Goal: Task Accomplishment & Management: Complete application form

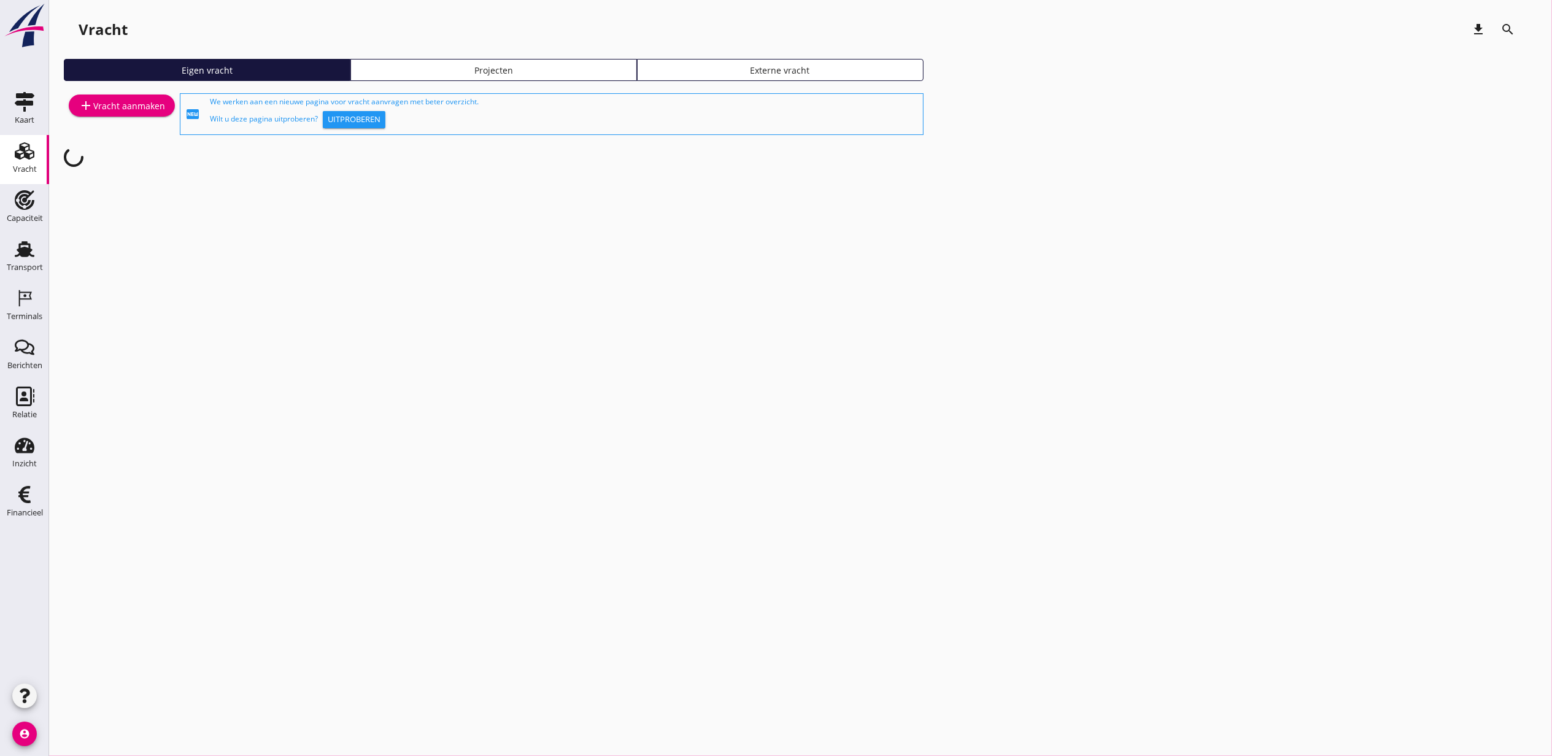
click at [494, 69] on div "Projecten" at bounding box center [494, 70] width 276 height 13
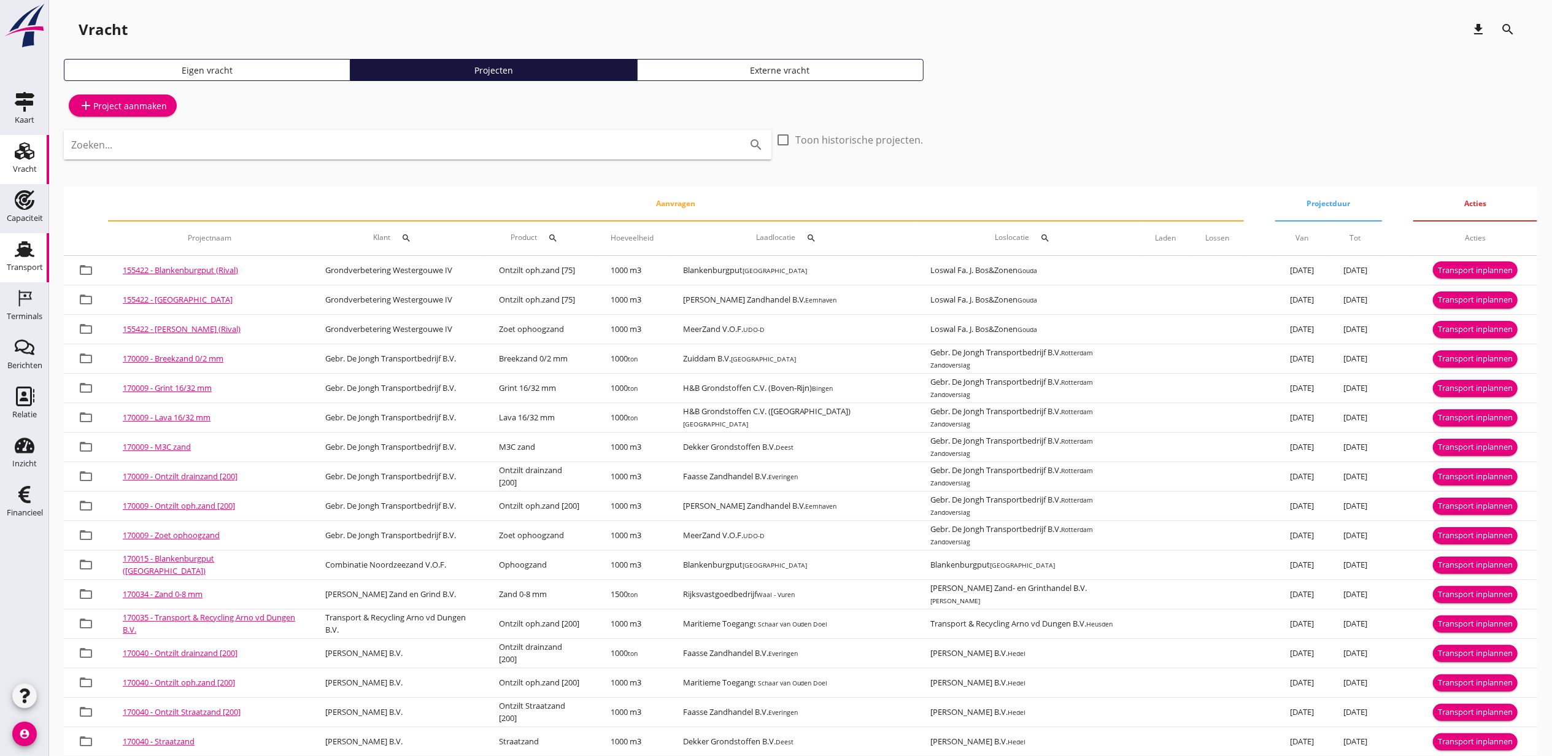
click at [21, 251] on use at bounding box center [25, 249] width 20 height 16
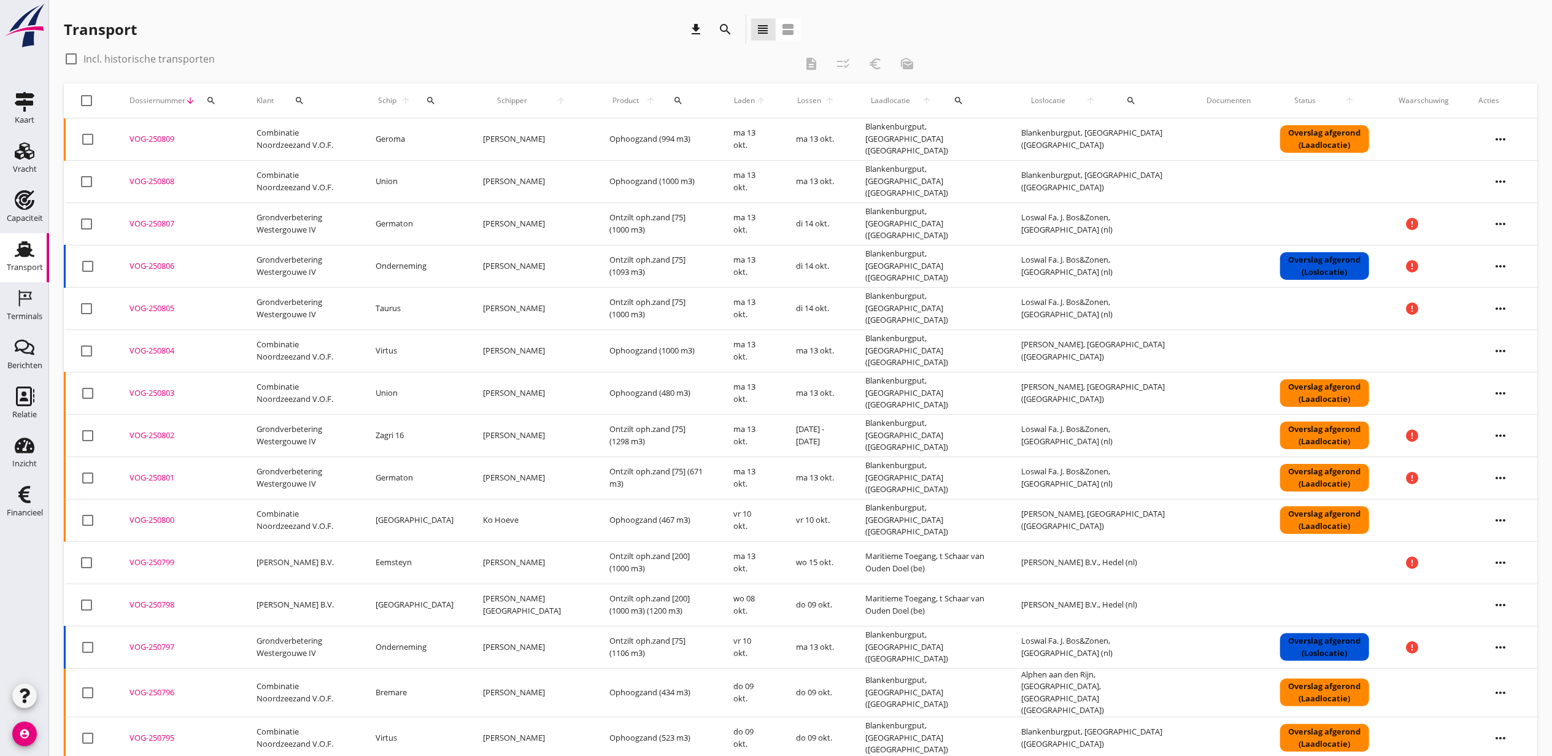
click at [728, 23] on icon "search" at bounding box center [726, 29] width 15 height 15
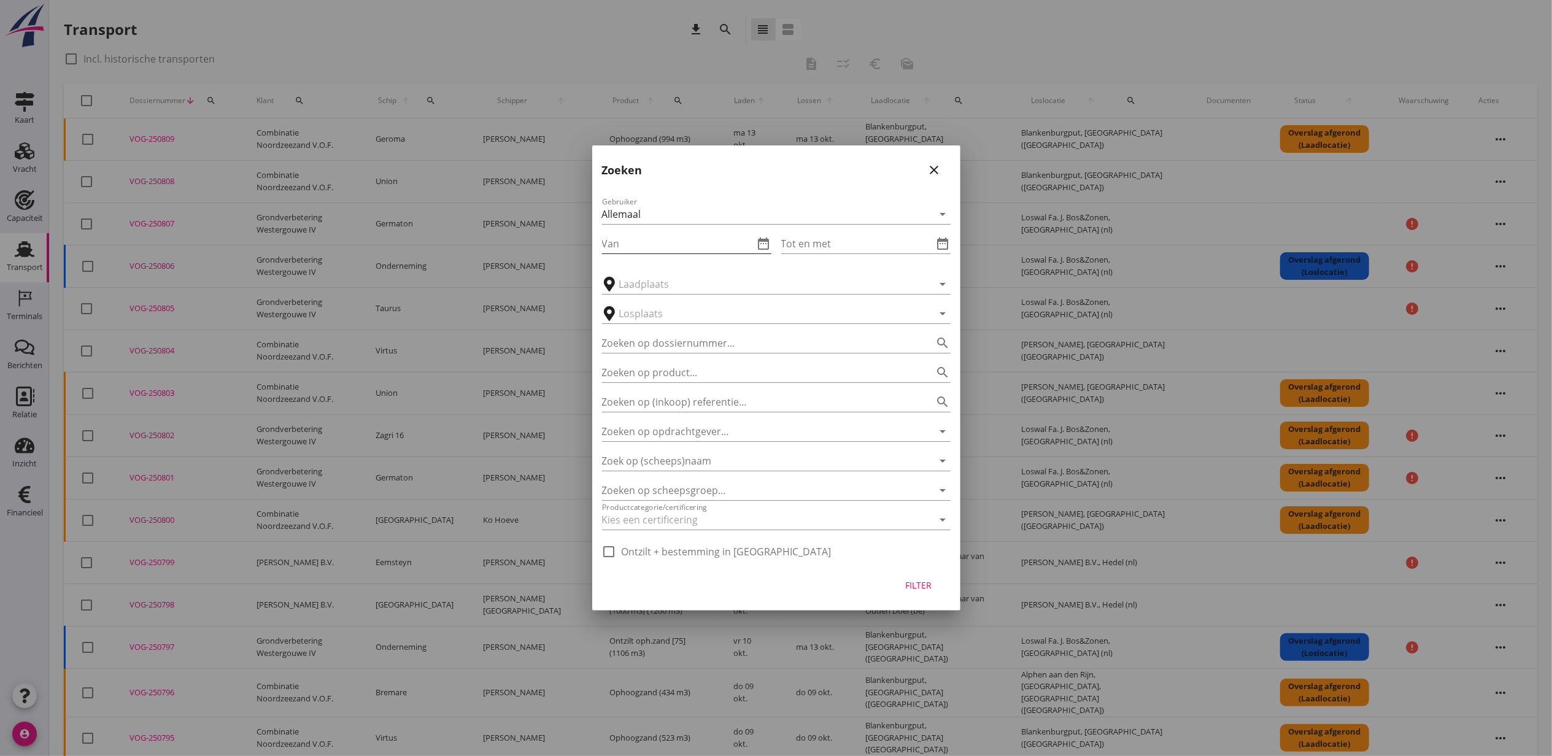
click at [759, 250] on icon "date_range" at bounding box center [764, 243] width 15 height 15
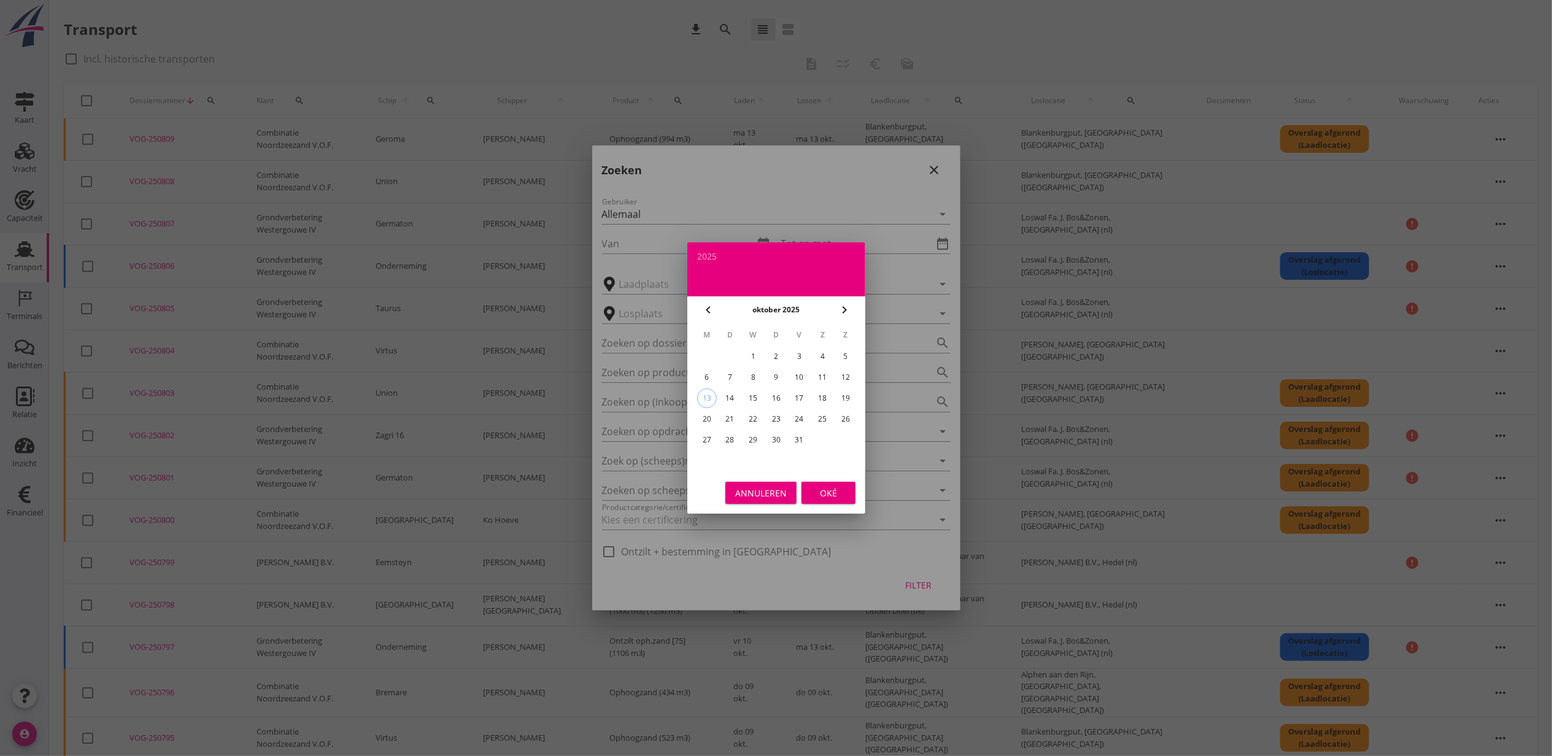
click at [827, 351] on div "4" at bounding box center [823, 357] width 20 height 20
type input "[DATE]"
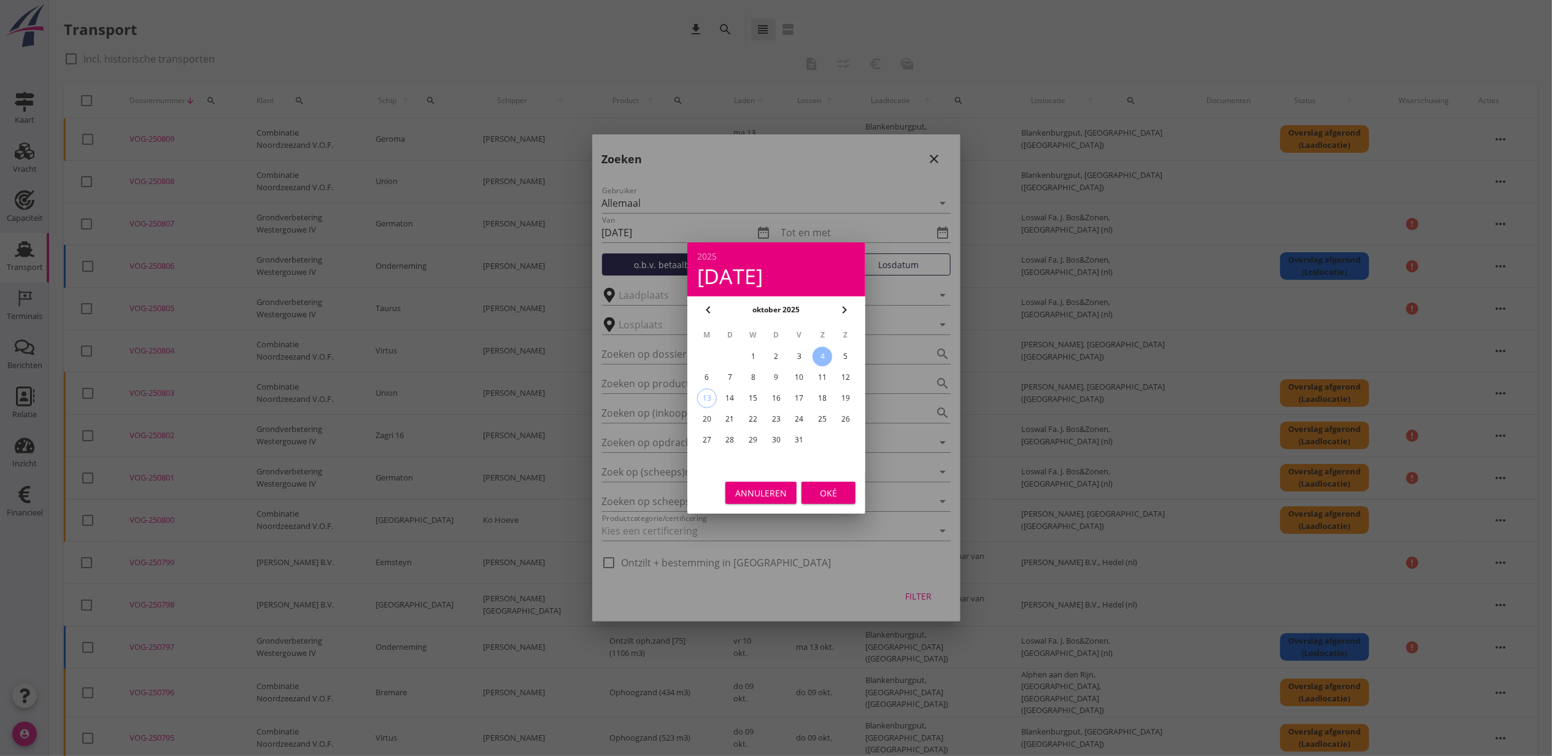
click at [838, 487] on div "Oké" at bounding box center [829, 493] width 34 height 13
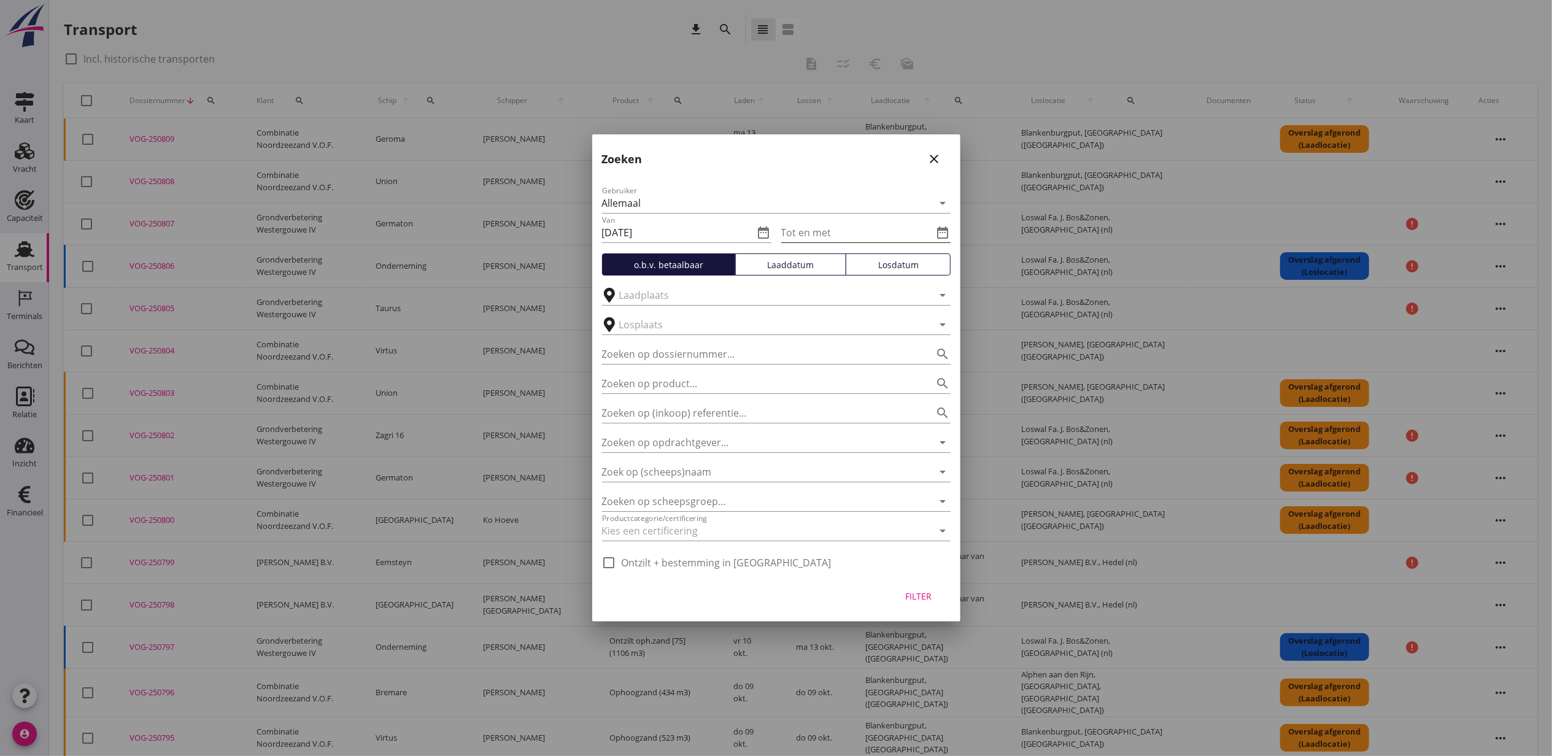
click at [939, 230] on icon "date_range" at bounding box center [943, 232] width 15 height 15
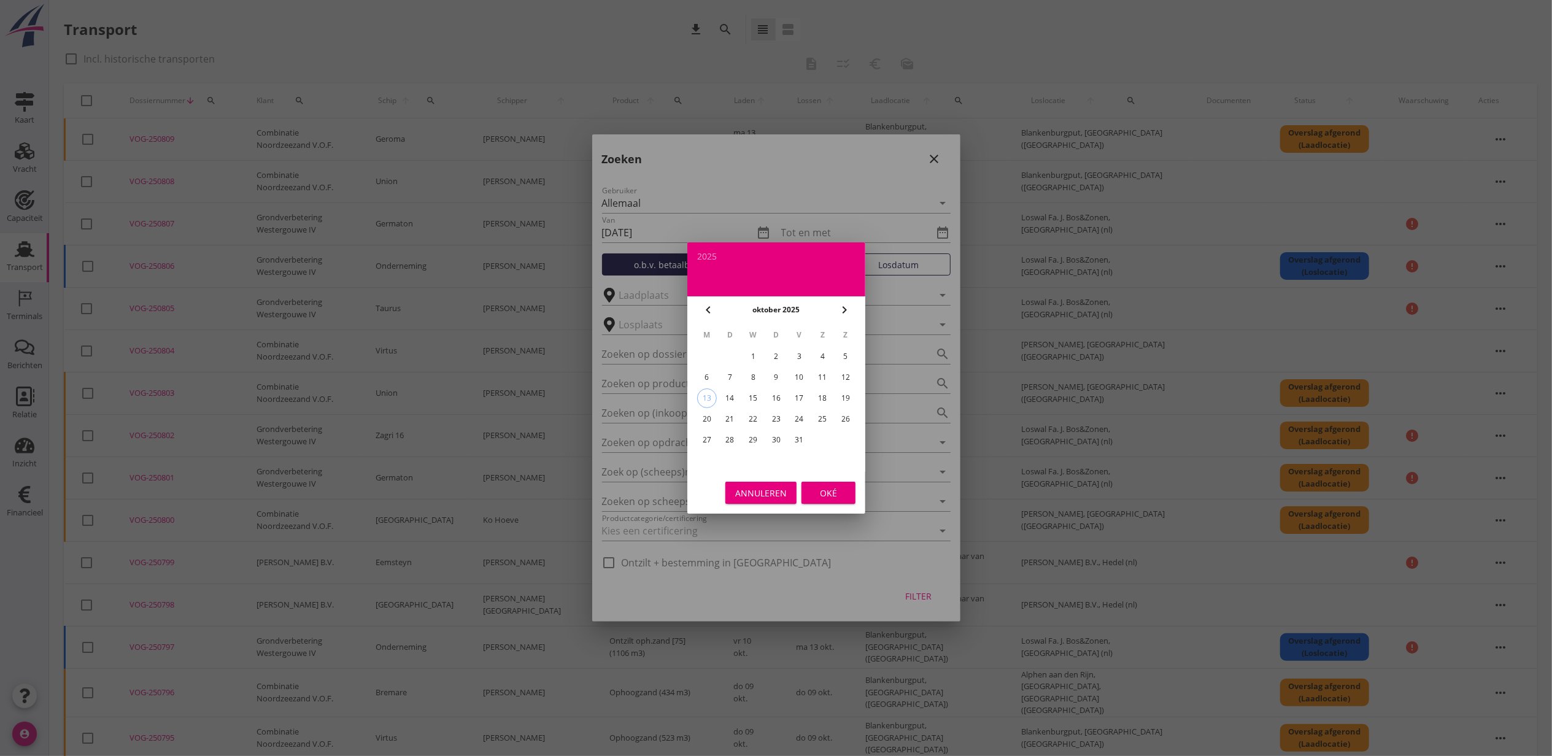
click at [839, 376] on div "12" at bounding box center [846, 378] width 20 height 20
type input "[DATE]"
click at [816, 491] on div "Oké" at bounding box center [829, 493] width 34 height 13
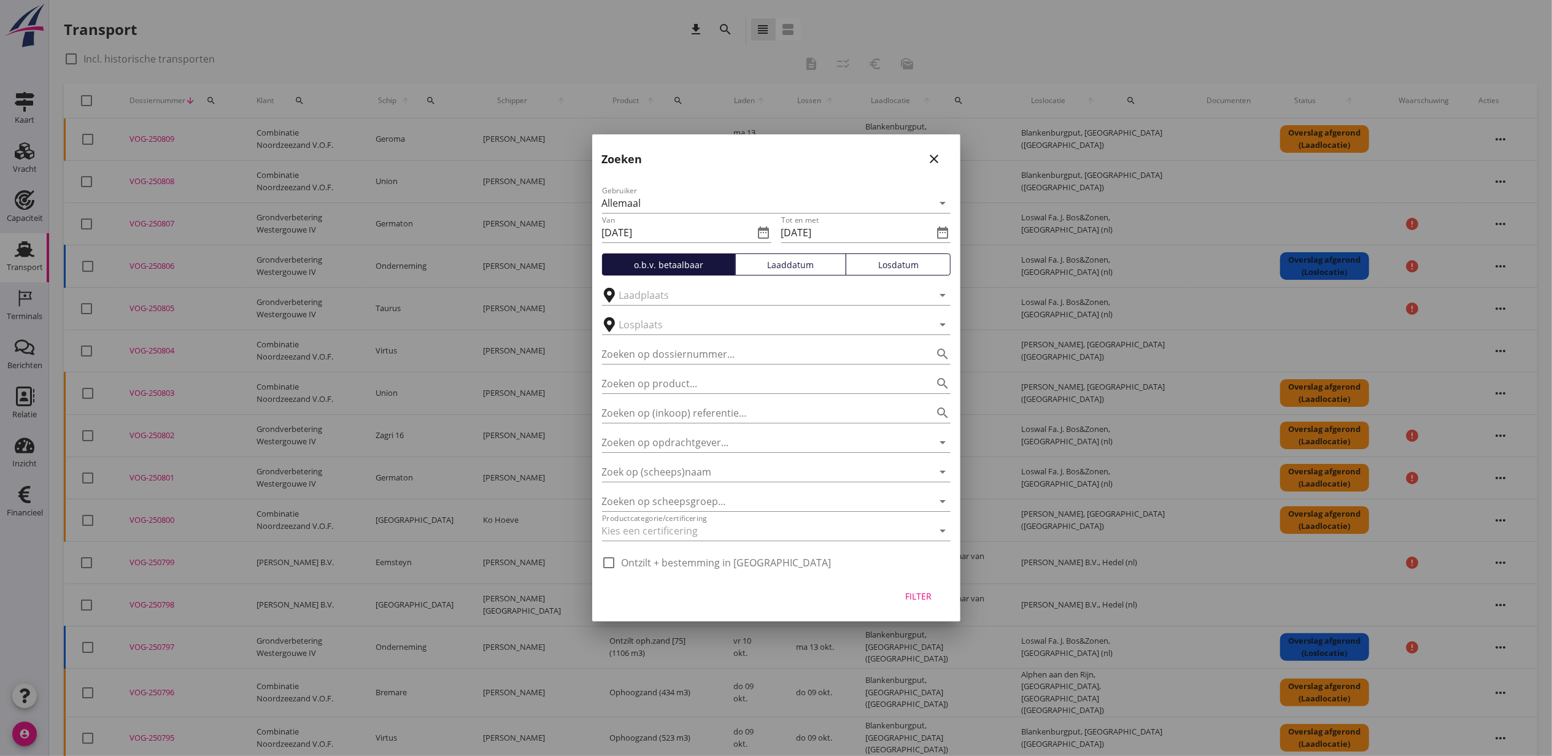
click at [805, 268] on div "Laaddatum" at bounding box center [791, 264] width 100 height 13
click at [915, 586] on button "Filter" at bounding box center [919, 596] width 54 height 22
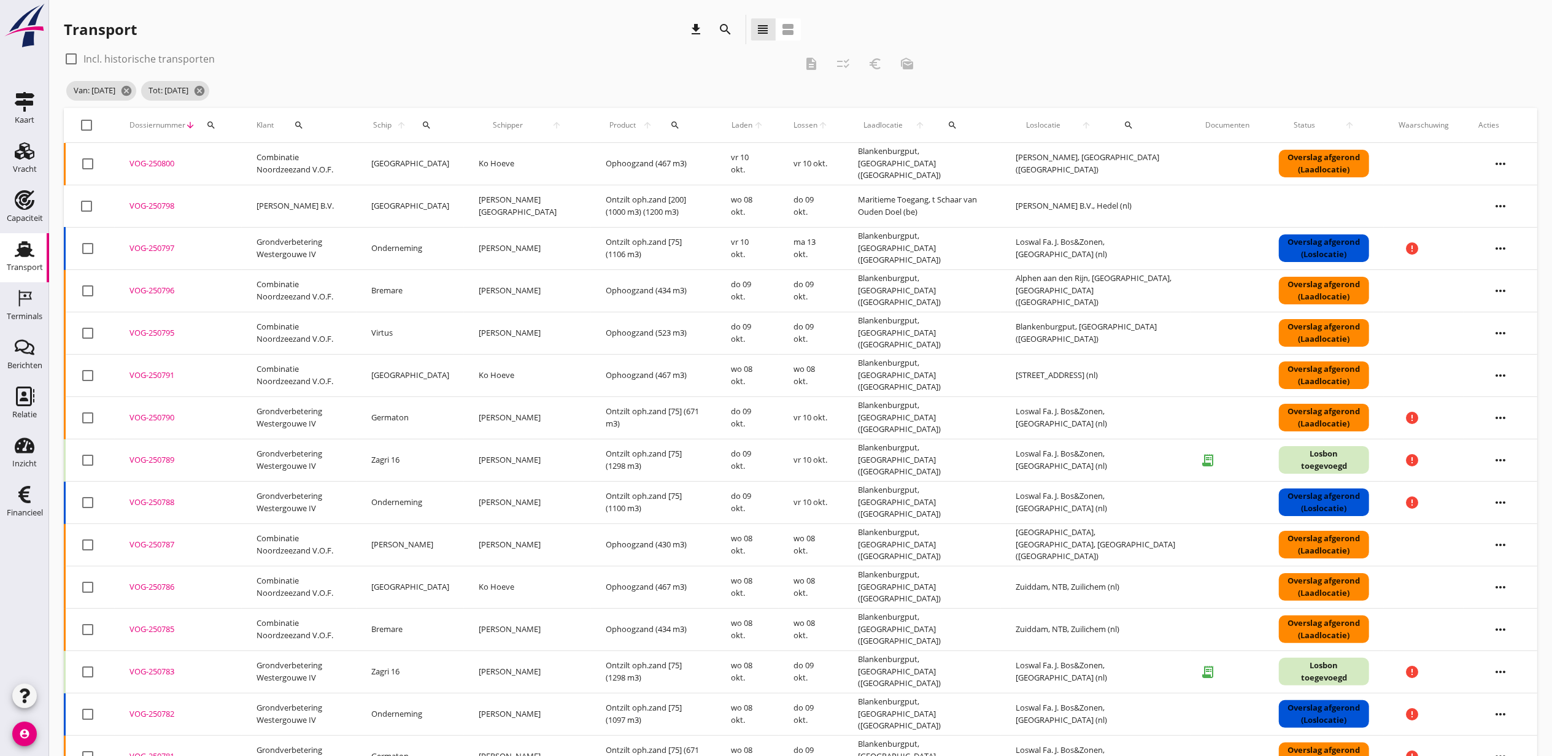
click at [753, 129] on icon "arrow_upward" at bounding box center [758, 125] width 11 height 10
click at [731, 123] on span "Laden" at bounding box center [742, 125] width 22 height 11
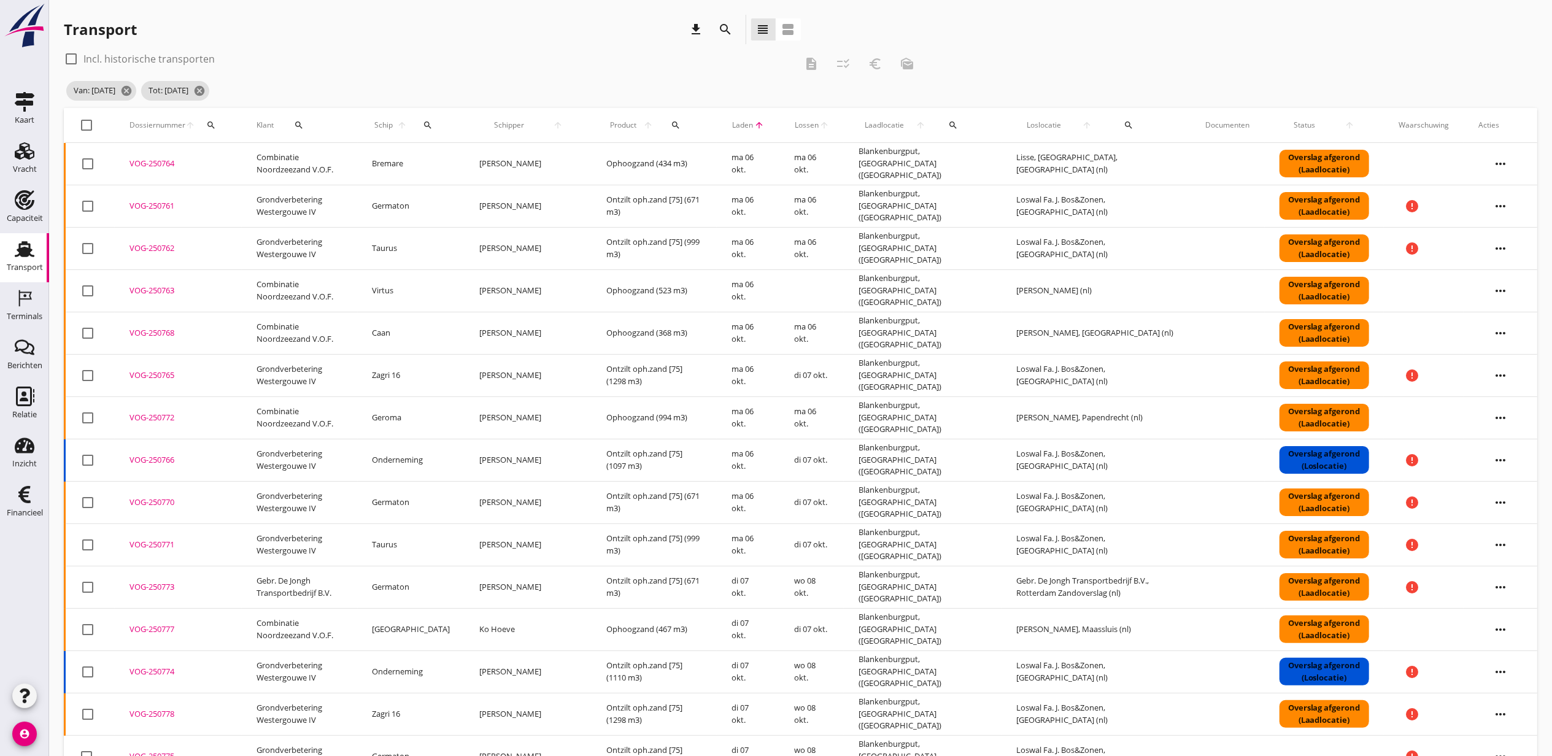
click at [940, 81] on div "check_box_outline_blank Incl. historische transporten description checklist_rtl…" at bounding box center [801, 78] width 1474 height 59
click at [395, 125] on span "Schip" at bounding box center [384, 125] width 23 height 11
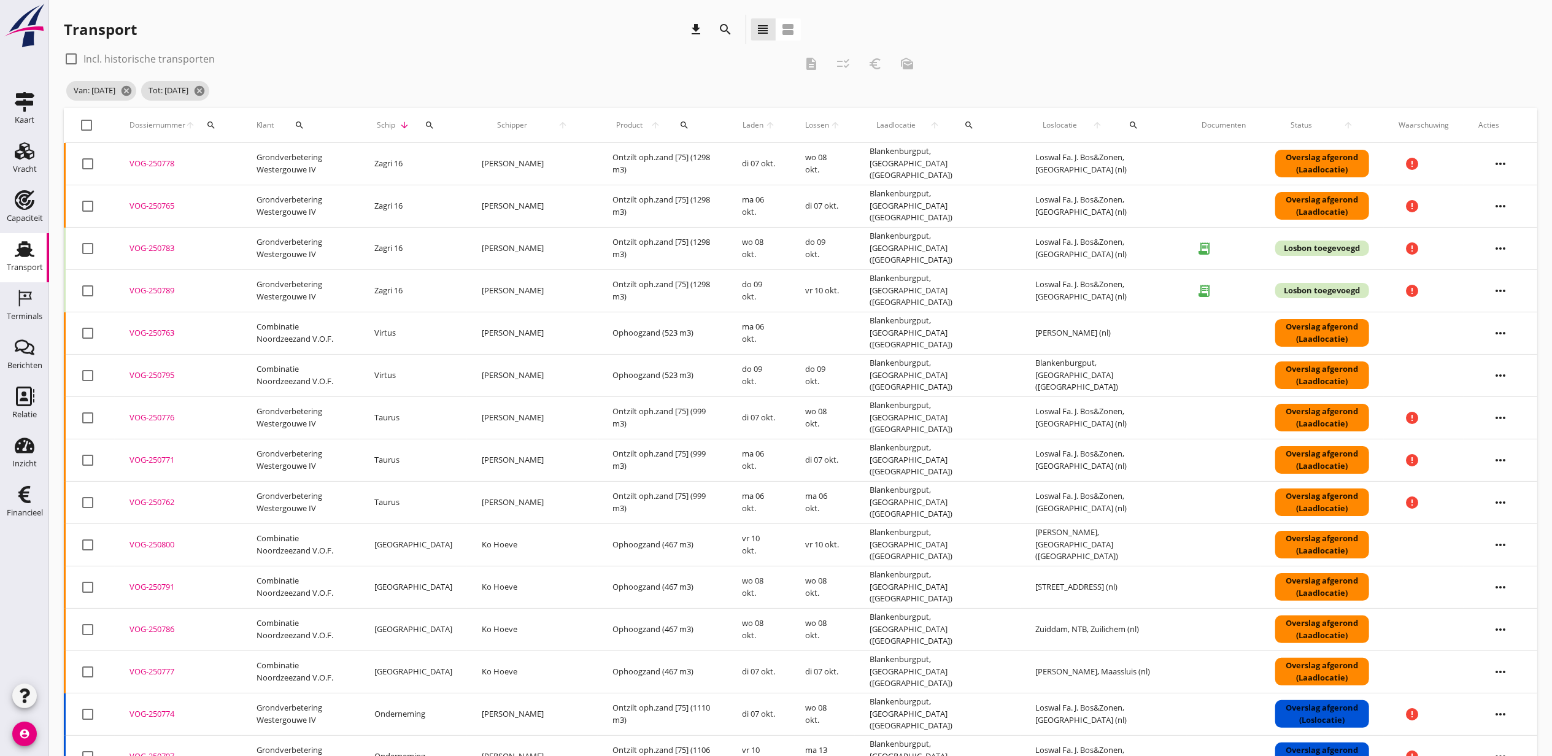
click at [411, 122] on icon "arrow_downward" at bounding box center [404, 125] width 14 height 10
click at [406, 123] on div "Schip arrow_downward search" at bounding box center [413, 124] width 78 height 29
click at [408, 128] on icon "arrow_downward" at bounding box center [404, 125] width 14 height 10
click at [397, 126] on span "Schip" at bounding box center [385, 125] width 23 height 11
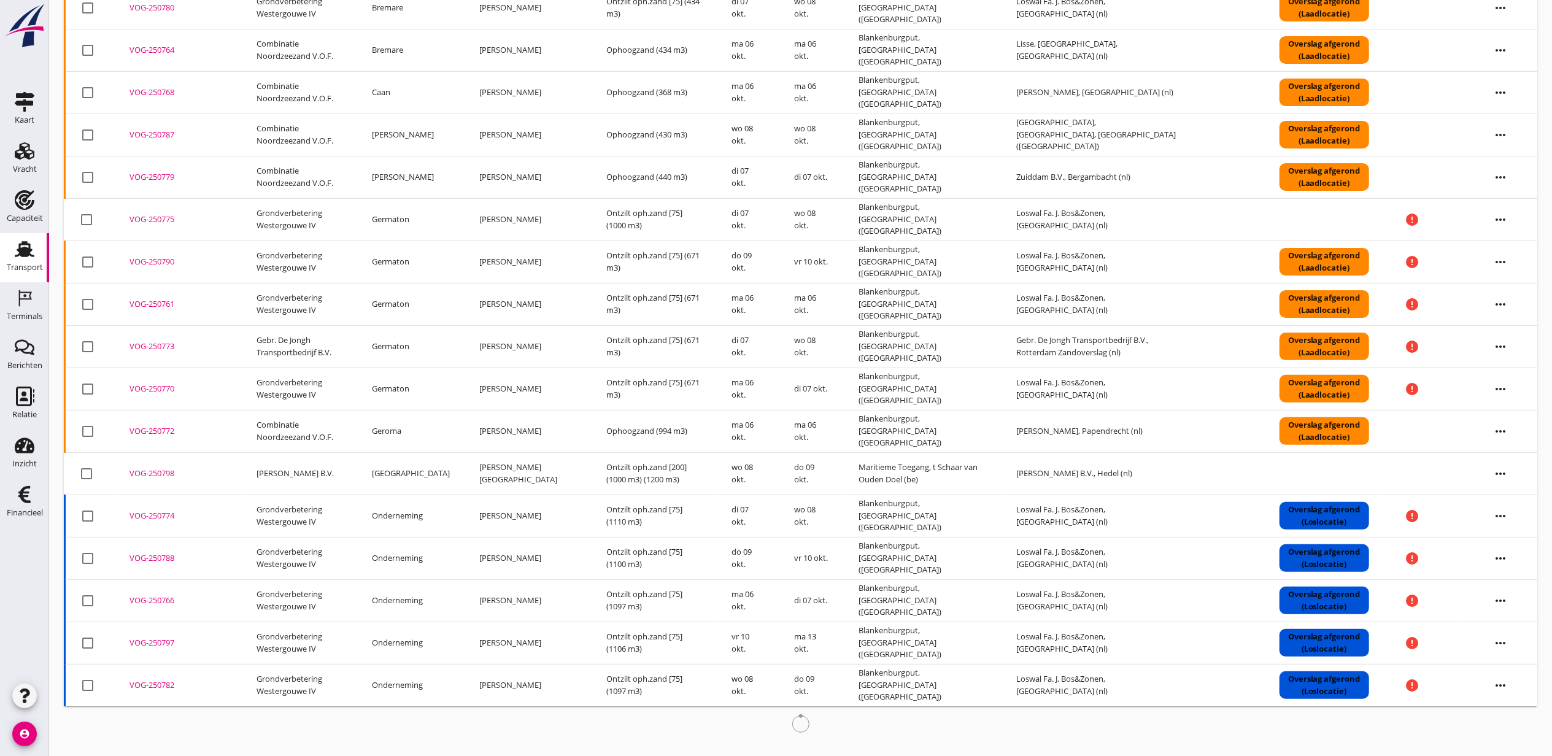
scroll to position [249, 0]
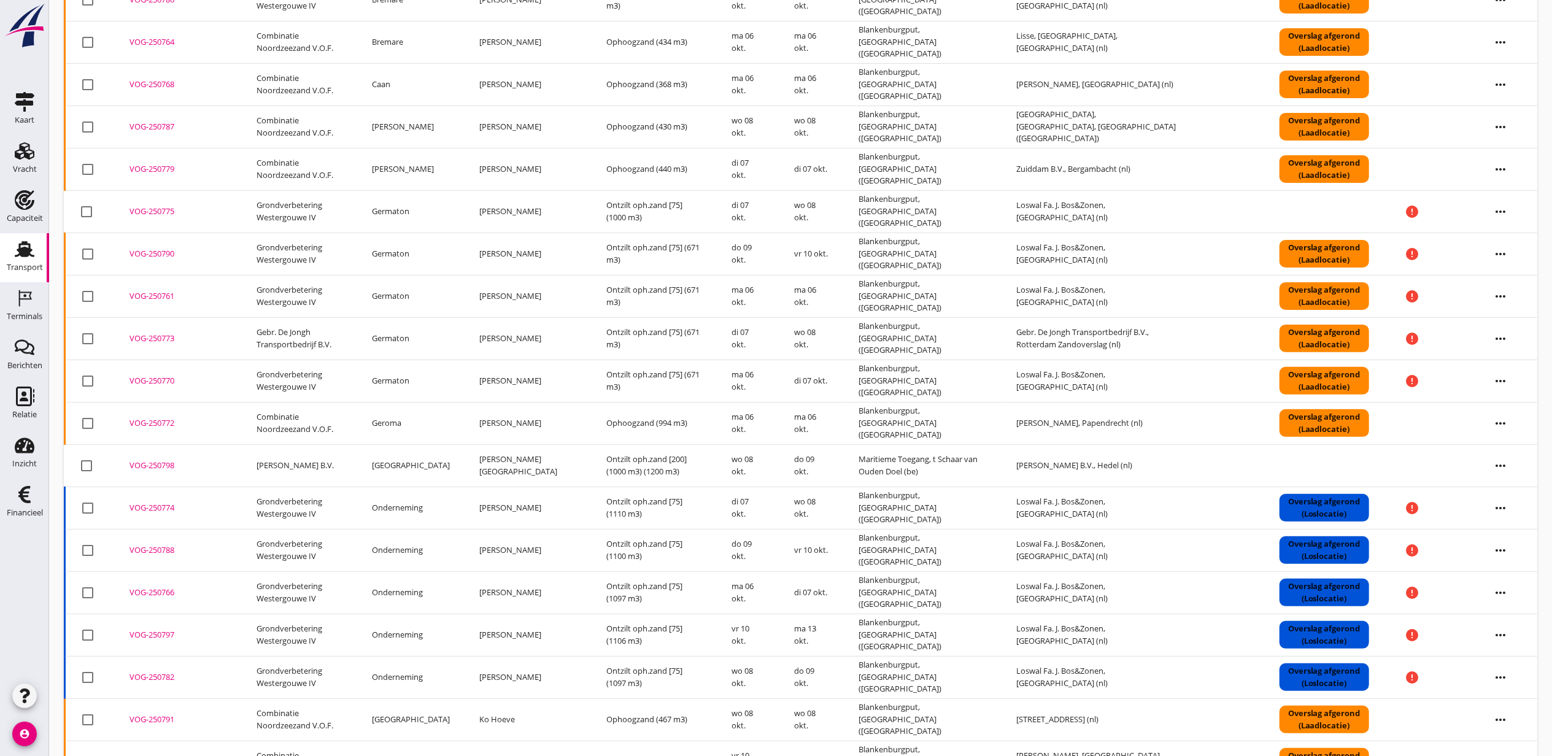
click at [152, 468] on div "VOG-250798" at bounding box center [179, 466] width 98 height 12
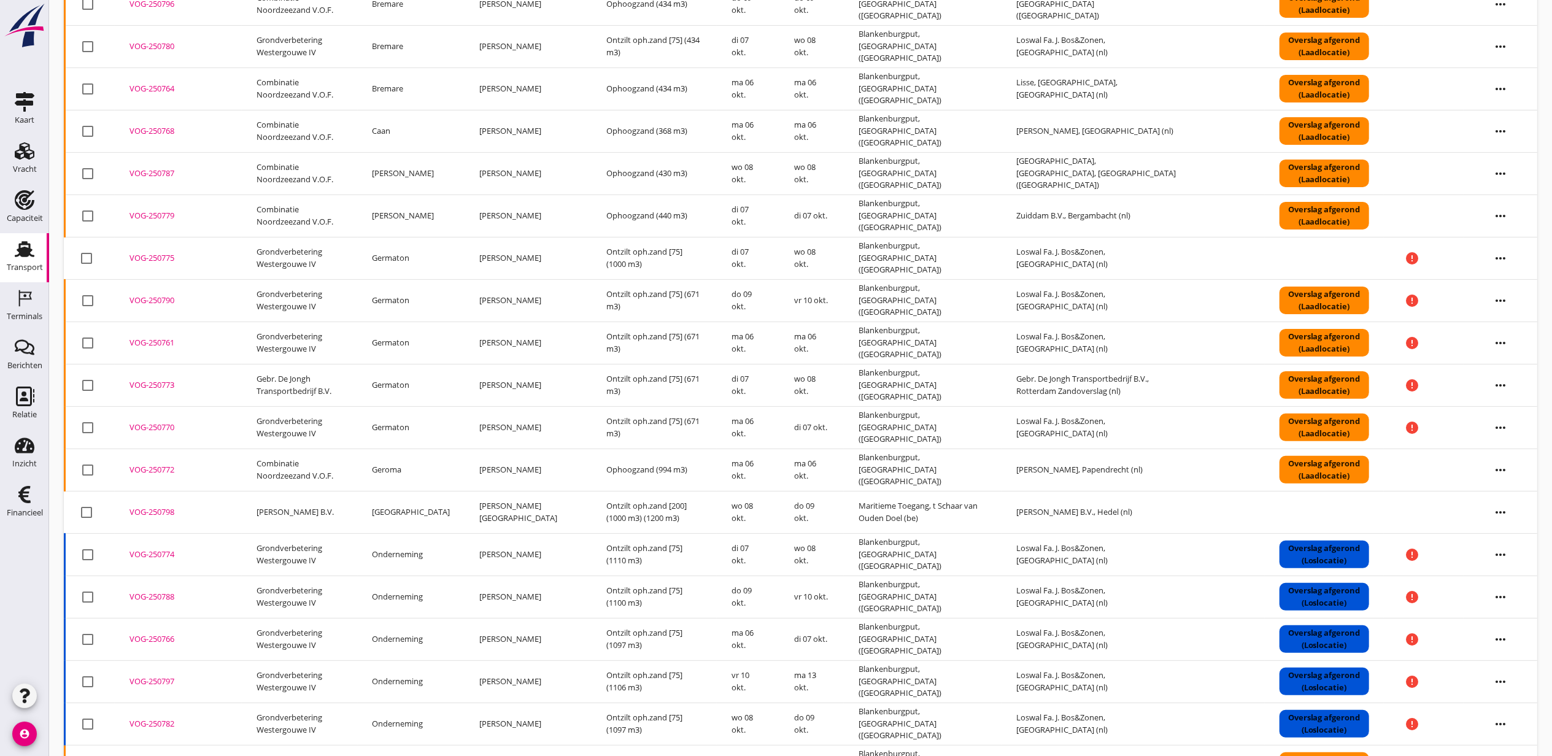
scroll to position [0, 0]
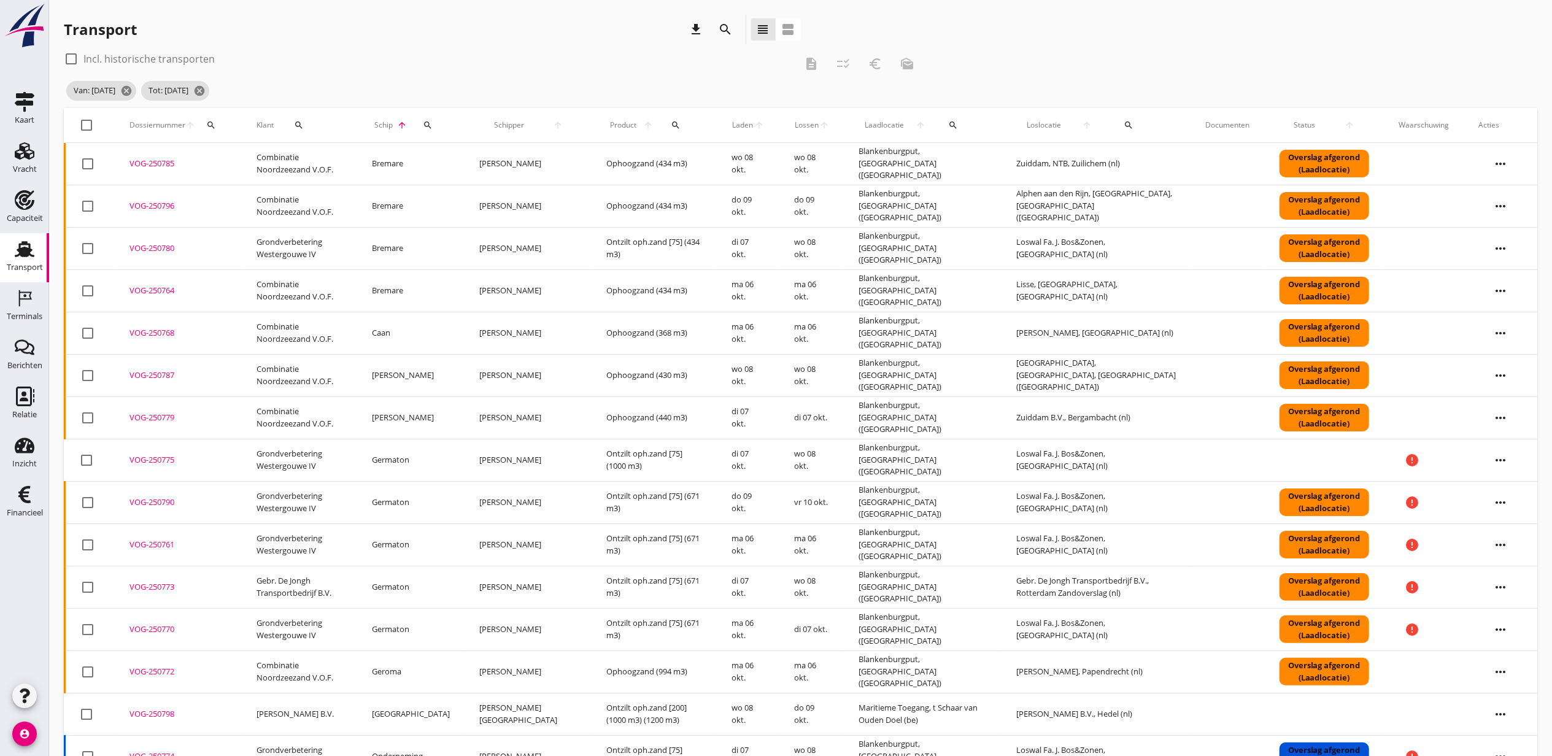
click at [1124, 126] on icon "search" at bounding box center [1129, 125] width 10 height 10
click at [1137, 158] on input "text" at bounding box center [1176, 161] width 128 height 20
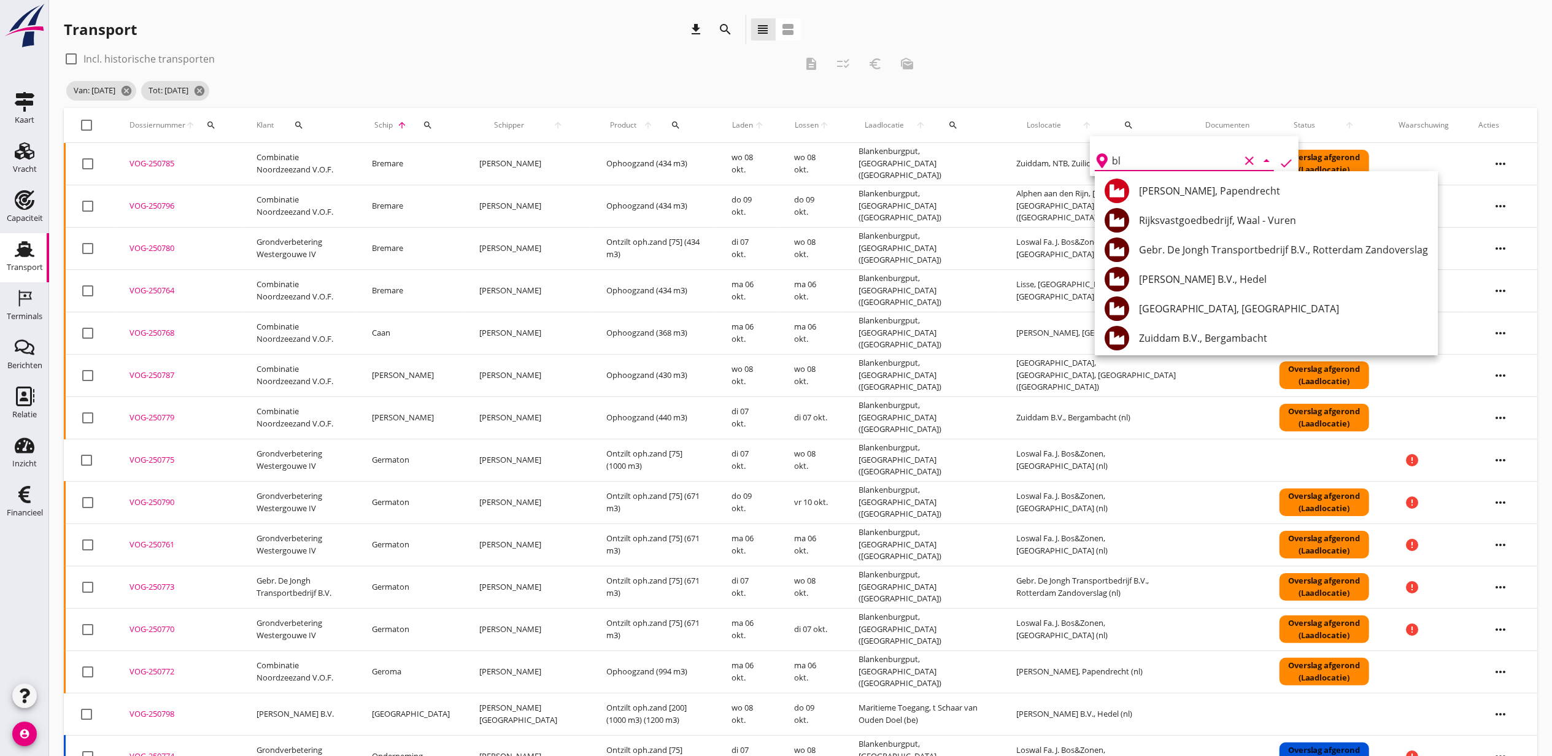
type input "b"
click at [1336, 247] on div "Gebr. De Jongh Transportbedrijf B.V., Rotterdam Zandoverslag" at bounding box center [1283, 249] width 289 height 15
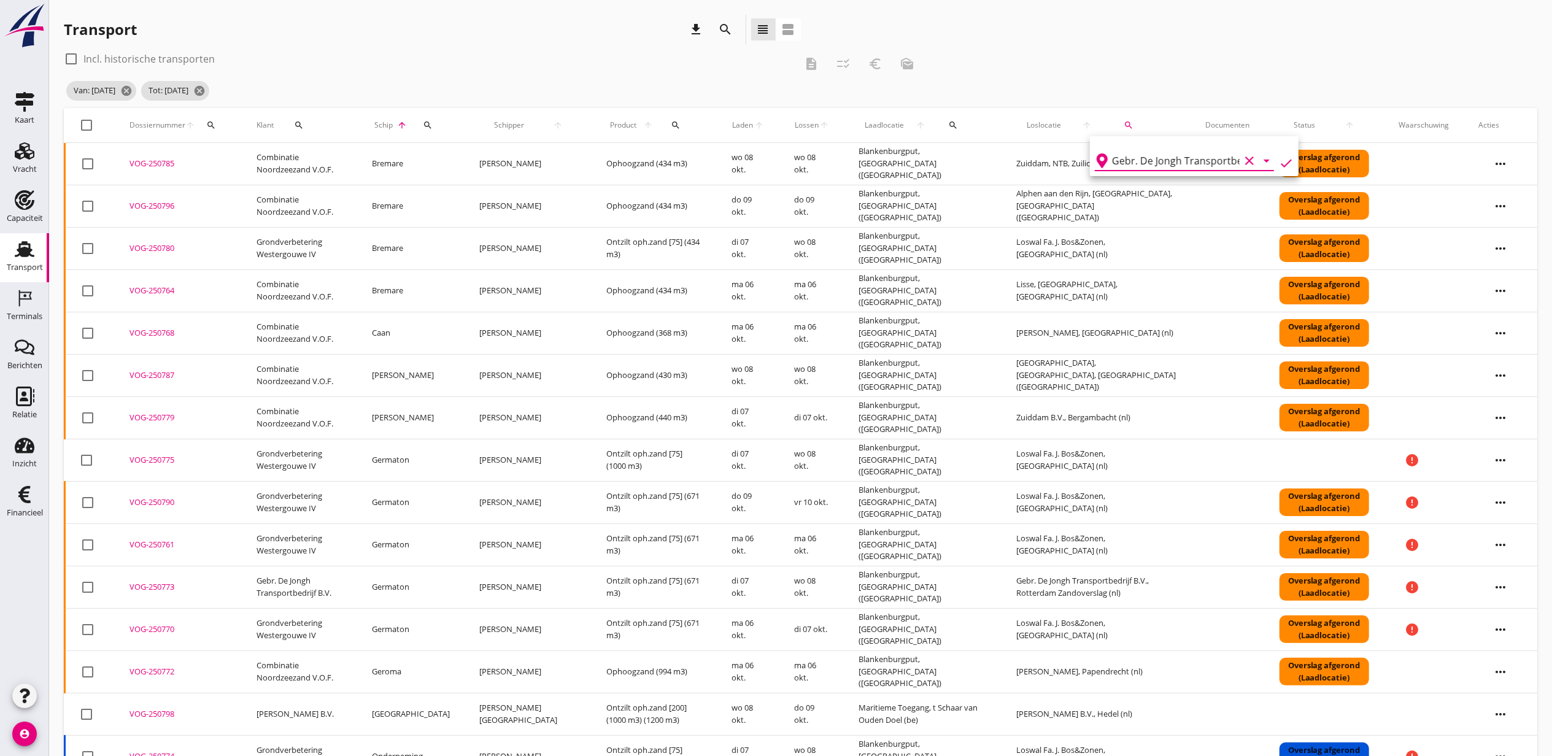
click at [1279, 160] on icon "check" at bounding box center [1286, 163] width 15 height 15
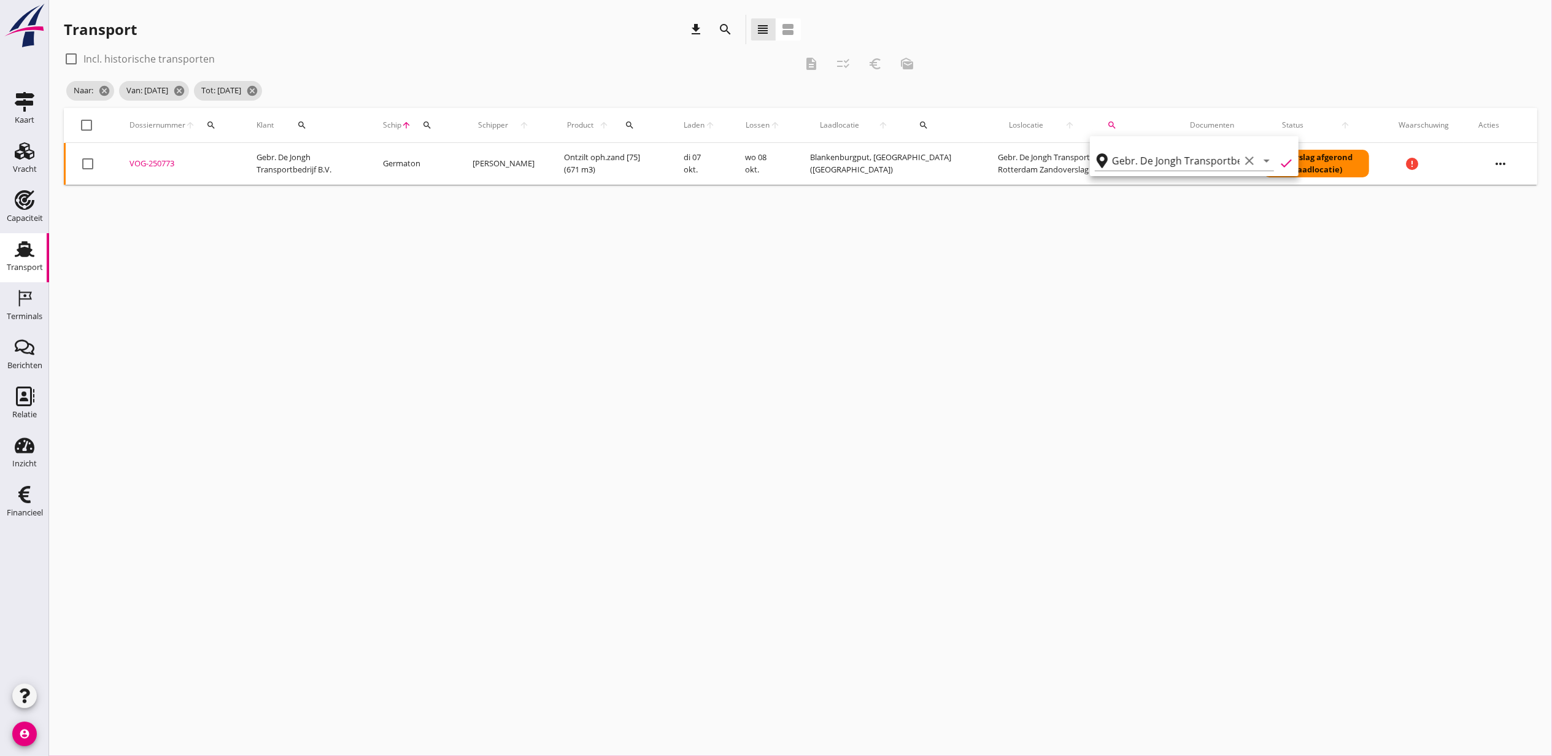
type input "Gebr. De Jongh Transportbedrijf B.V."
click at [241, 89] on icon "cancel" at bounding box center [237, 91] width 12 height 12
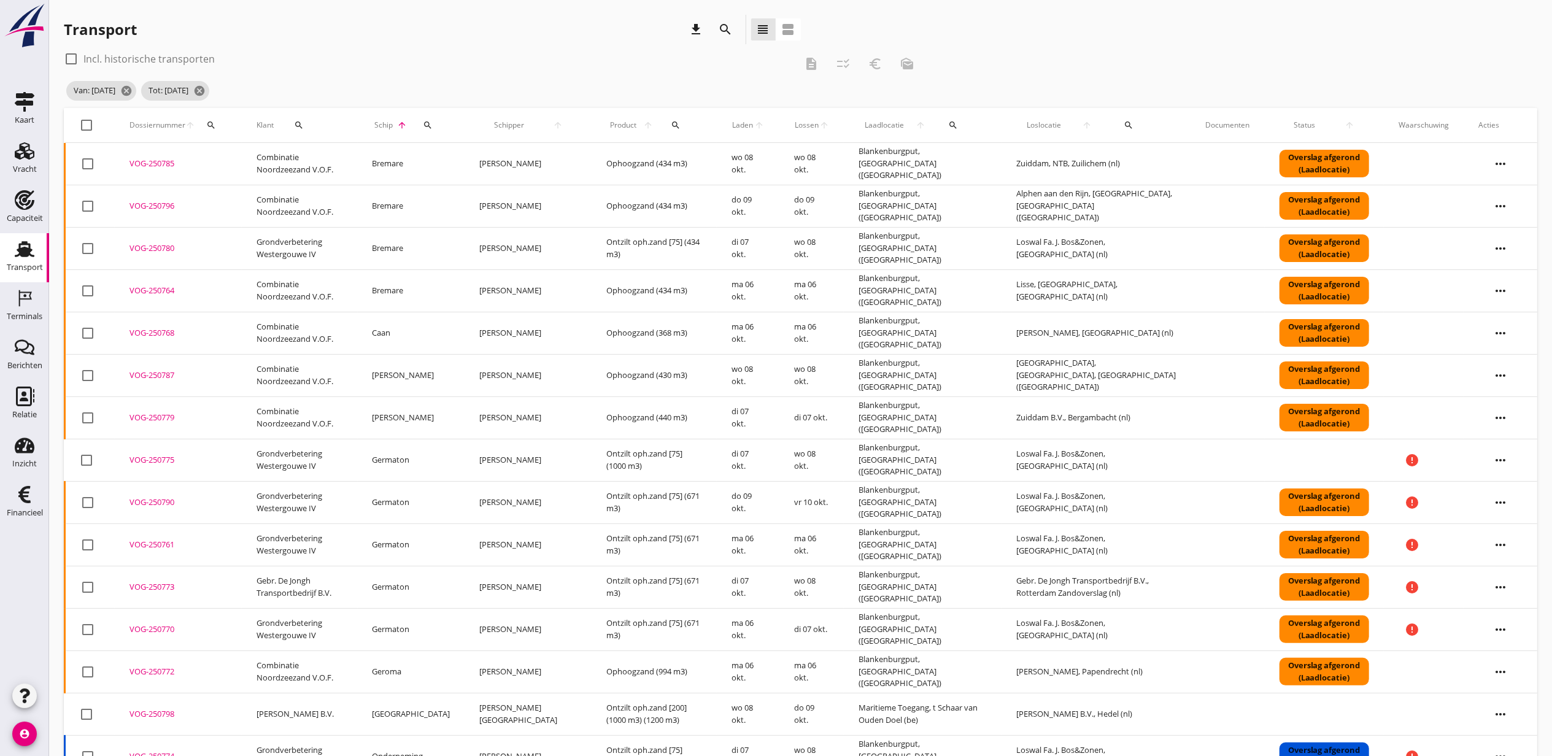
click at [732, 126] on span "Laden" at bounding box center [743, 125] width 22 height 11
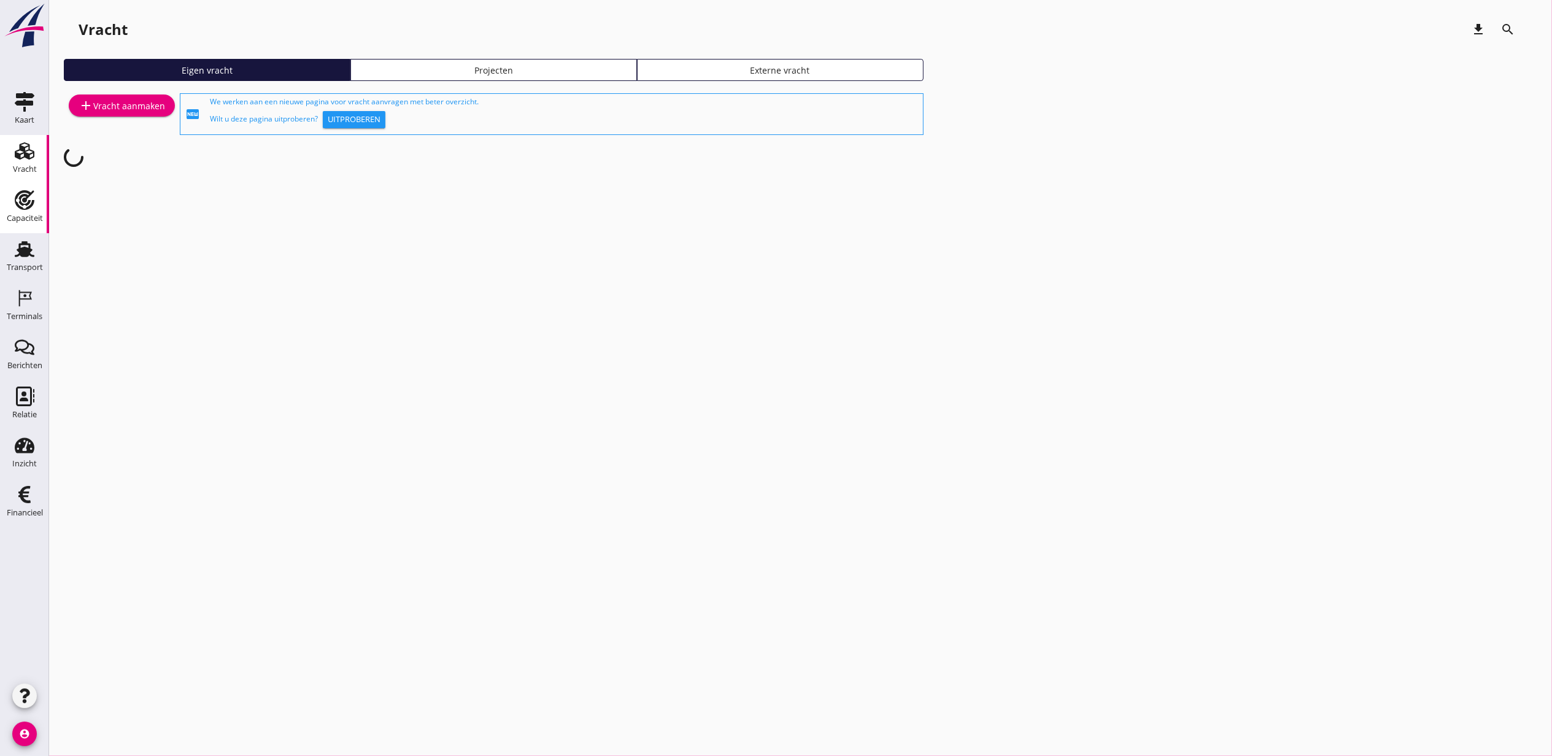
click at [23, 231] on link "Capaciteit Capaciteit" at bounding box center [24, 208] width 49 height 49
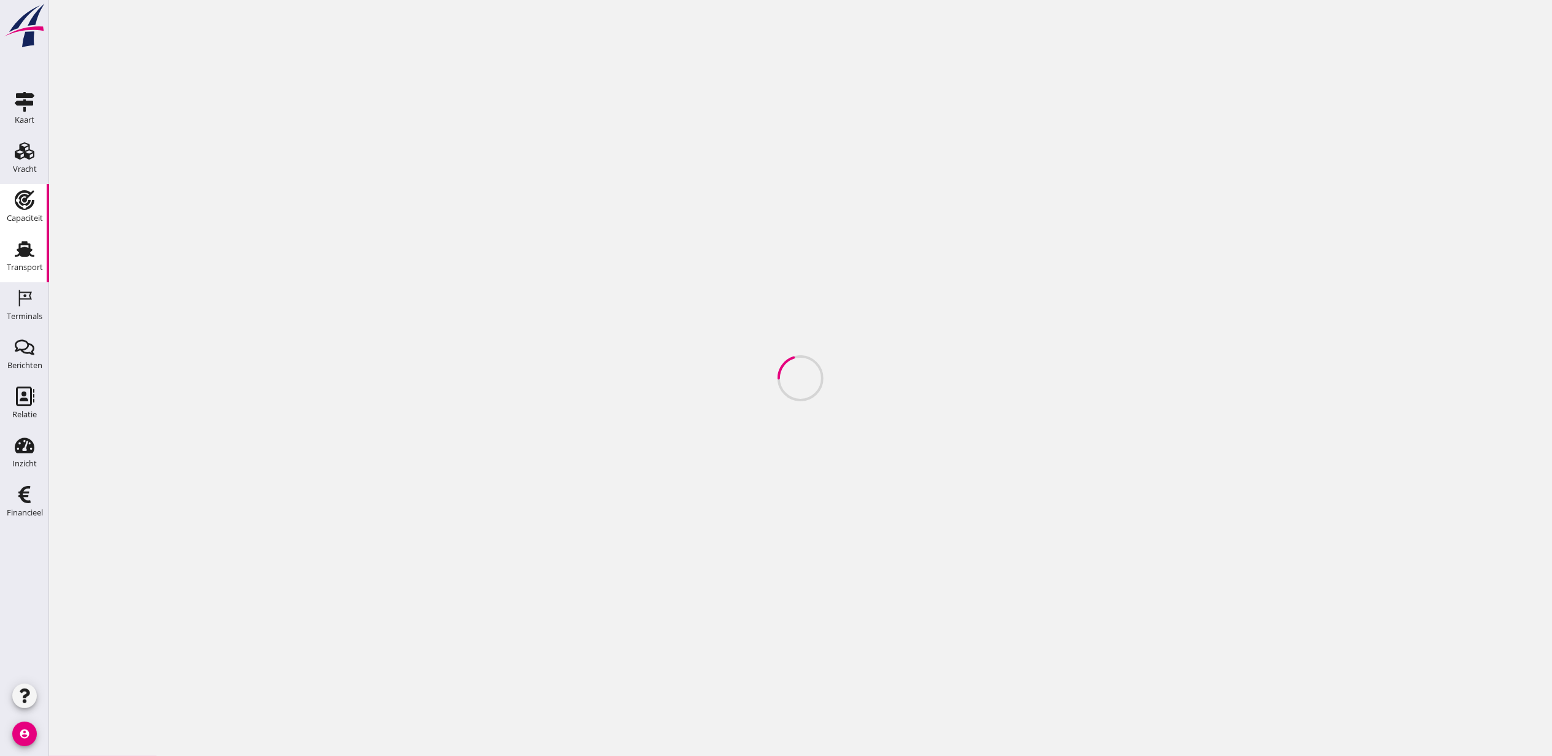
click at [31, 241] on icon "Transport" at bounding box center [25, 249] width 20 height 20
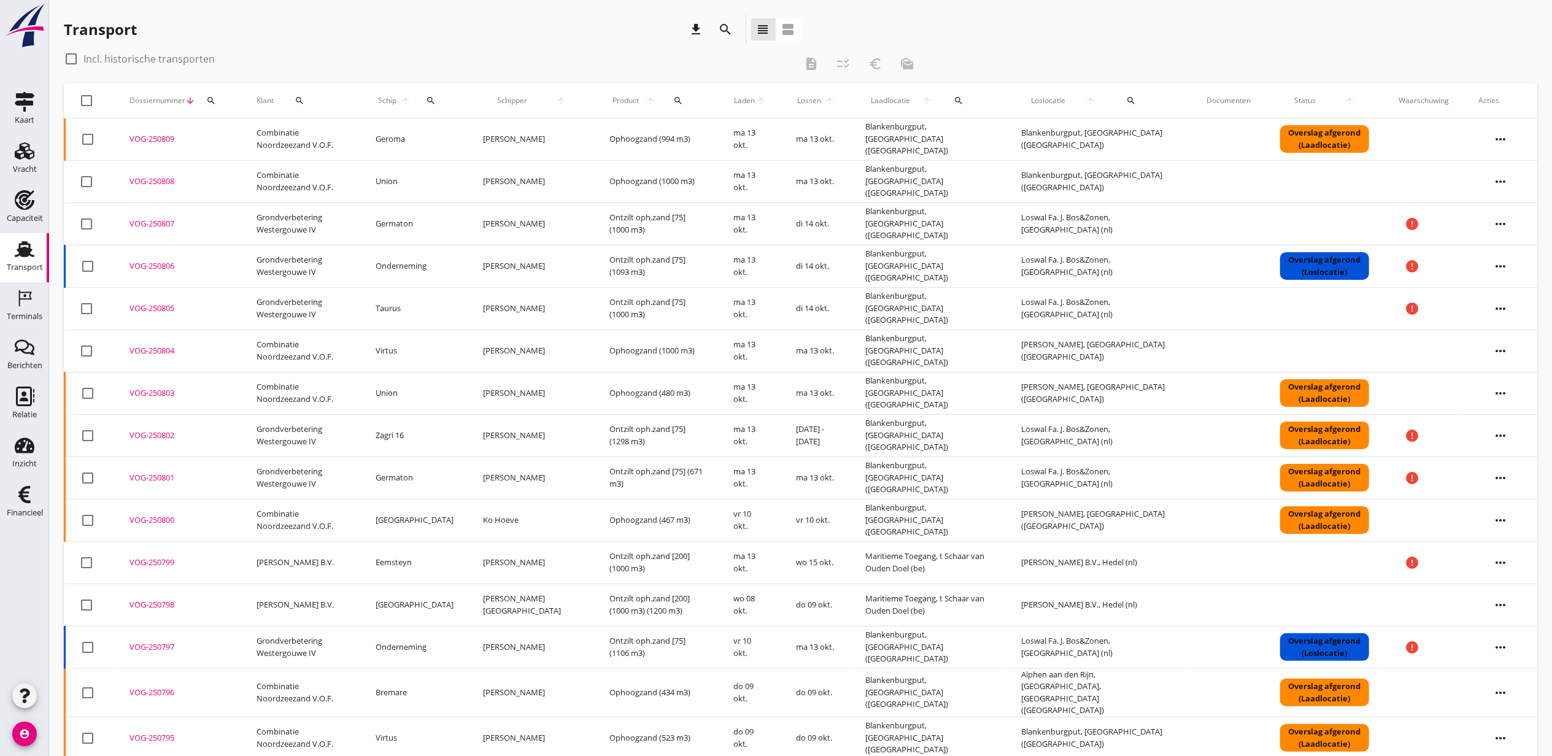
click at [398, 99] on span "Schip" at bounding box center [387, 100] width 23 height 11
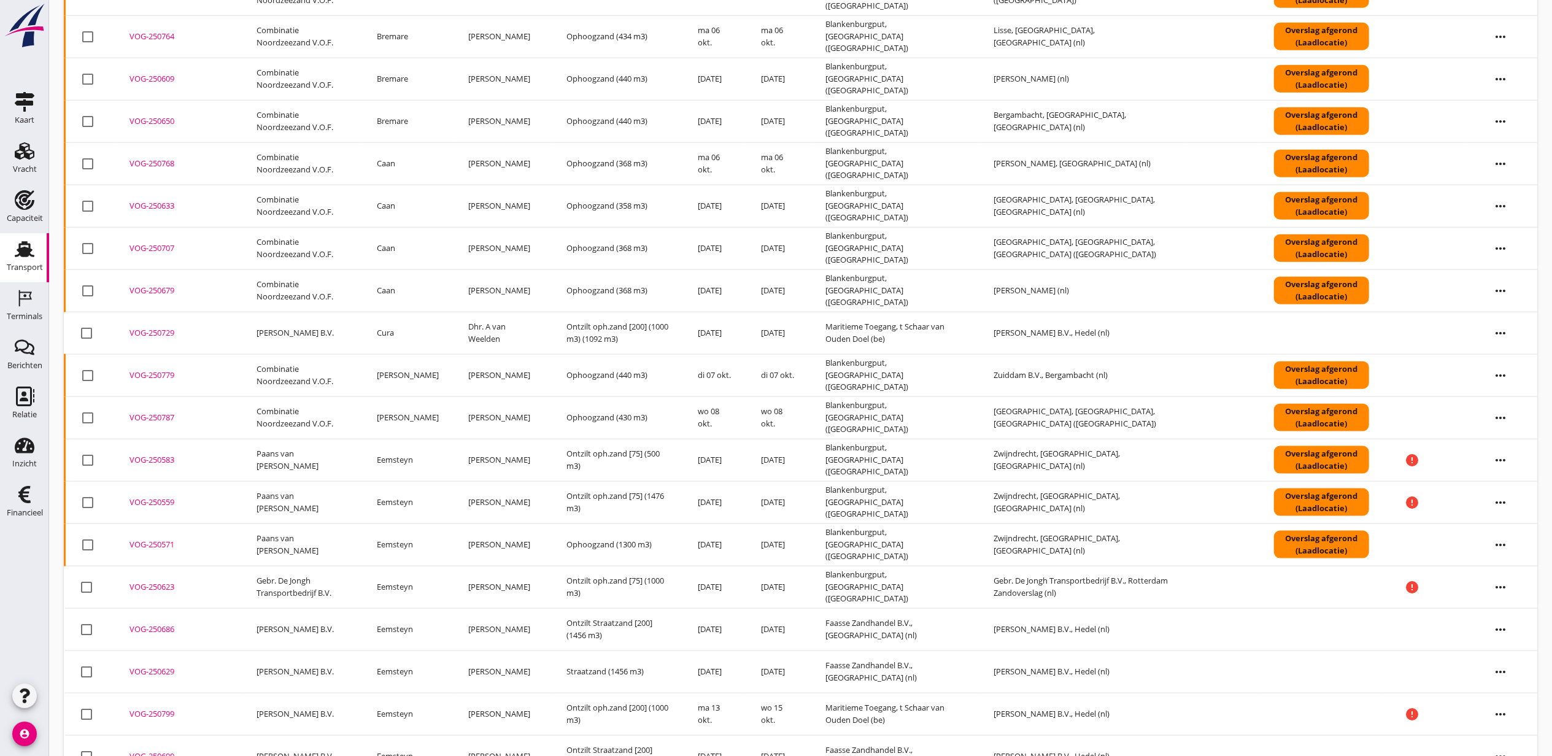
scroll to position [1462, 0]
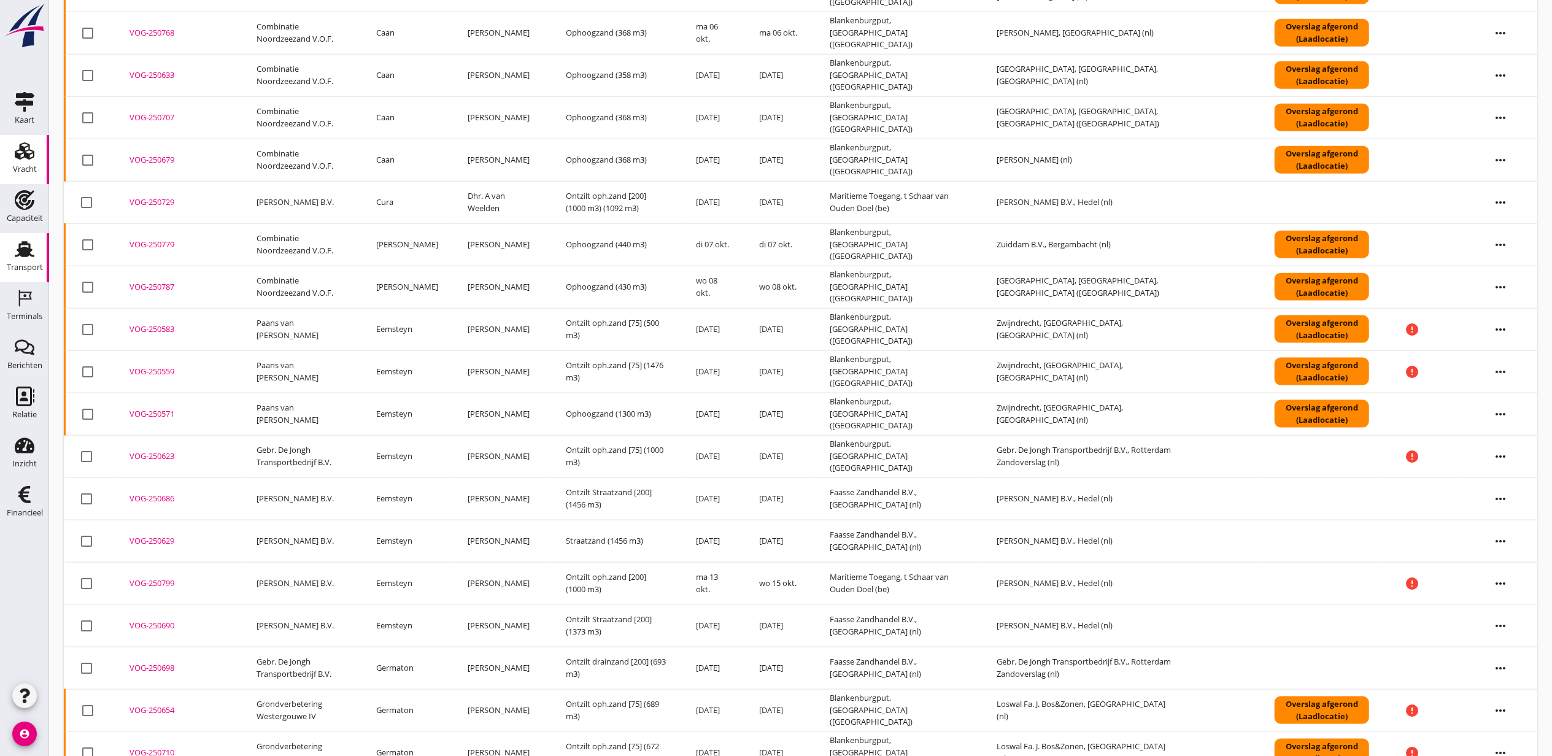
click at [20, 148] on use at bounding box center [25, 150] width 20 height 17
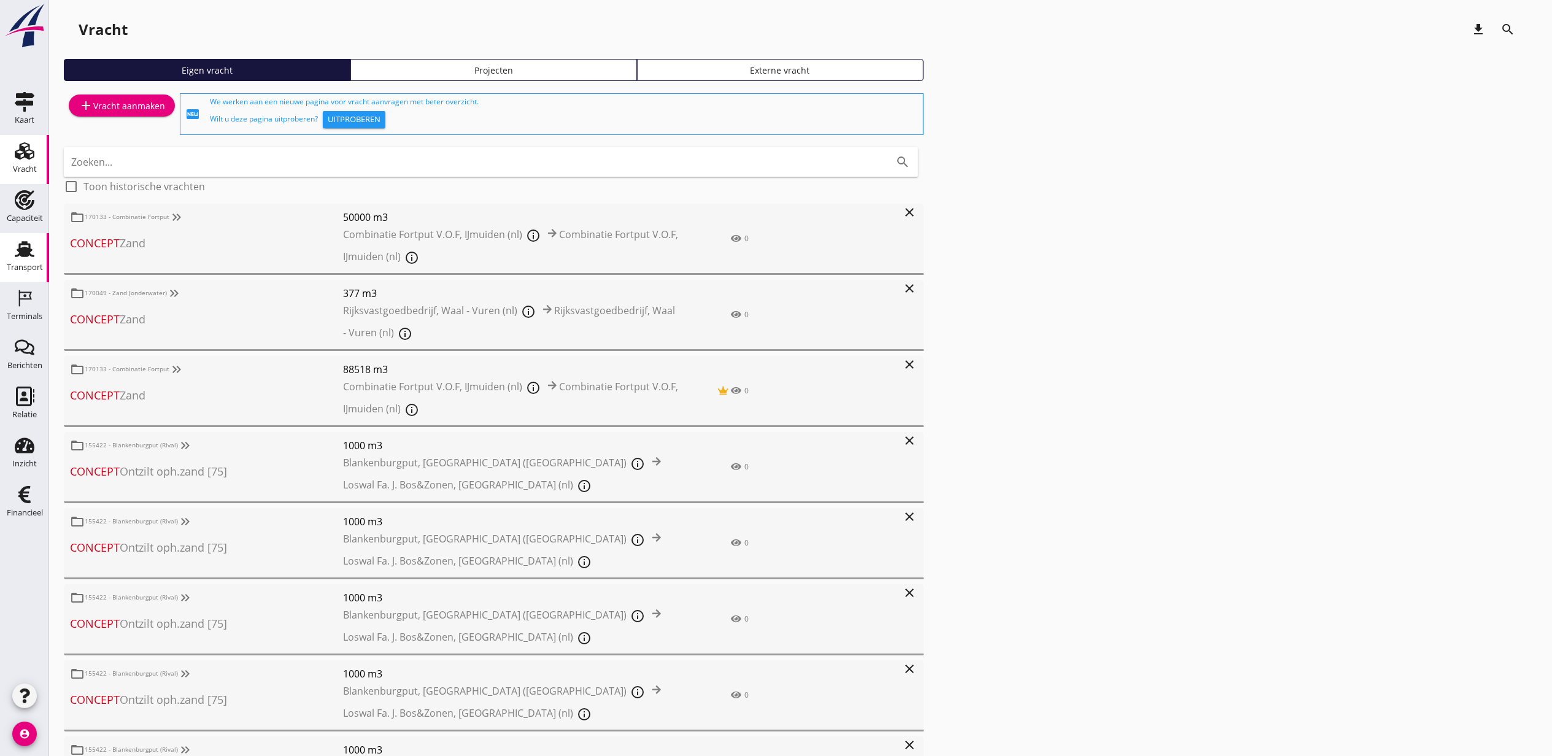
click at [23, 251] on use at bounding box center [25, 249] width 20 height 16
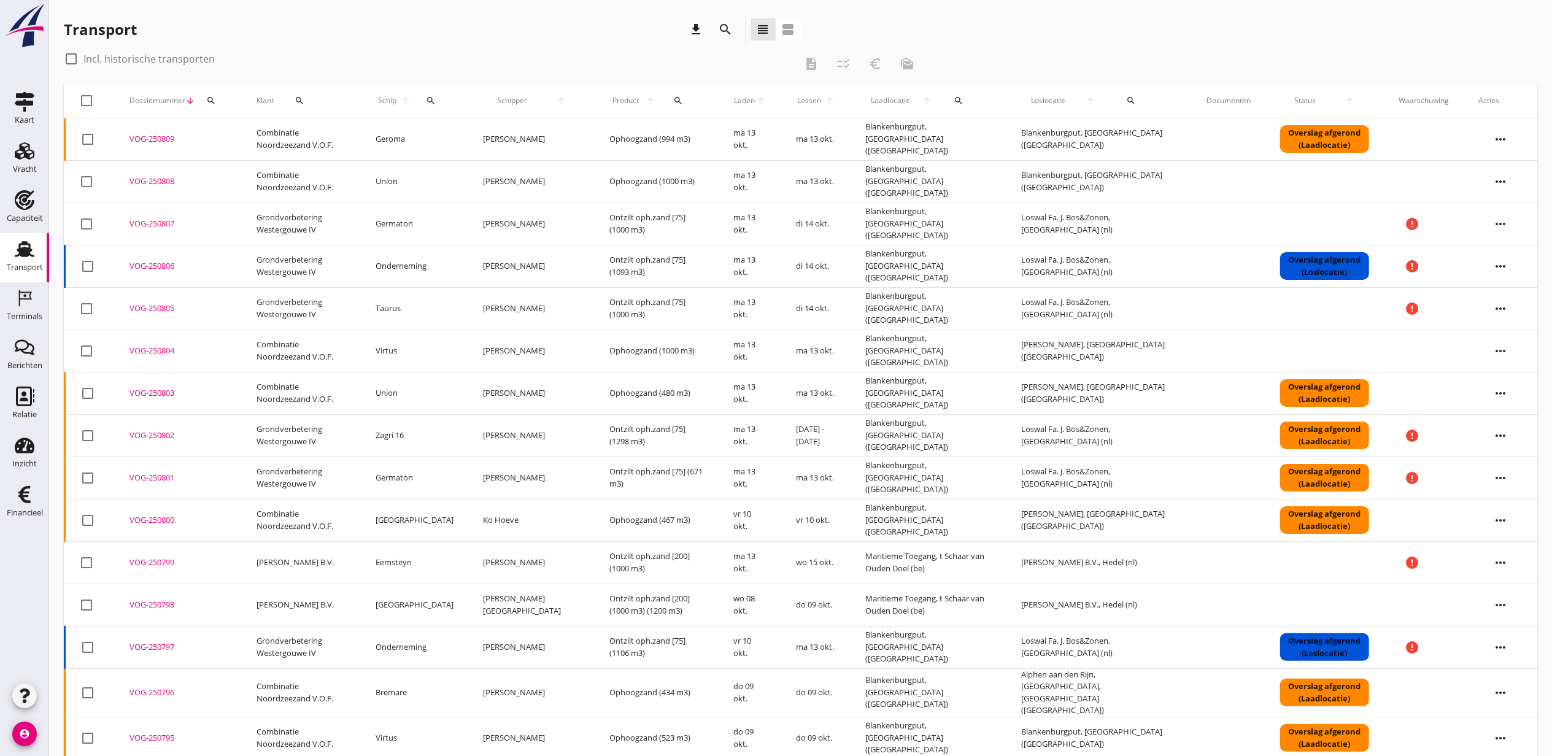
click at [436, 99] on icon "search" at bounding box center [431, 101] width 10 height 10
click at [544, 142] on input "Zoek op (scheeps)naam" at bounding box center [494, 136] width 128 height 20
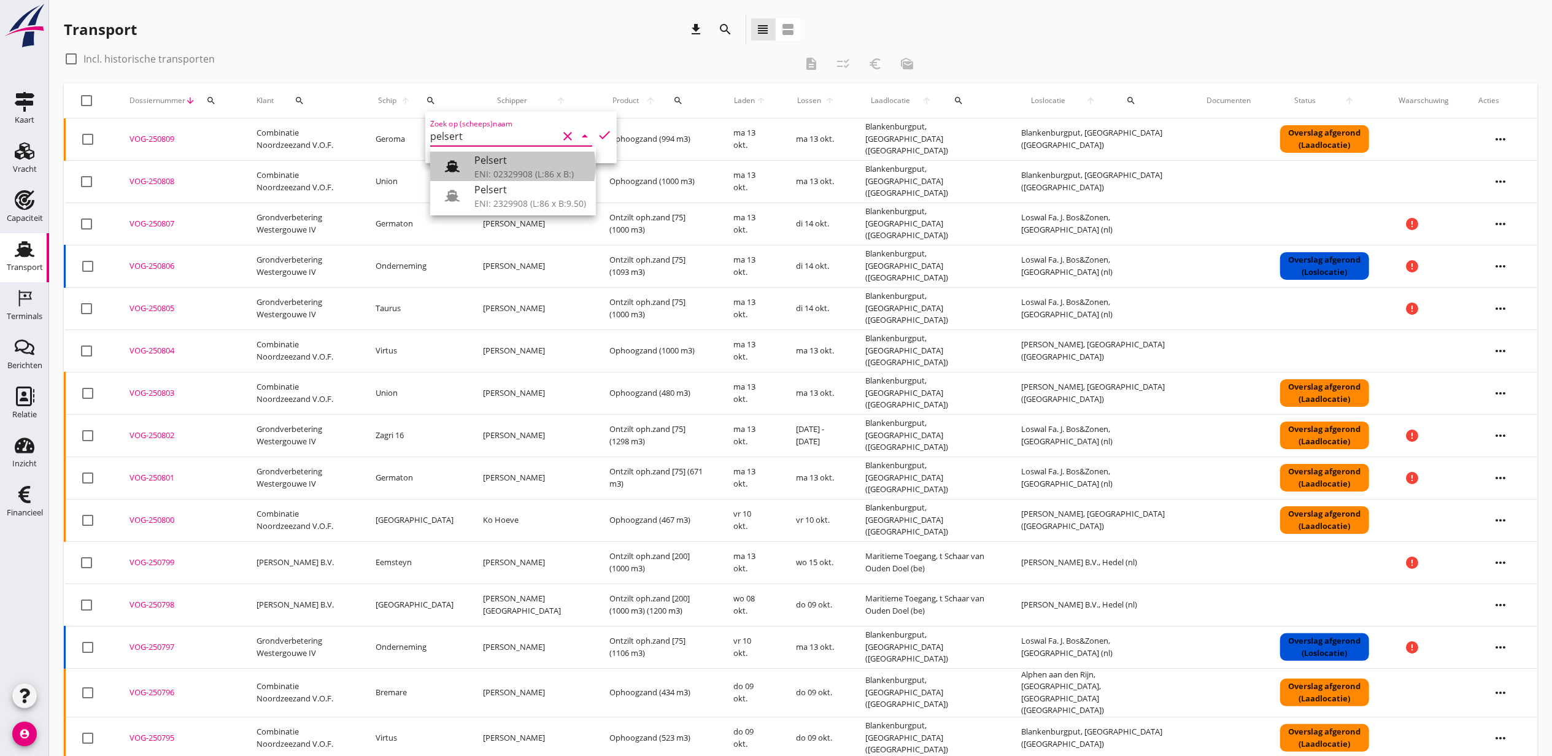
click at [519, 163] on div "Pelsert" at bounding box center [531, 160] width 112 height 15
click at [597, 134] on icon "check" at bounding box center [604, 135] width 15 height 15
type input "Pelsert"
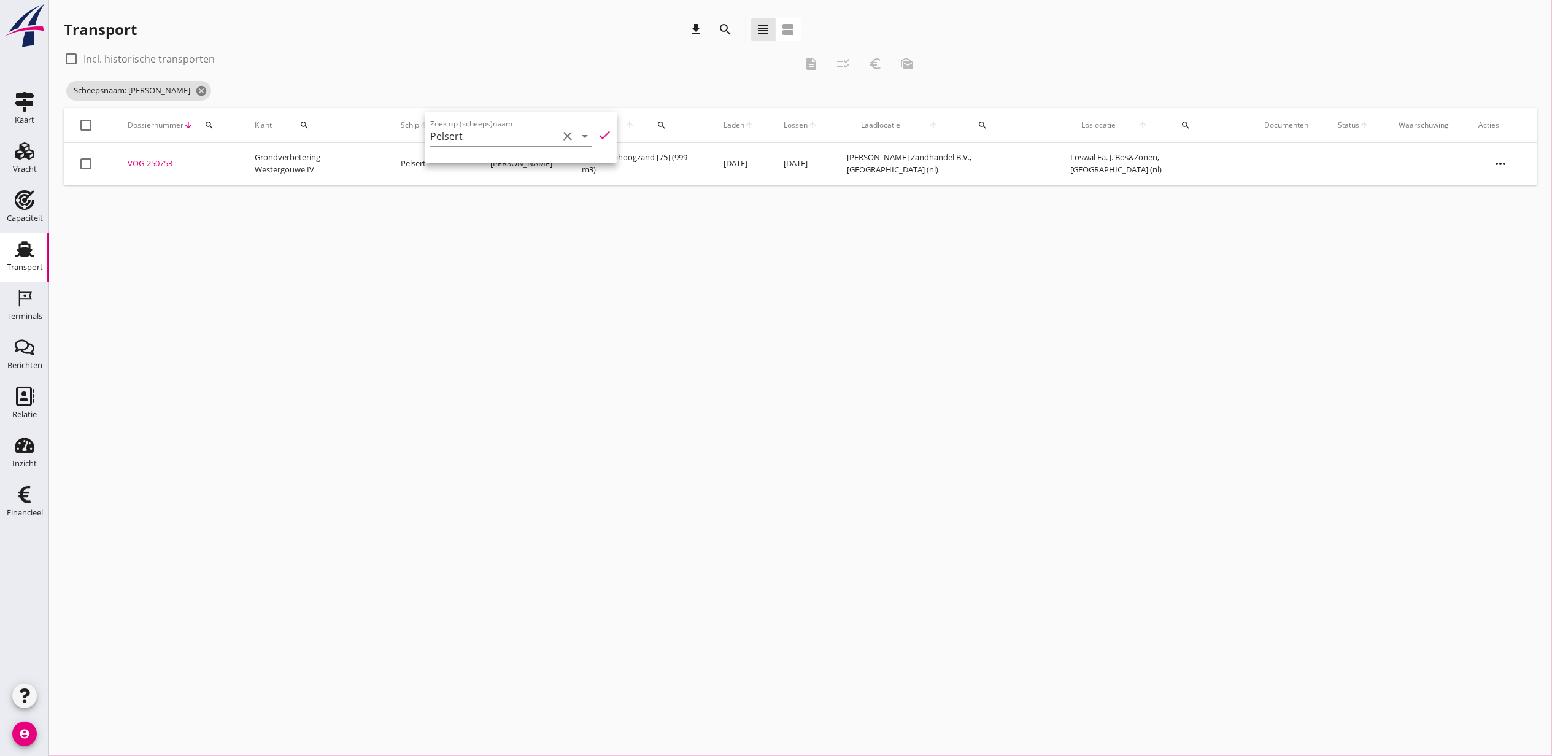
click at [529, 64] on div "check_box_outline_blank Incl. historische transporten" at bounding box center [430, 59] width 732 height 20
click at [1498, 163] on icon "more_horiz" at bounding box center [1501, 164] width 34 height 34
click at [1511, 312] on div "Vracht kopieeren" at bounding box center [1493, 318] width 88 height 15
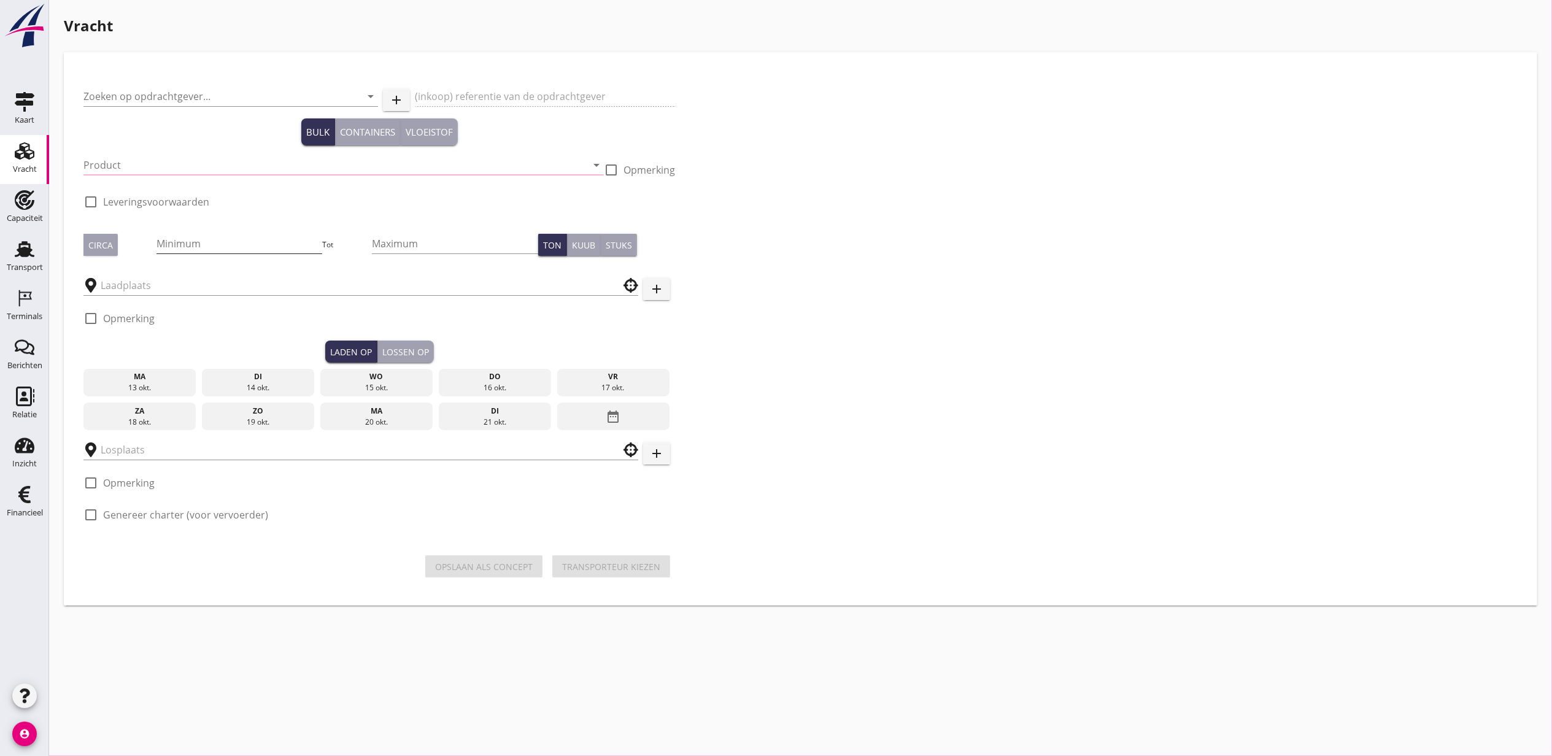
type input "Grondverbetering Westergouwe IV"
type input "Ontzilt ophoogzand [75]"
type input "999"
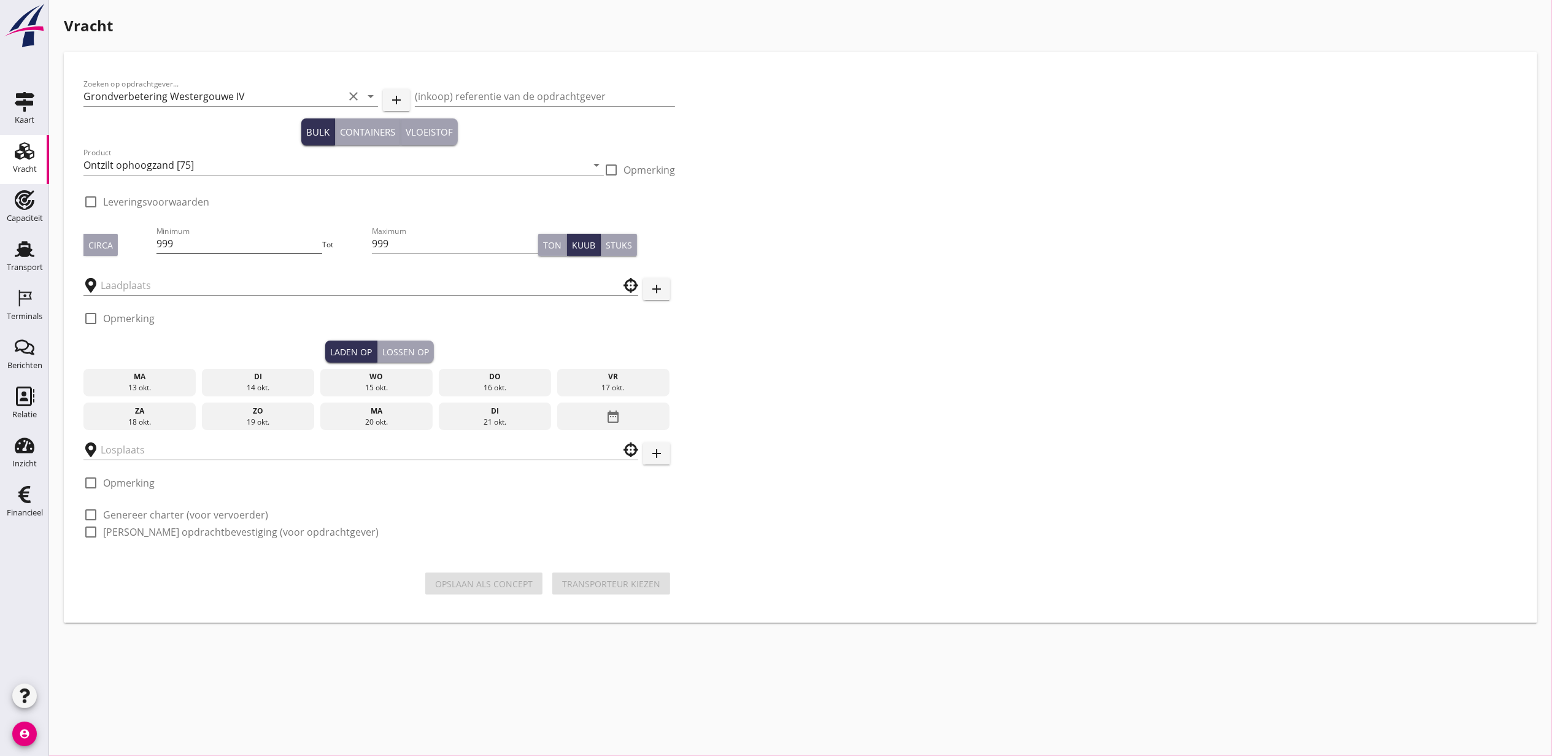
type input "[PERSON_NAME] Zandhandel B.V."
type input "Loswal Fa. J. Bos&Zonen"
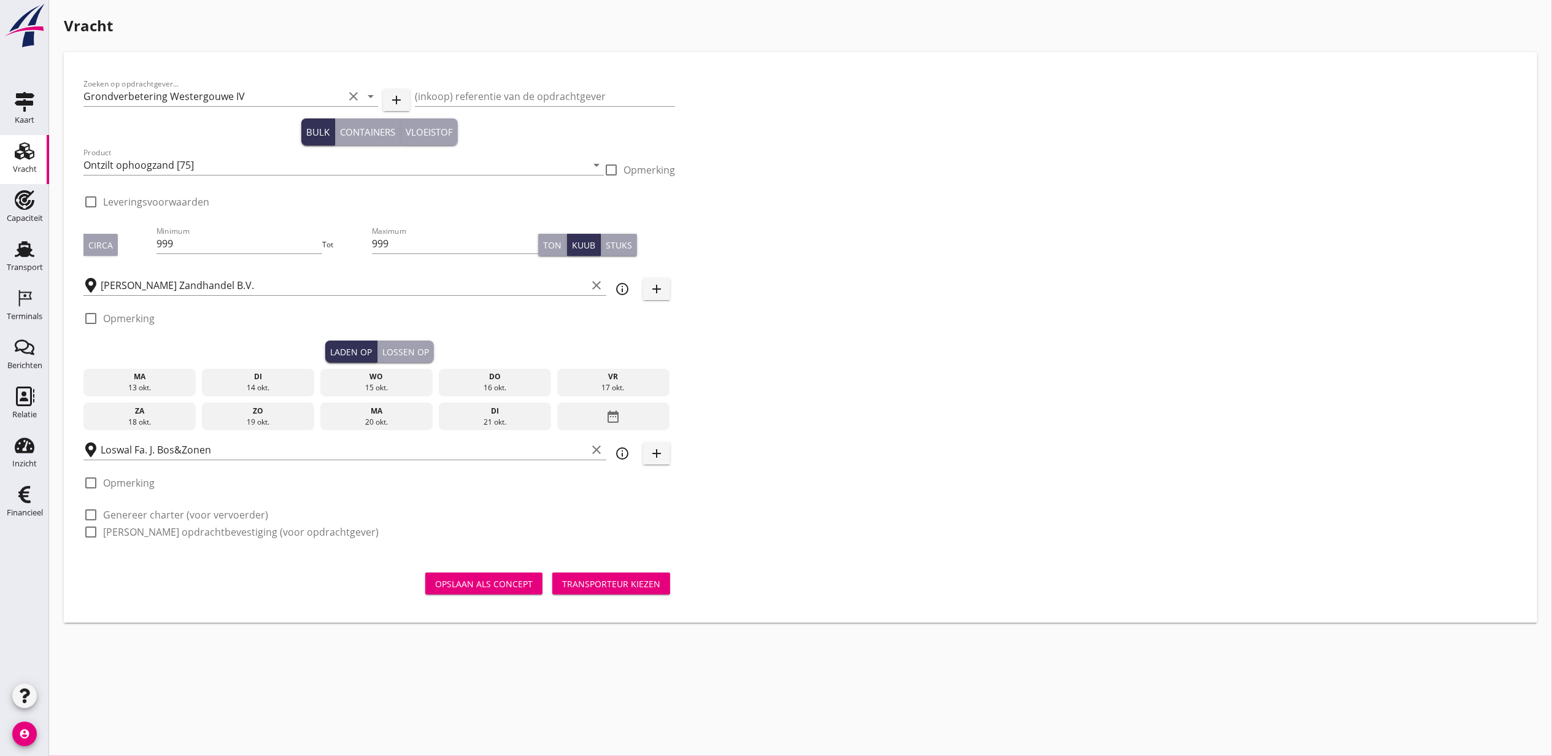
click at [141, 378] on div "ma" at bounding box center [140, 376] width 107 height 11
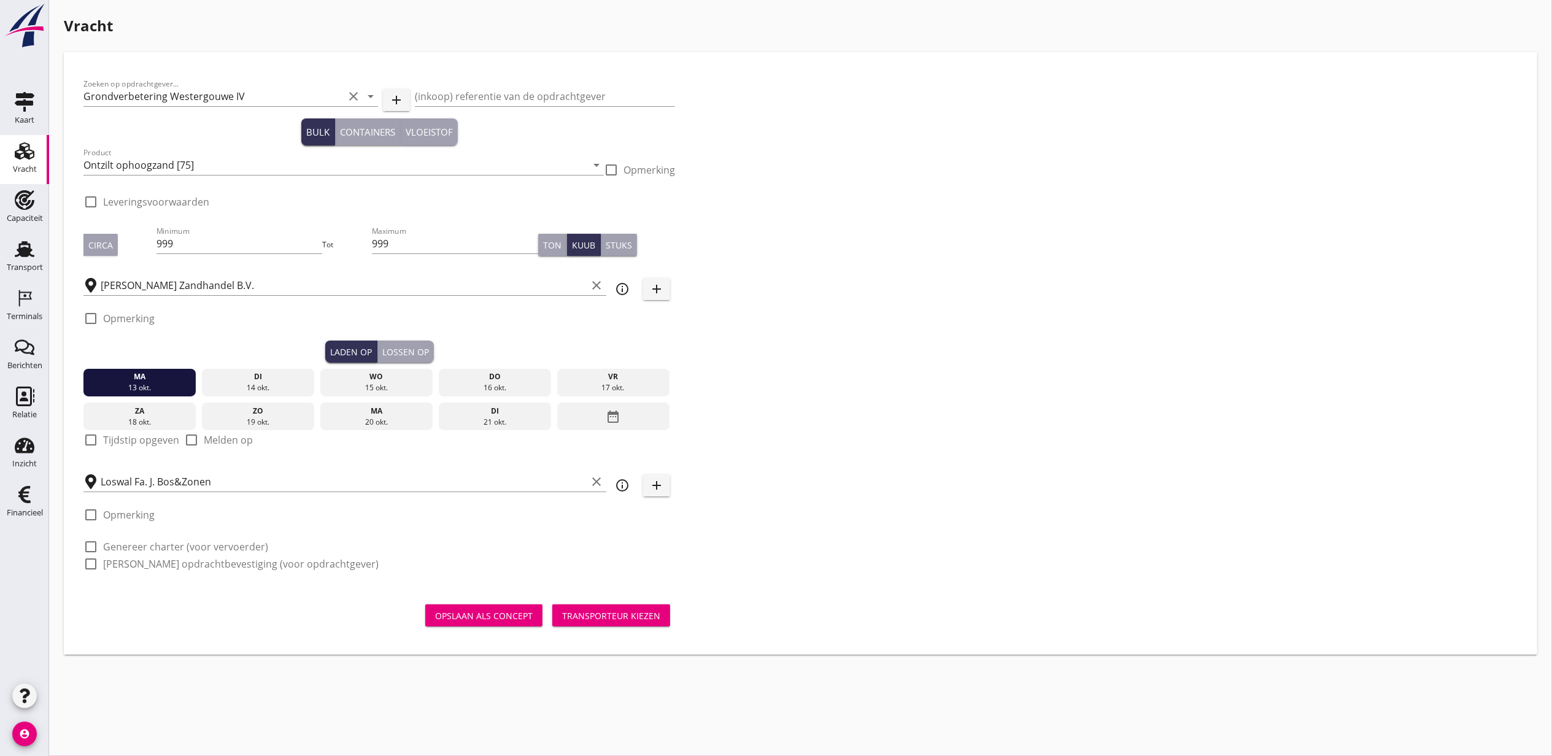
click at [133, 437] on label "Tijdstip opgeven" at bounding box center [141, 440] width 76 height 12
checkbox input "true"
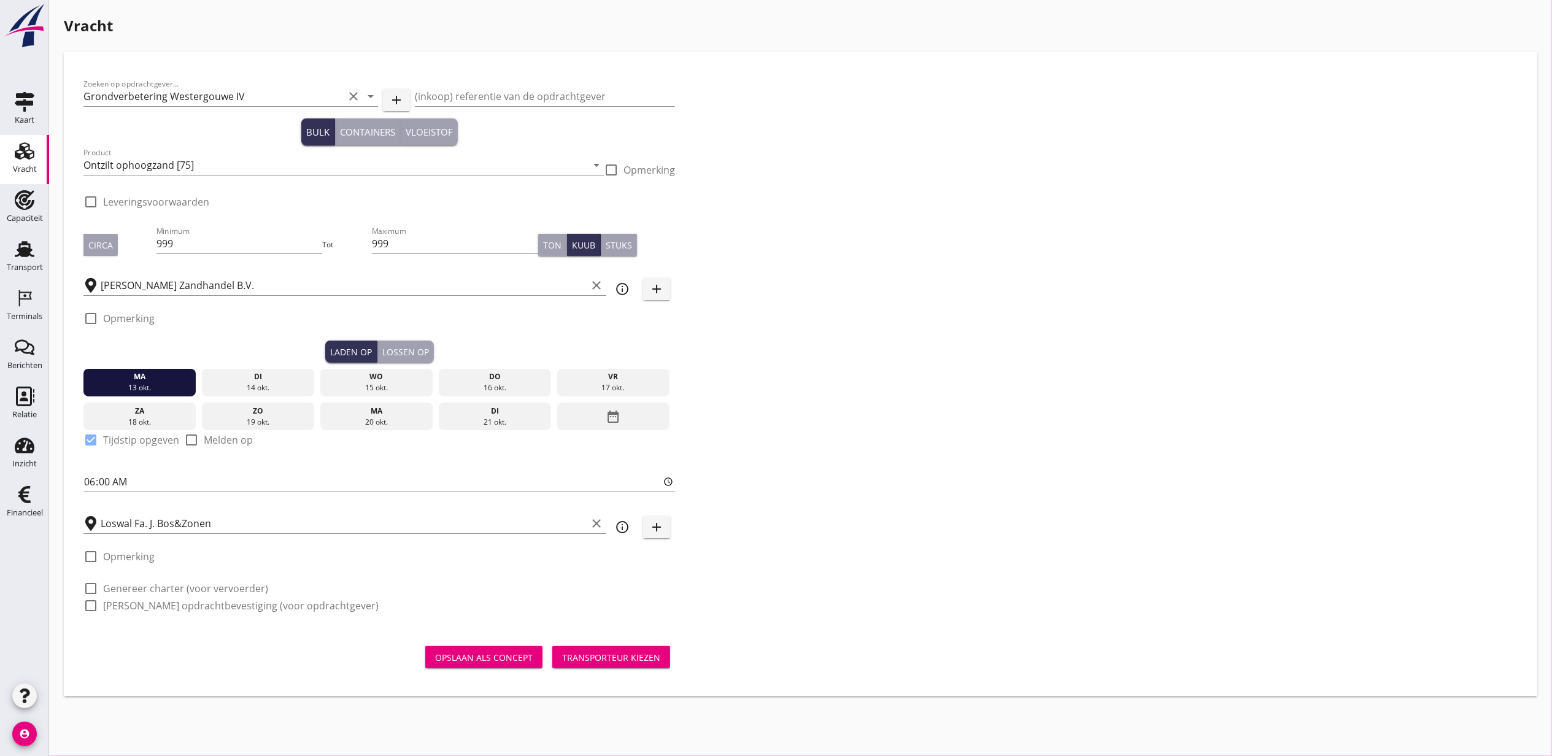
click at [390, 351] on div "Lossen op" at bounding box center [405, 352] width 47 height 13
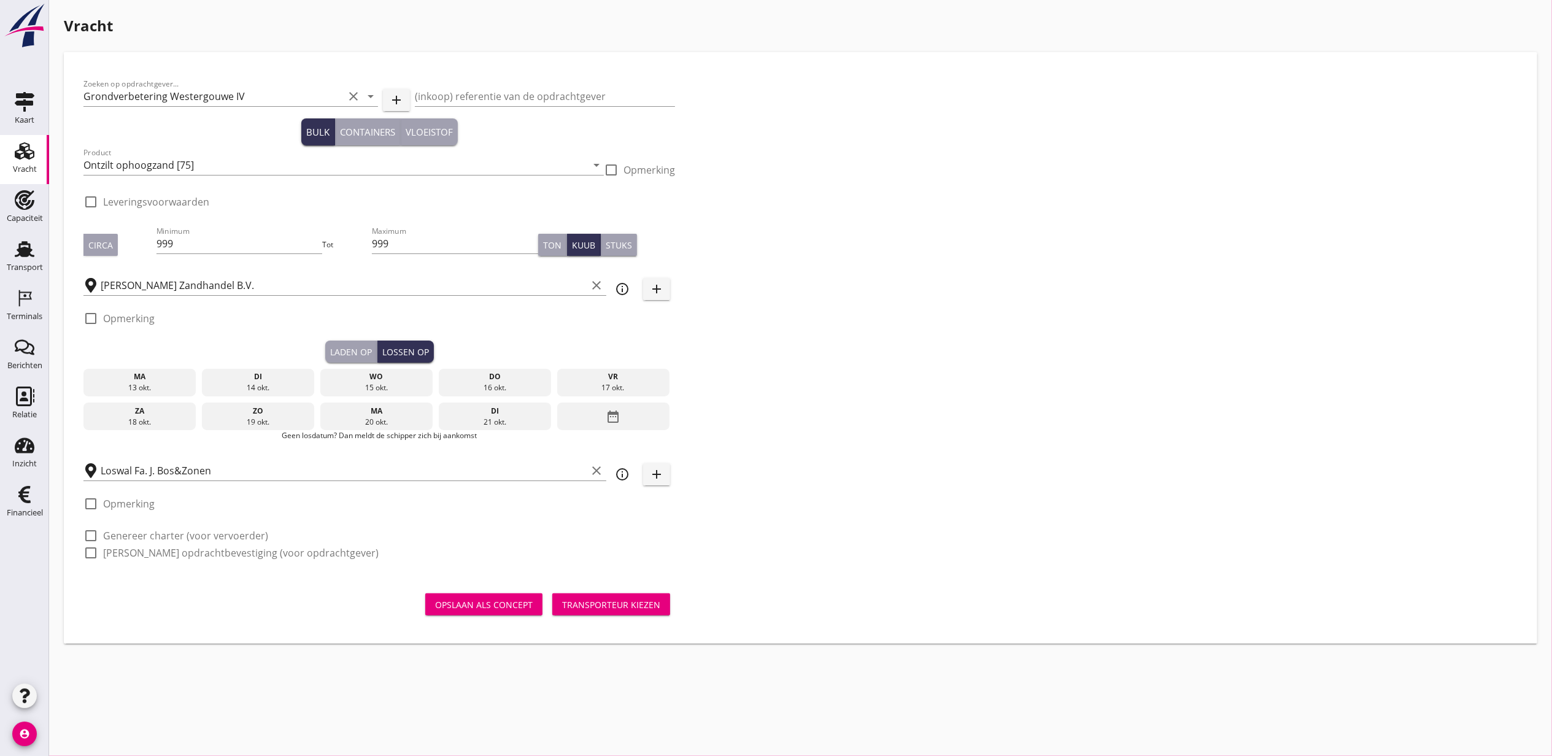
click at [133, 389] on div "13 okt." at bounding box center [140, 387] width 107 height 11
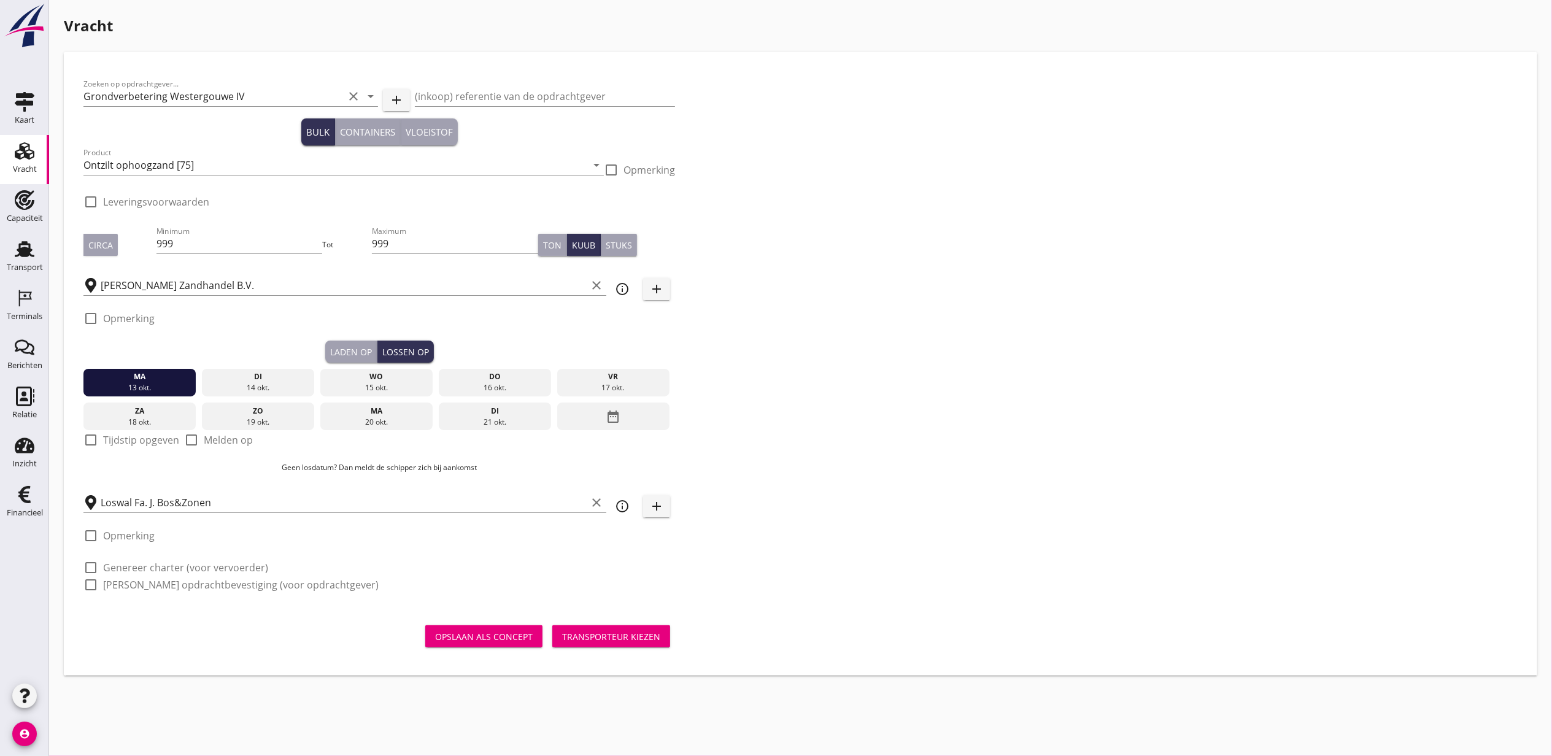
click at [111, 438] on label "Tijdstip opgeven" at bounding box center [141, 440] width 76 height 12
checkbox input "true"
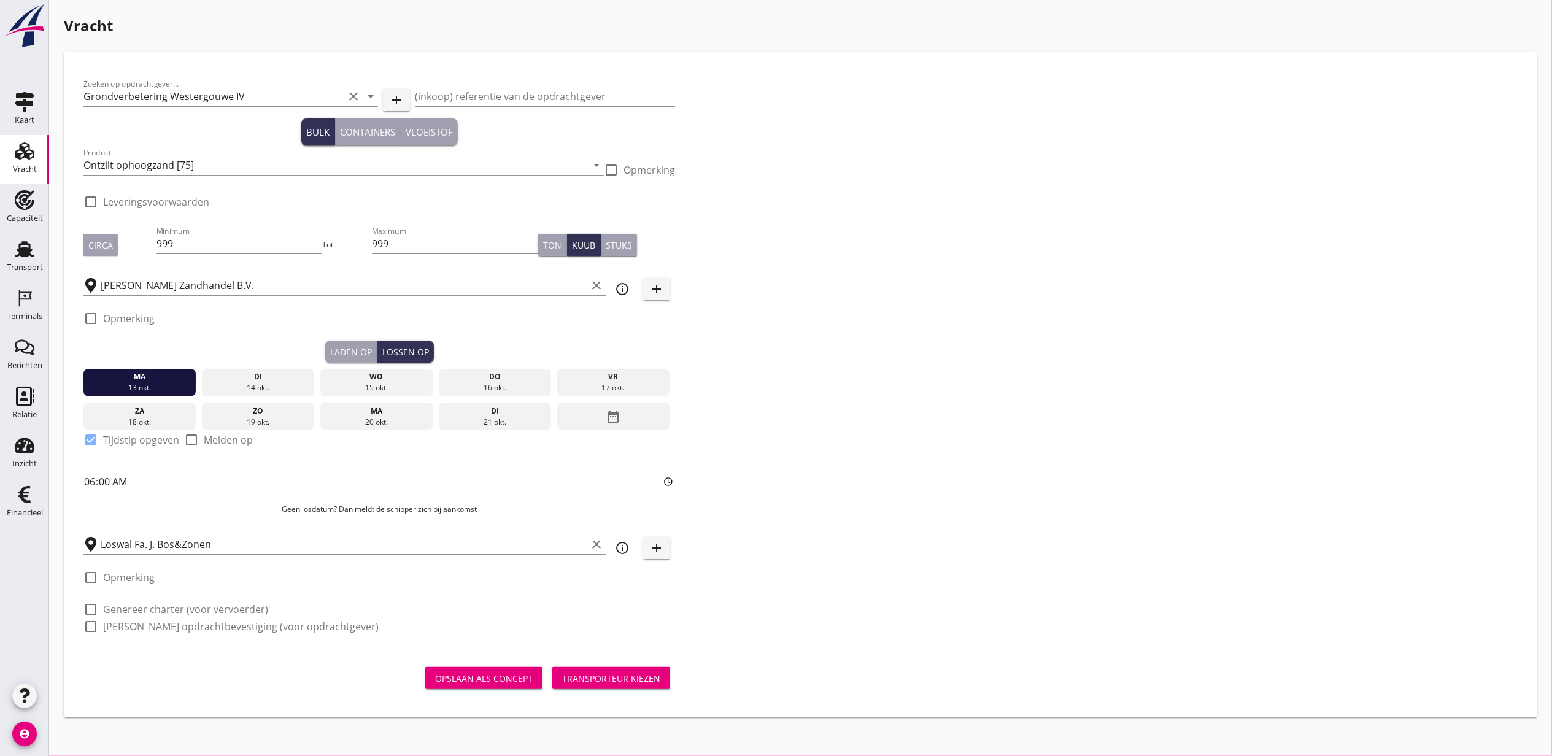
click at [91, 480] on input "06:00" at bounding box center [379, 482] width 592 height 20
type input "09:00"
click at [642, 678] on div "Transporteur kiezen" at bounding box center [611, 678] width 98 height 13
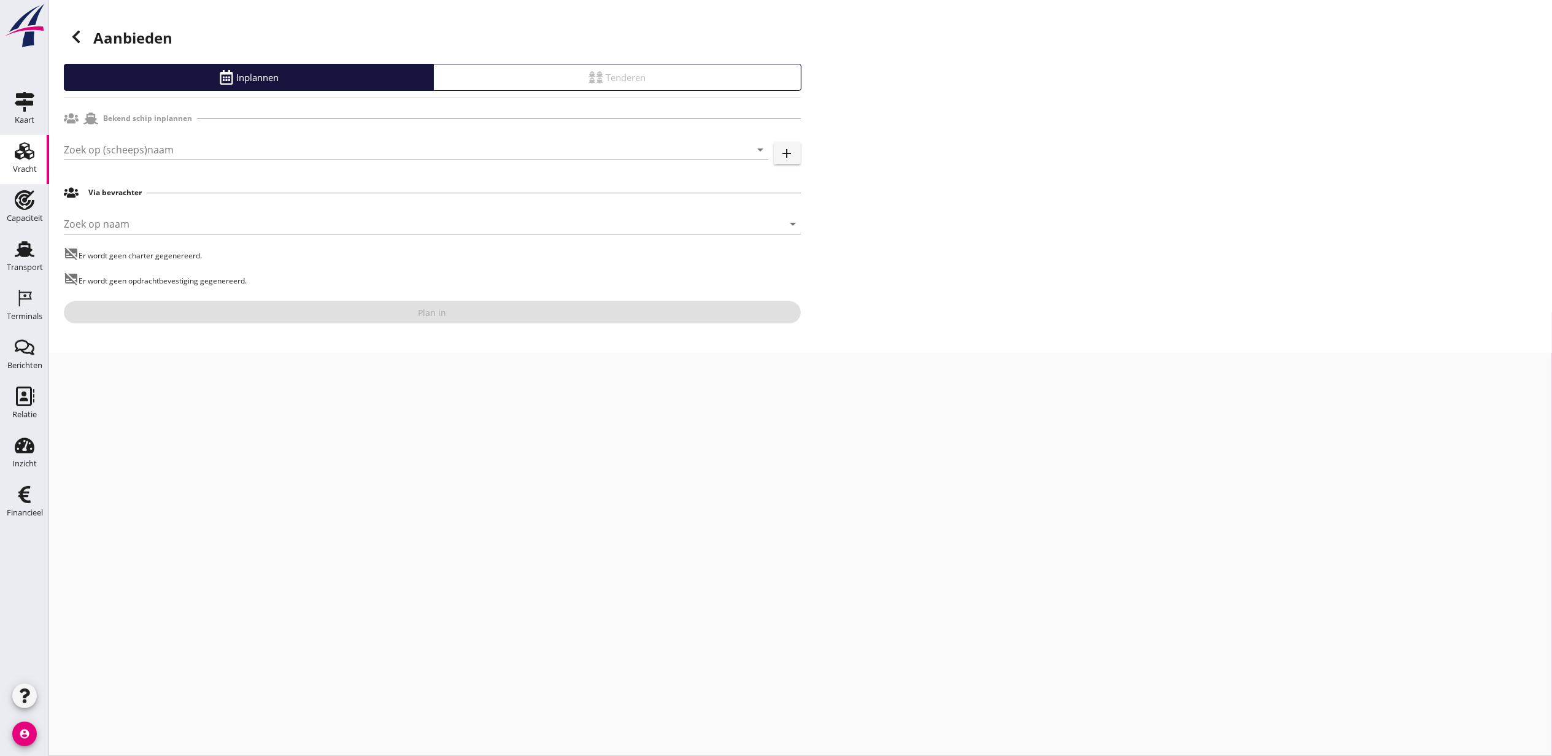
click at [160, 161] on div "Zoek op (scheeps)naam arrow_drop_down" at bounding box center [416, 156] width 705 height 32
click at [165, 152] on input "Zoek op (scheeps)naam" at bounding box center [399, 150] width 670 height 20
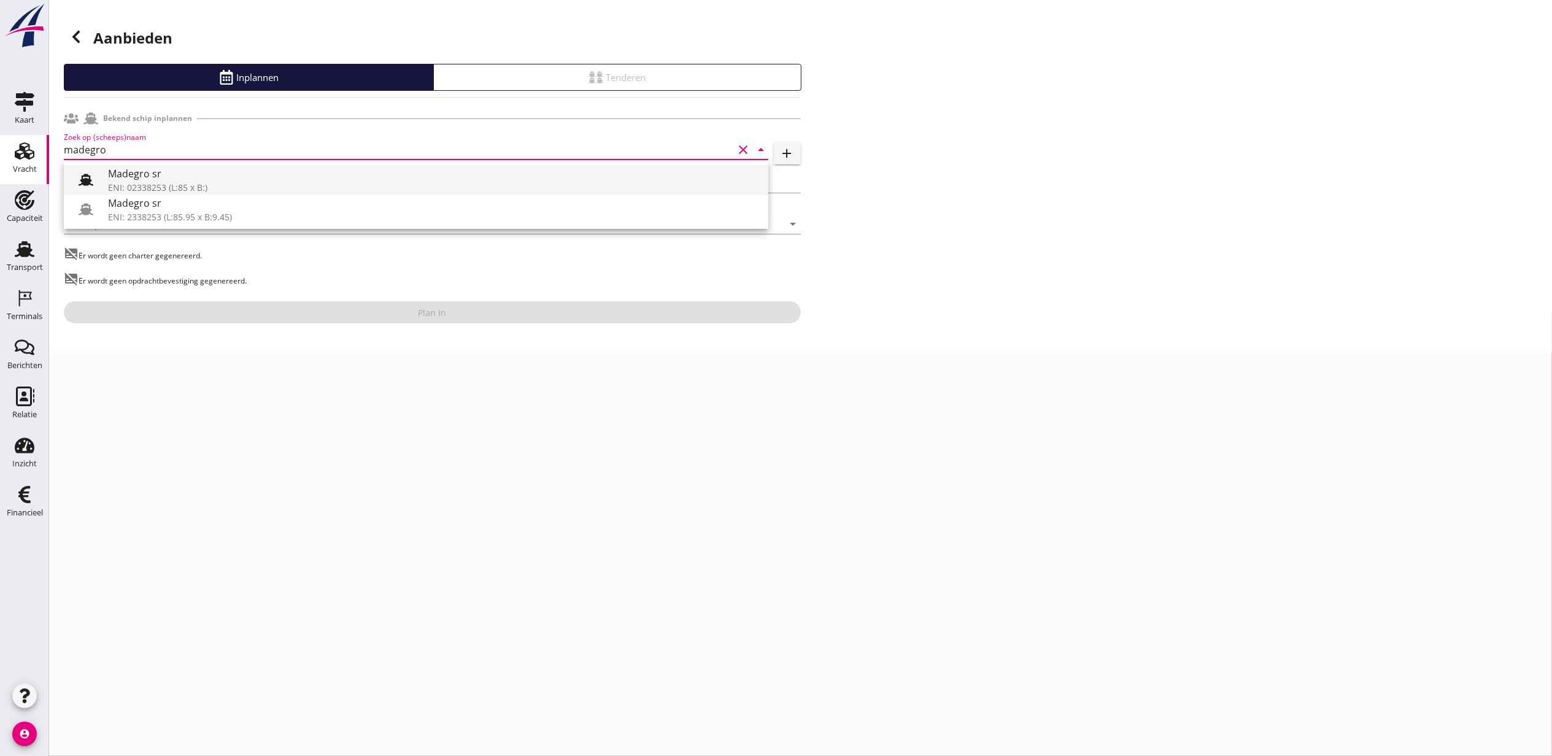
click at [148, 177] on div "Madegro sr" at bounding box center [433, 173] width 651 height 15
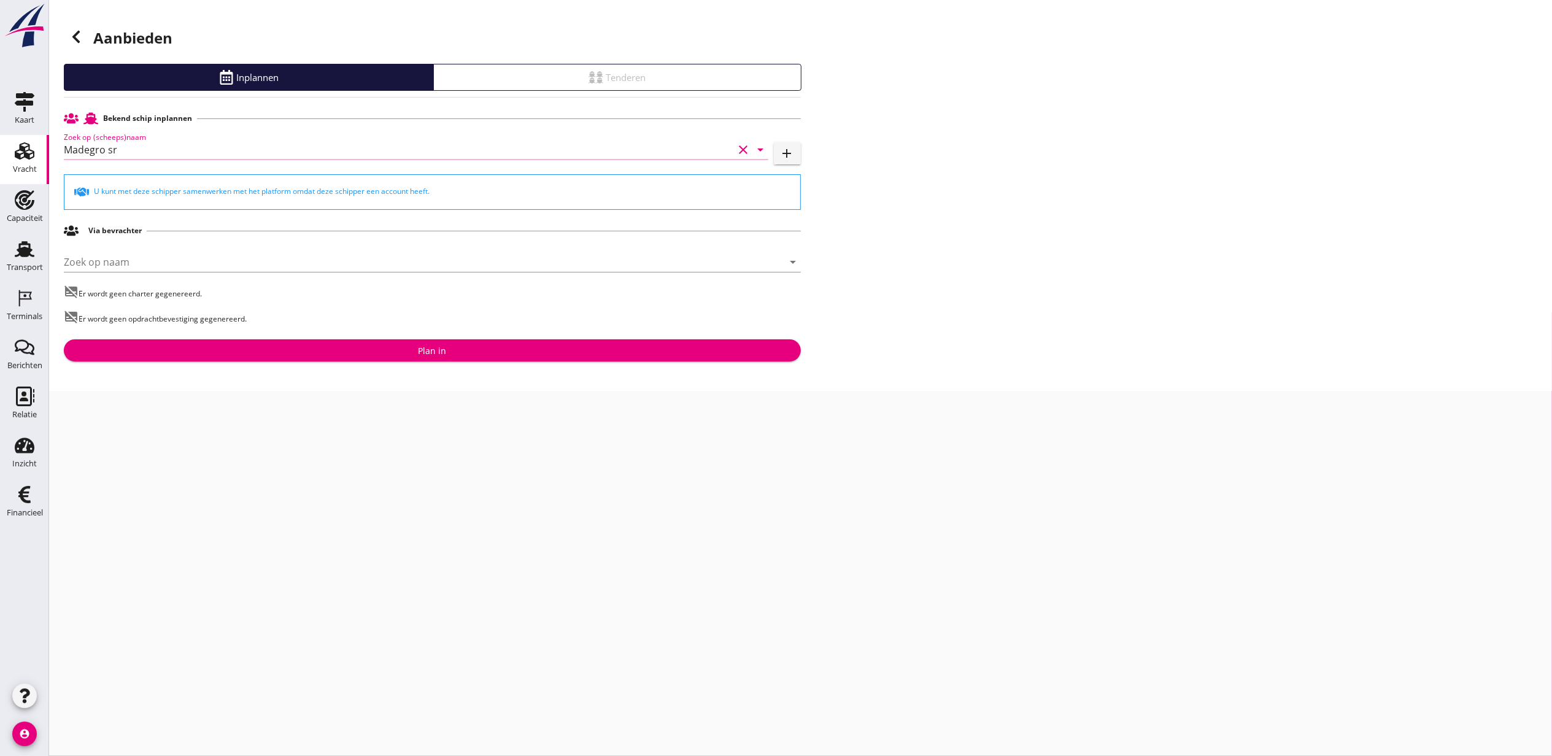
type input "Madegro sr"
click at [397, 339] on div "Bekend schip inplannen Zoek op (scheeps)naam Madegro sr clear arrow_drop_down a…" at bounding box center [432, 234] width 737 height 255
click at [406, 349] on div "Plan in" at bounding box center [433, 350] width 718 height 13
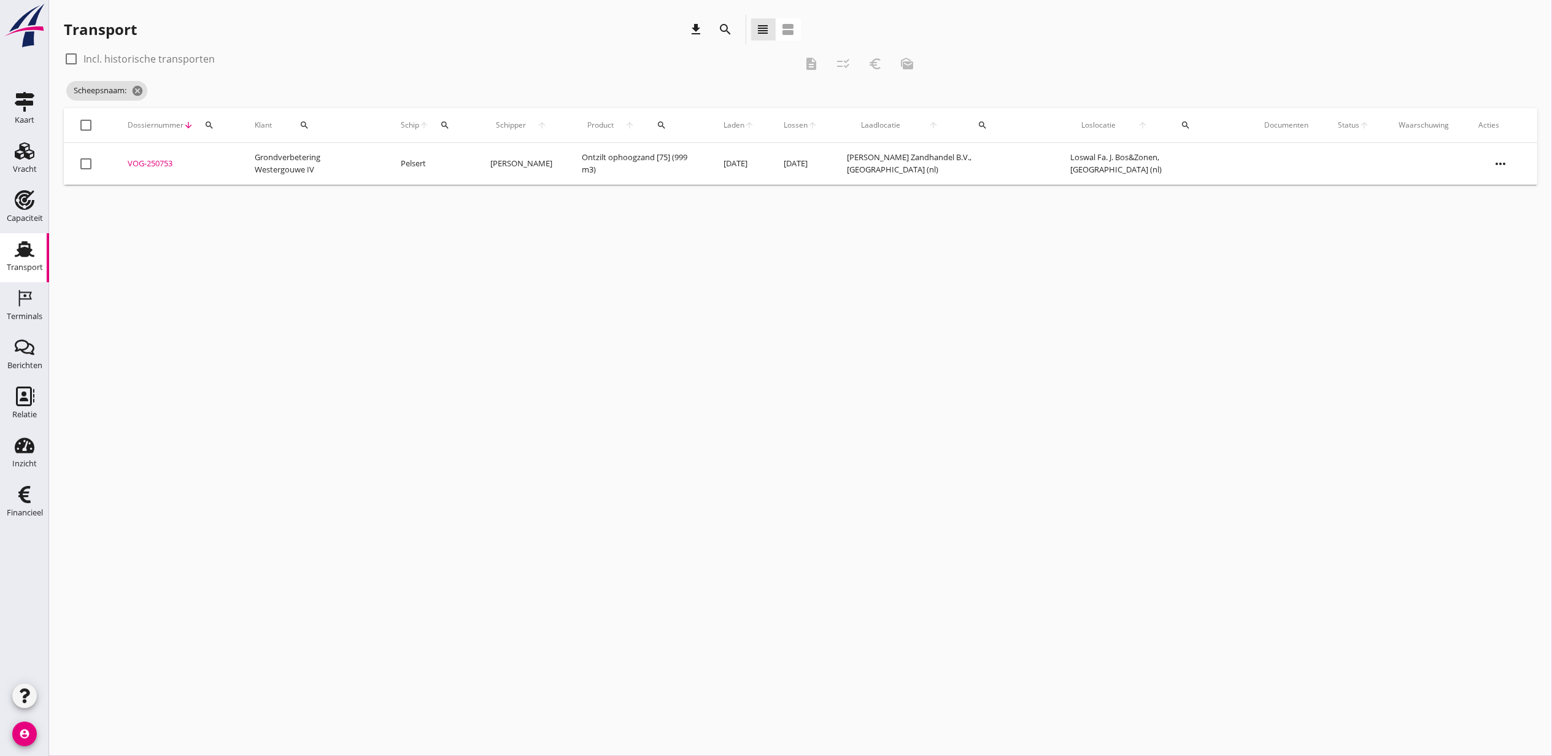
click at [151, 158] on div "VOG-250753" at bounding box center [177, 164] width 98 height 12
click at [136, 89] on icon "cancel" at bounding box center [137, 91] width 12 height 12
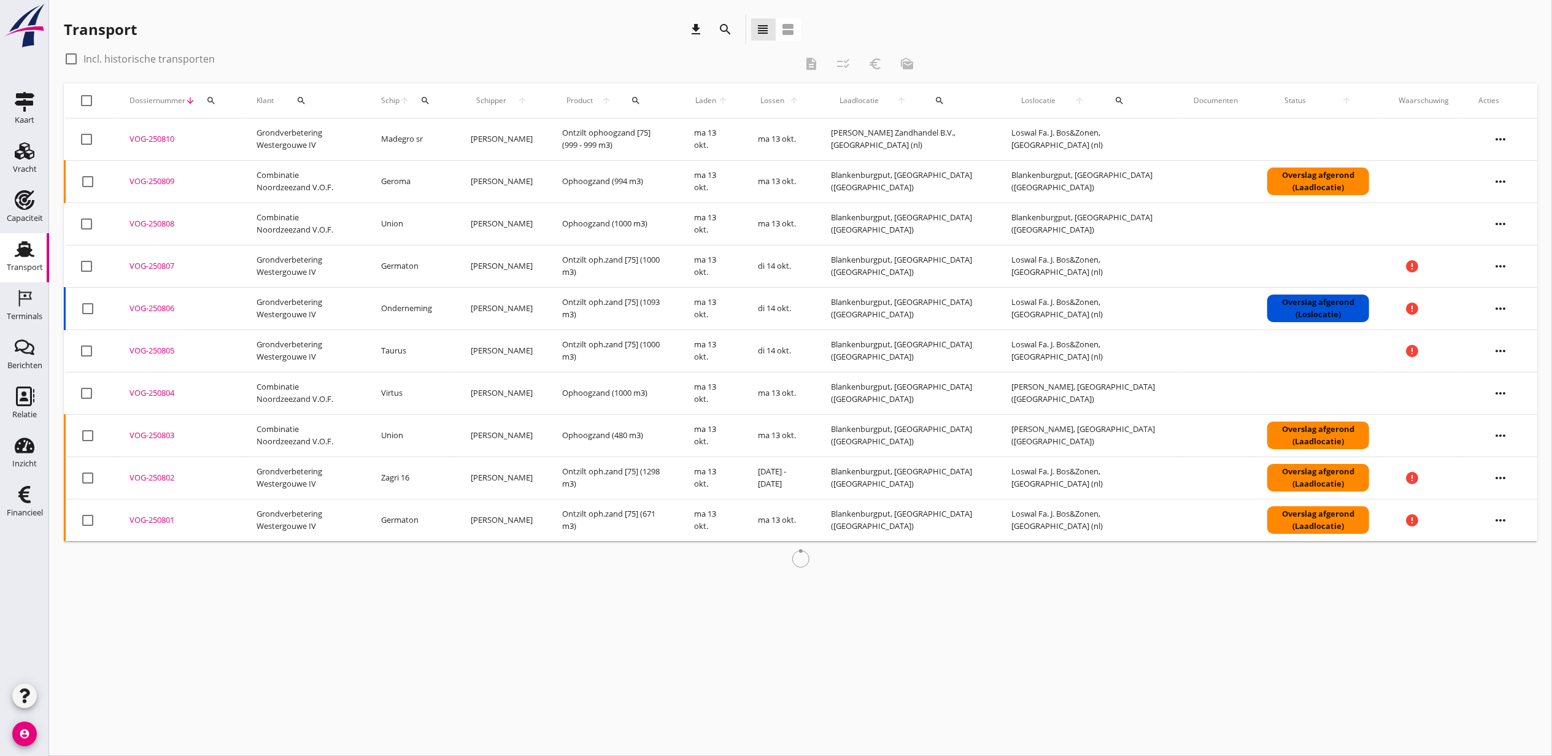
click at [147, 138] on div "VOG-250810" at bounding box center [179, 139] width 98 height 12
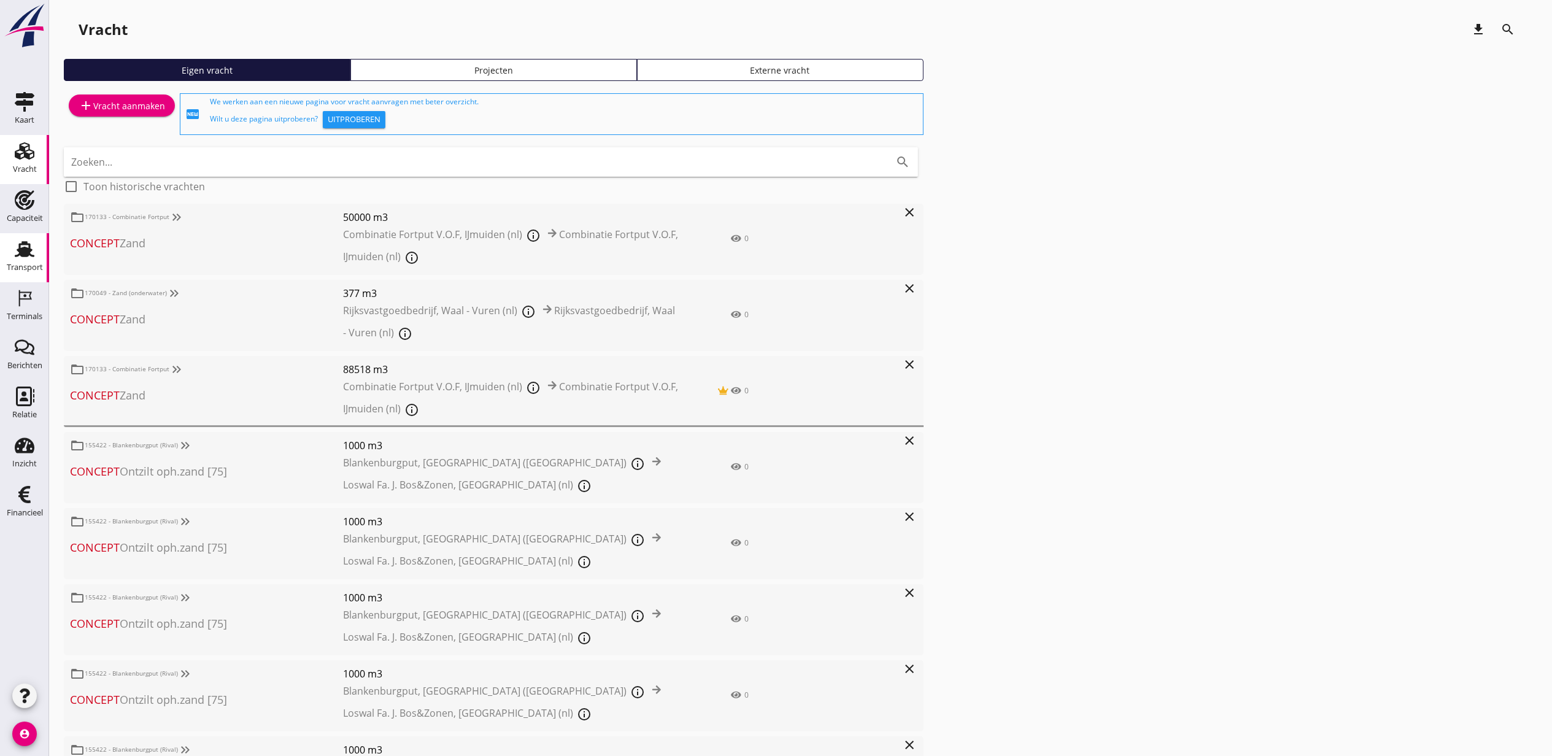
click at [13, 263] on div "Transport" at bounding box center [25, 267] width 36 height 8
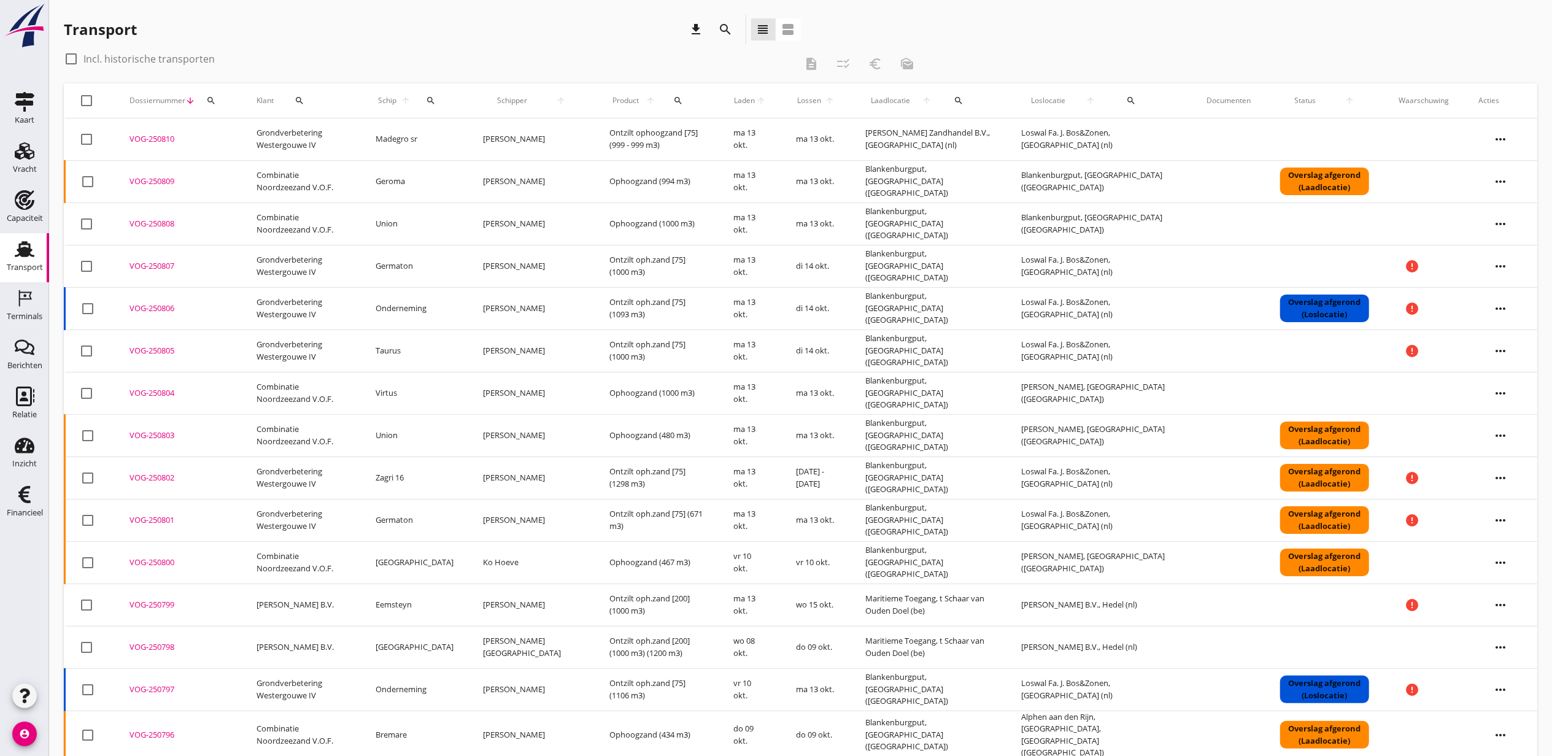
click at [1126, 99] on icon "search" at bounding box center [1131, 101] width 10 height 10
click at [1115, 135] on icon at bounding box center [1113, 136] width 15 height 15
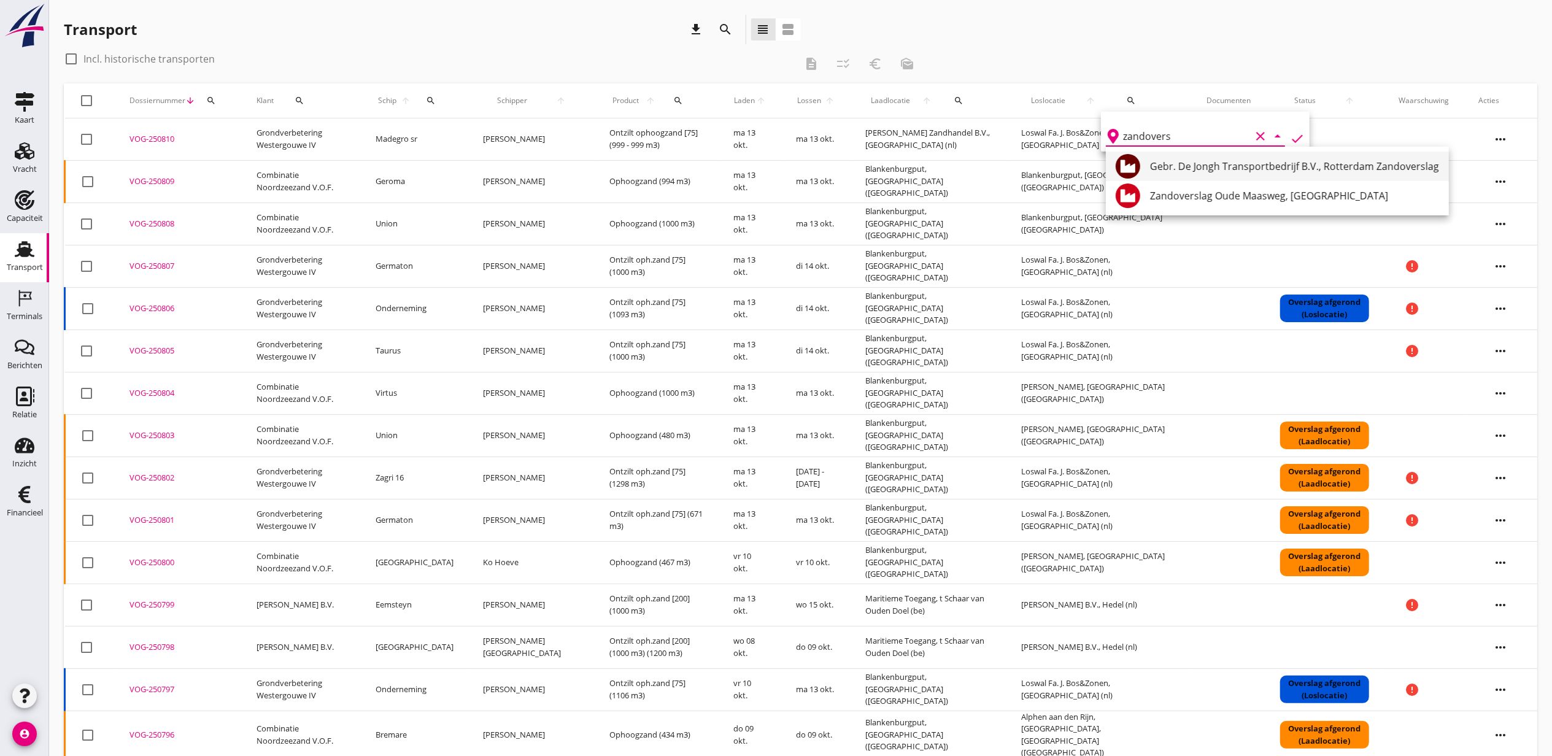
click at [1247, 168] on div "Gebr. De Jongh Transportbedrijf B.V., Rotterdam Zandoverslag" at bounding box center [1294, 166] width 289 height 15
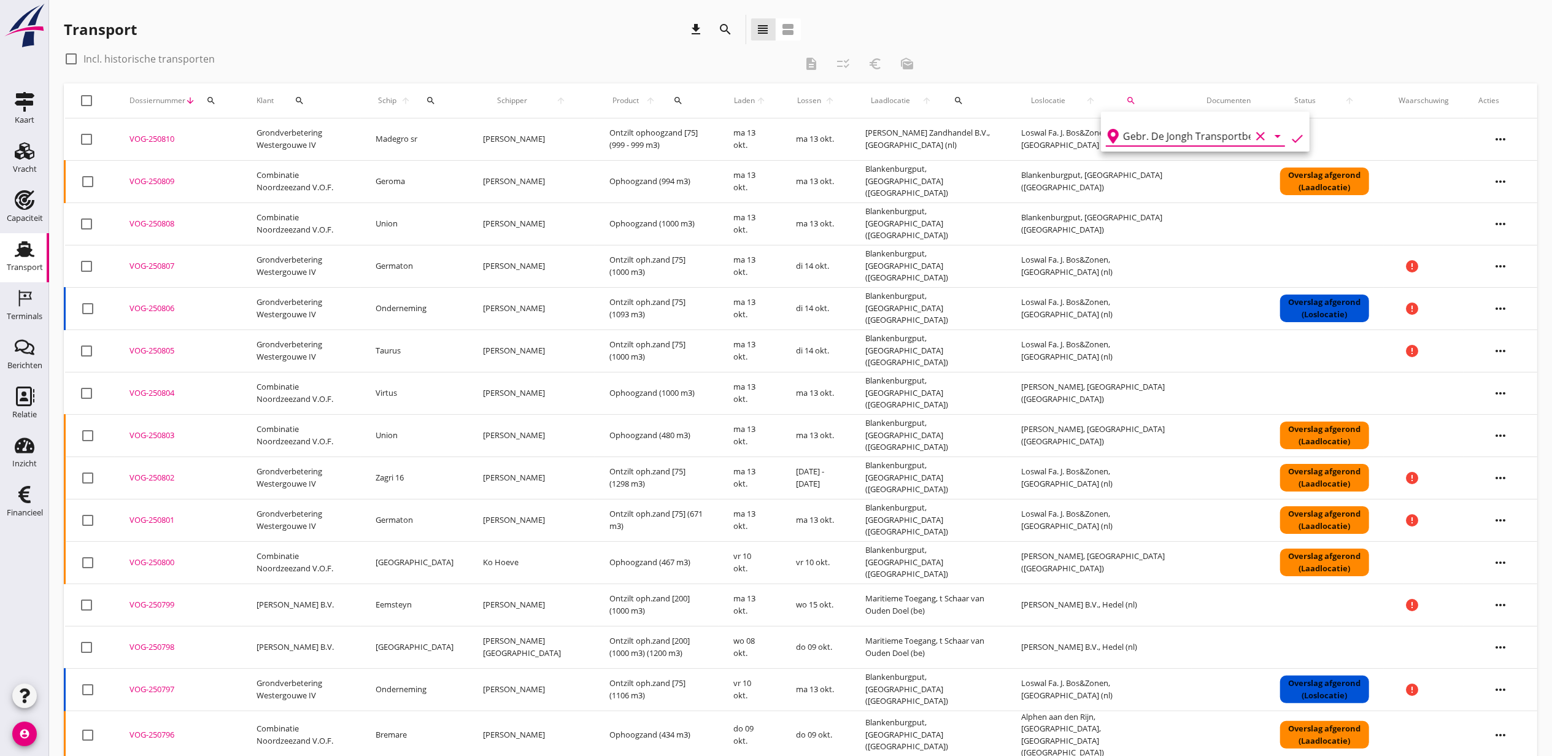
click at [1290, 138] on icon "check" at bounding box center [1297, 138] width 15 height 15
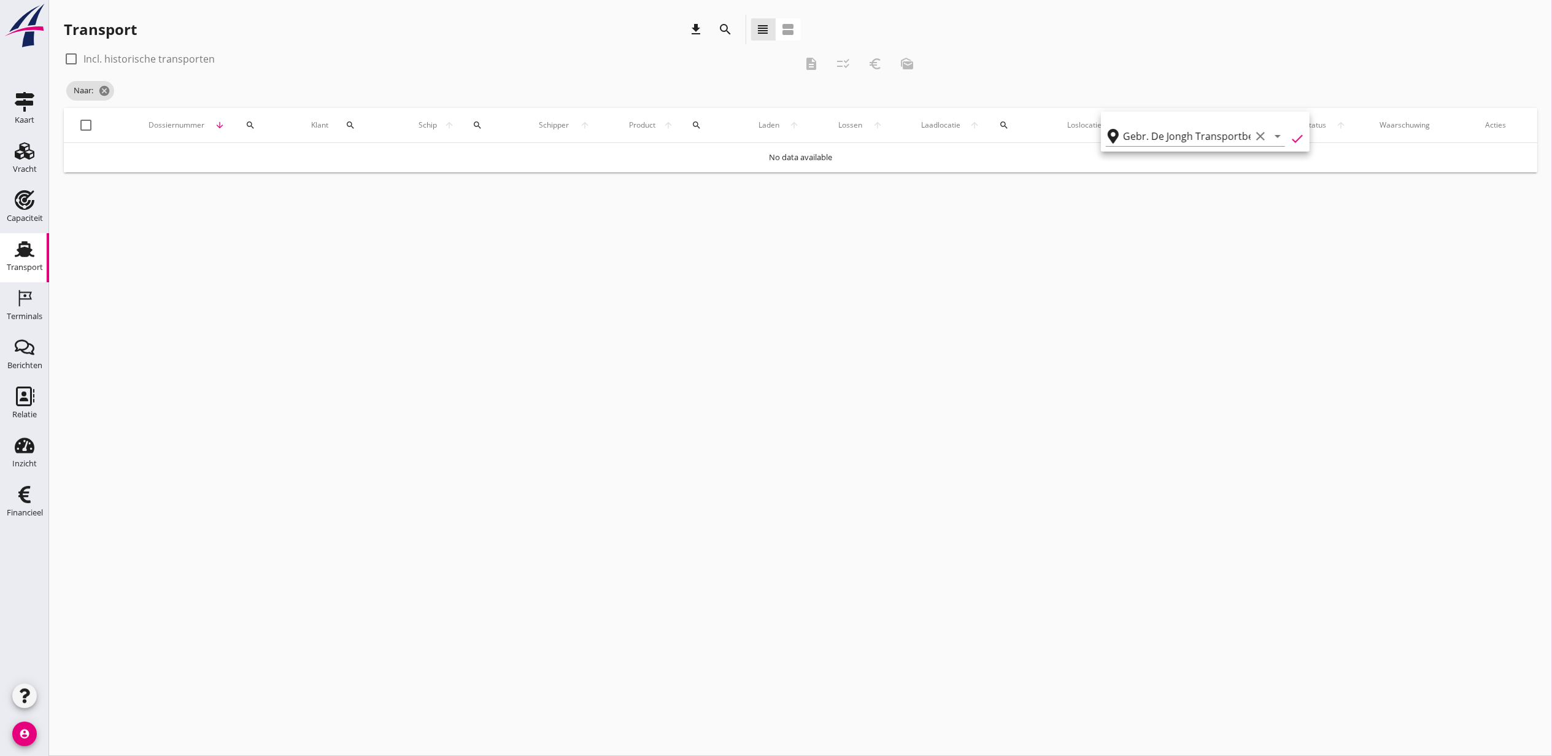
type input "Gebr. De Jongh Transportbedrijf B.V."
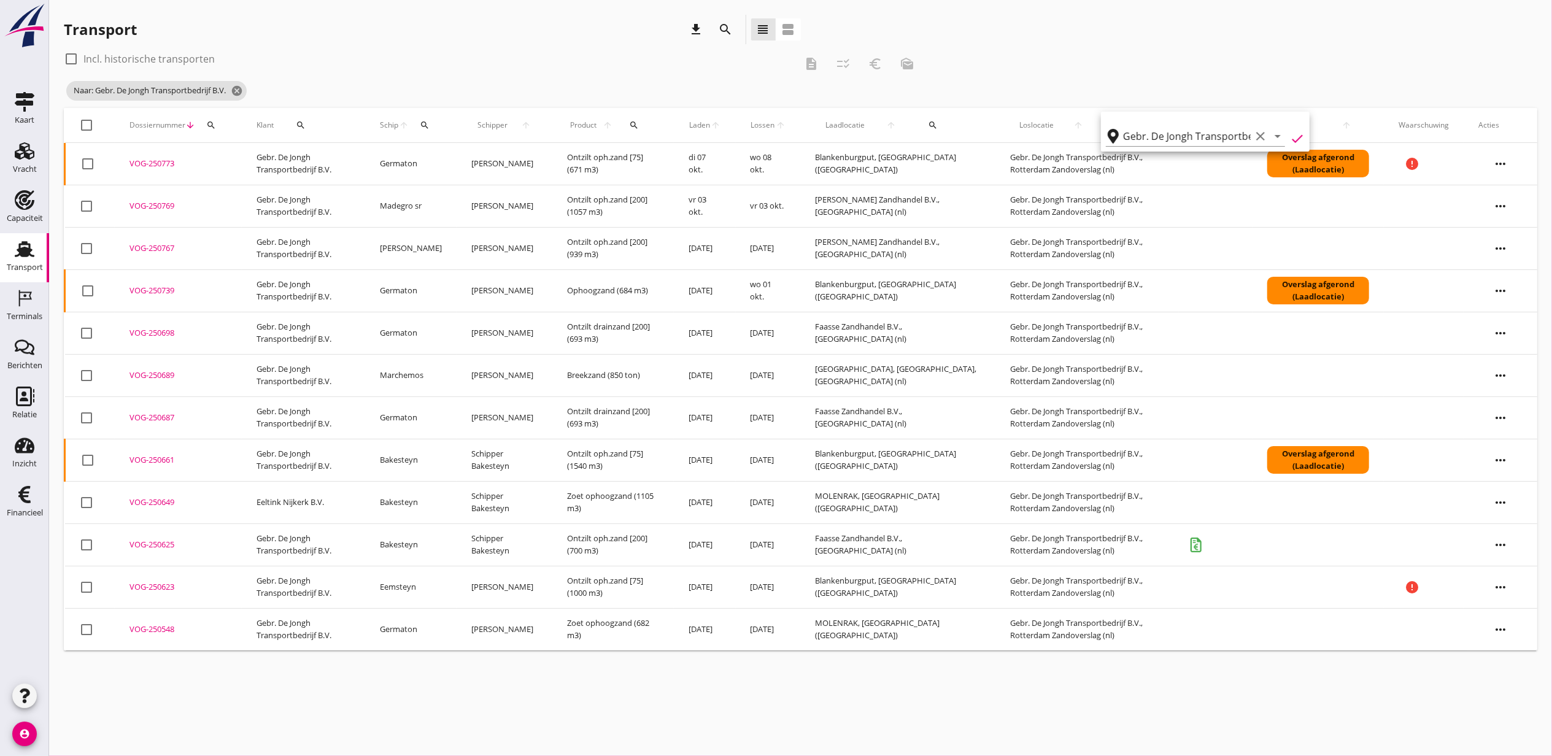
click at [1054, 69] on div "check_box_outline_blank Incl. historische transporten description checklist_rtl…" at bounding box center [801, 78] width 1474 height 59
click at [927, 125] on div "search" at bounding box center [933, 125] width 43 height 10
click at [947, 153] on input "text" at bounding box center [992, 161] width 128 height 20
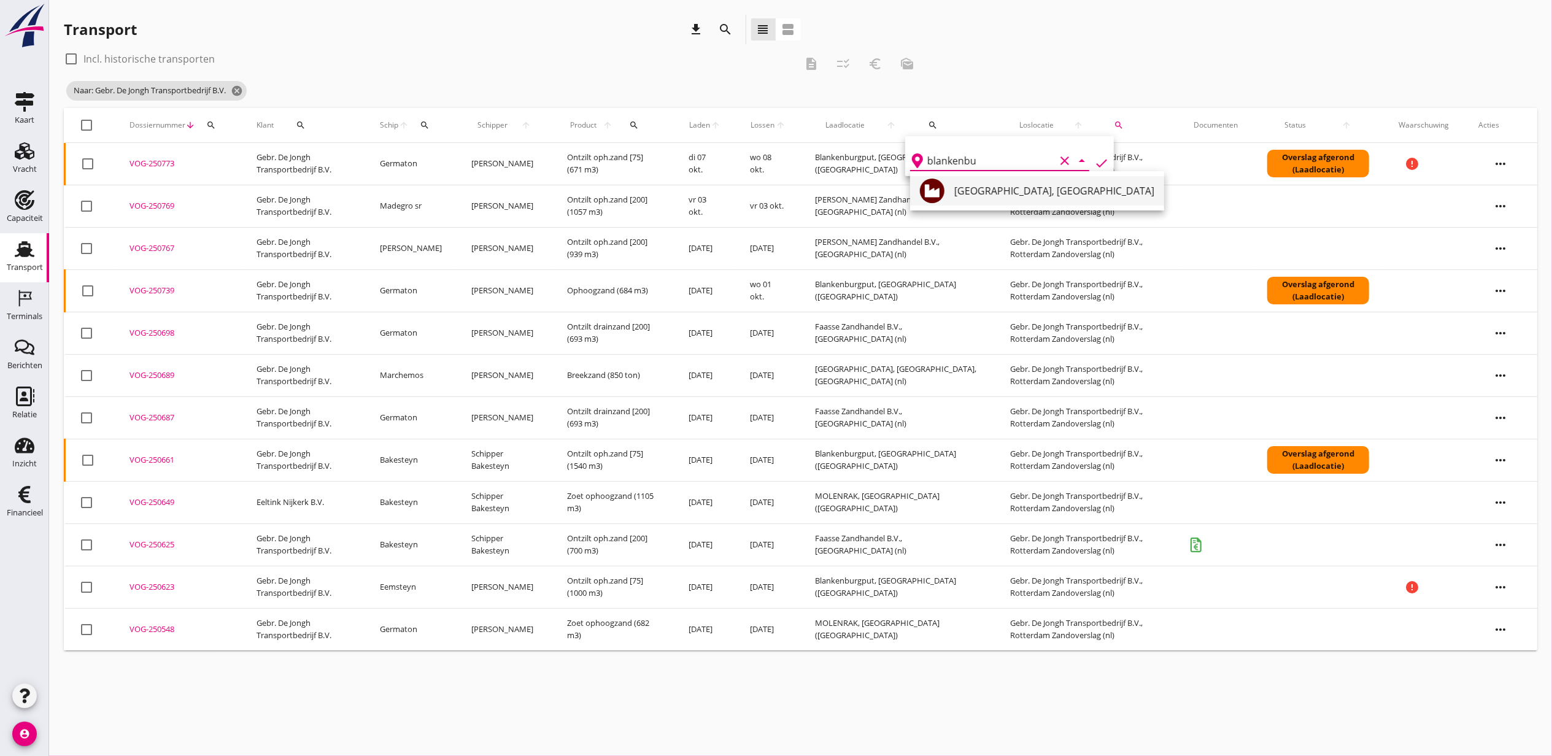
click at [1022, 190] on div "[GEOGRAPHIC_DATA], [GEOGRAPHIC_DATA]" at bounding box center [1055, 191] width 200 height 15
drag, startPoint x: 1091, startPoint y: 166, endPoint x: 1083, endPoint y: 165, distance: 8.1
click at [1095, 165] on icon "check" at bounding box center [1102, 163] width 15 height 15
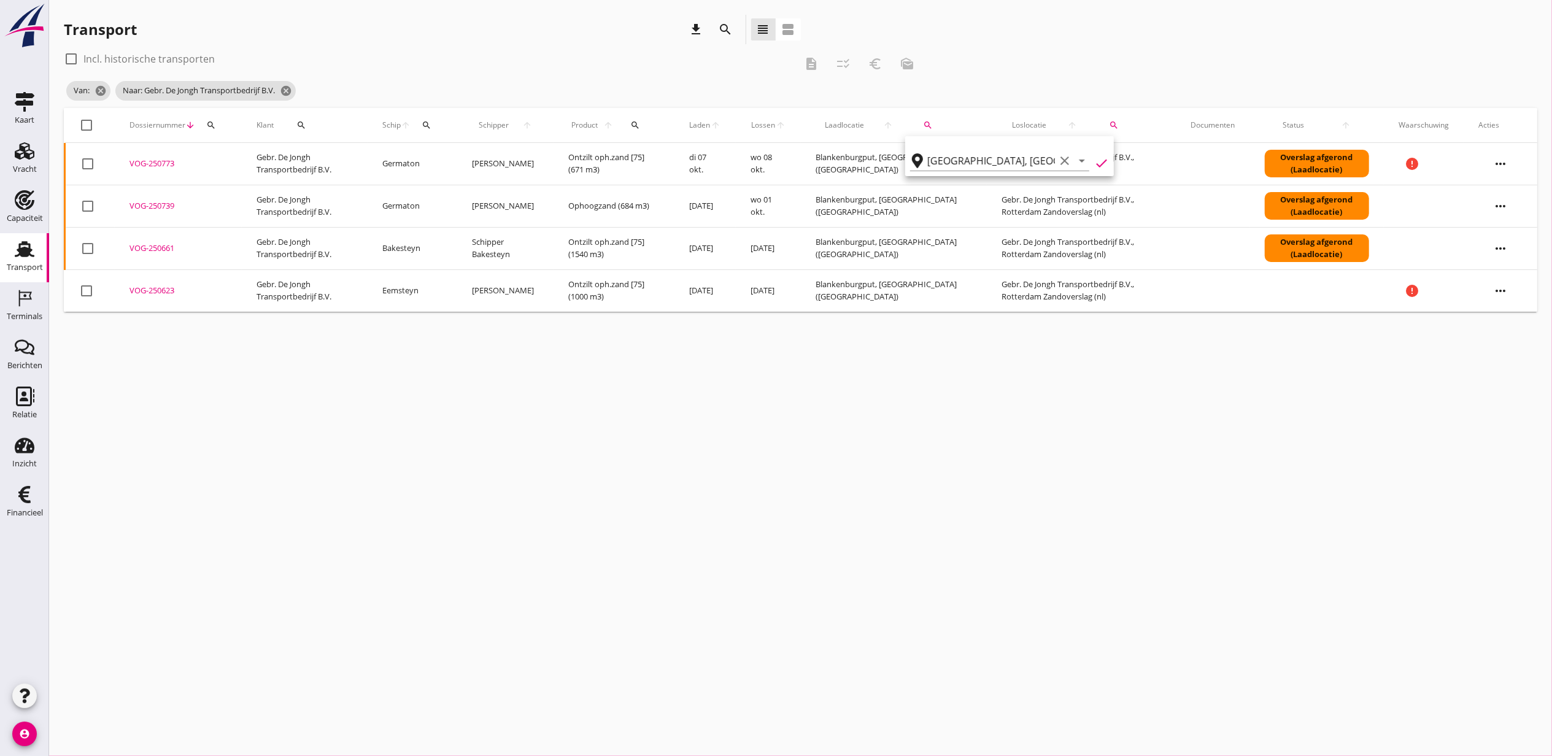
type input "Blankenburgput"
click at [1002, 45] on div "Transport download search view_headline view_agenda" at bounding box center [801, 32] width 1474 height 34
click at [175, 60] on label "Incl. historische transporten" at bounding box center [148, 59] width 131 height 12
checkbox input "true"
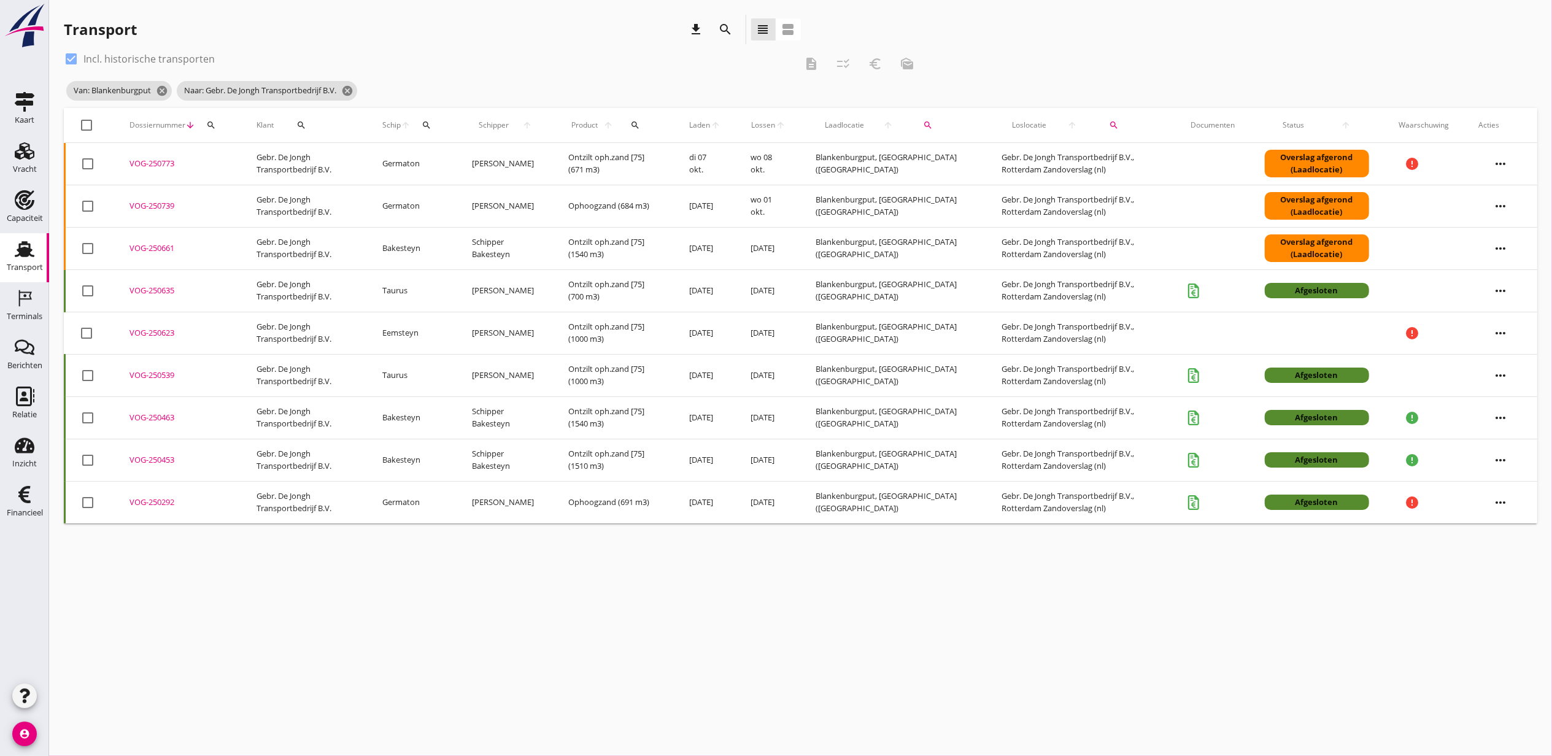
click at [455, 554] on div "cancel You are impersonating another user. Transport download search view_headl…" at bounding box center [800, 378] width 1503 height 756
click at [33, 150] on use at bounding box center [25, 150] width 20 height 17
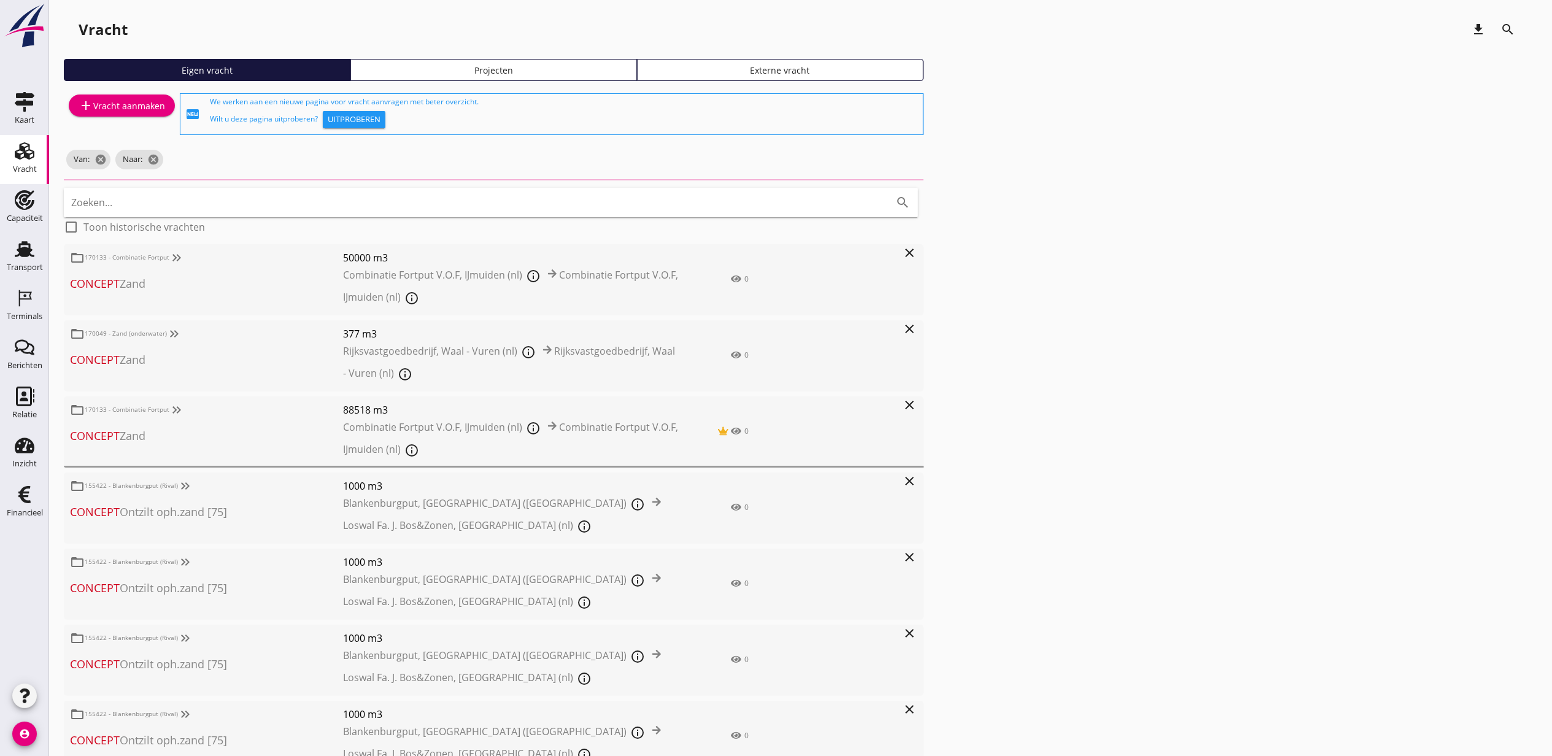
click at [463, 74] on div "Projecten" at bounding box center [494, 70] width 276 height 13
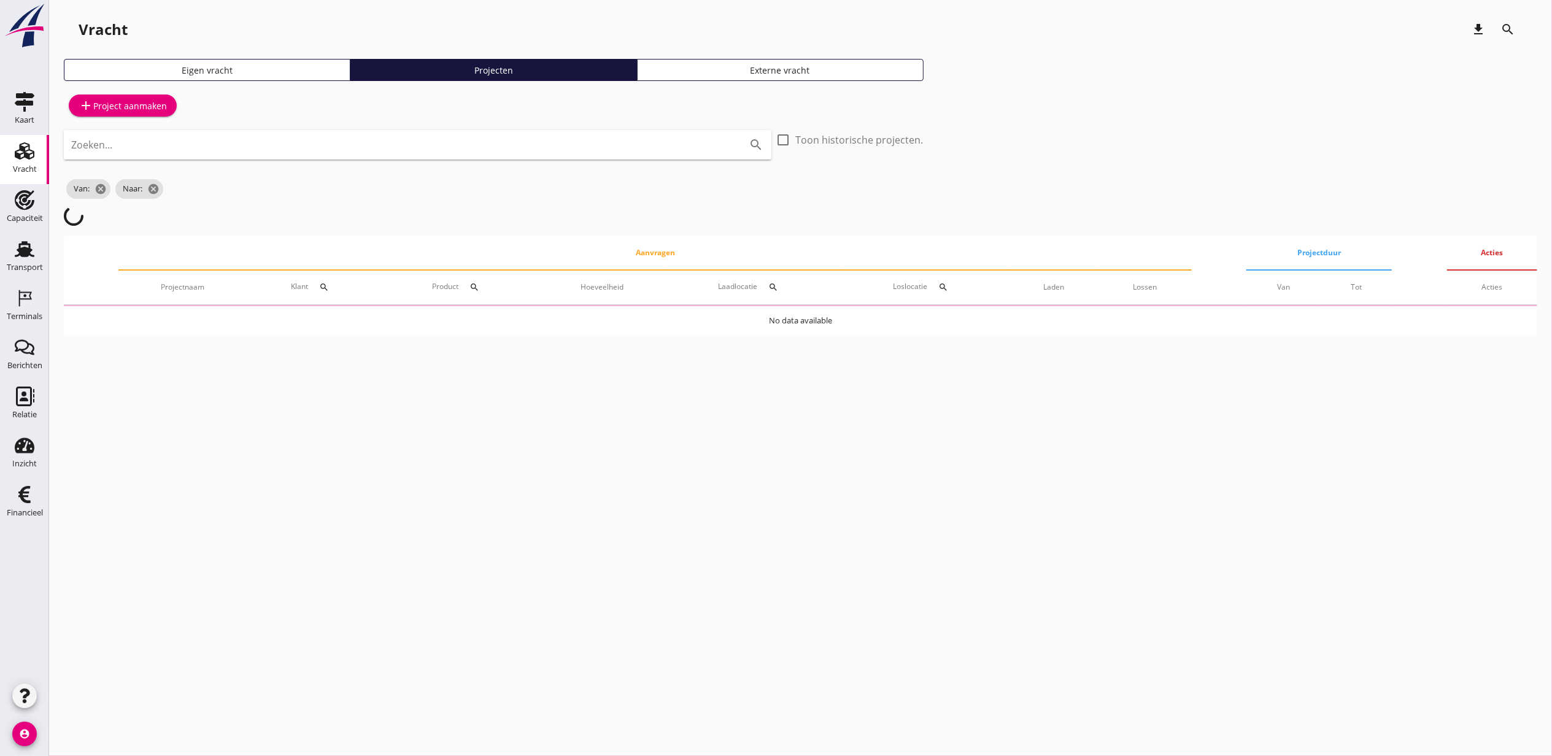
click at [479, 136] on input "Zoeken..." at bounding box center [400, 145] width 659 height 20
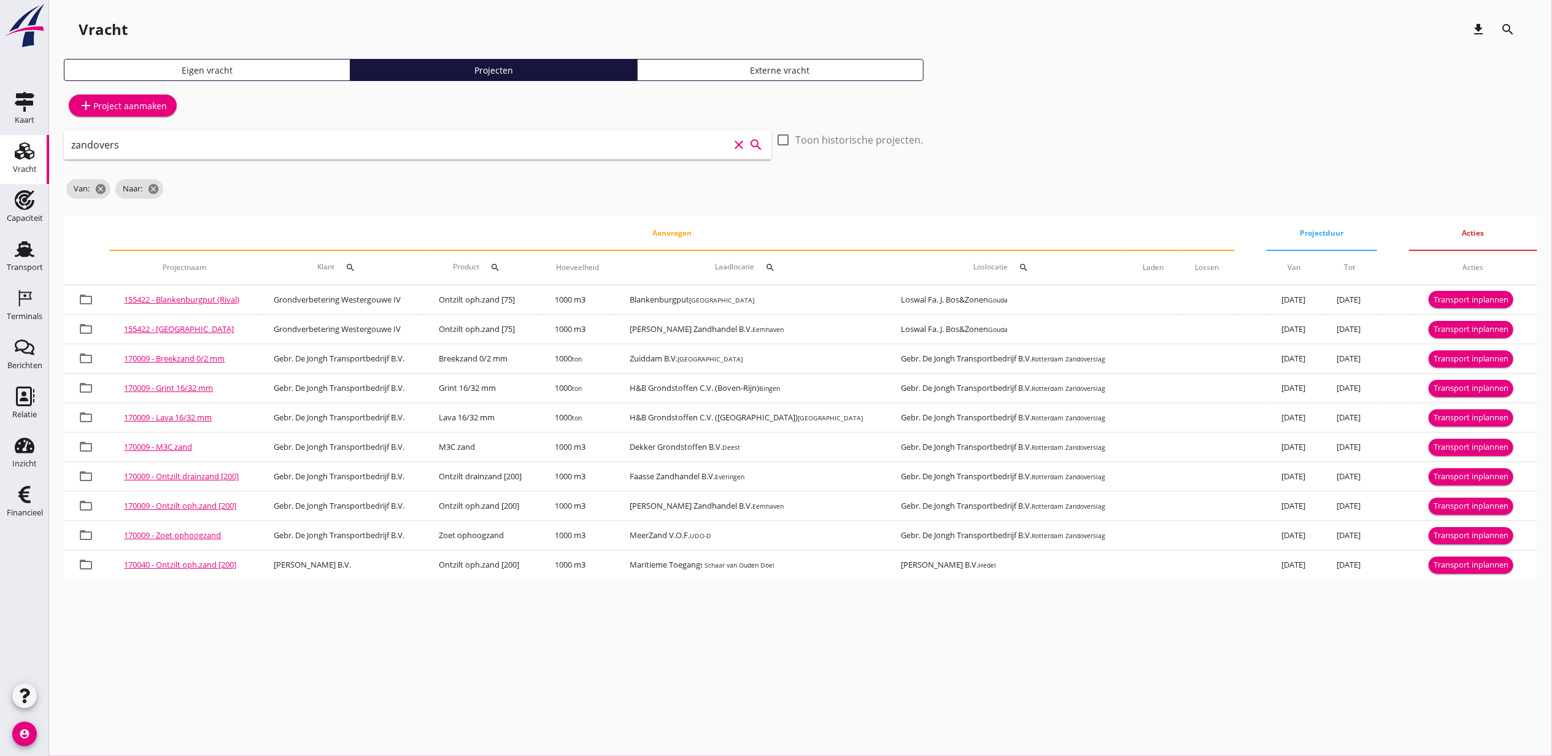
drag, startPoint x: 150, startPoint y: 146, endPoint x: 2, endPoint y: 140, distance: 147.5
click at [2, 140] on div "Kaart Kaart Vracht Vracht Capaciteit Capaciteit Transport Transport Terminals T…" at bounding box center [776, 378] width 1552 height 756
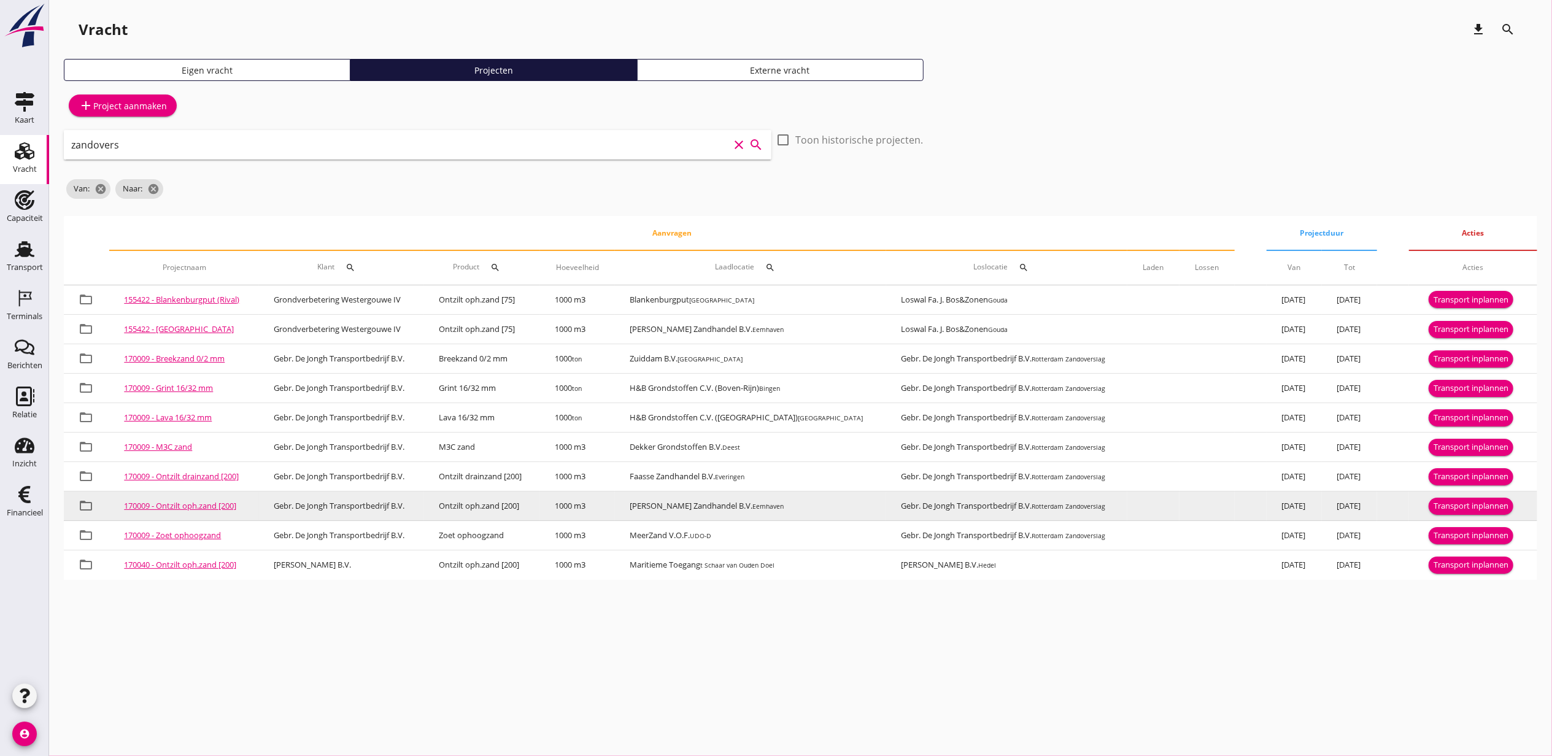
type input "zandovers"
click at [1457, 504] on div "Transport inplannen" at bounding box center [1471, 506] width 75 height 12
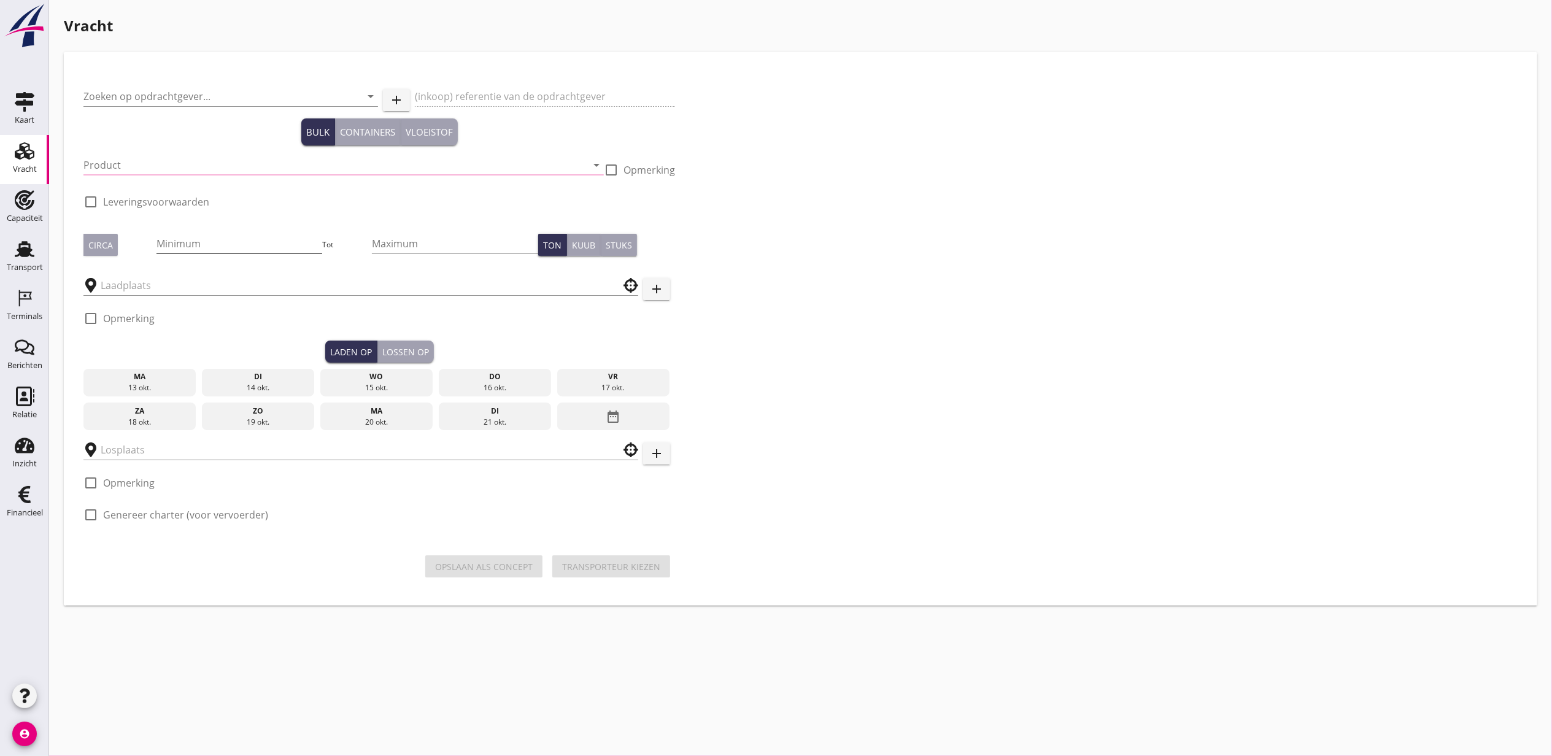
type input "Gebr. De Jongh Transportbedrijf B.V."
type input "Ontzilt oph.zand [200] (6120)"
type input "1000"
type input "Gebr. De Jongh Transportbedrijf B.V."
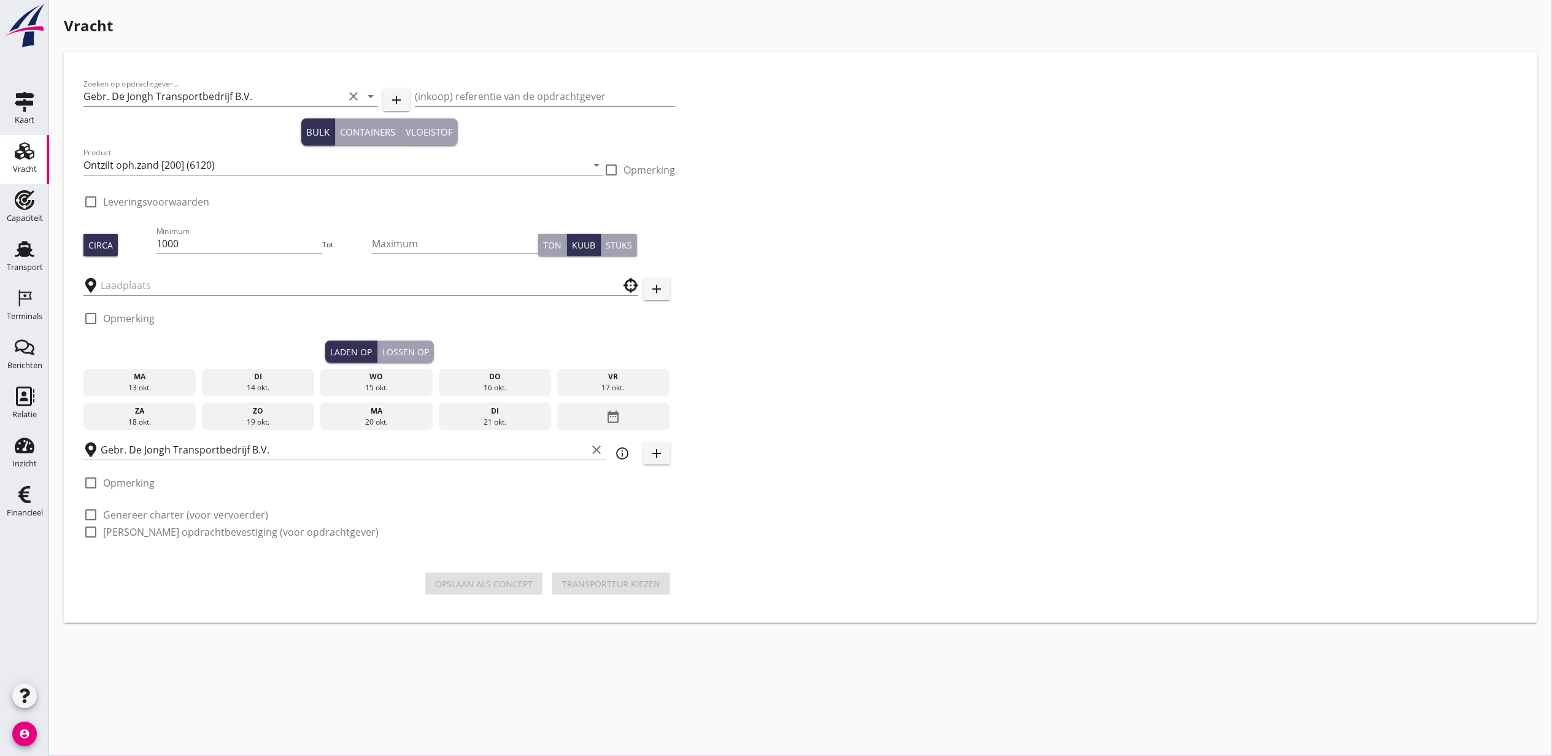
checkbox input "true"
type input "[PERSON_NAME] Zandhandel B.V."
checkbox input "true"
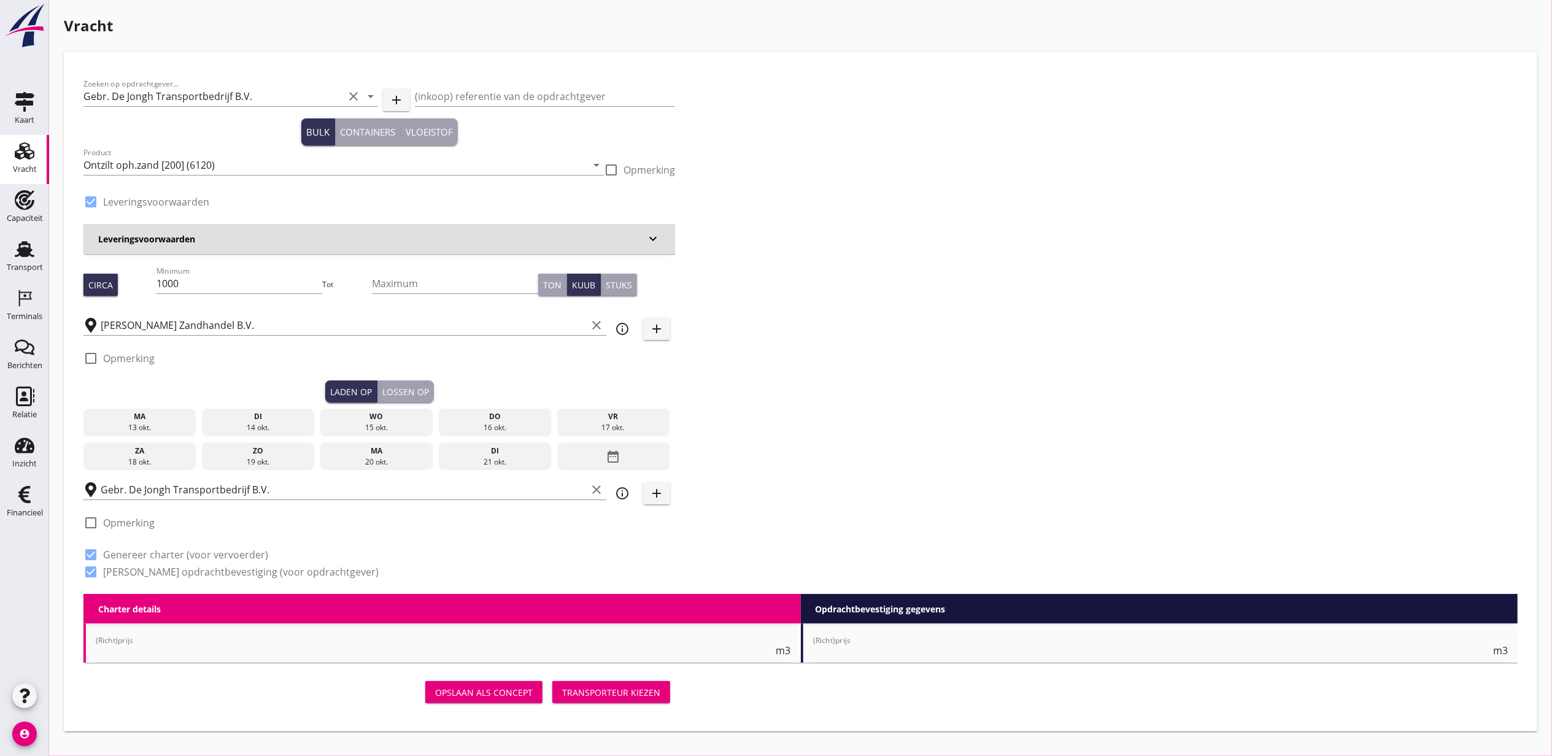
type input "2.3"
radio input "false"
type input "12.1"
radio input "false"
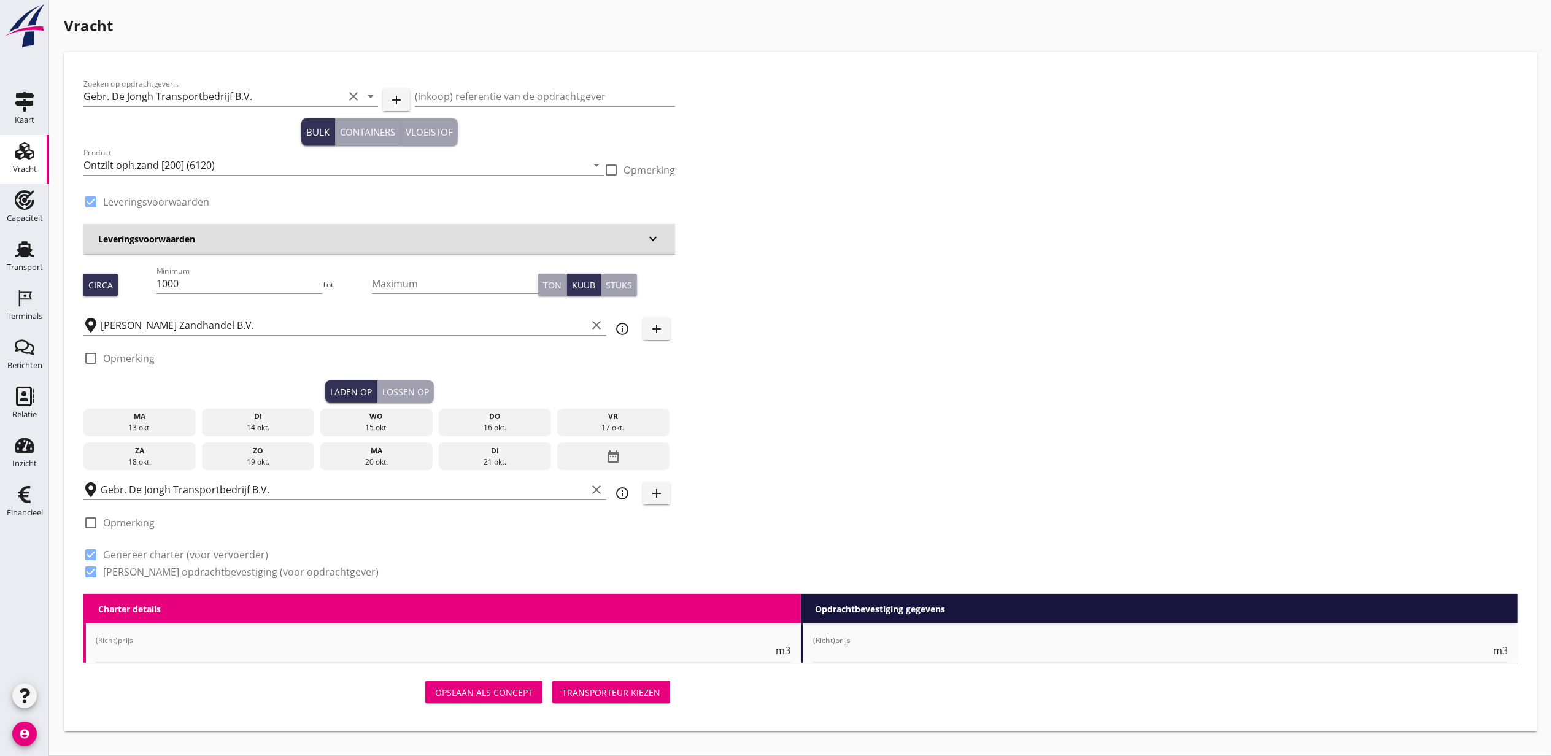
radio input "false"
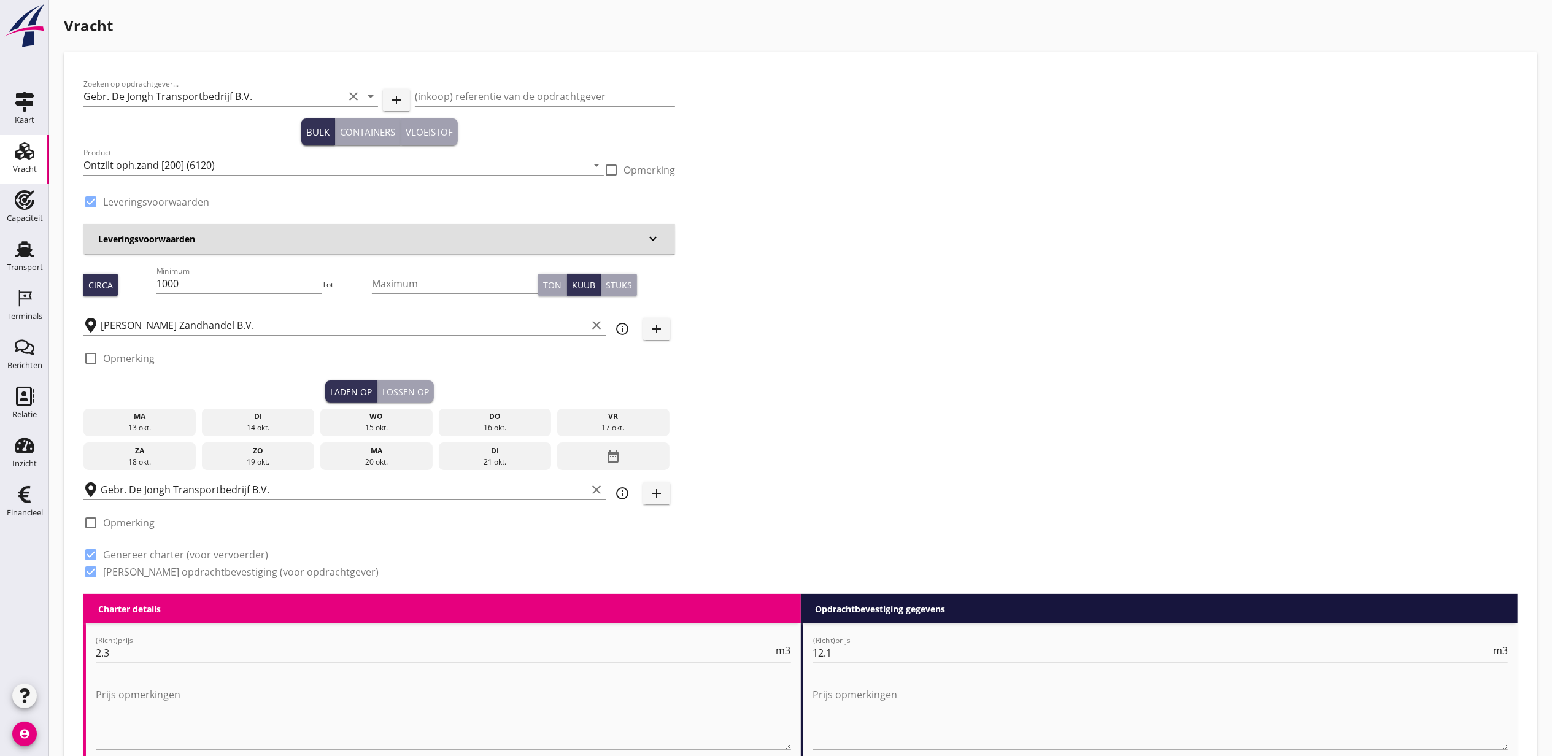
click at [165, 413] on div "ma" at bounding box center [140, 416] width 107 height 11
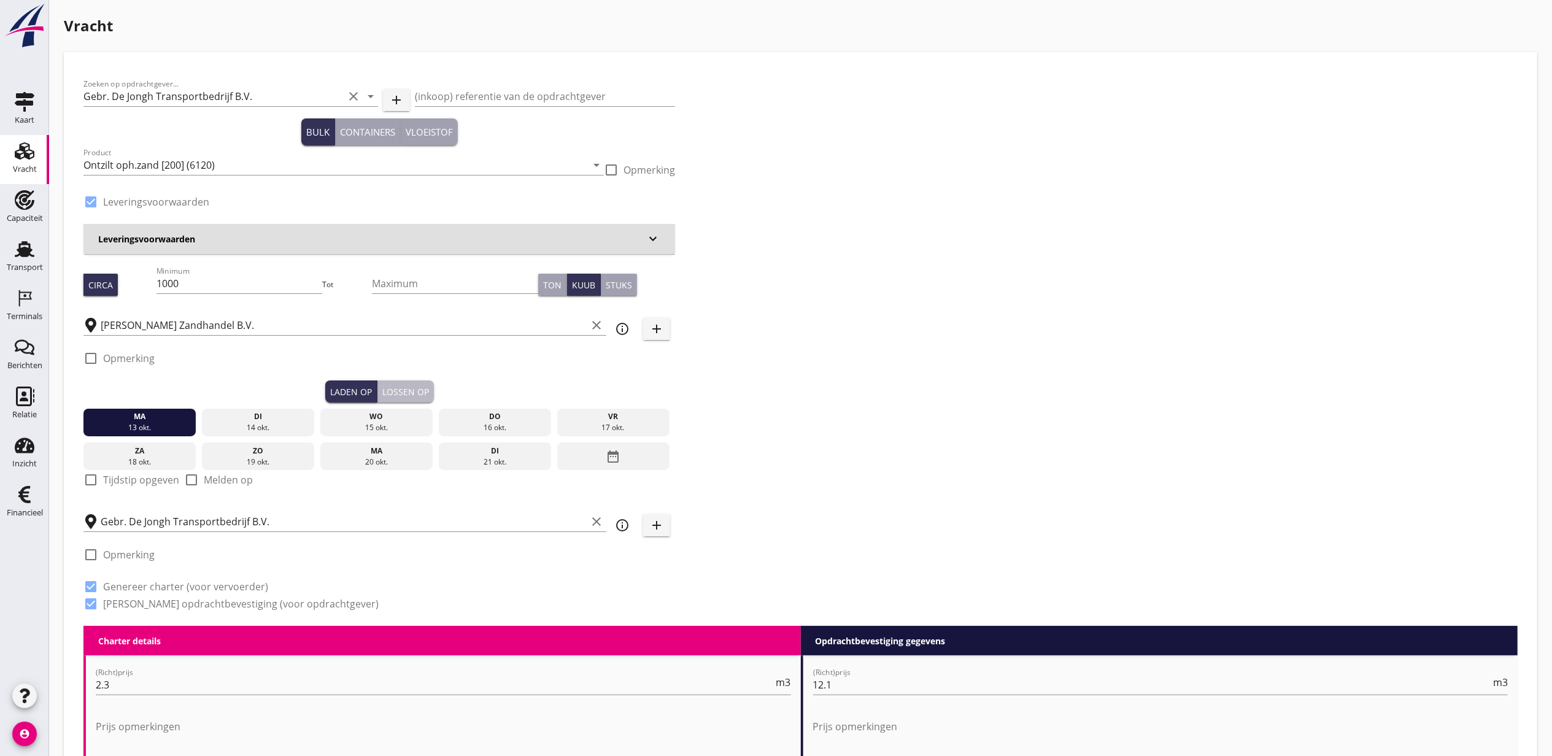
click at [408, 395] on div "Lossen op" at bounding box center [405, 392] width 47 height 13
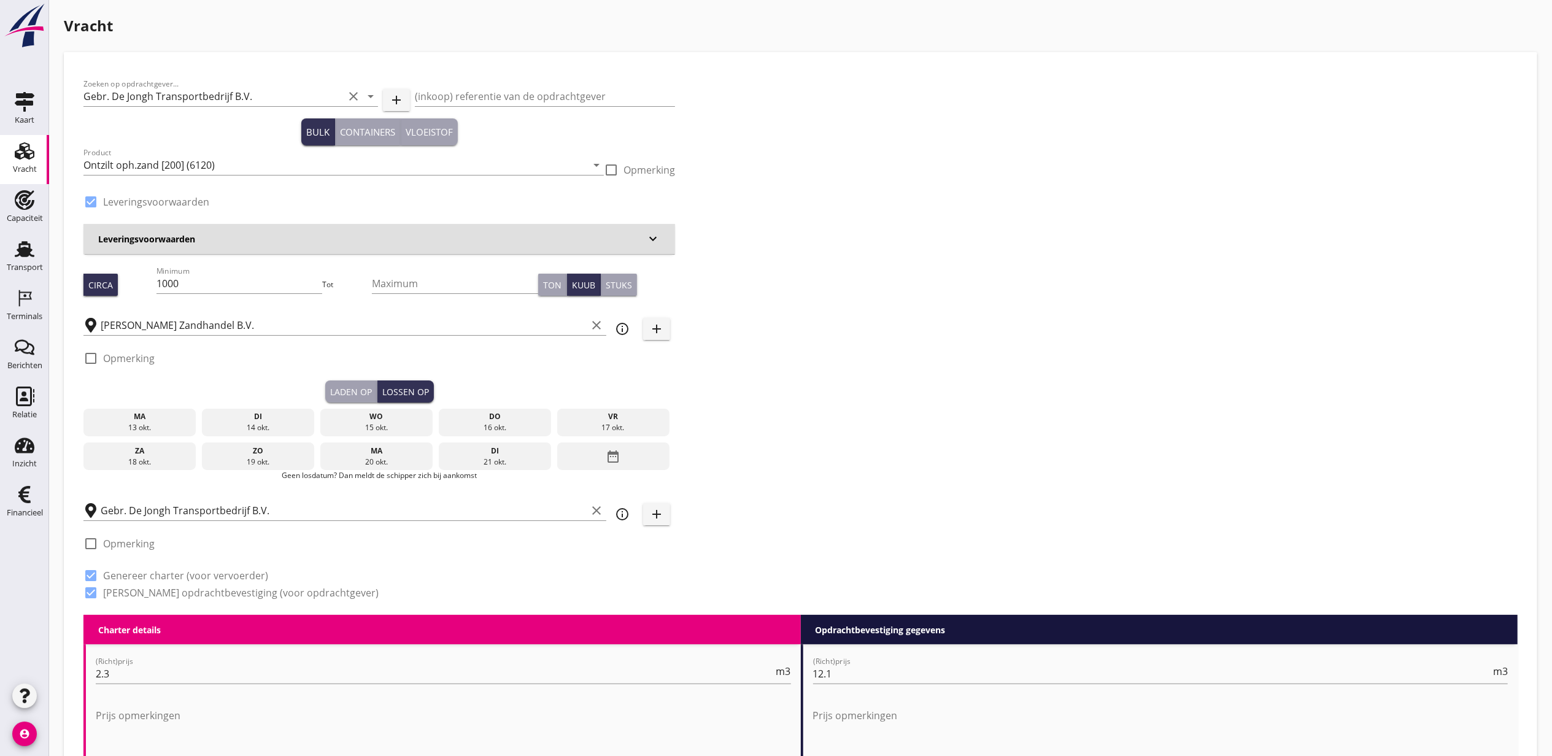
click at [610, 462] on icon "date_range" at bounding box center [613, 457] width 15 height 22
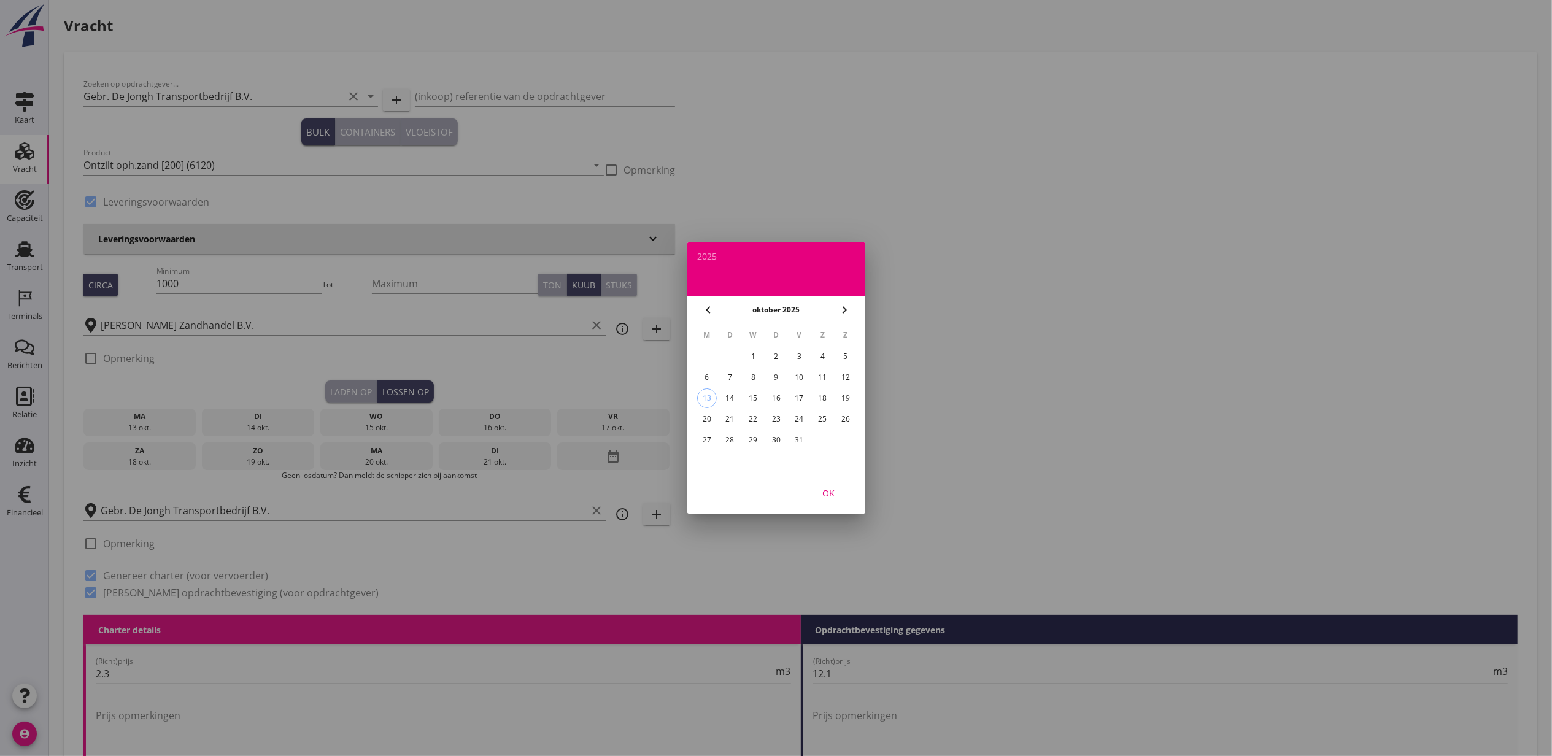
click at [756, 376] on div "8" at bounding box center [753, 378] width 20 height 20
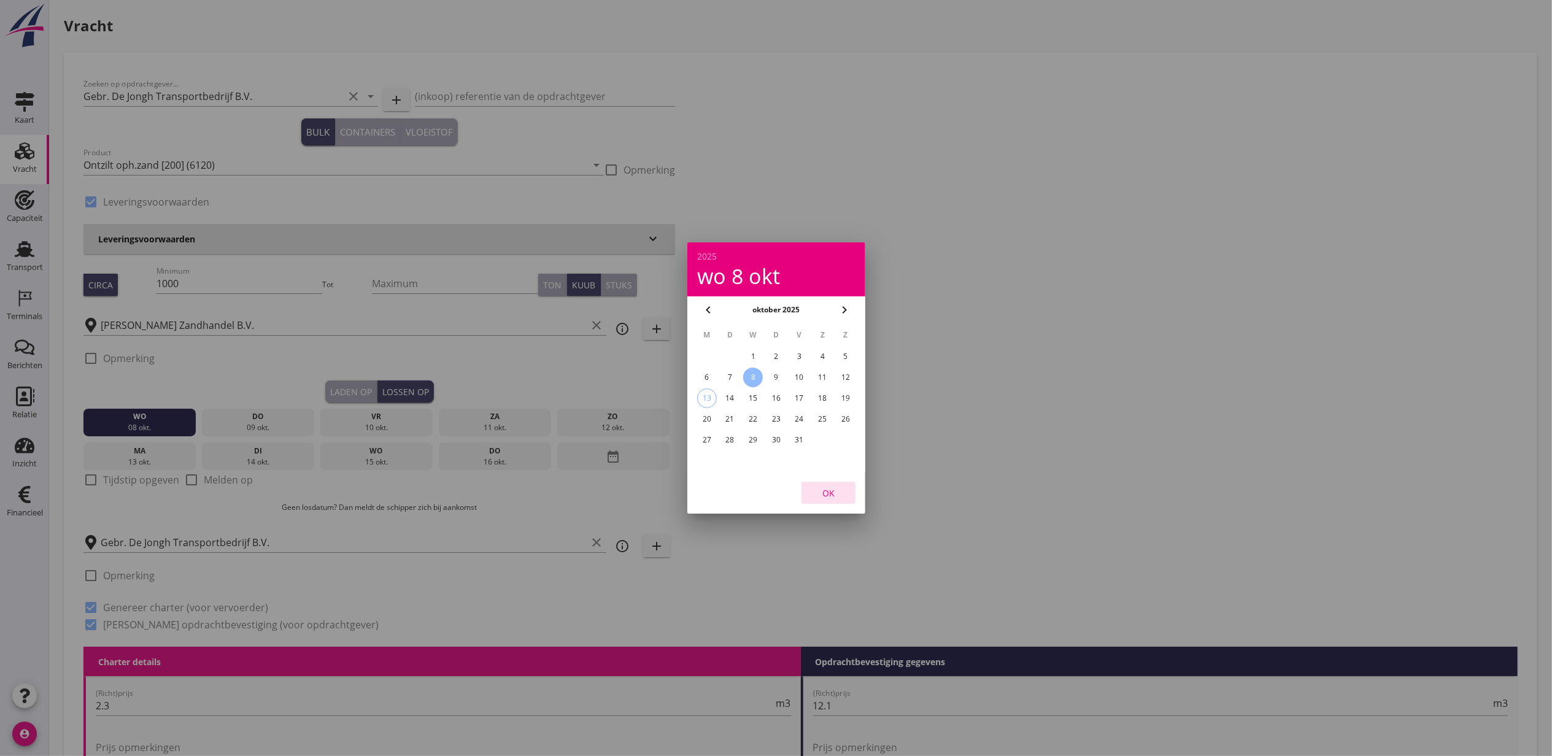
drag, startPoint x: 833, startPoint y: 492, endPoint x: 598, endPoint y: 446, distance: 239.6
click at [834, 492] on div "OK" at bounding box center [829, 493] width 34 height 13
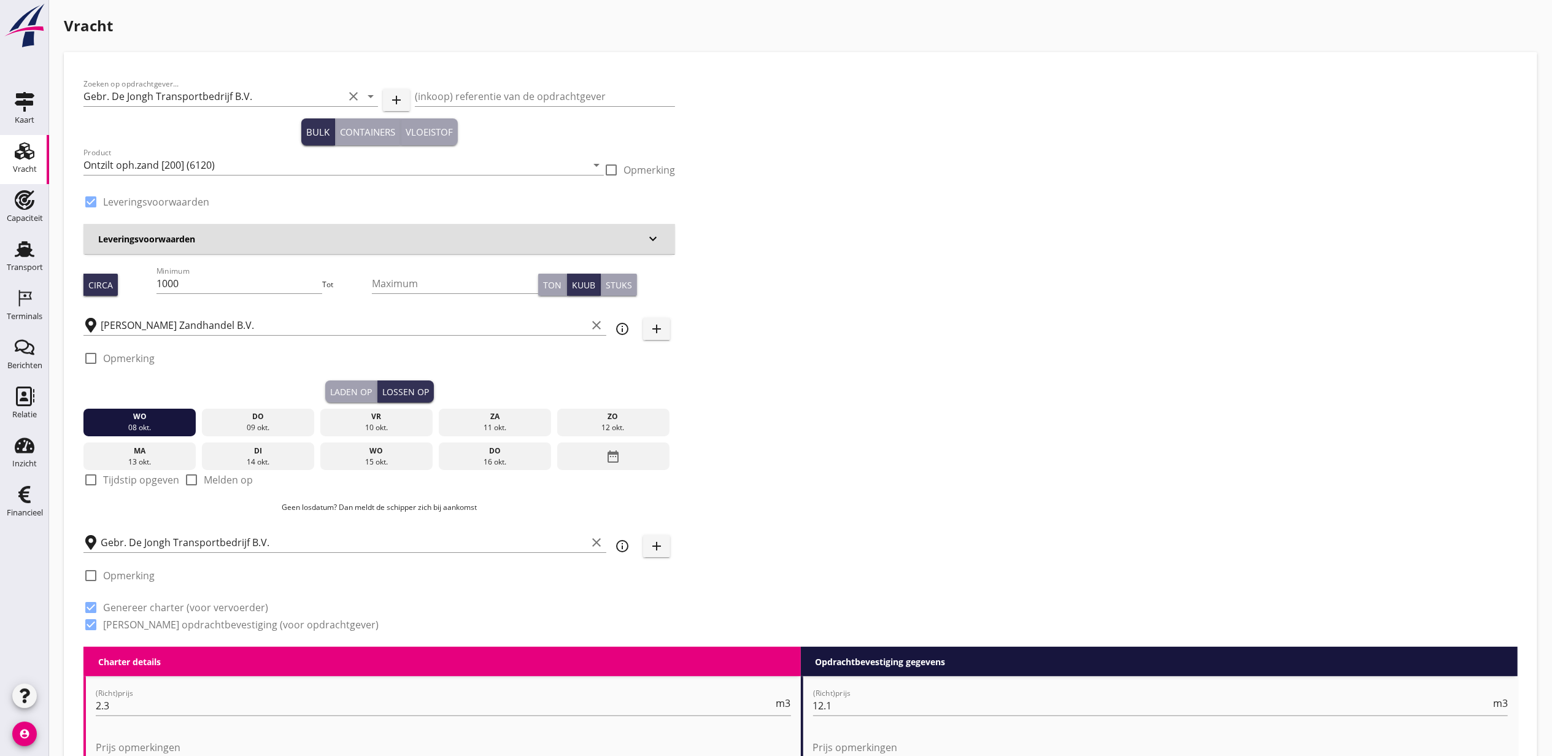
click at [358, 392] on div "Laden op" at bounding box center [351, 392] width 42 height 13
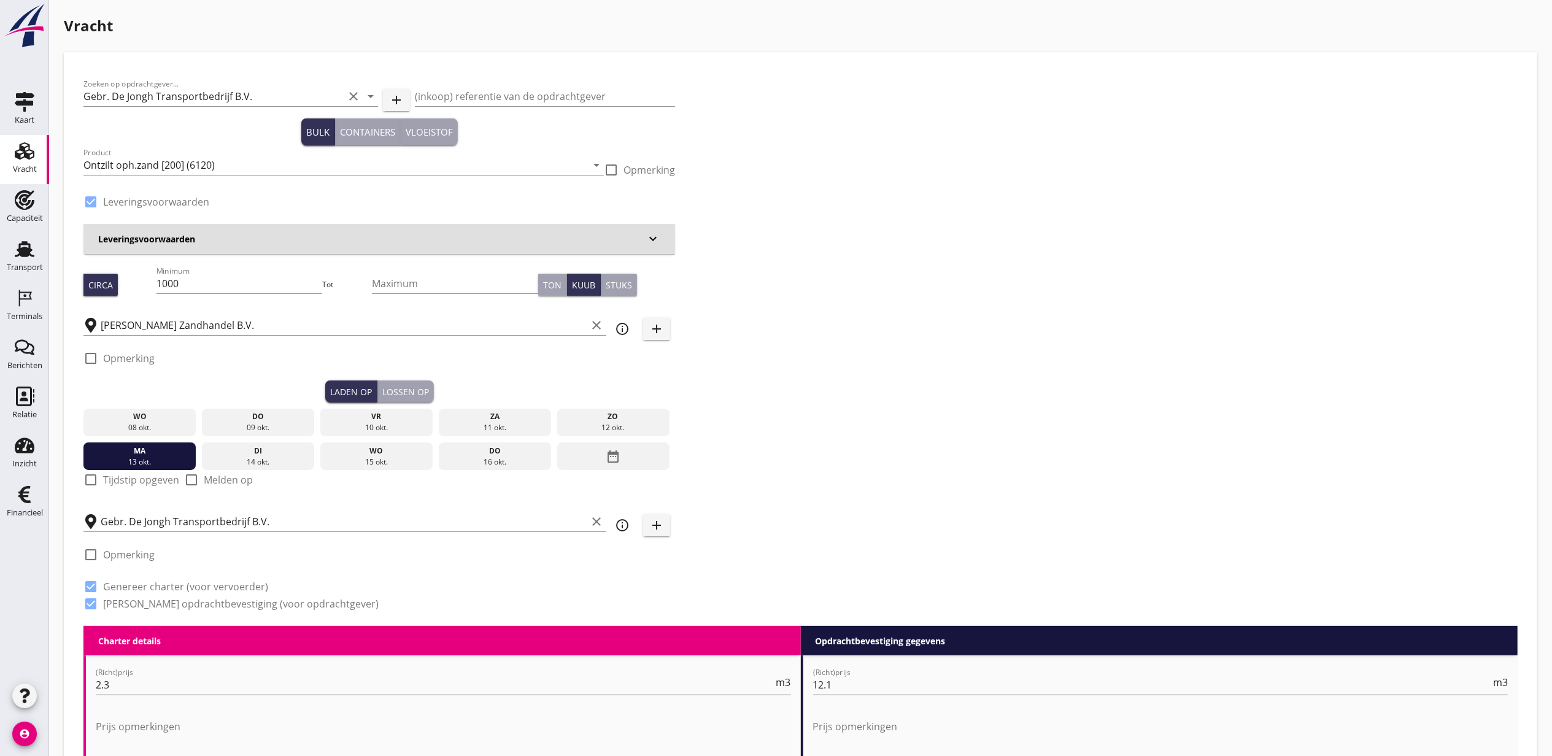
click at [617, 460] on icon "date_range" at bounding box center [613, 457] width 15 height 22
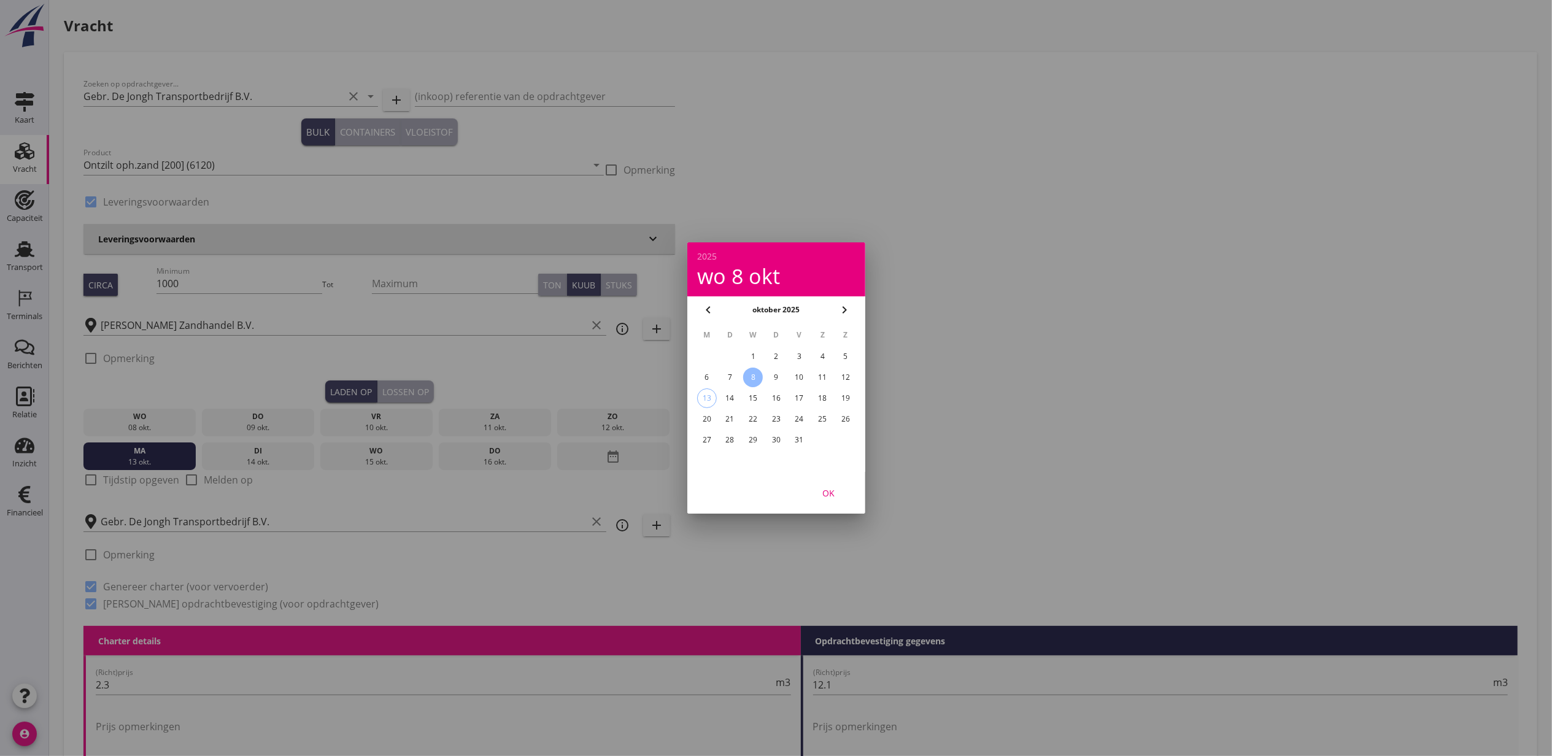
click at [723, 378] on div "7" at bounding box center [730, 378] width 20 height 20
click at [830, 489] on div "OK" at bounding box center [829, 493] width 34 height 13
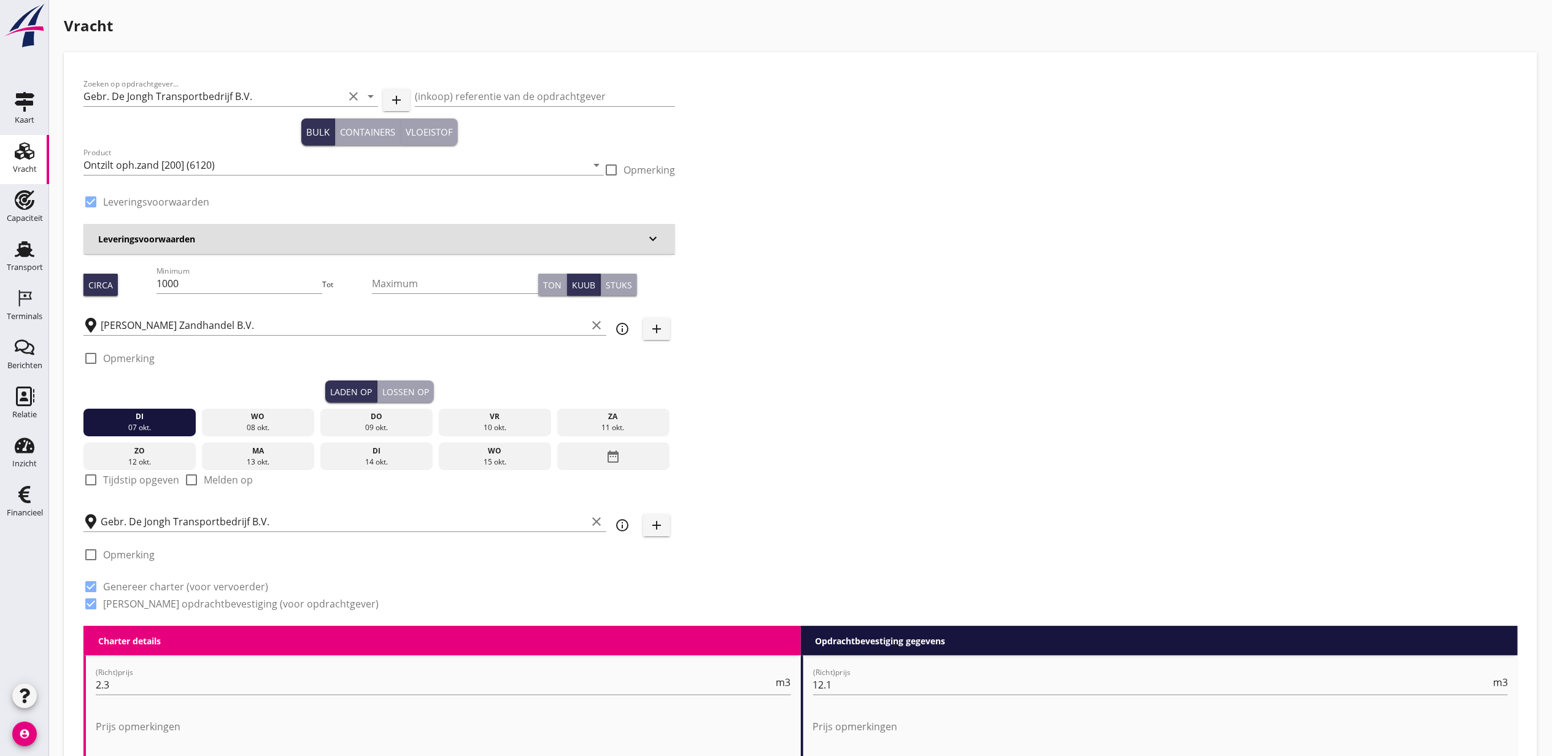
click at [135, 482] on label "Tijdstip opgeven" at bounding box center [141, 480] width 76 height 12
checkbox input "true"
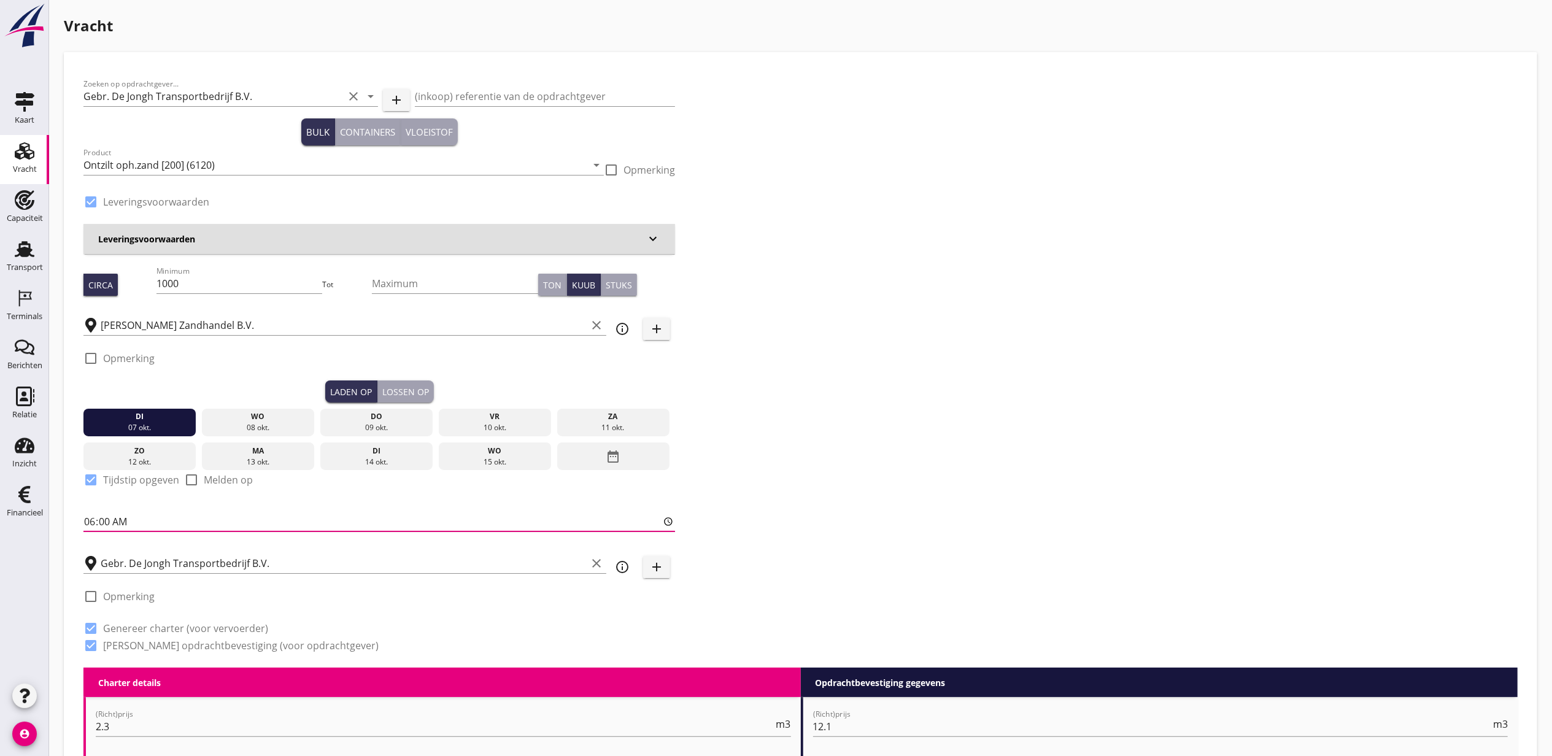
click at [92, 521] on input "06:00" at bounding box center [379, 522] width 592 height 20
type input "16:15"
click at [413, 383] on button "Lossen op" at bounding box center [406, 392] width 56 height 22
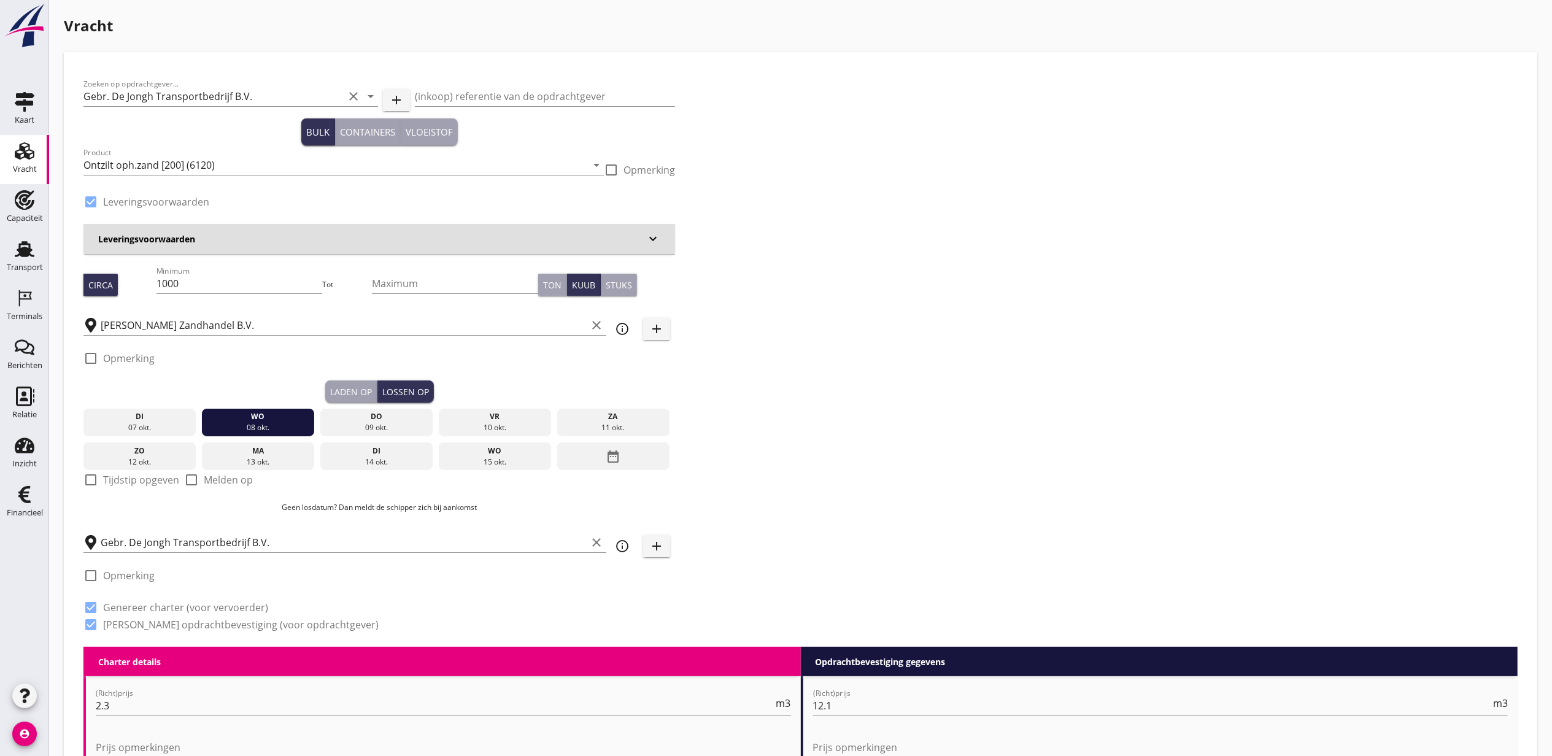
click at [130, 492] on div "check_box_outline_blank Tijdstip opgeven" at bounding box center [131, 487] width 96 height 29
click at [138, 485] on label "Tijdstip opgeven" at bounding box center [141, 480] width 76 height 12
checkbox input "true"
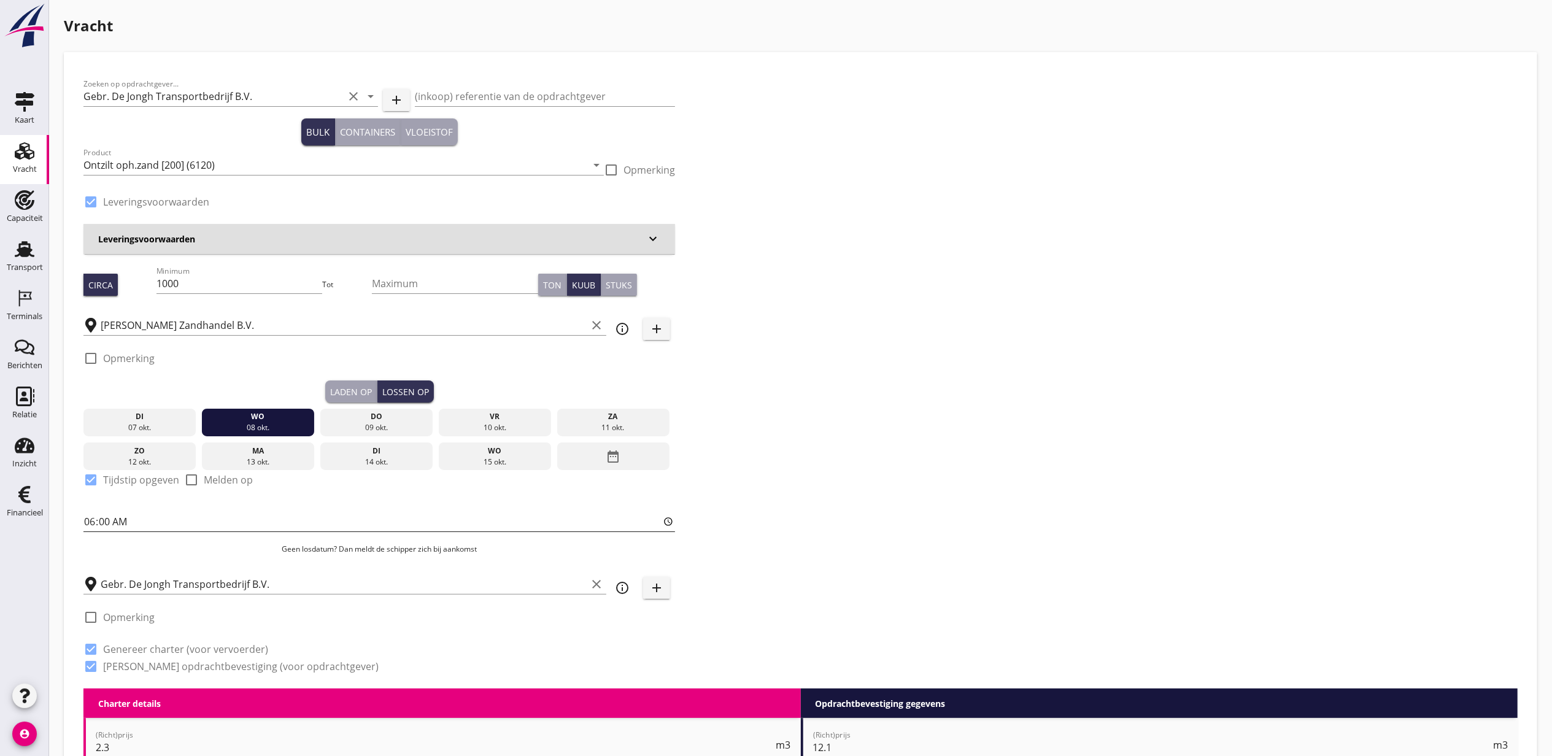
click at [91, 519] on input "06:00" at bounding box center [379, 522] width 592 height 20
type input "10:05"
click at [893, 446] on div "Zoeken op opdrachtgever... Gebr. De Jongh Transportbedrijf B.V. clear arrow_dro…" at bounding box center [801, 380] width 1444 height 617
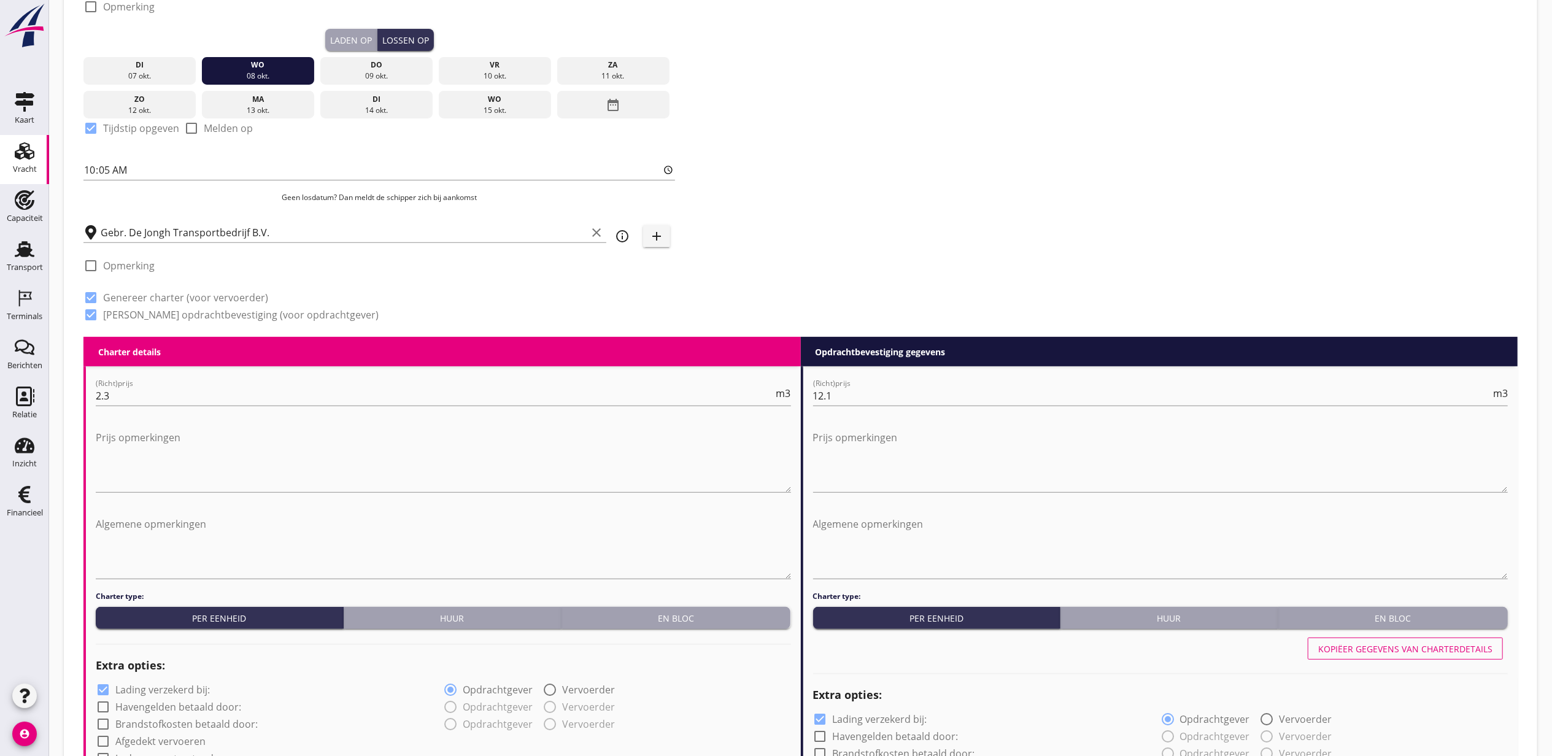
scroll to position [82, 0]
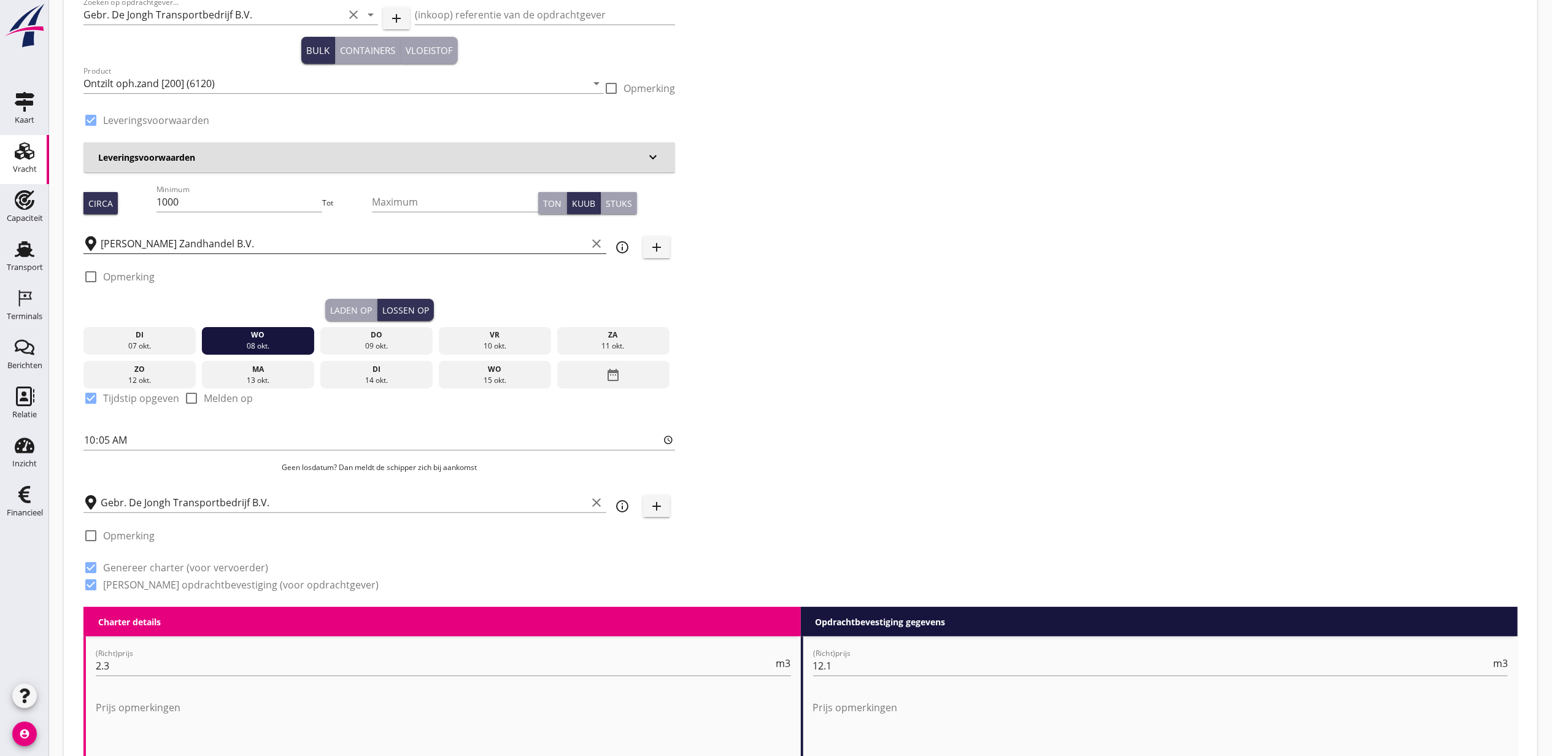
click at [173, 246] on input "[PERSON_NAME] Zandhandel B.V." at bounding box center [344, 244] width 486 height 20
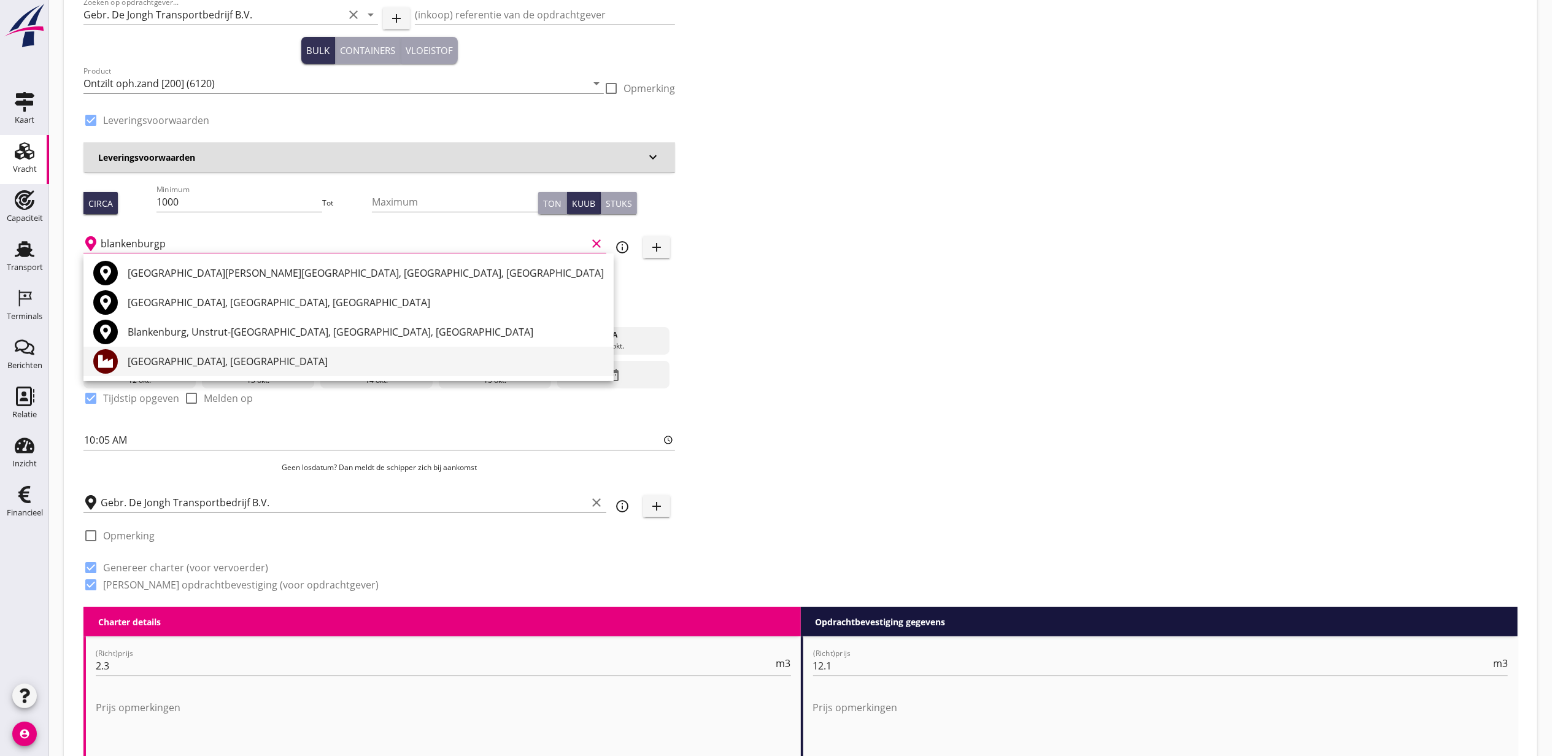
click at [157, 361] on div "[GEOGRAPHIC_DATA], [GEOGRAPHIC_DATA]" at bounding box center [366, 361] width 476 height 15
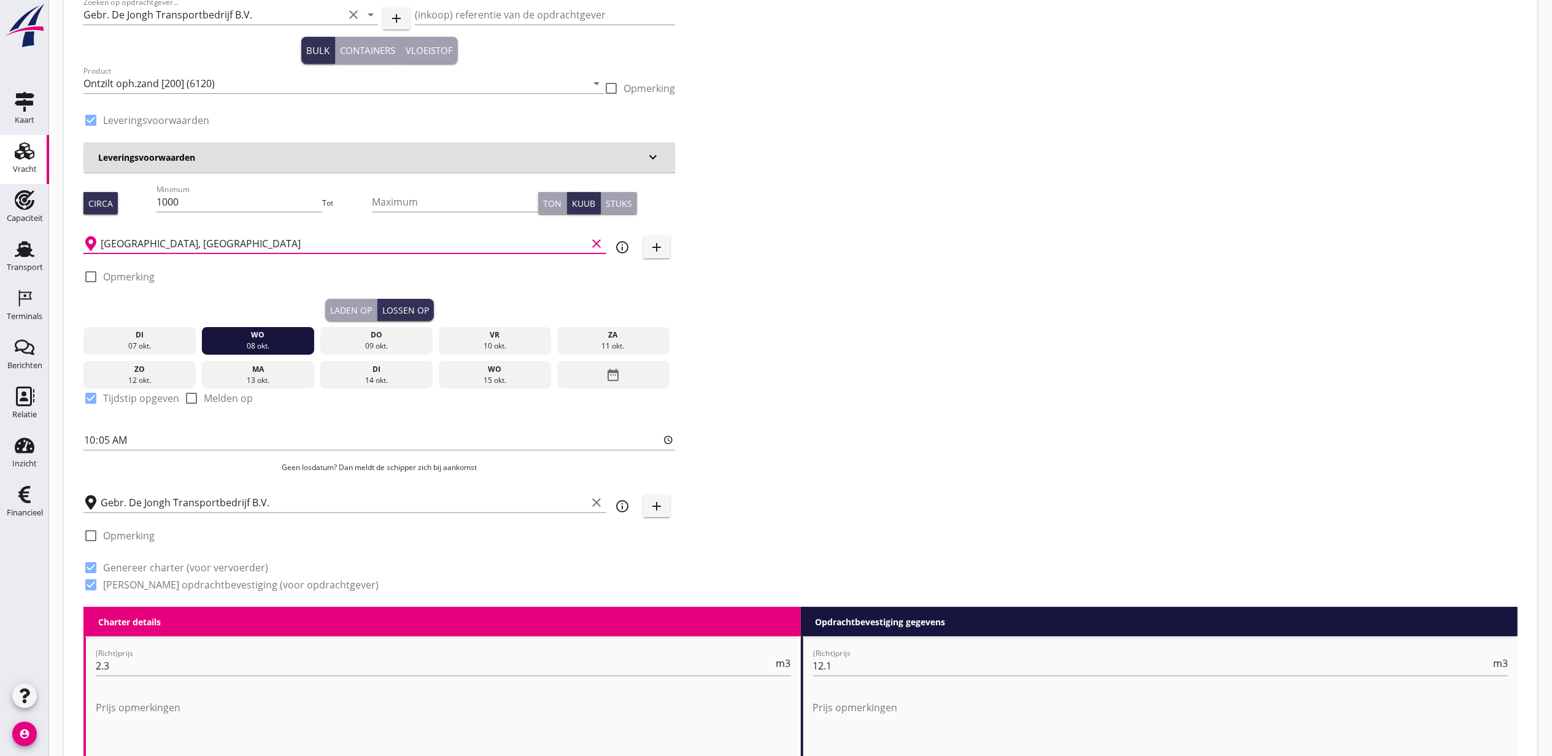
type input "[GEOGRAPHIC_DATA], [GEOGRAPHIC_DATA]"
click at [895, 274] on div "Zoeken op opdrachtgever... Gebr. De Jongh Transportbedrijf B.V. clear arrow_dro…" at bounding box center [801, 298] width 1444 height 617
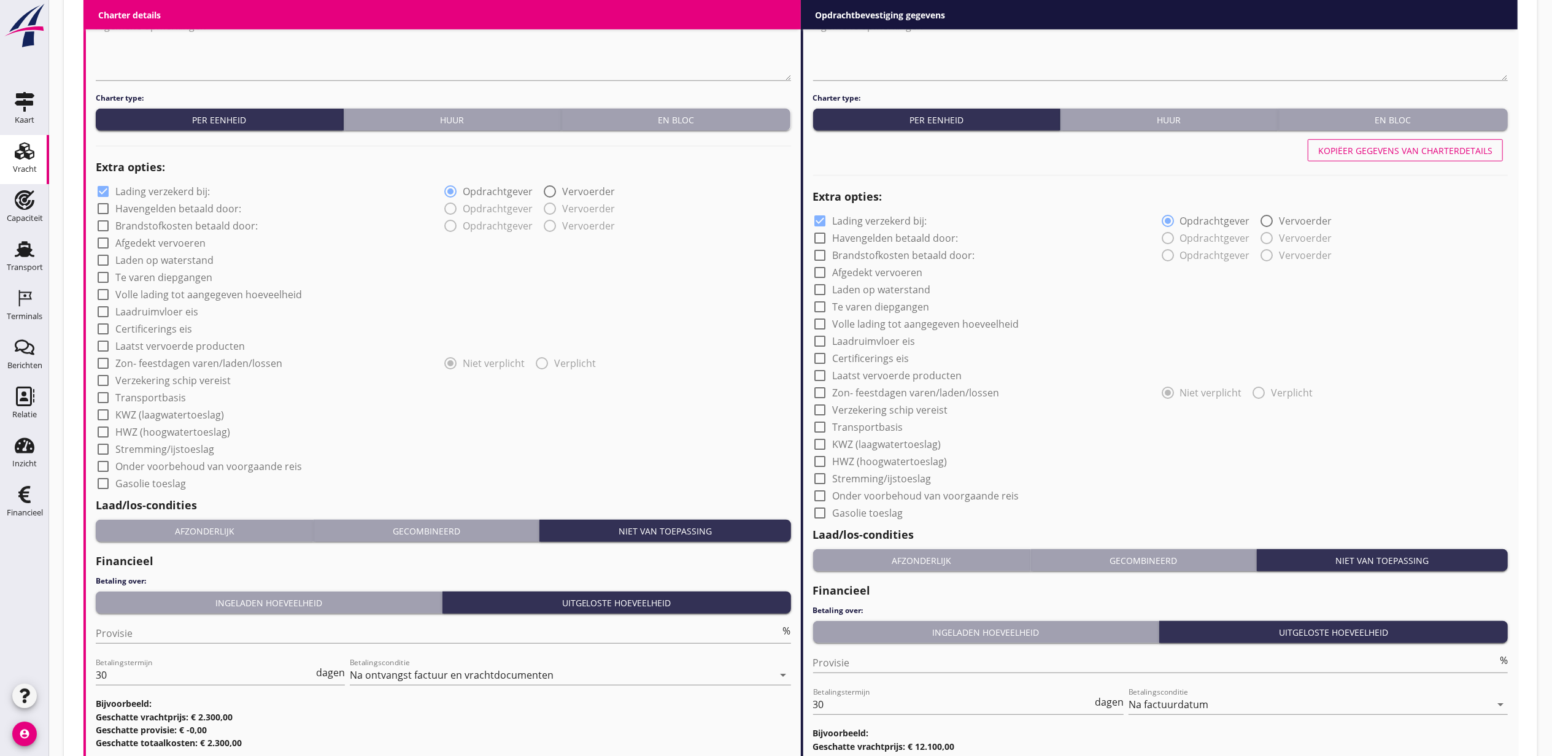
scroll to position [966, 0]
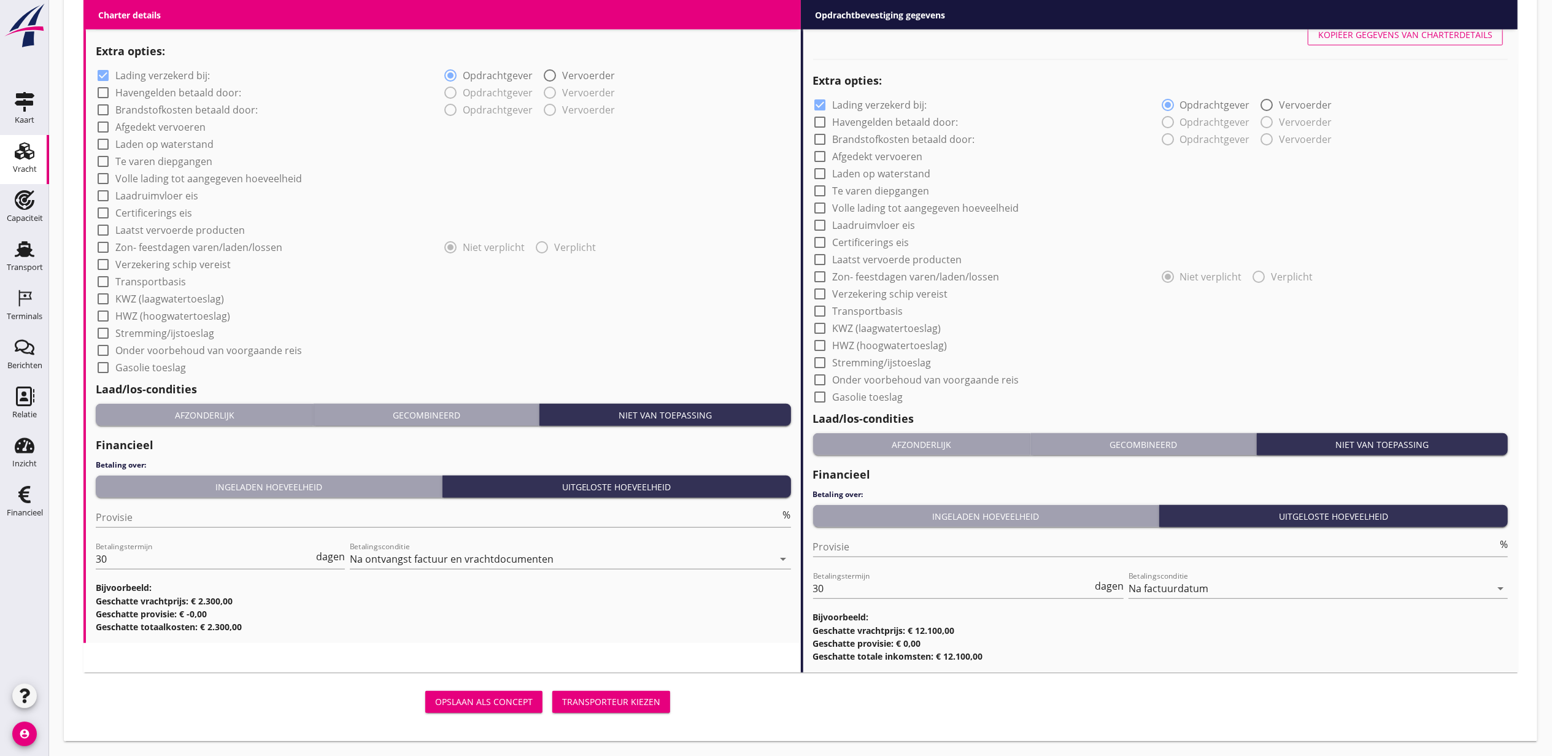
click at [639, 696] on div "Transporteur kiezen" at bounding box center [611, 702] width 98 height 13
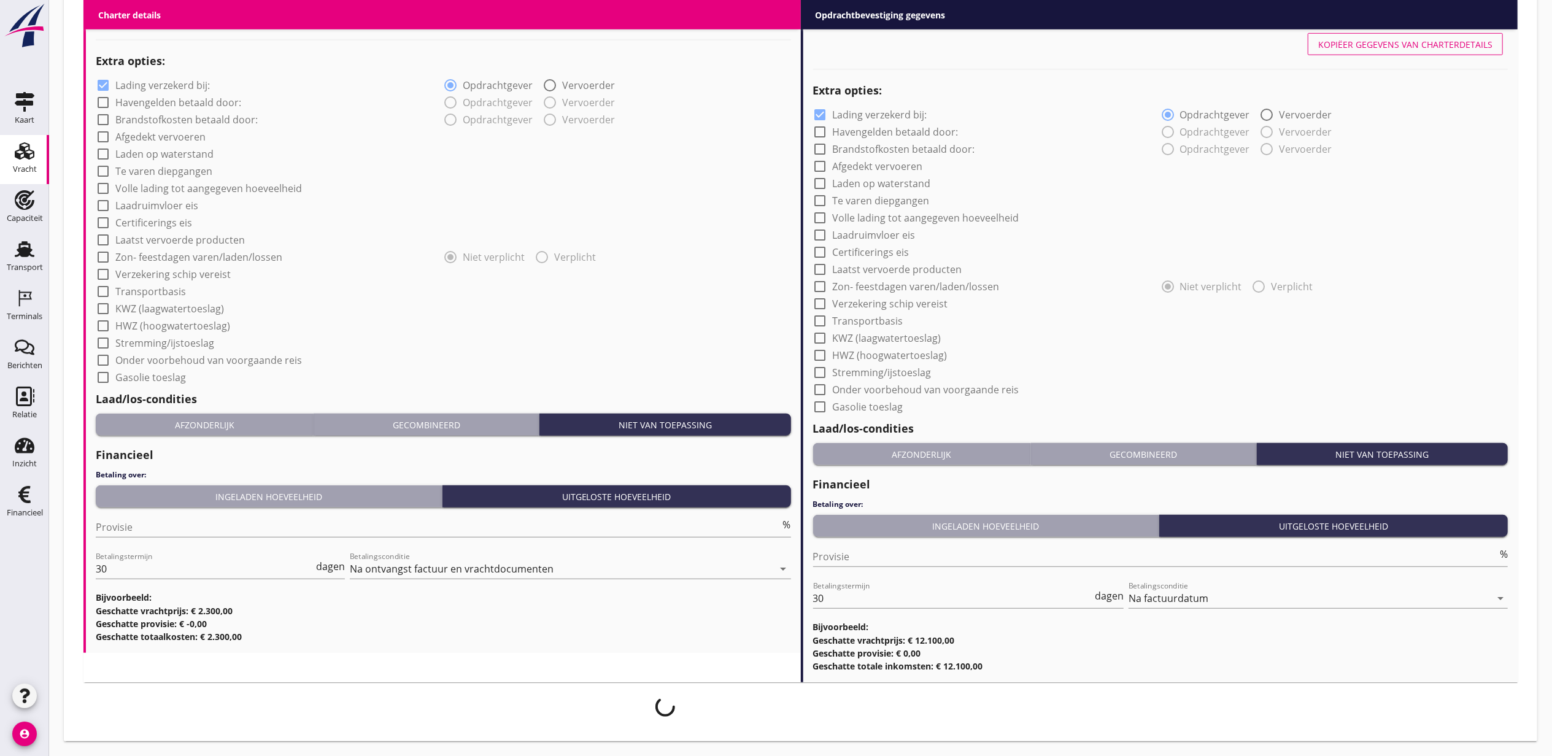
scroll to position [956, 0]
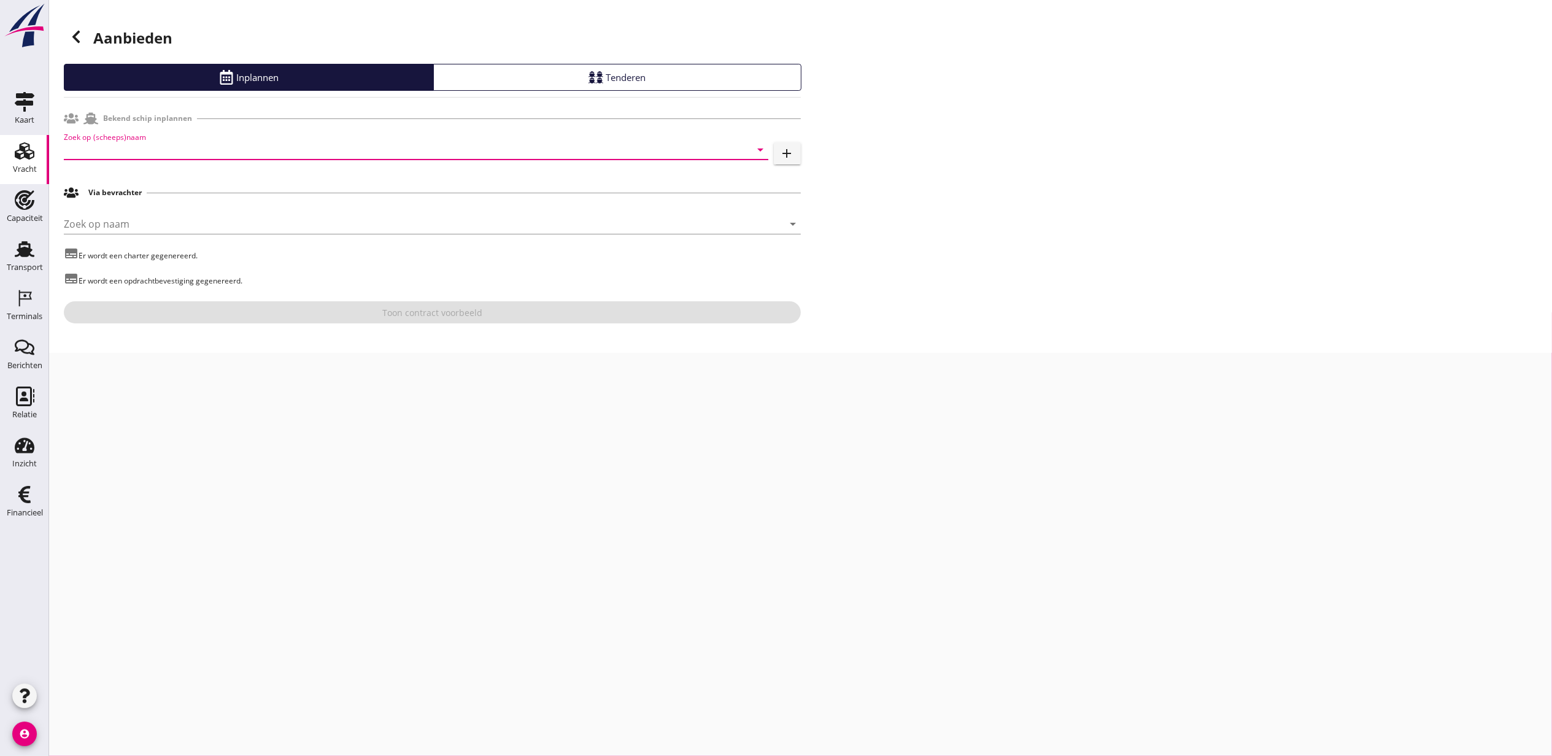
click at [190, 141] on input "Zoek op (scheeps)naam" at bounding box center [399, 150] width 670 height 20
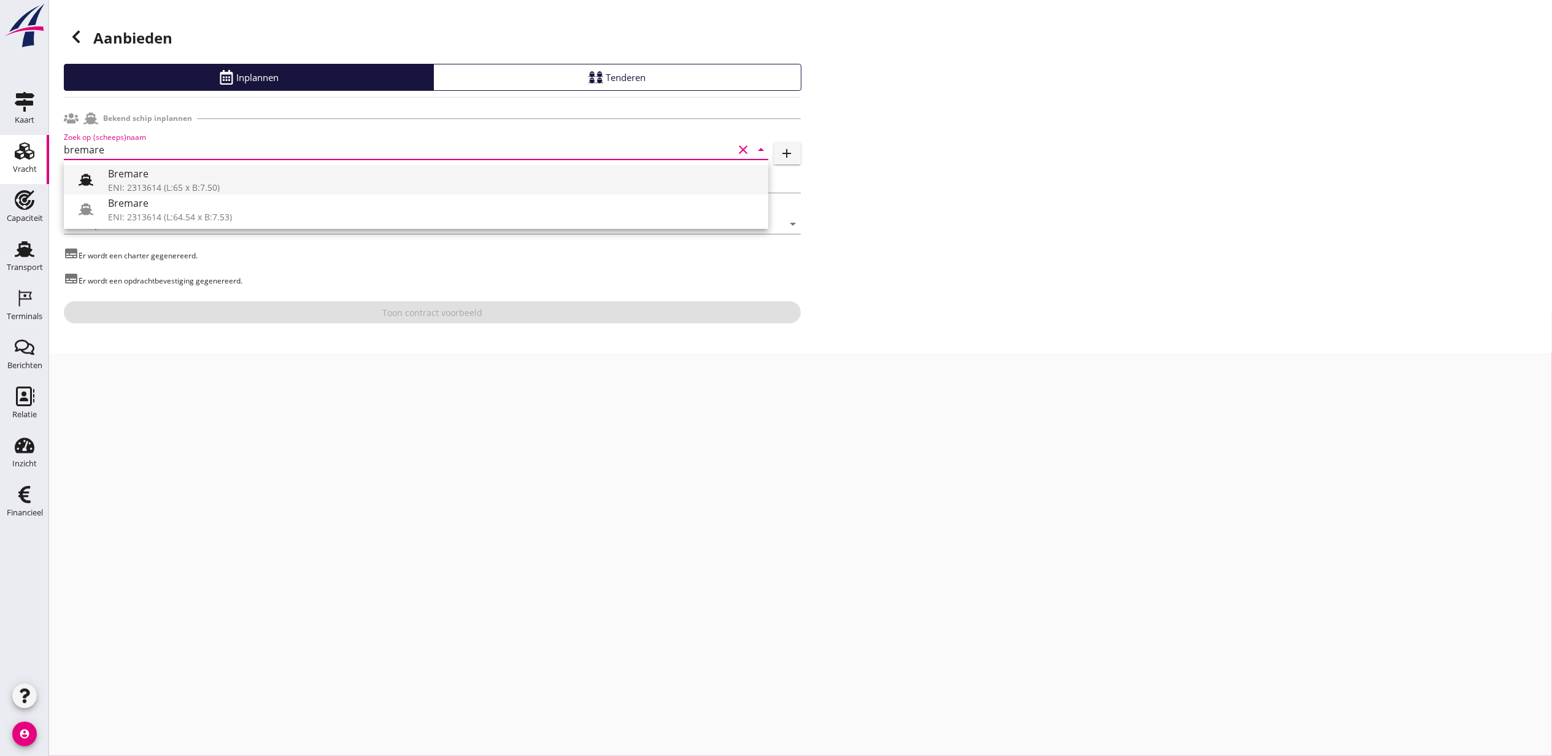
click at [252, 179] on div "Bremare" at bounding box center [433, 173] width 651 height 15
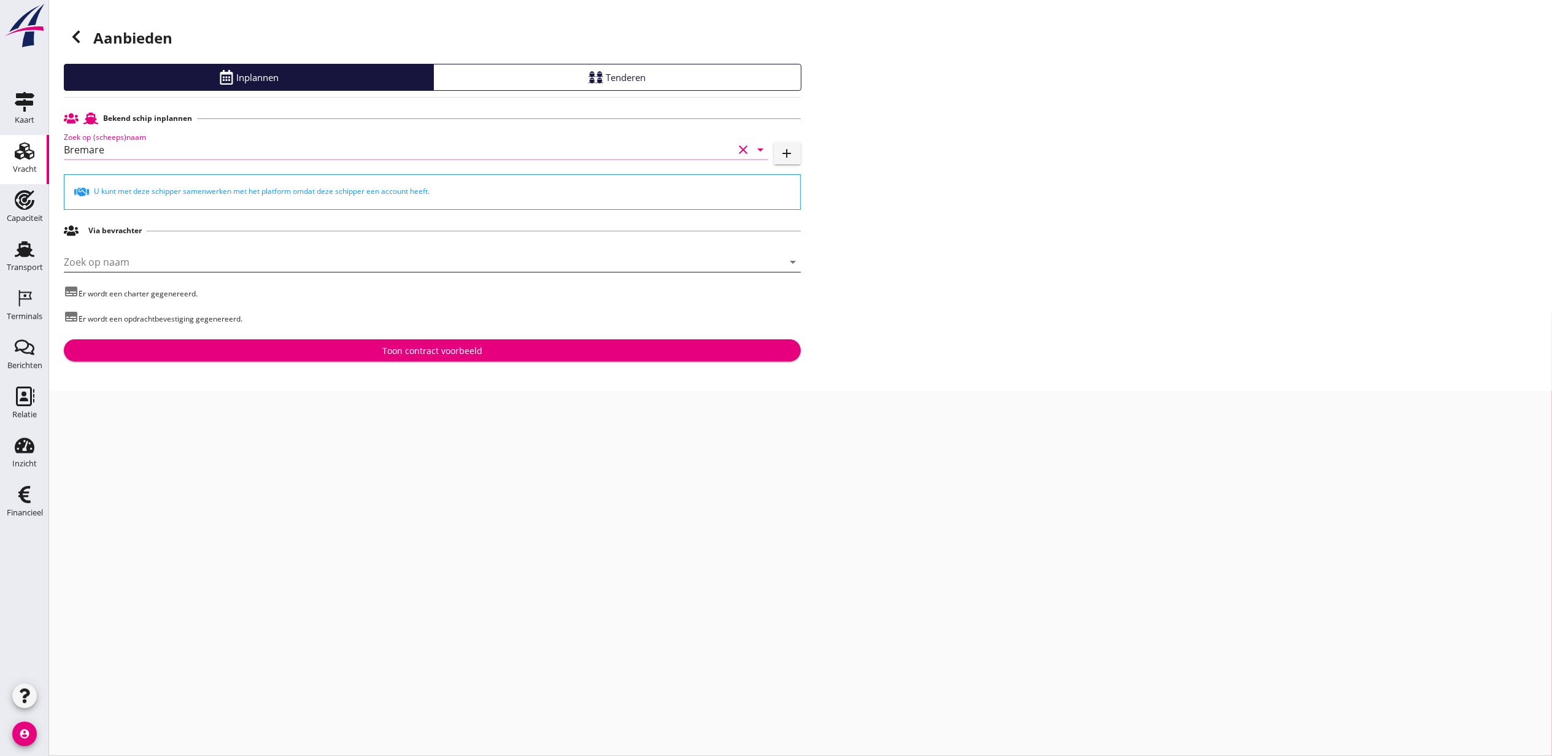
type input "Bremare"
click at [290, 257] on input "Zoek op naam" at bounding box center [415, 262] width 703 height 20
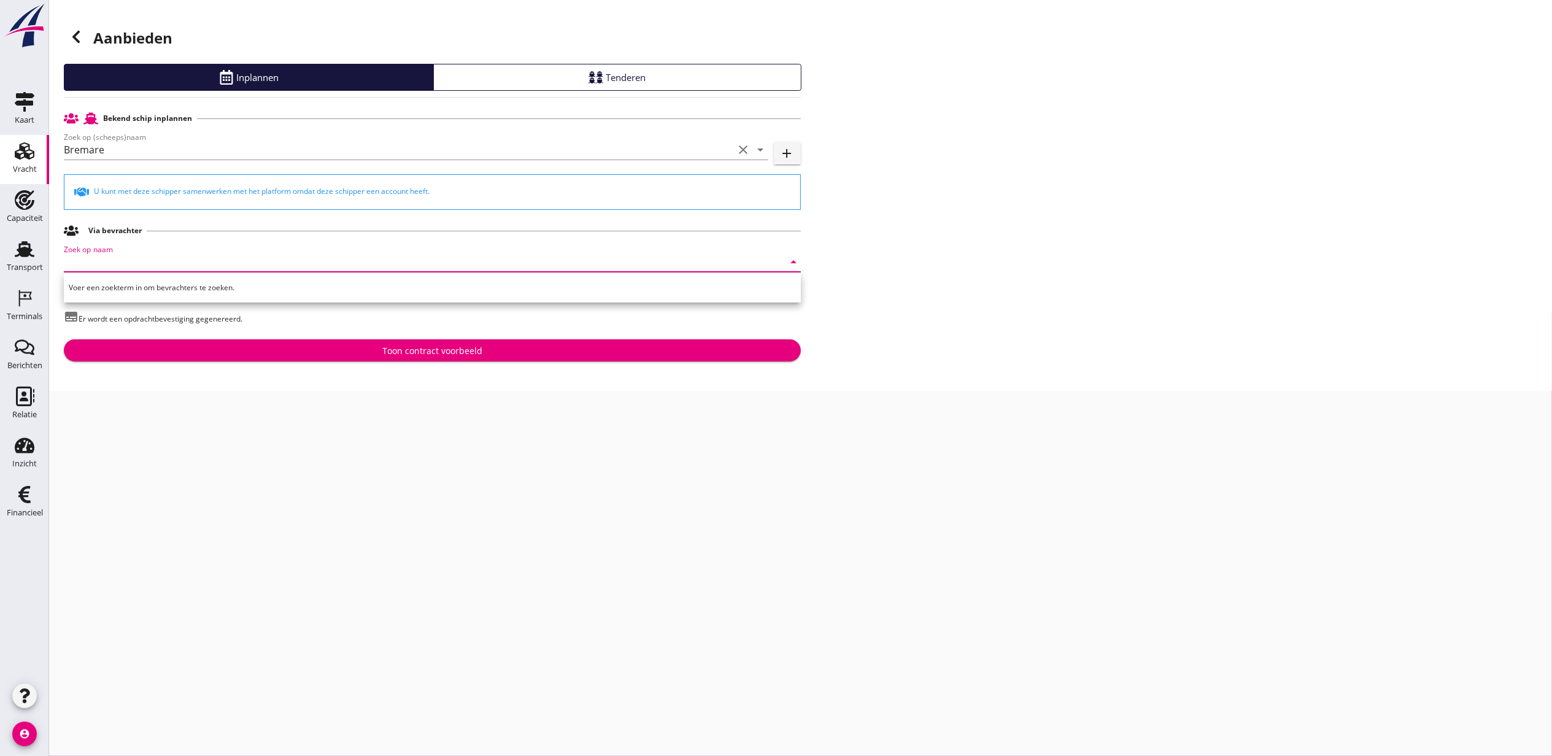
click at [1066, 263] on div "Aanbieden Inplannen Tenderen Bekend schip inplannen Zoek op (scheeps)naam Brema…" at bounding box center [800, 195] width 1503 height 391
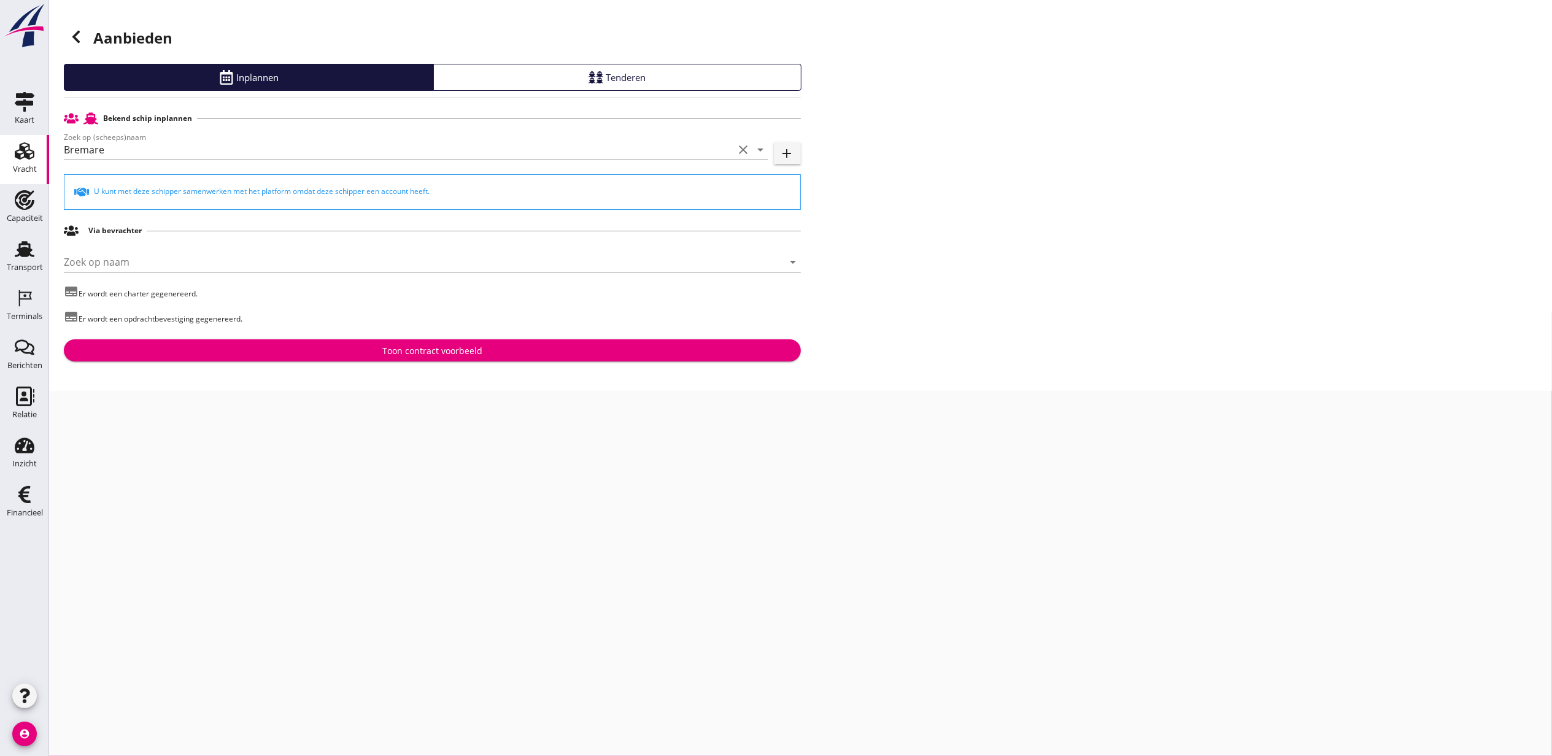
click at [567, 351] on div "Toon contract voorbeeld" at bounding box center [433, 350] width 718 height 13
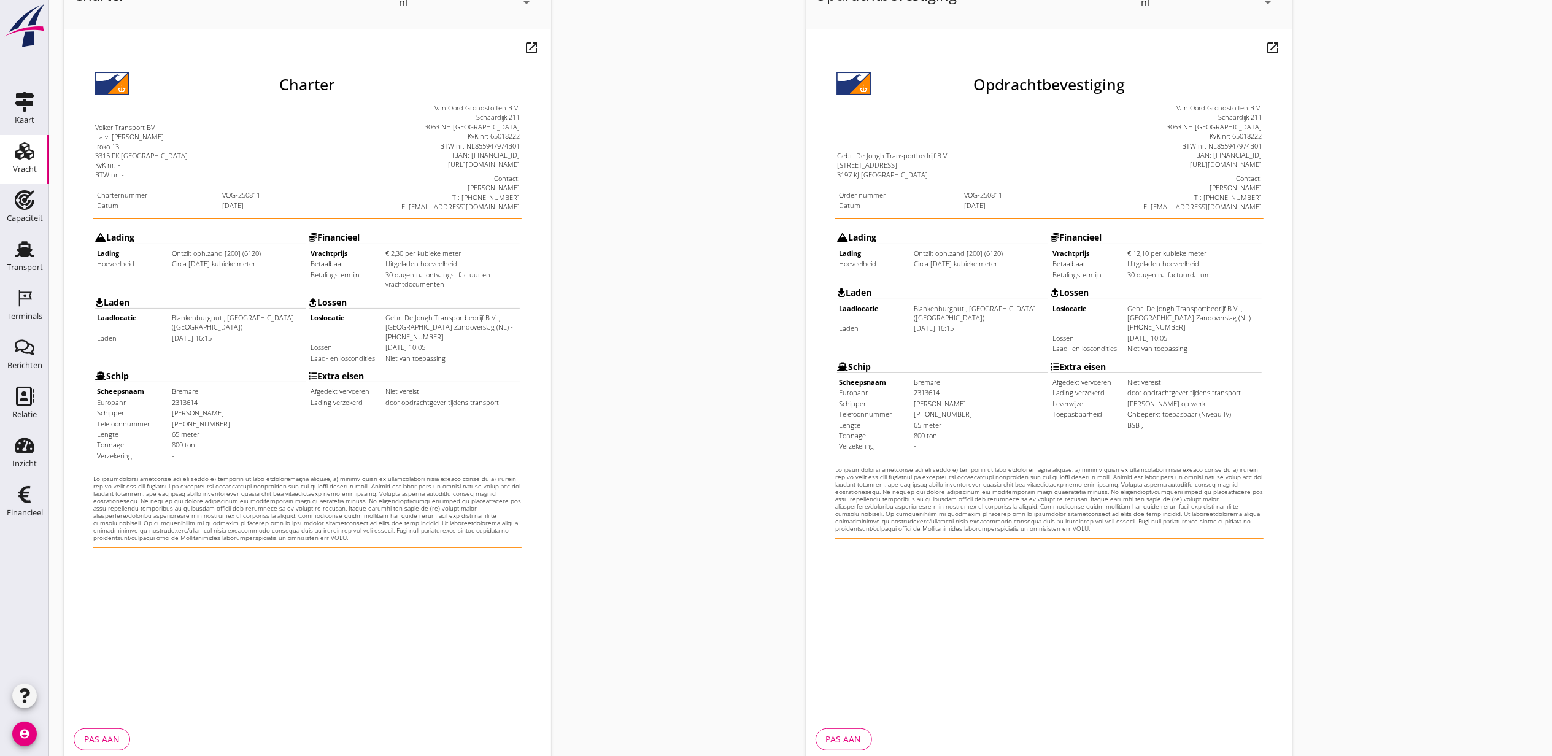
scroll to position [152, 0]
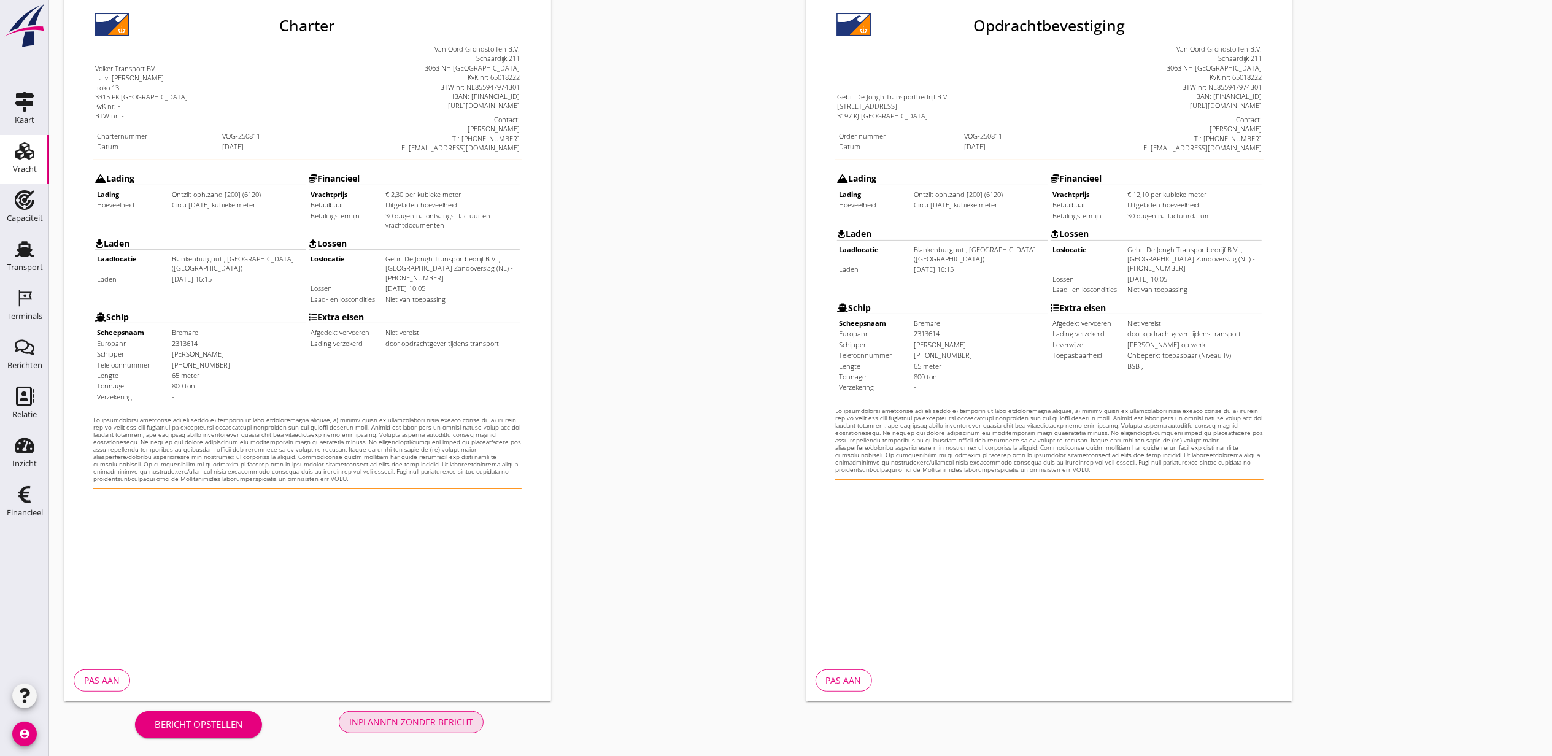
click at [425, 729] on button "Inplannen zonder bericht" at bounding box center [411, 722] width 145 height 22
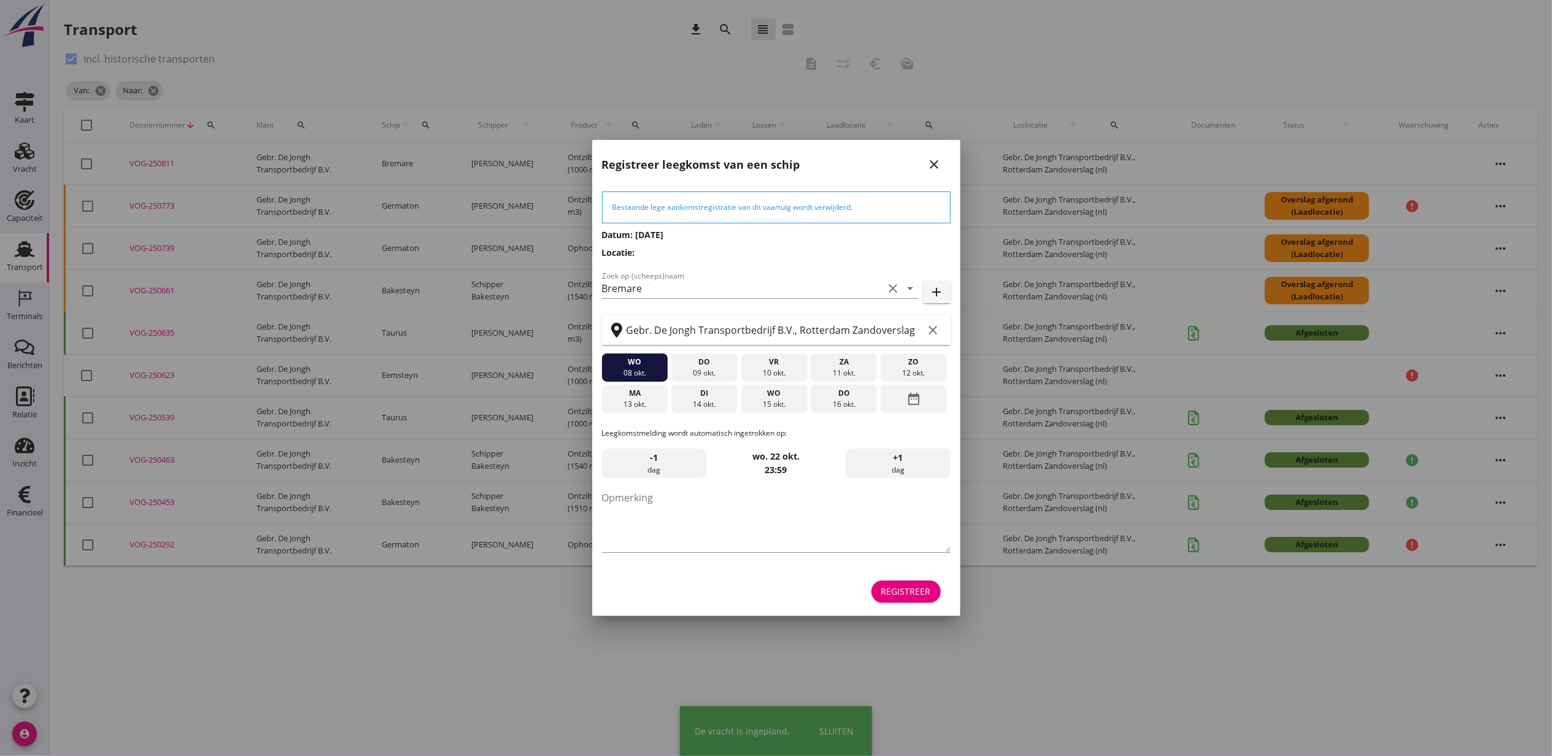
click at [913, 587] on div "Registreer" at bounding box center [907, 591] width 50 height 13
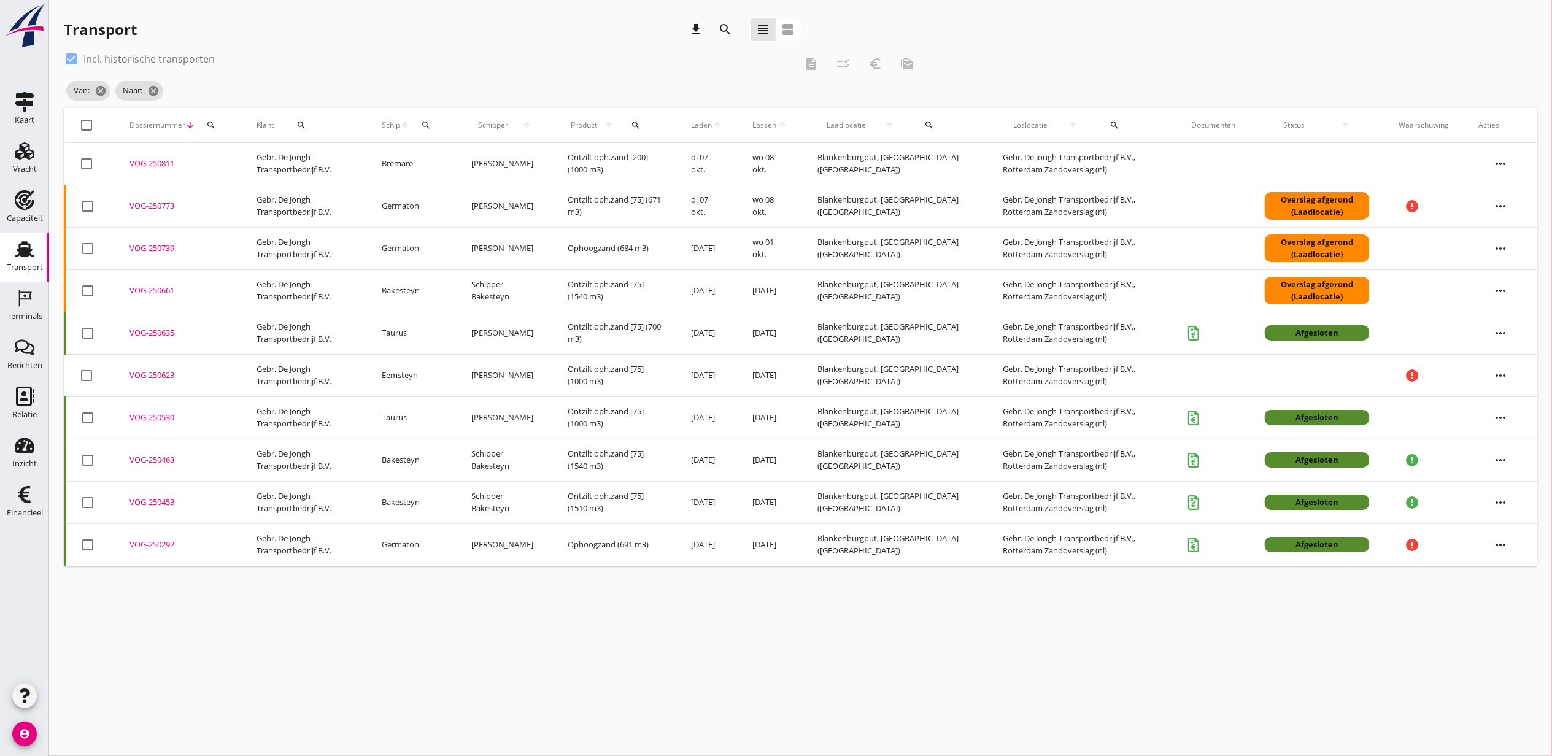
click at [160, 165] on div "VOG-250811" at bounding box center [179, 164] width 98 height 12
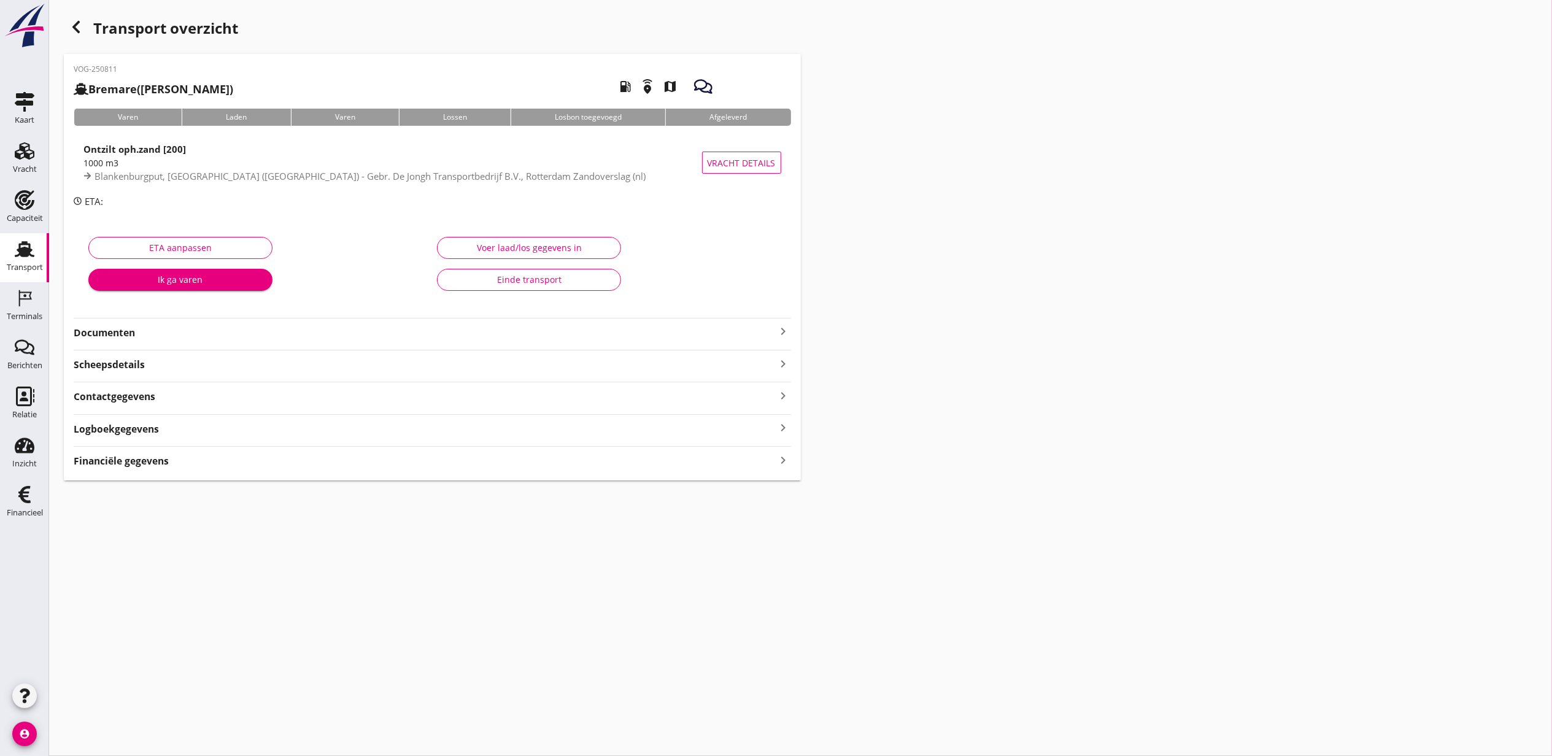
click at [344, 470] on div "VOG-250811 Bremare (Lex Volker) local_gas_station emergency_share map Varen Lad…" at bounding box center [432, 267] width 737 height 427
click at [339, 465] on div "Financiële gegevens keyboard_arrow_right" at bounding box center [433, 460] width 718 height 17
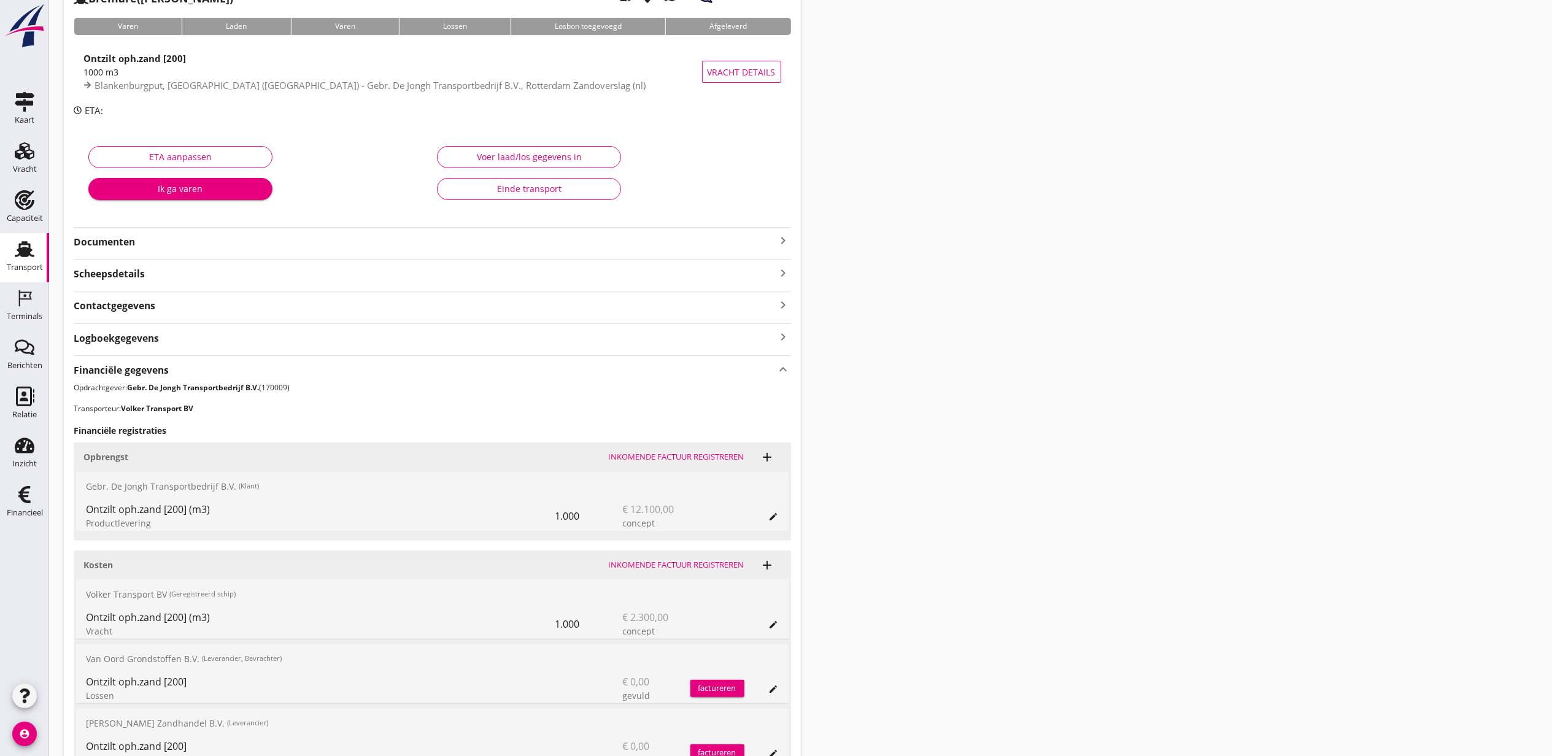
scroll to position [216, 0]
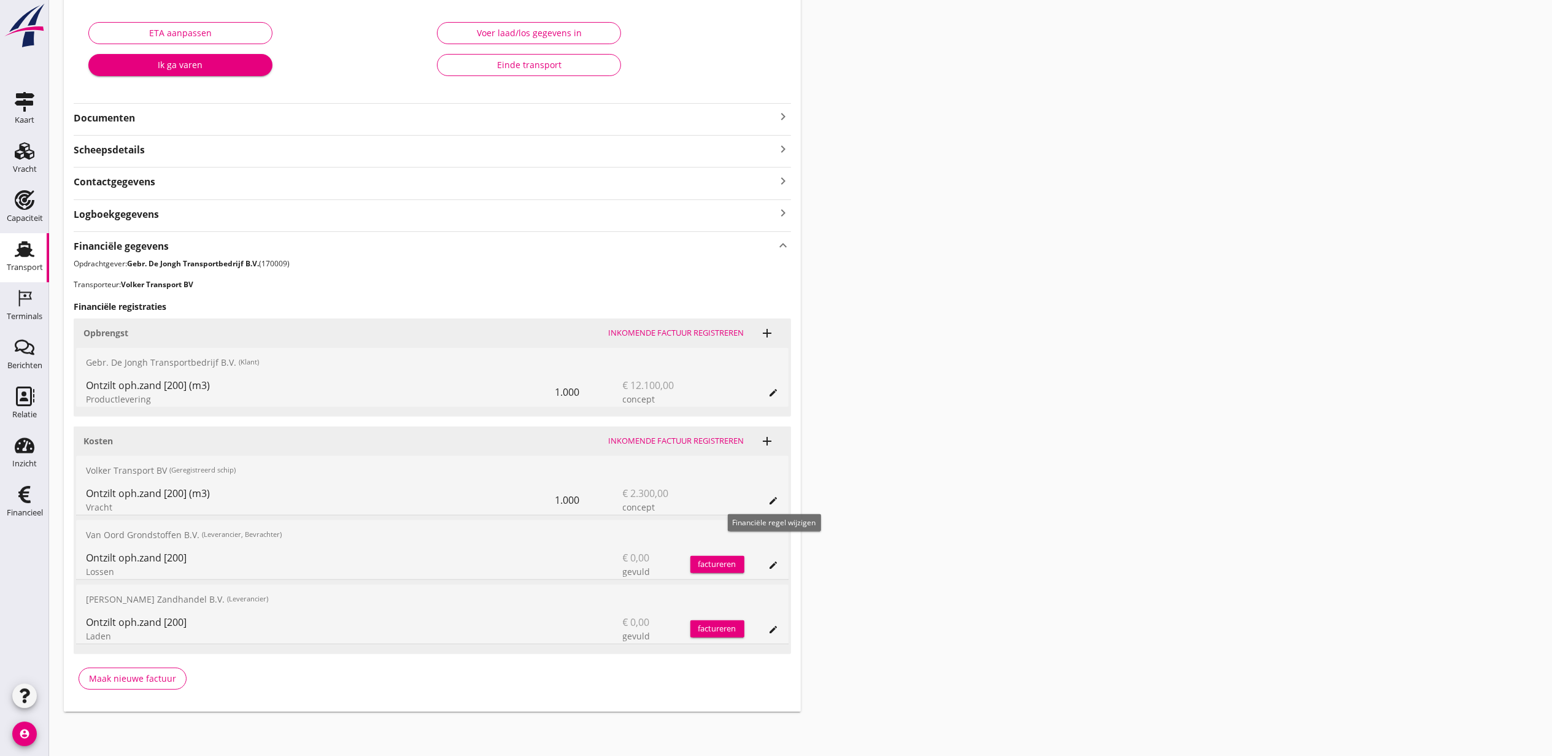
click at [771, 497] on icon "edit" at bounding box center [774, 501] width 10 height 10
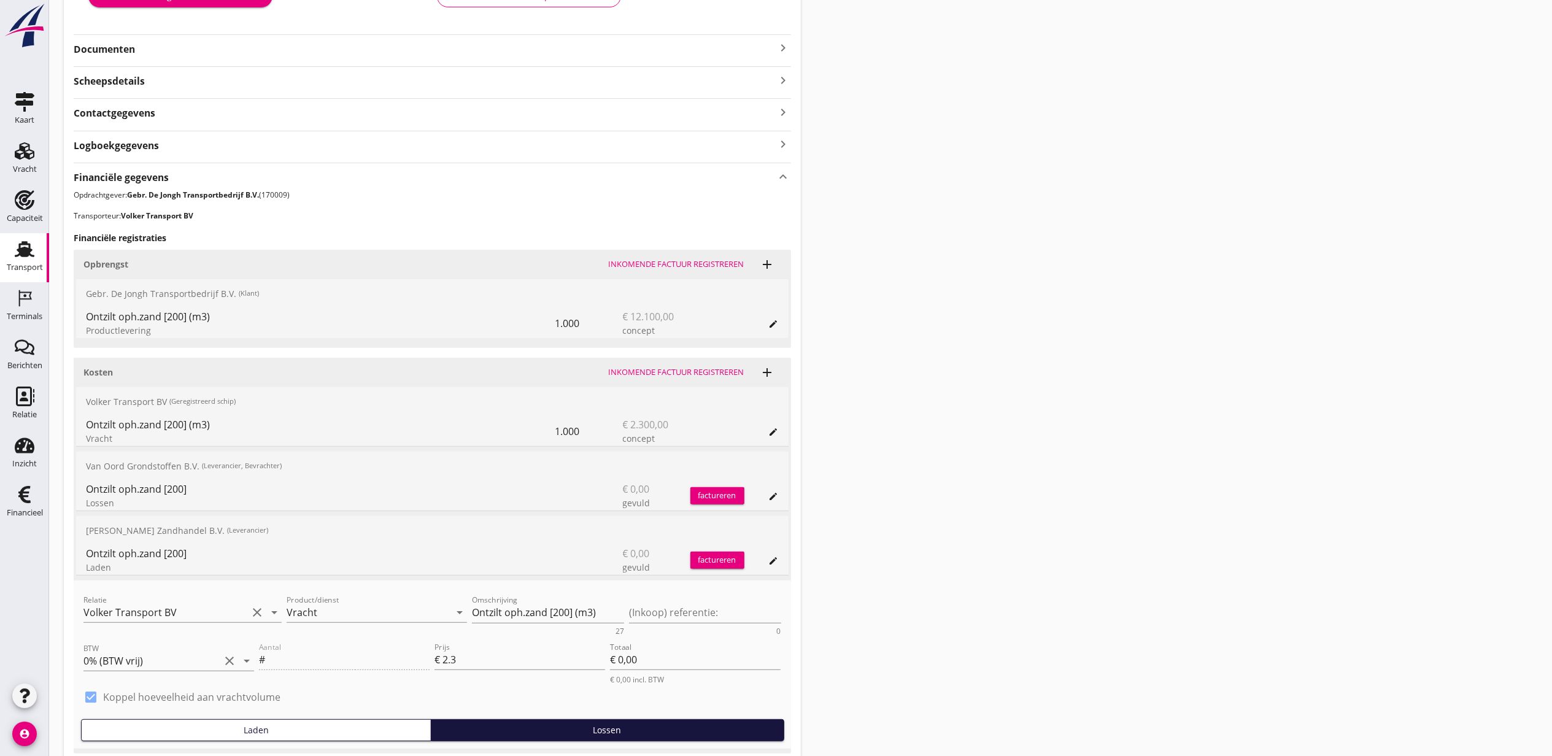
scroll to position [384, 0]
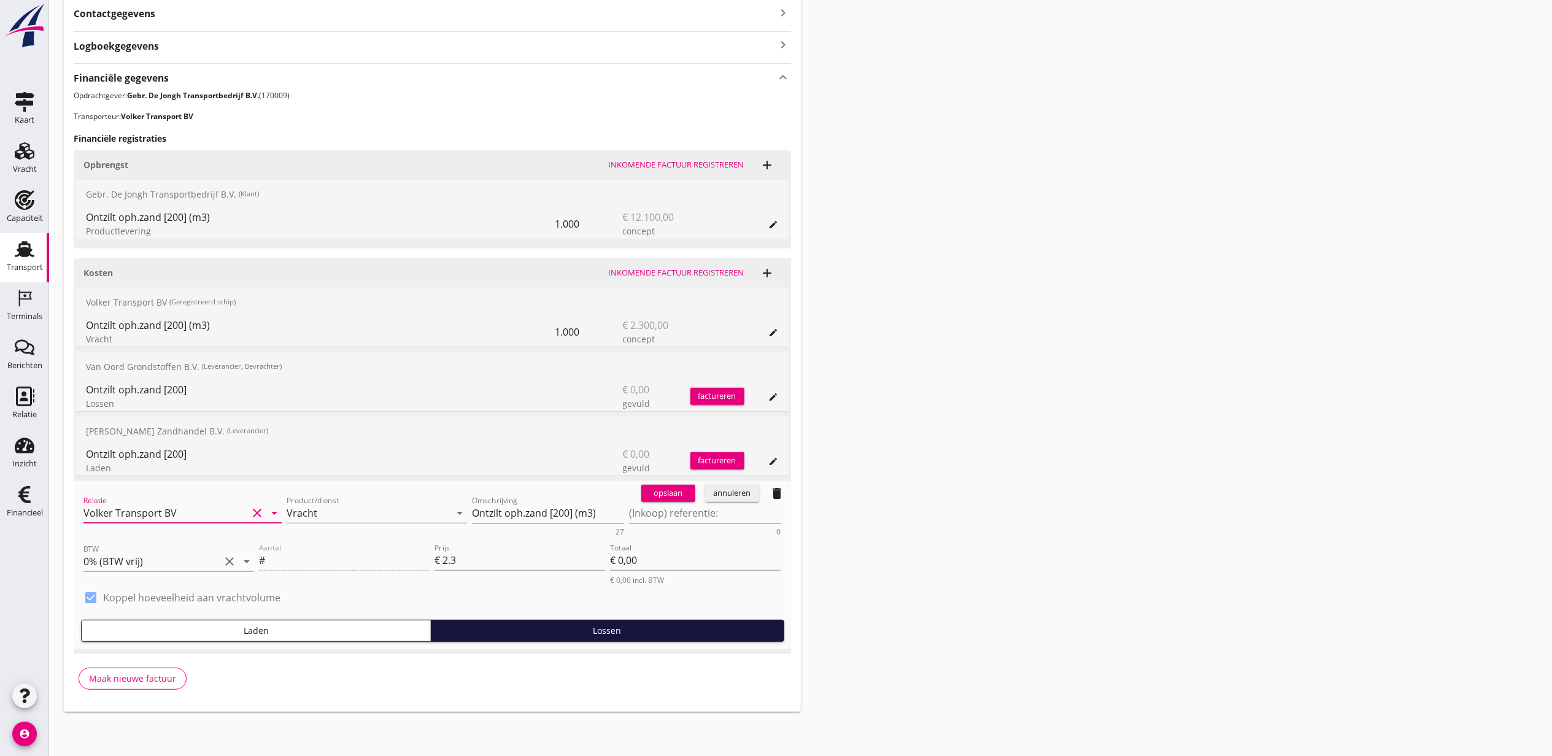
click at [217, 511] on input "Volker Transport BV" at bounding box center [165, 513] width 164 height 20
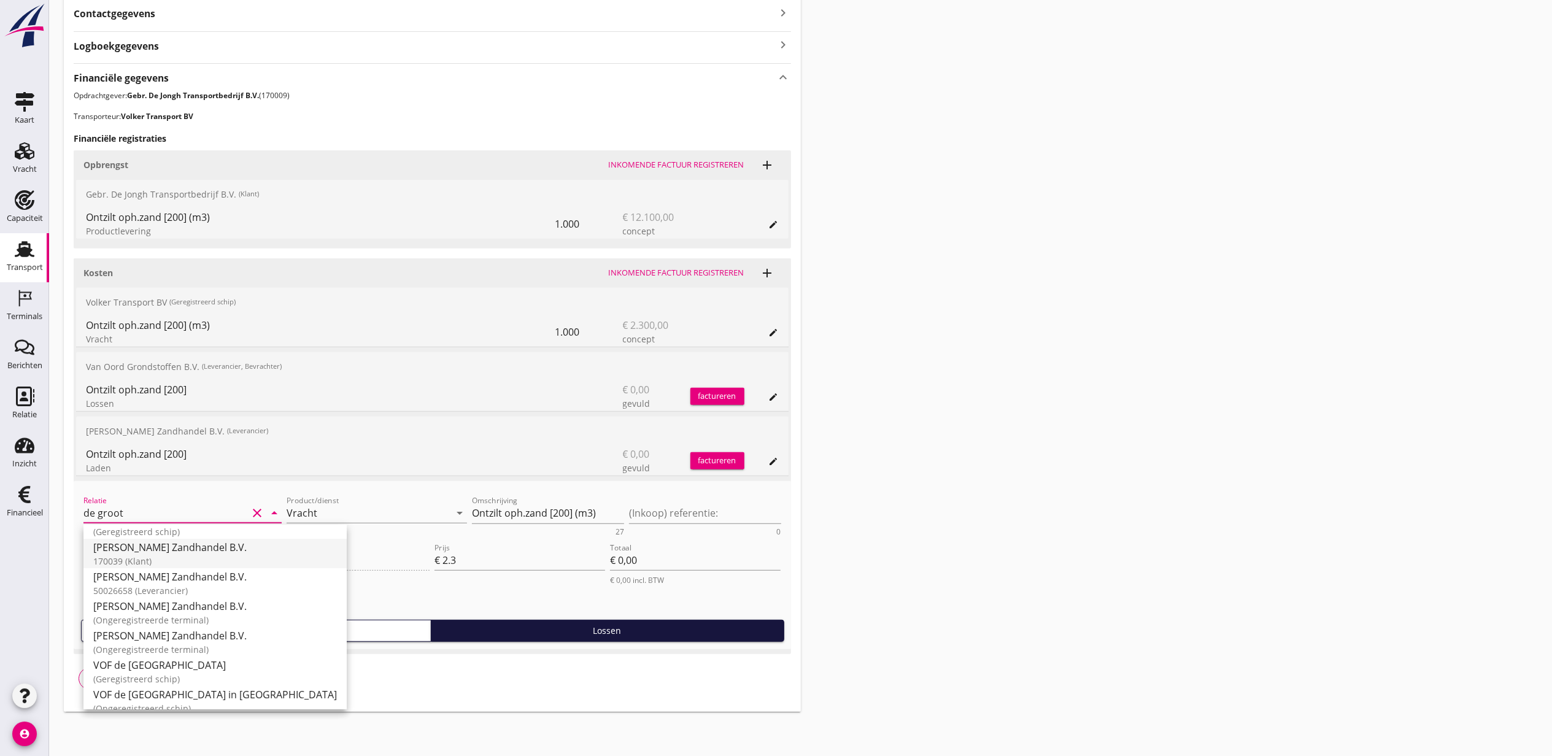
scroll to position [120, 0]
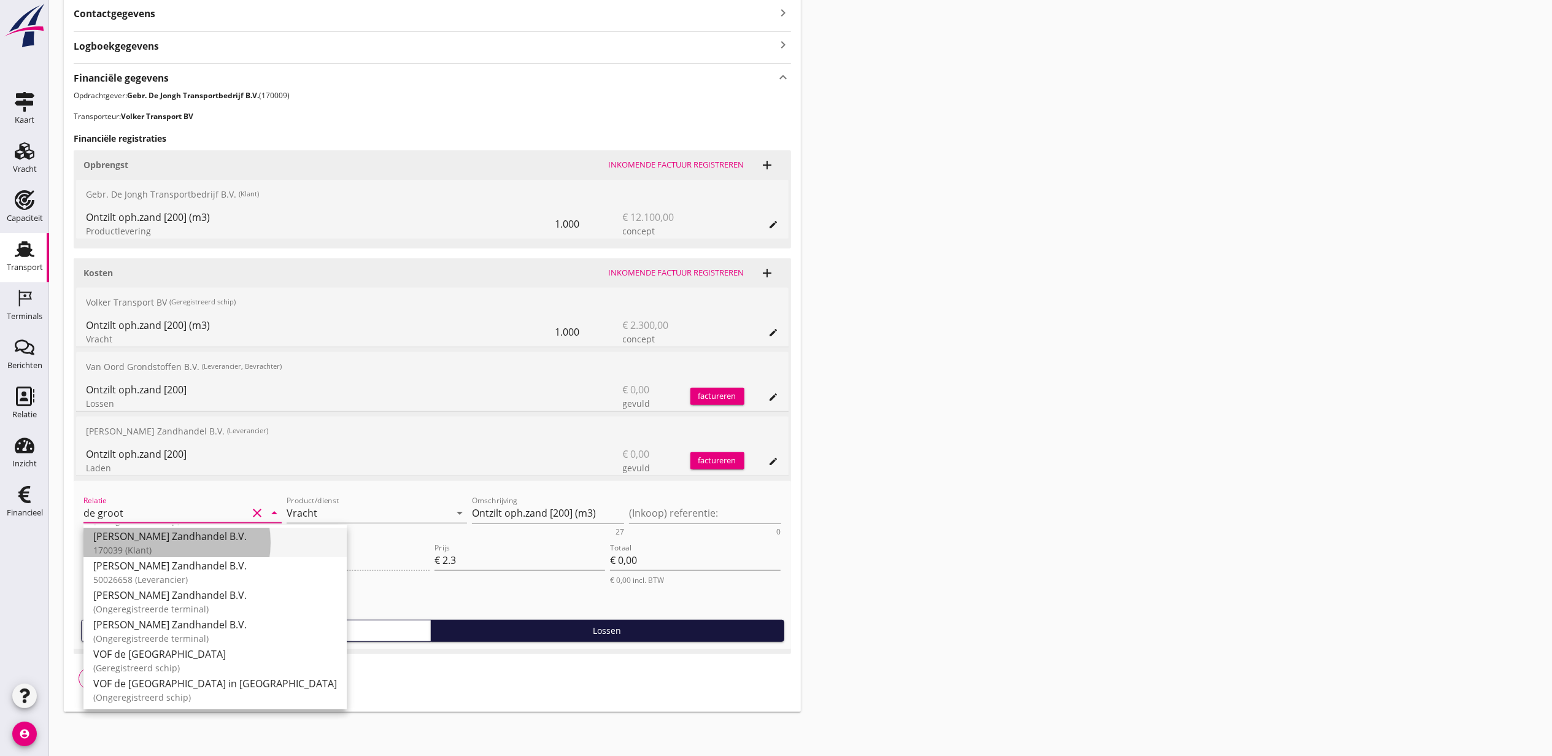
click at [236, 548] on div "170039 (Klant)" at bounding box center [215, 549] width 244 height 13
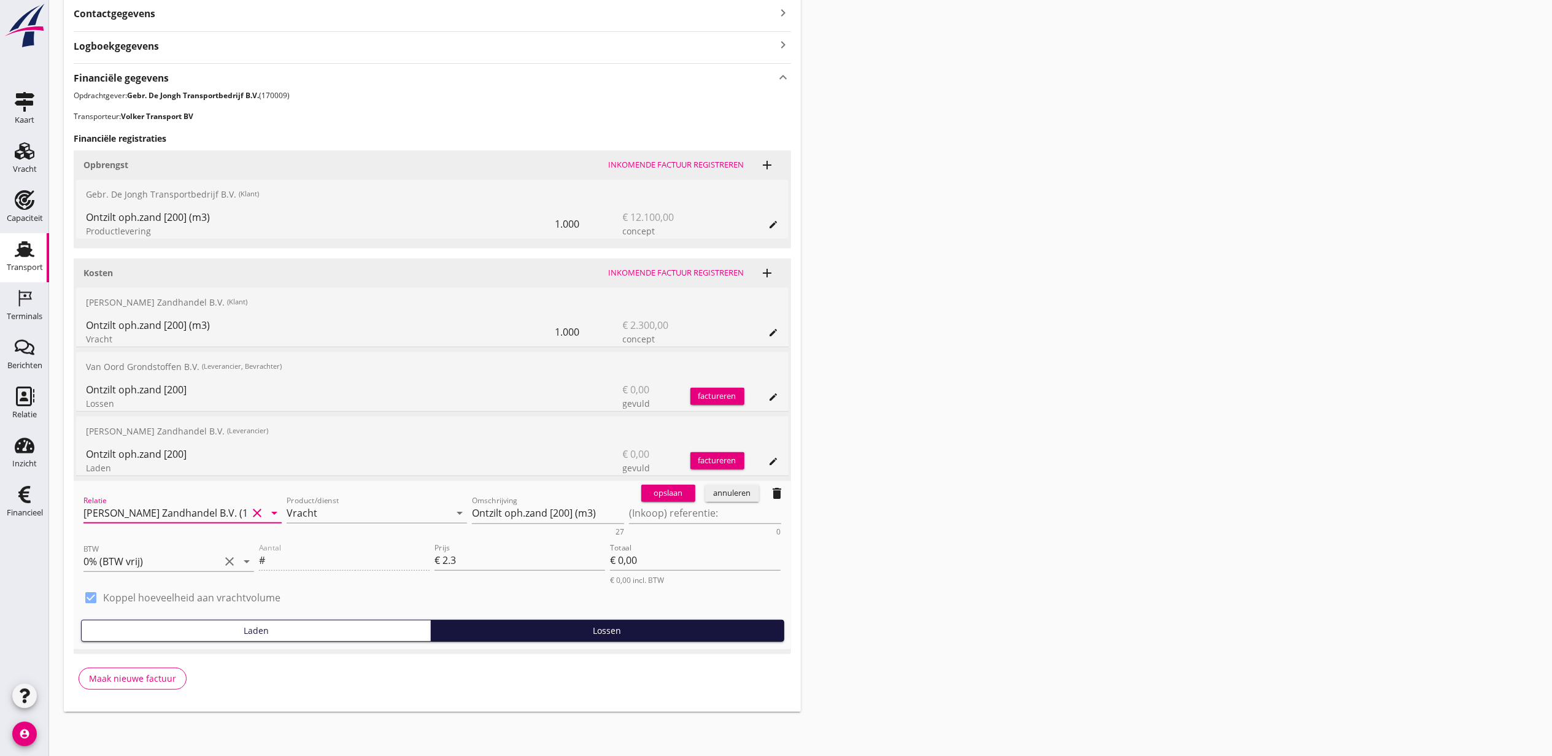
type input "M.J. de Groot Zandhandel B.V. (170039)"
click at [657, 490] on div "opslaan" at bounding box center [668, 493] width 44 height 12
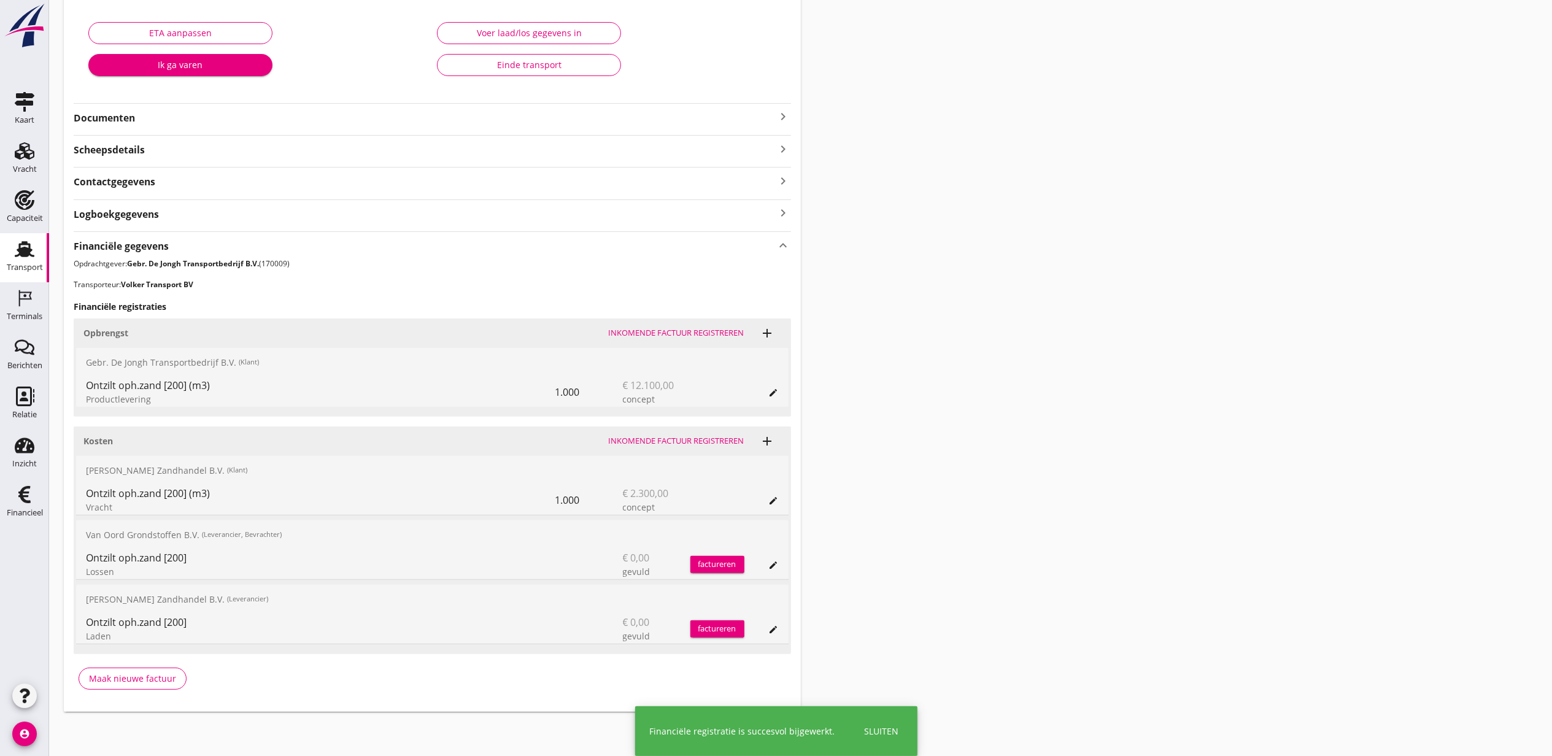
scroll to position [216, 0]
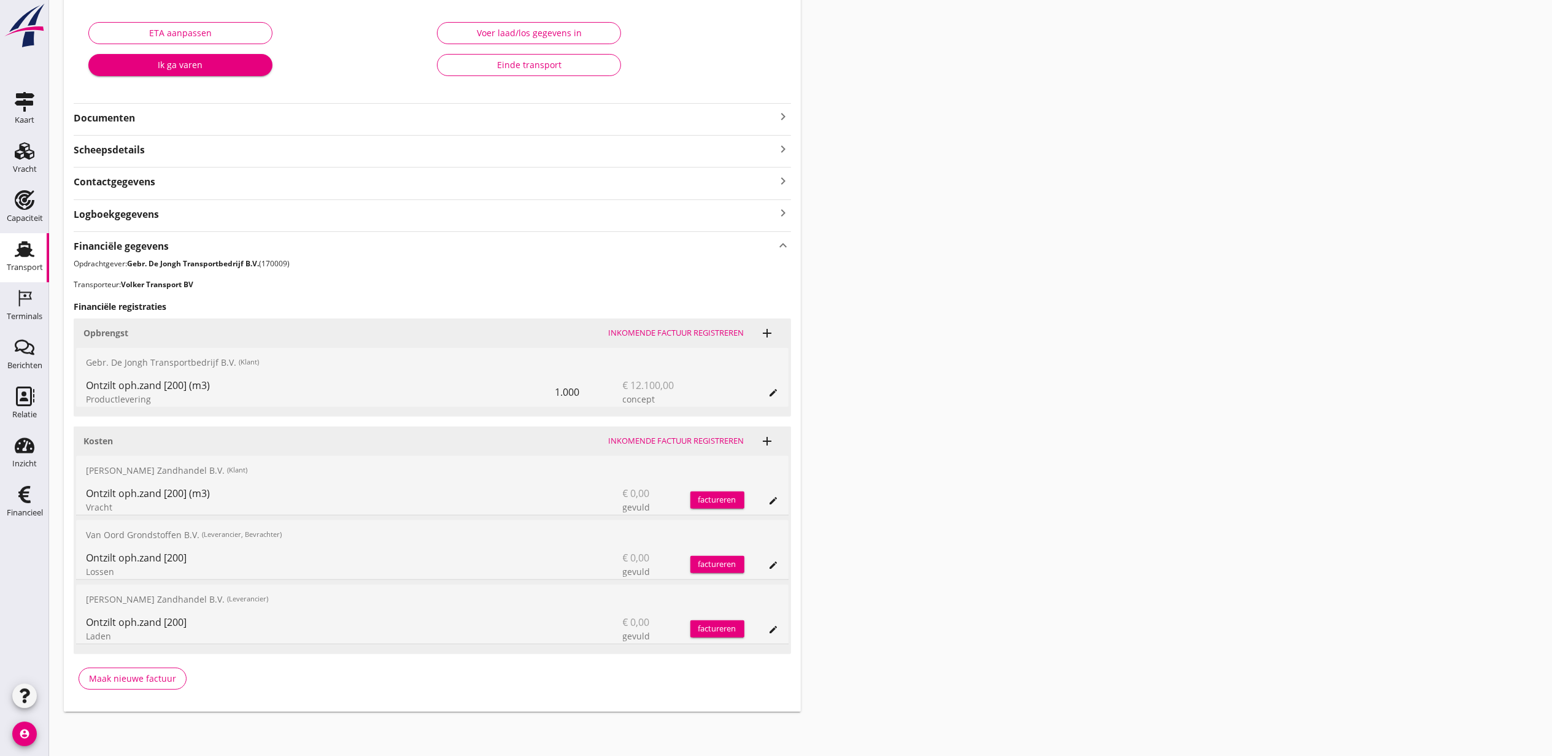
click at [774, 503] on icon "edit" at bounding box center [774, 501] width 10 height 10
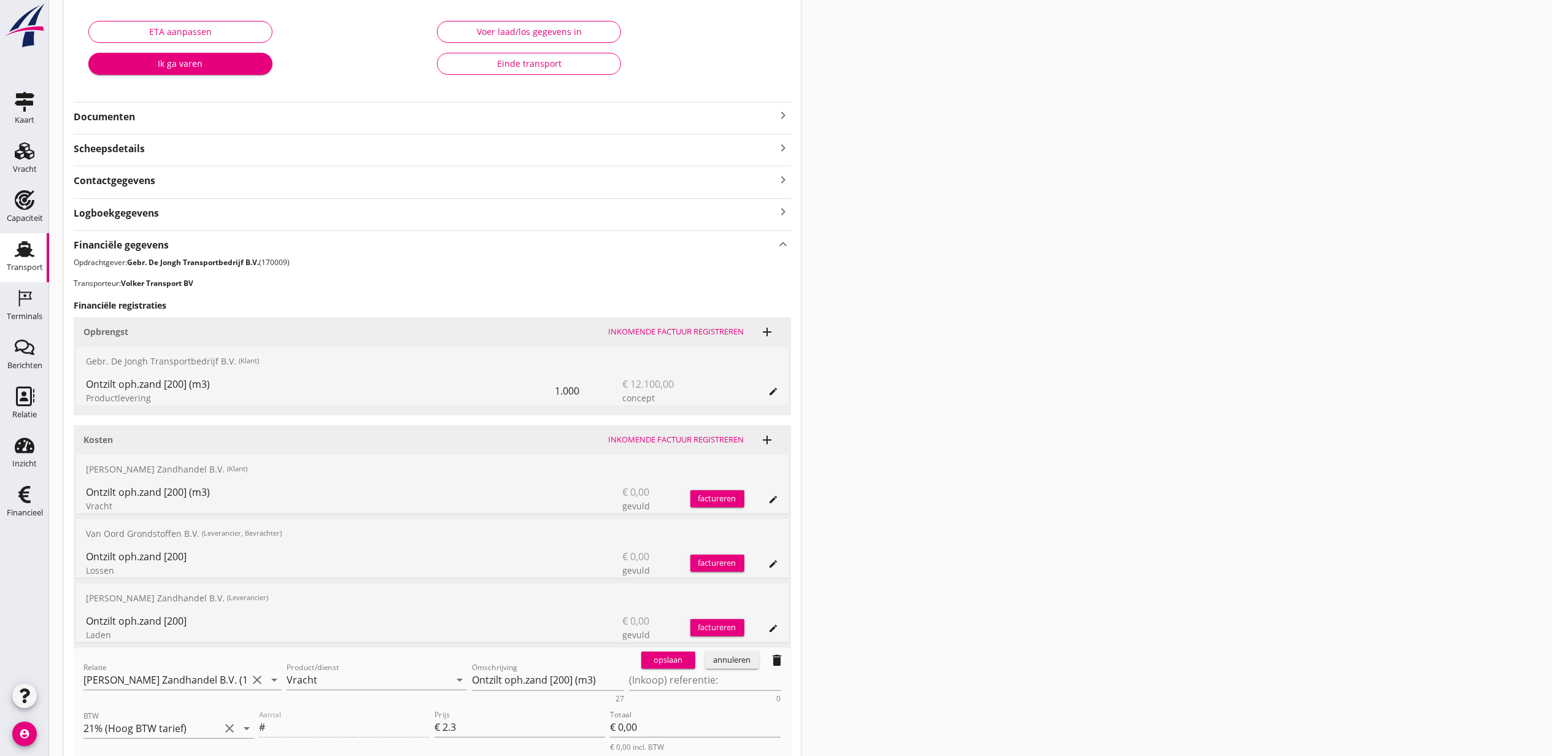
click at [217, 670] on div "Relatie M.J. de Groot Zandhandel B.V. (170039) clear arrow_drop_down" at bounding box center [182, 682] width 198 height 39
click at [217, 673] on input "M.J. de Groot Zandhandel B.V. (170039)" at bounding box center [165, 680] width 164 height 20
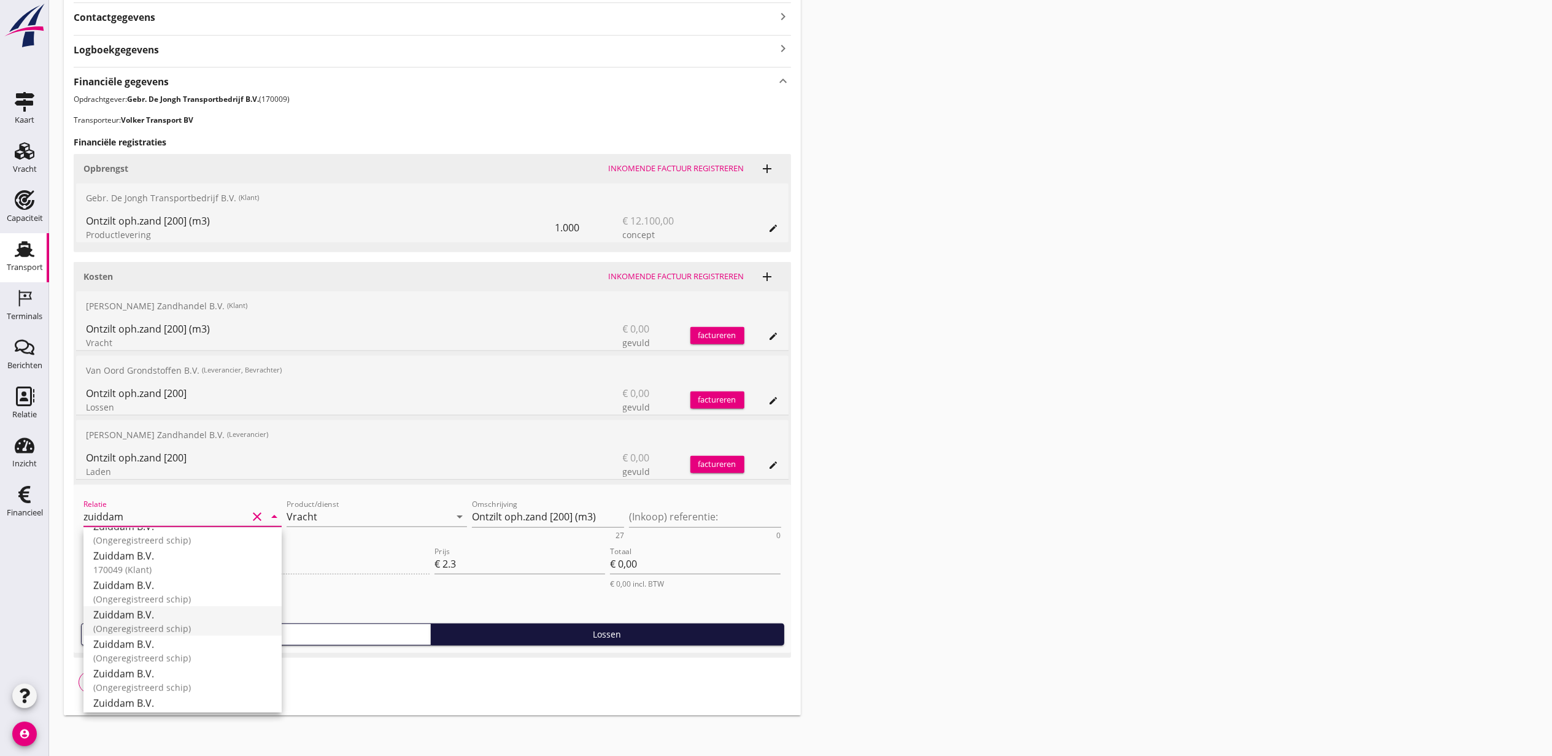
scroll to position [900, 0]
click at [209, 563] on div "170049 (Klant)" at bounding box center [182, 569] width 179 height 13
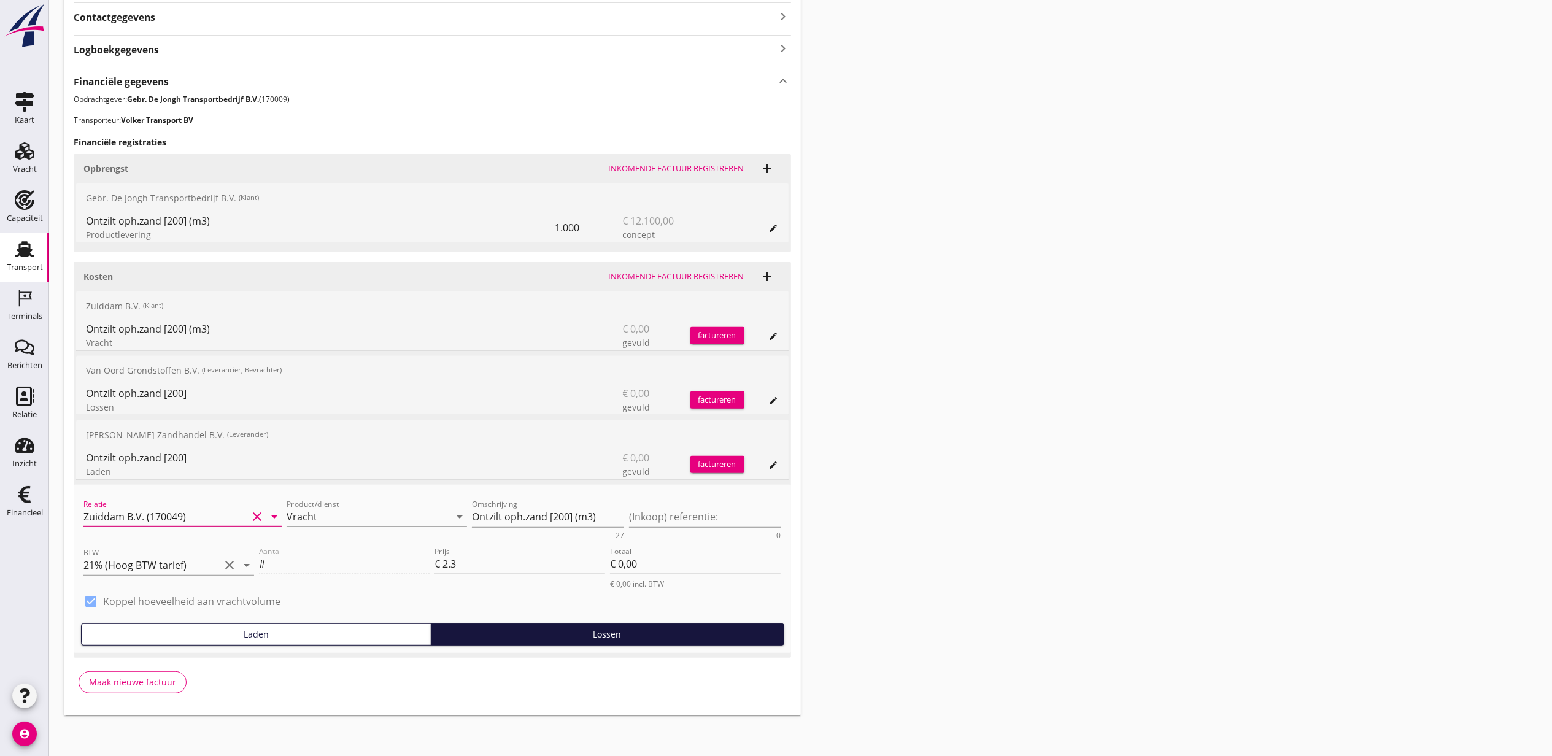
type input "Zuiddam B.V. (170049)"
click at [688, 481] on div "Kosten Inkomende factuur registreren add Zuiddam B.V. (Klant) Ontzilt oph.zand …" at bounding box center [433, 460] width 718 height 396
click at [673, 497] on div "opslaan" at bounding box center [668, 497] width 44 height 12
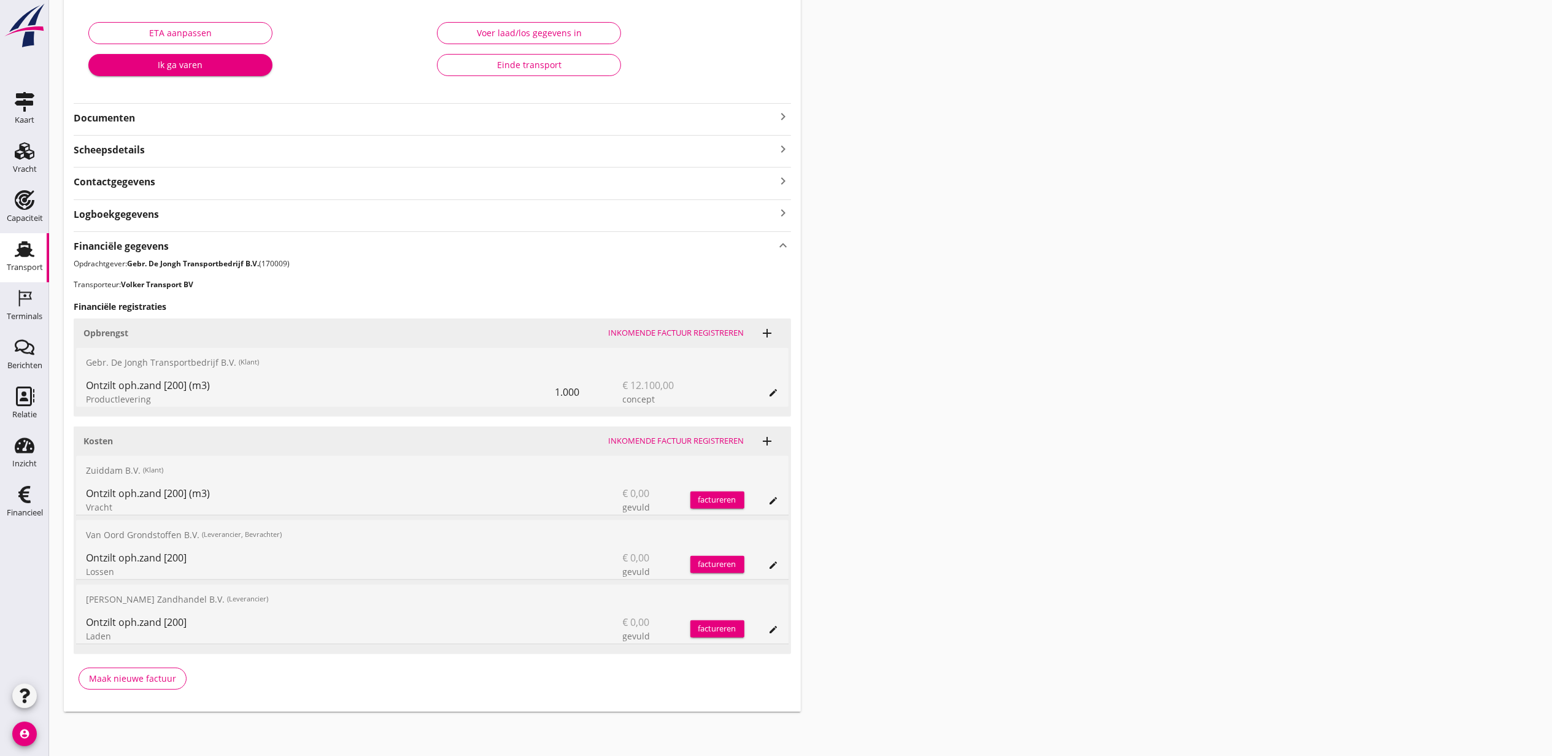
click at [767, 567] on div "edit" at bounding box center [773, 565] width 17 height 10
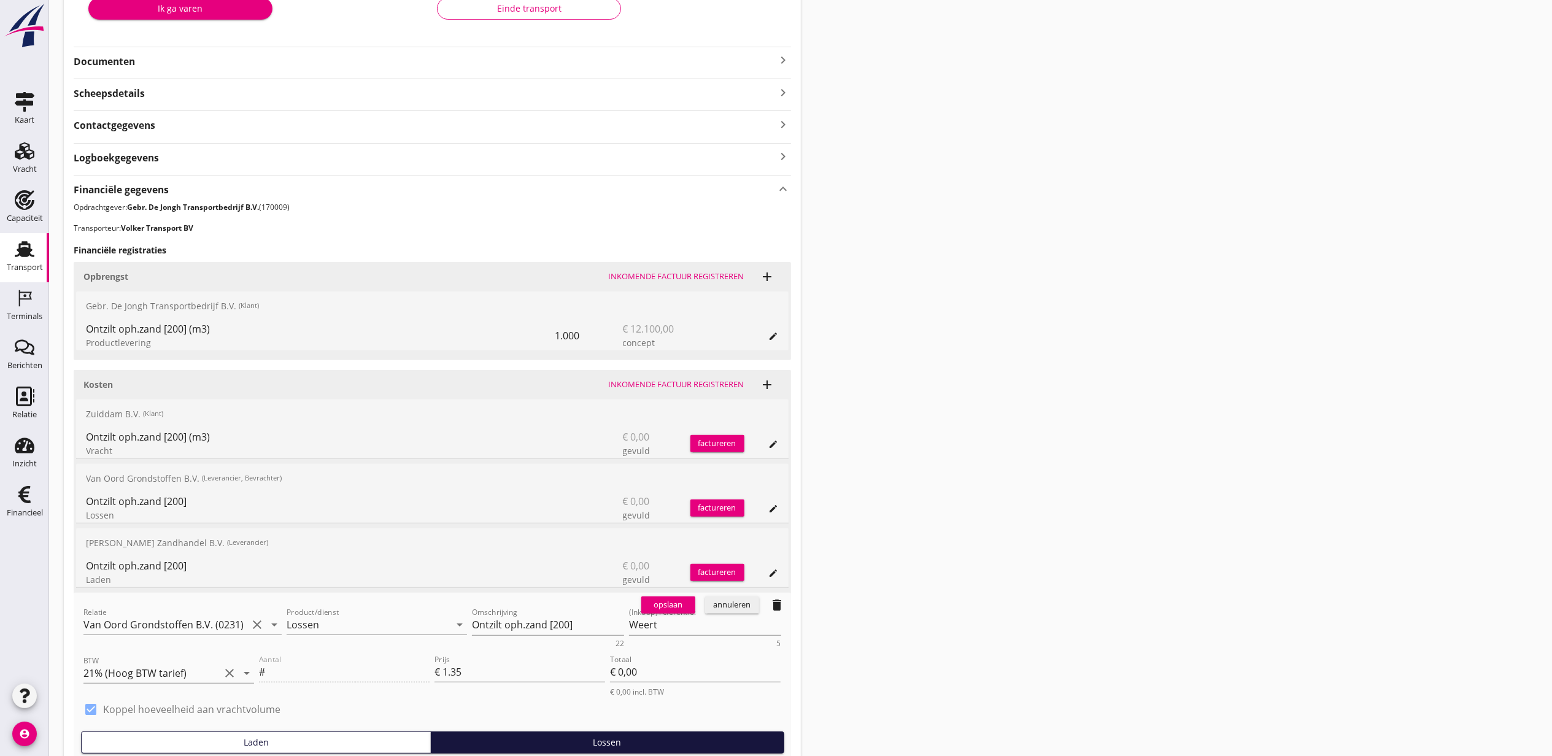
scroll to position [298, 0]
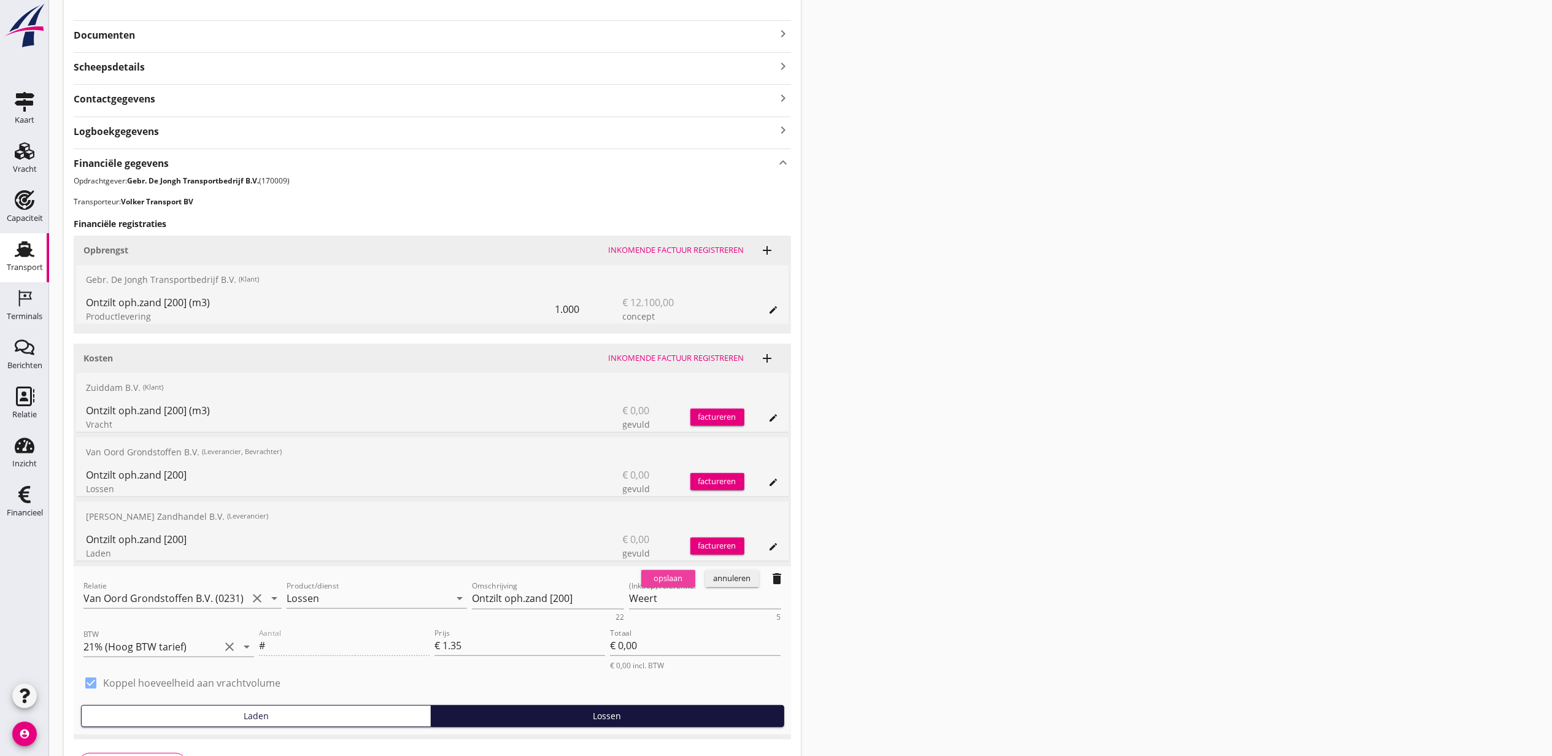
click at [661, 583] on div "opslaan" at bounding box center [668, 579] width 44 height 12
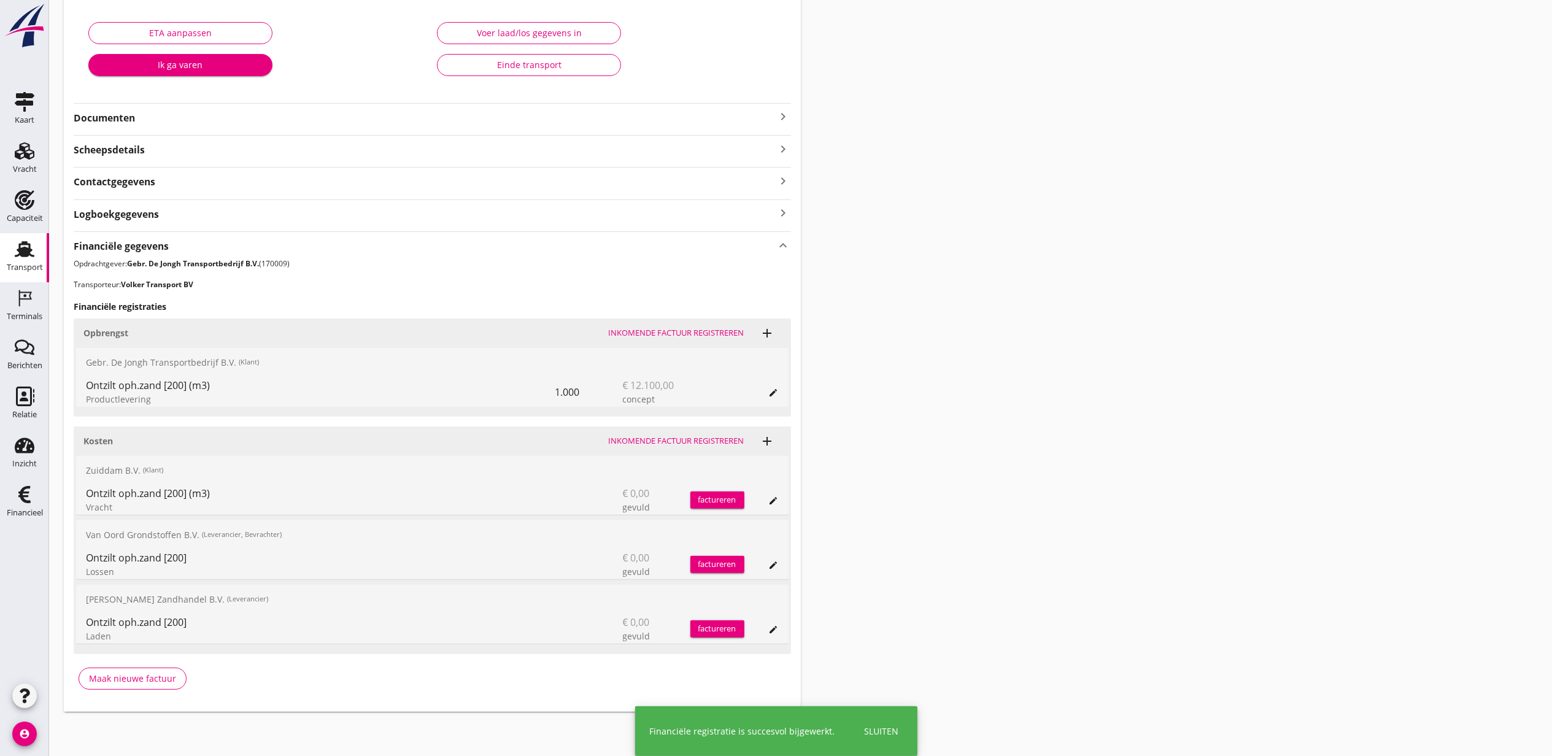
scroll to position [216, 0]
click at [774, 563] on icon "edit" at bounding box center [774, 565] width 10 height 10
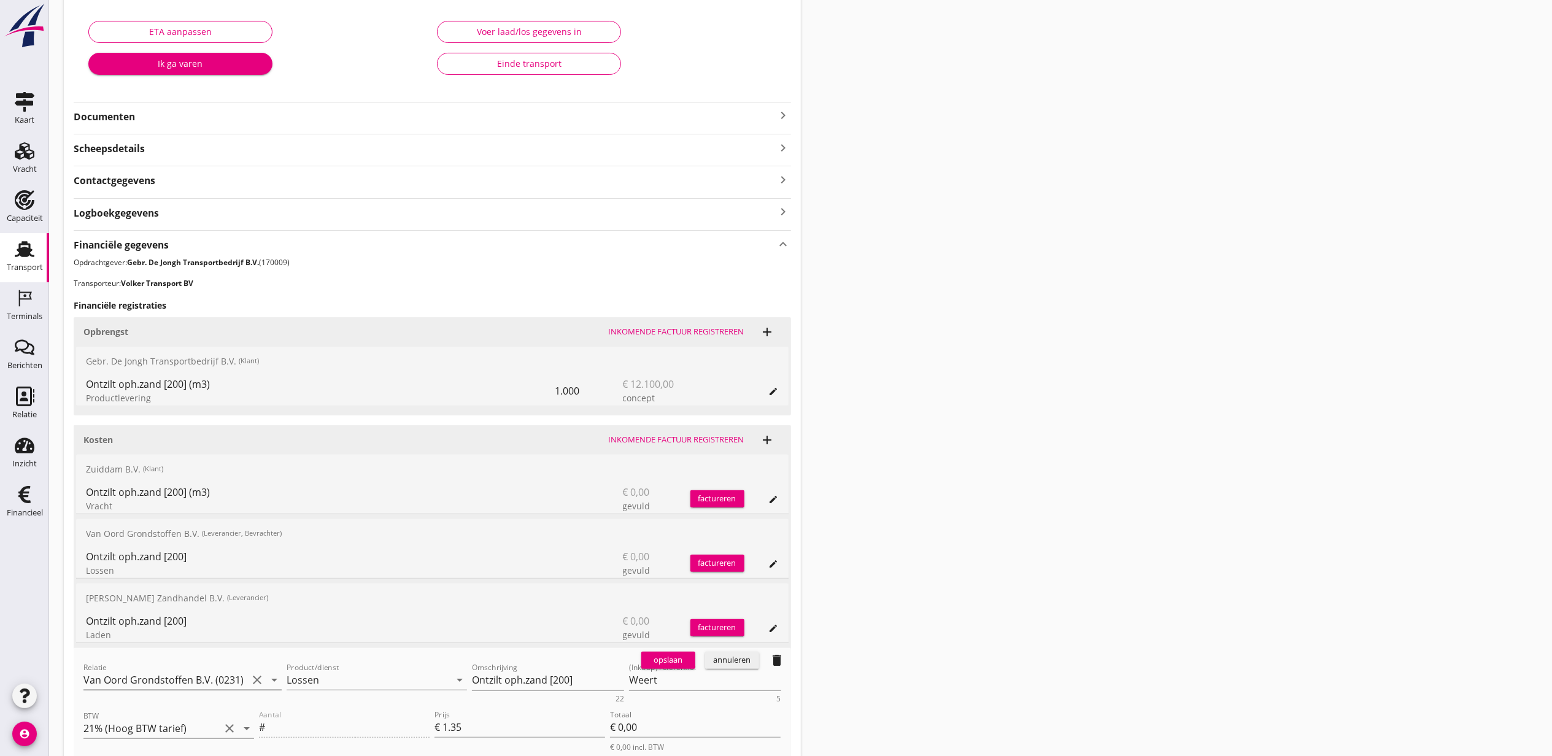
click at [212, 676] on input "Van Oord Grondstoffen B.V. (0231)" at bounding box center [165, 680] width 164 height 20
click at [678, 656] on div "opslaan" at bounding box center [668, 660] width 44 height 12
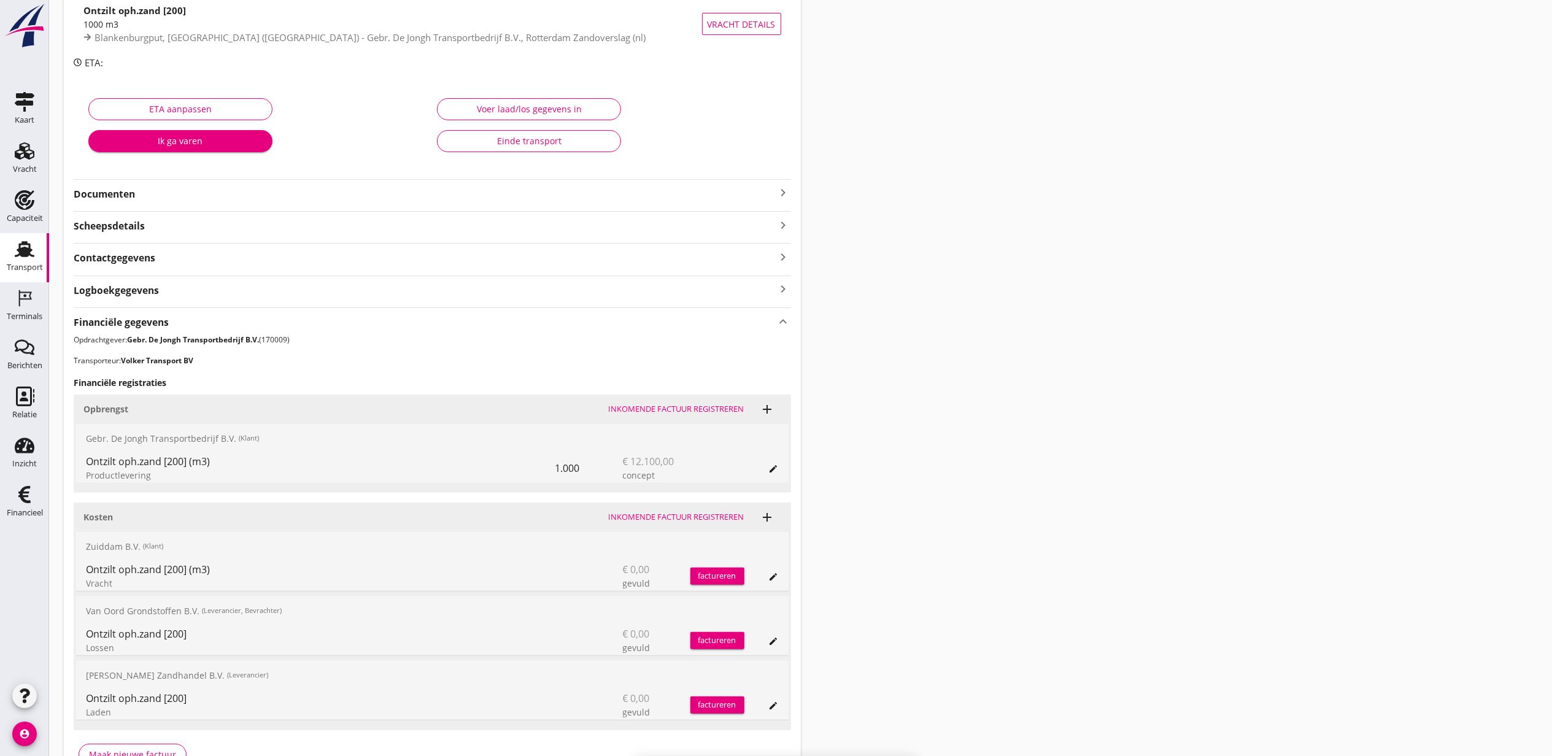
scroll to position [0, 0]
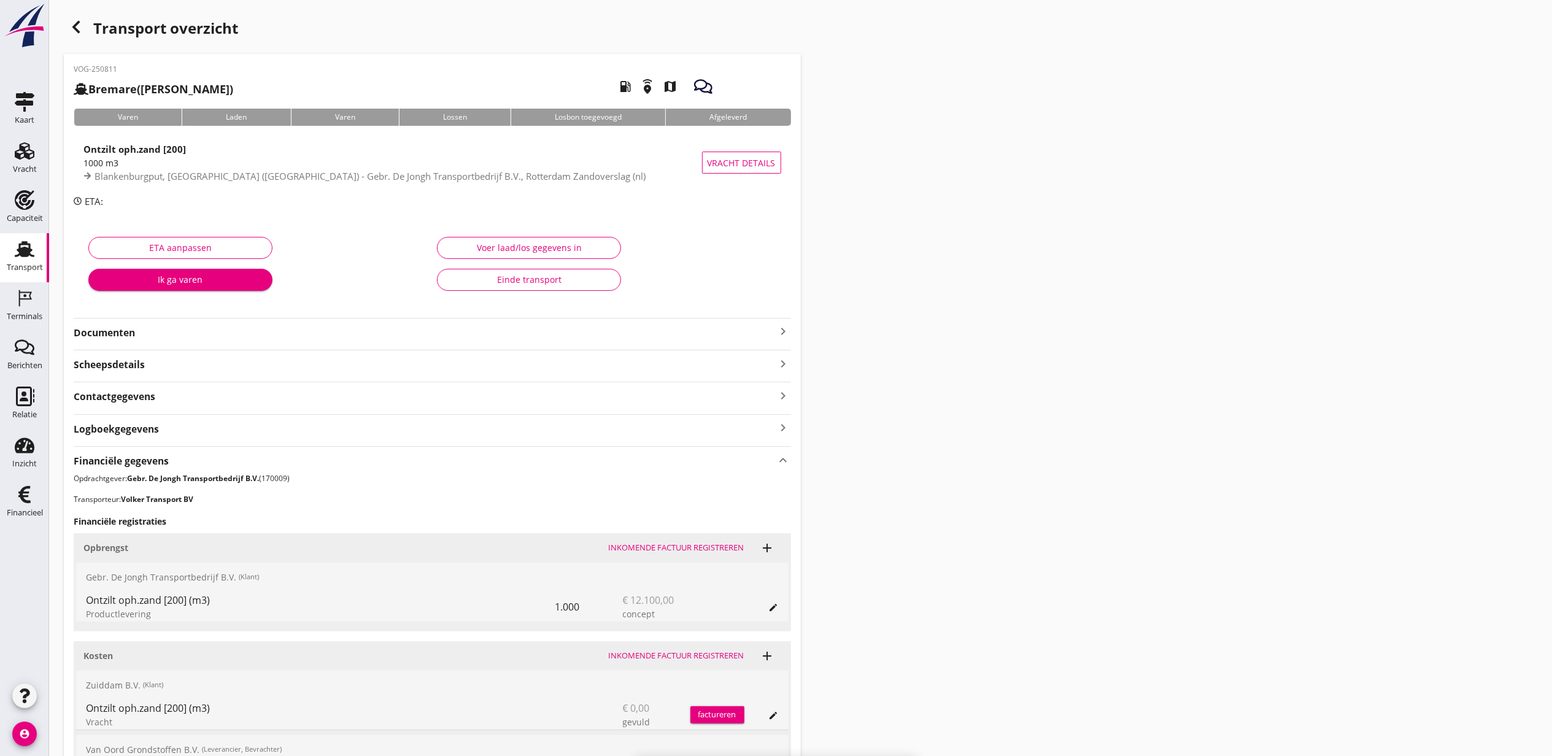
click at [550, 253] on div "Voer laad/los gegevens in" at bounding box center [529, 247] width 163 height 13
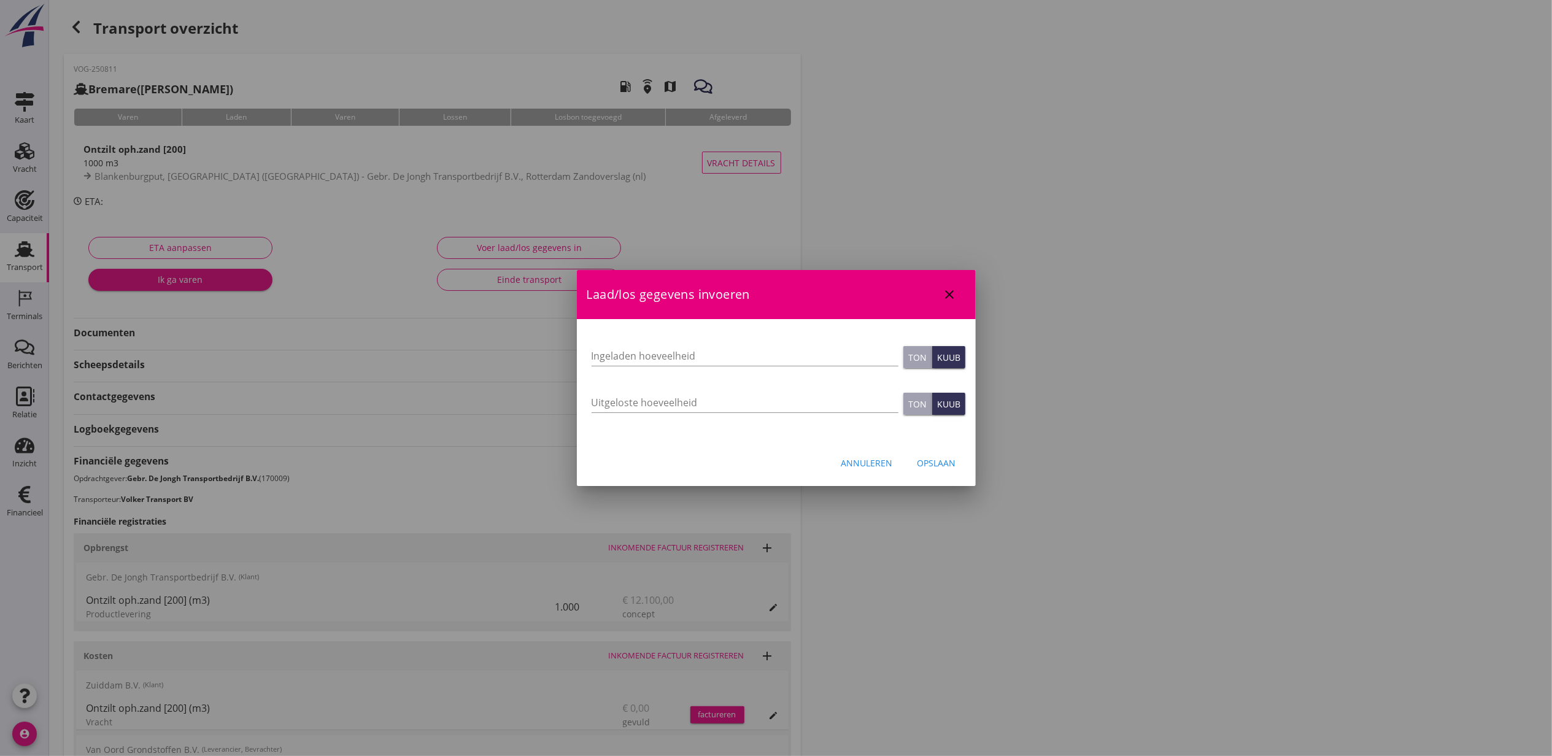
click at [958, 298] on div "close" at bounding box center [950, 294] width 22 height 15
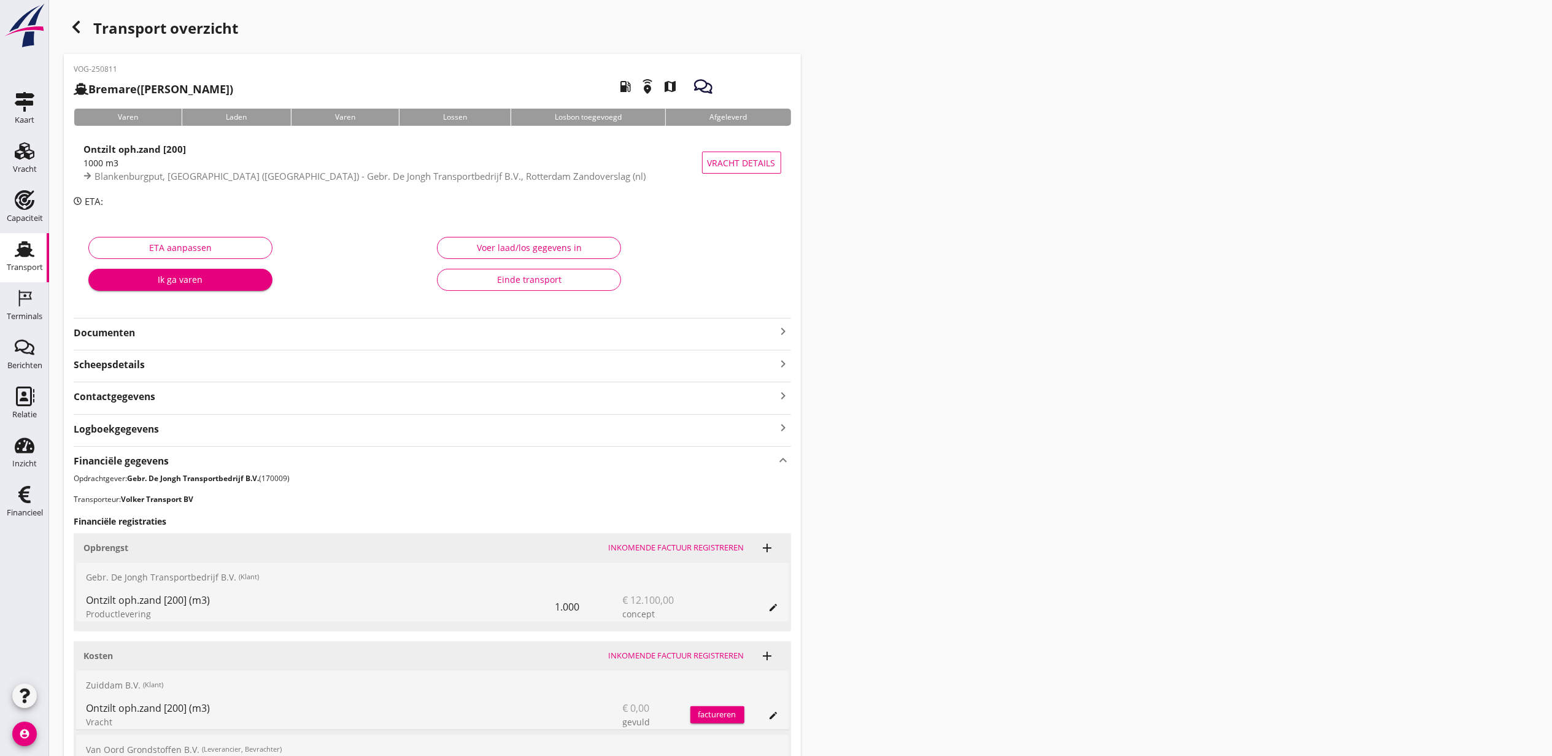
click at [1025, 437] on div "Transport overzicht VOG-250811 Bremare (Lex Volker) local_gas_station emergency…" at bounding box center [800, 471] width 1503 height 942
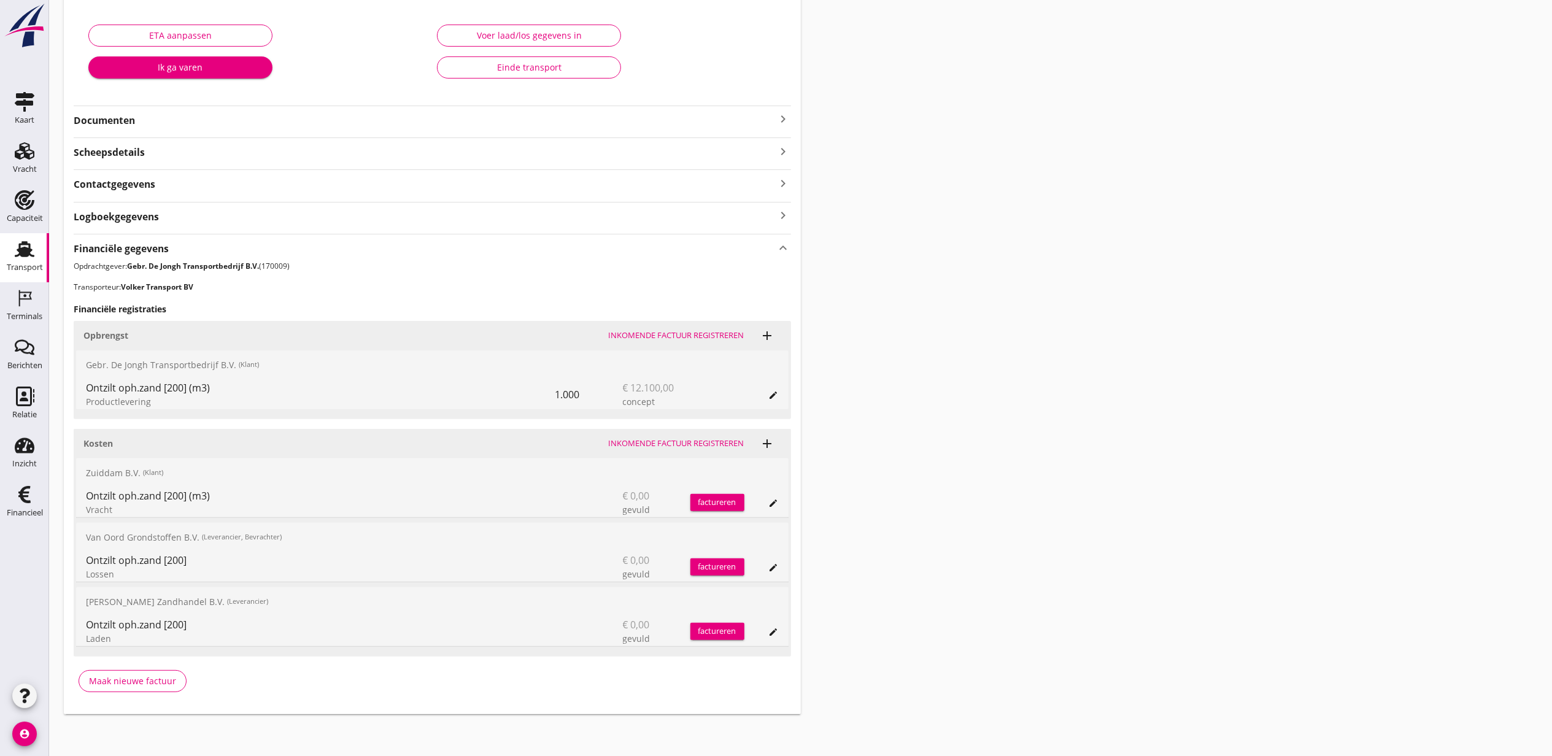
scroll to position [216, 0]
click at [776, 632] on icon "edit" at bounding box center [774, 630] width 10 height 10
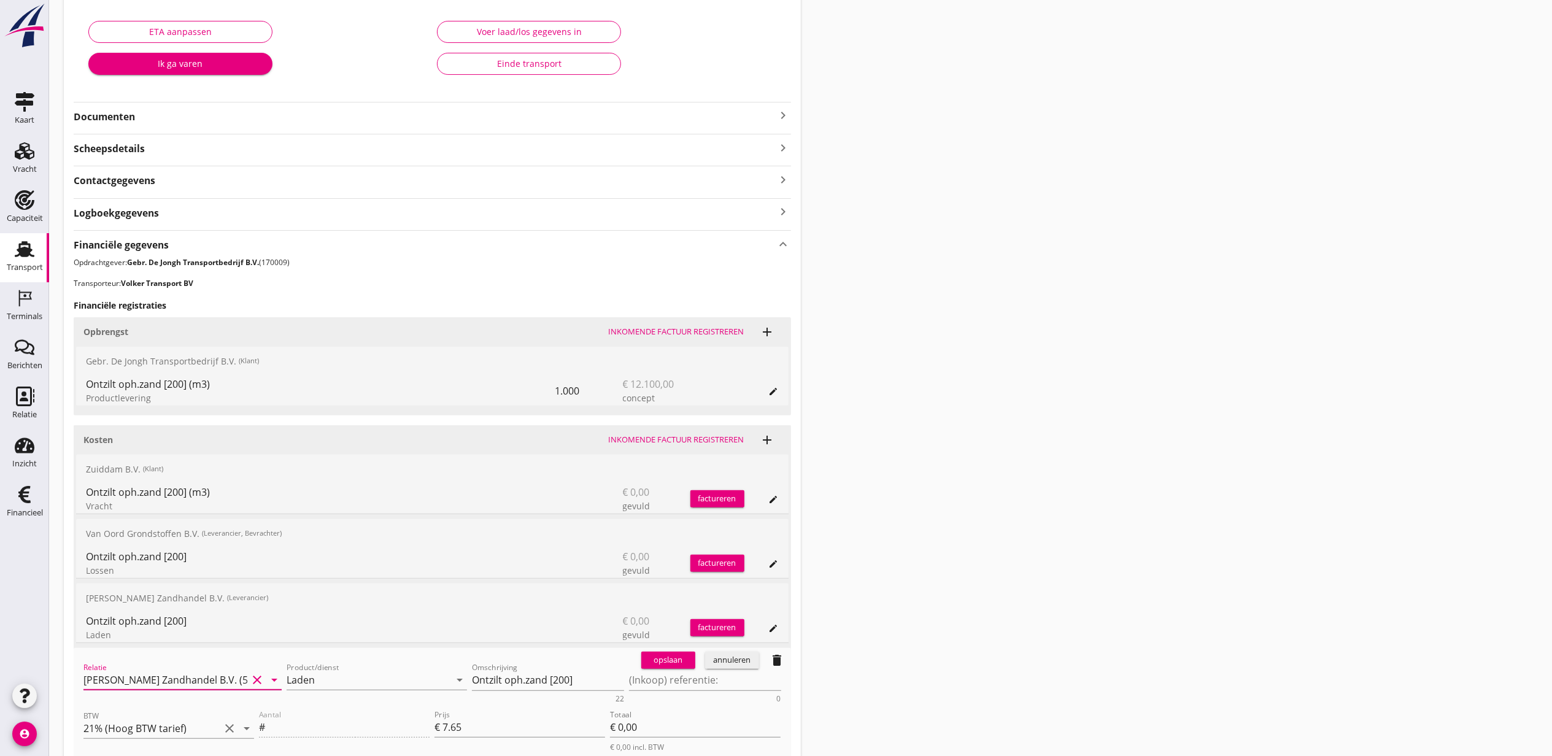
click at [214, 673] on input "M.J. de Groot Zandhandel B.V. (50026658)" at bounding box center [165, 680] width 164 height 20
click at [187, 710] on div "Van Oord Grondstoffen B.V." at bounding box center [182, 705] width 179 height 15
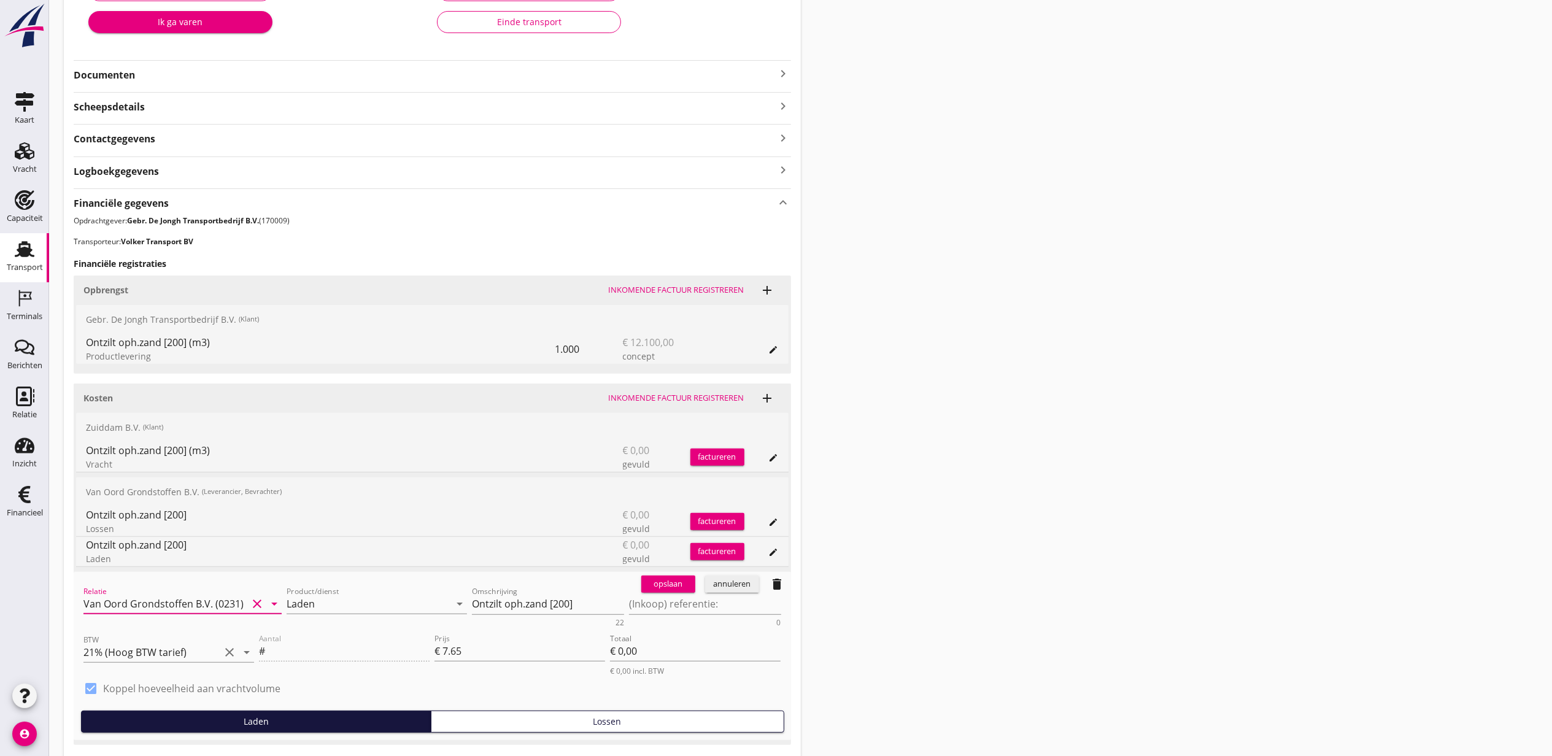
scroll to position [298, 0]
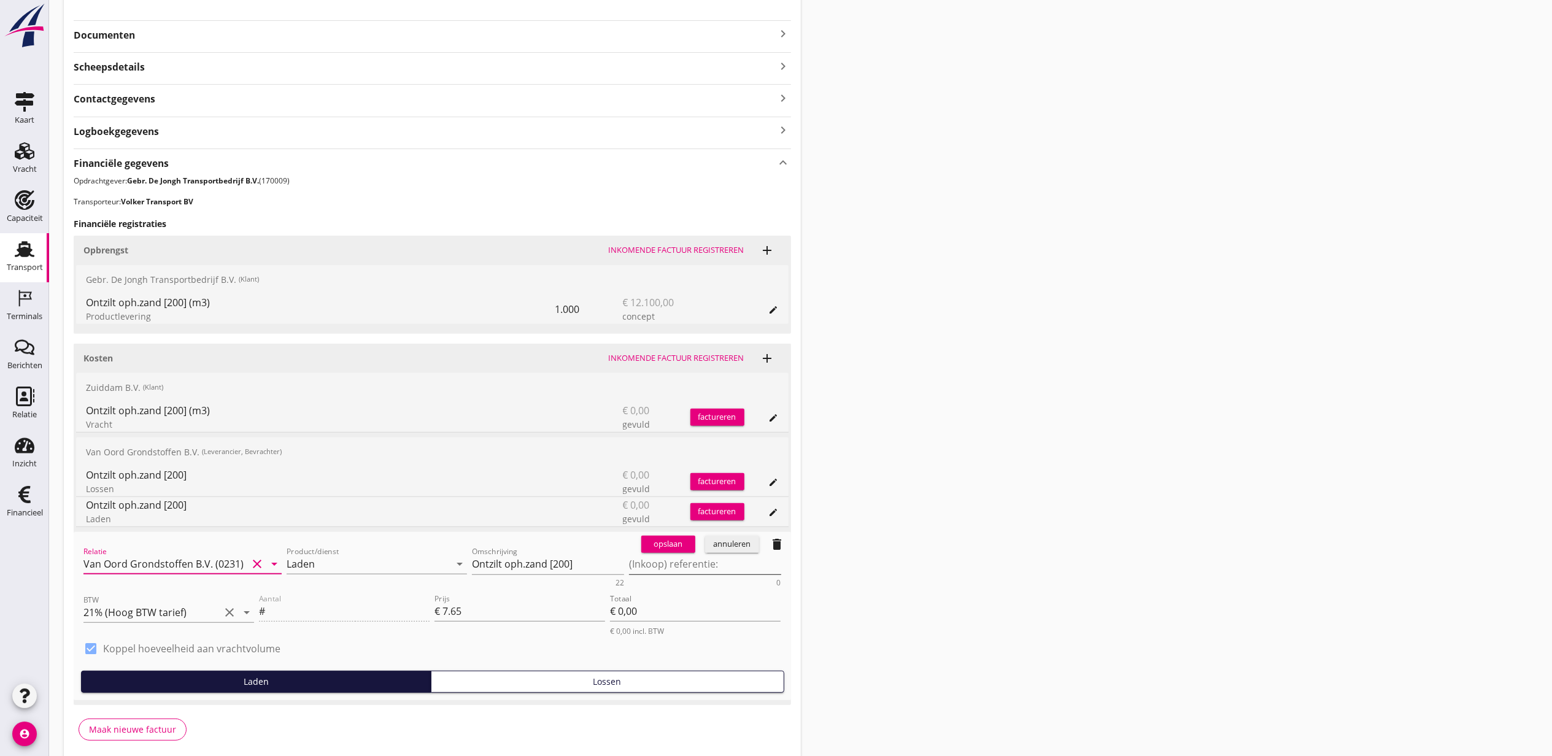
type input "Van Oord Grondstoffen B.V. (0231)"
click at [668, 563] on textarea "(Inkoop) referentie:" at bounding box center [705, 564] width 152 height 20
type textarea "Rival"
drag, startPoint x: 492, startPoint y: 613, endPoint x: 368, endPoint y: 608, distance: 123.5
click at [368, 608] on div "Aantal # Prijs € 7.65 Totaal € 0,00 € 0,00 incl. BTW" at bounding box center [520, 614] width 527 height 50
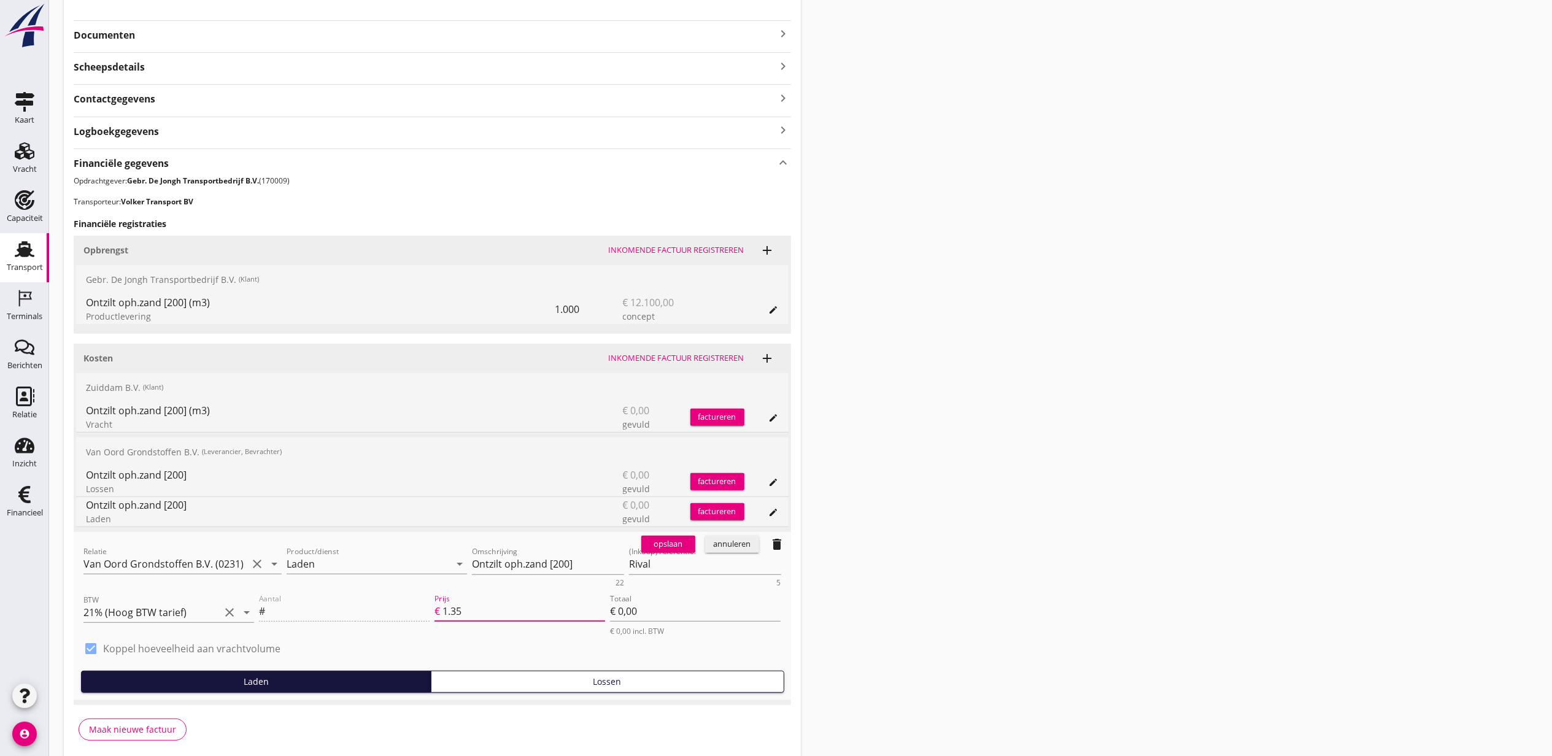
type input "1.35"
click at [562, 678] on div "Lossen" at bounding box center [607, 681] width 343 height 13
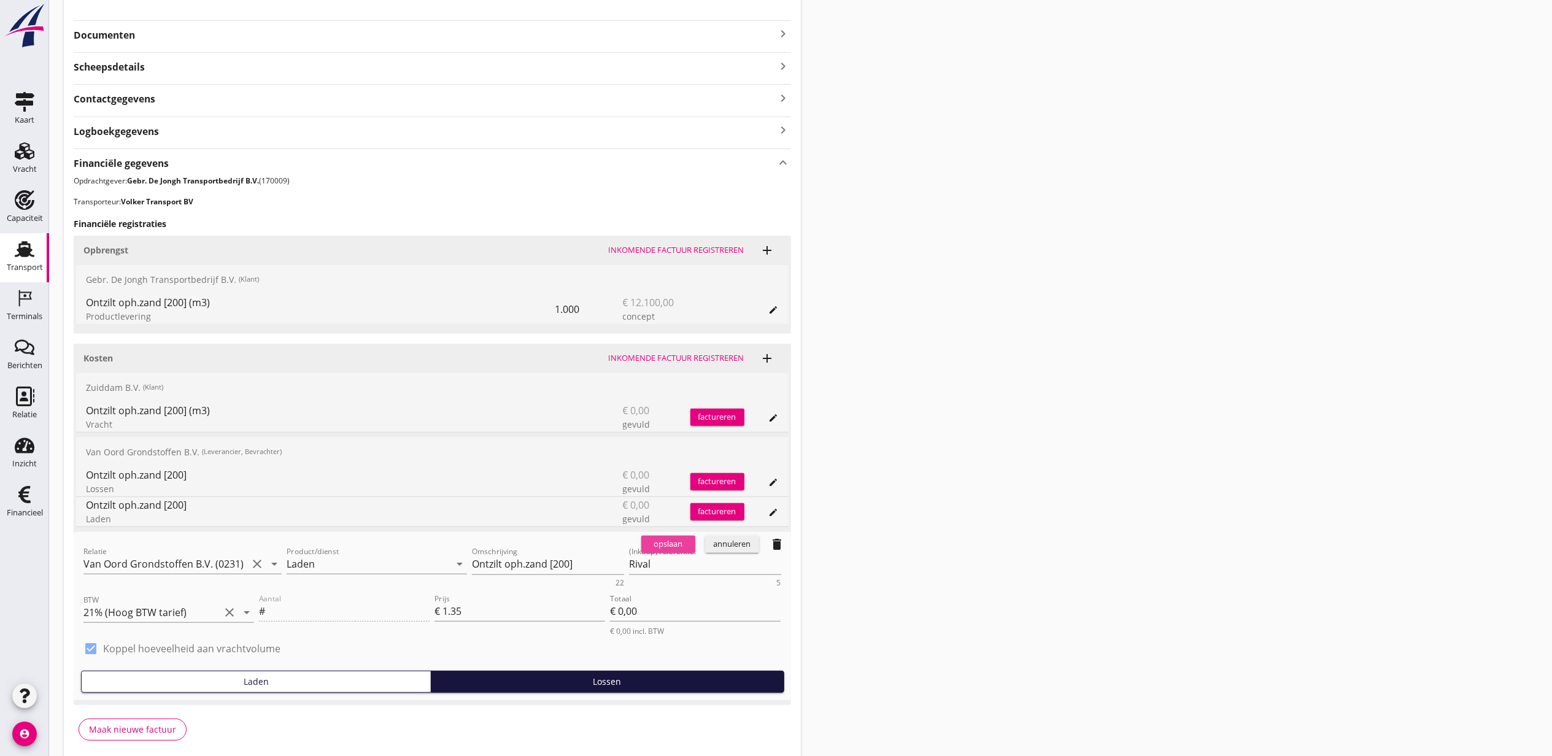
click at [666, 543] on div "opslaan" at bounding box center [668, 544] width 44 height 12
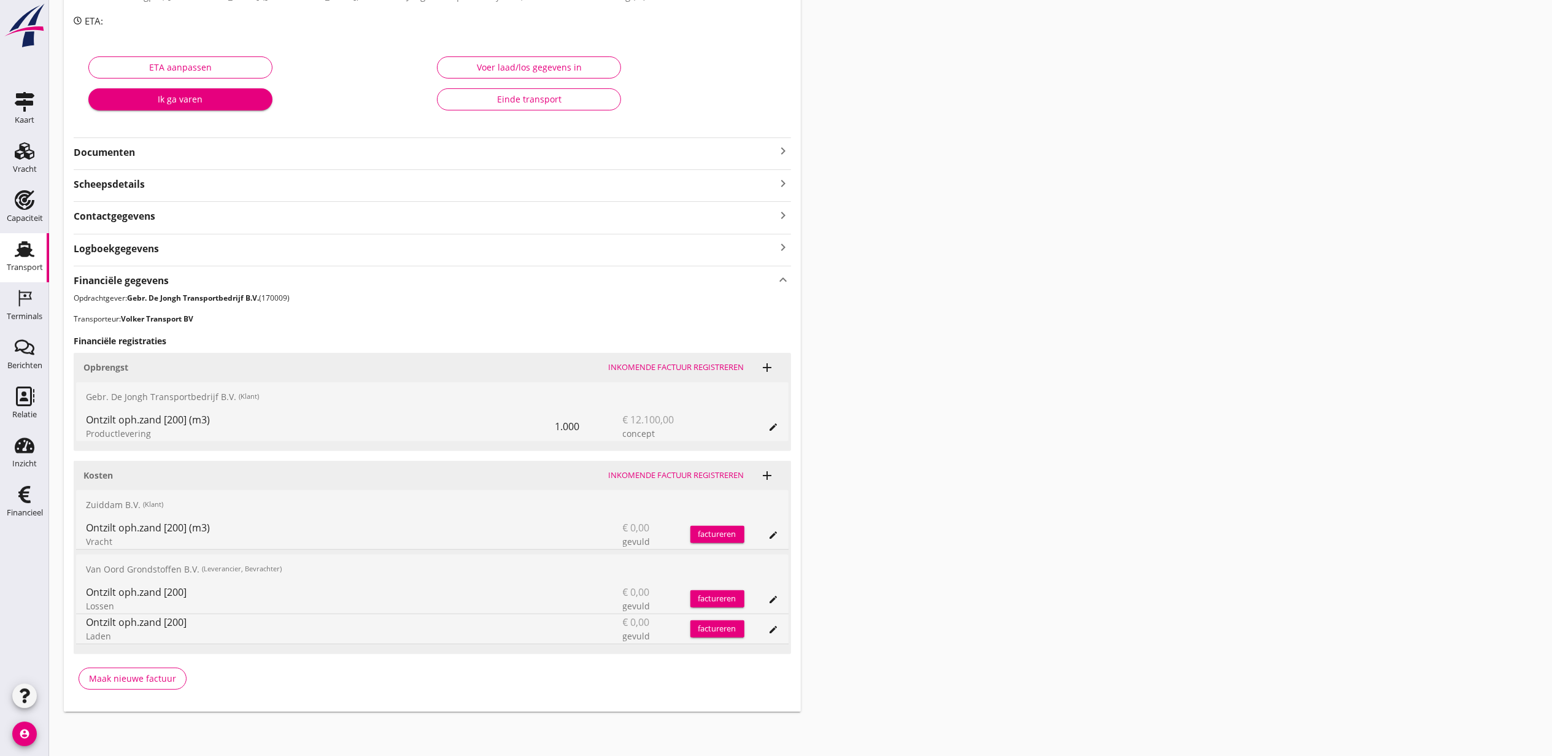
click at [774, 592] on button "edit" at bounding box center [773, 599] width 17 height 17
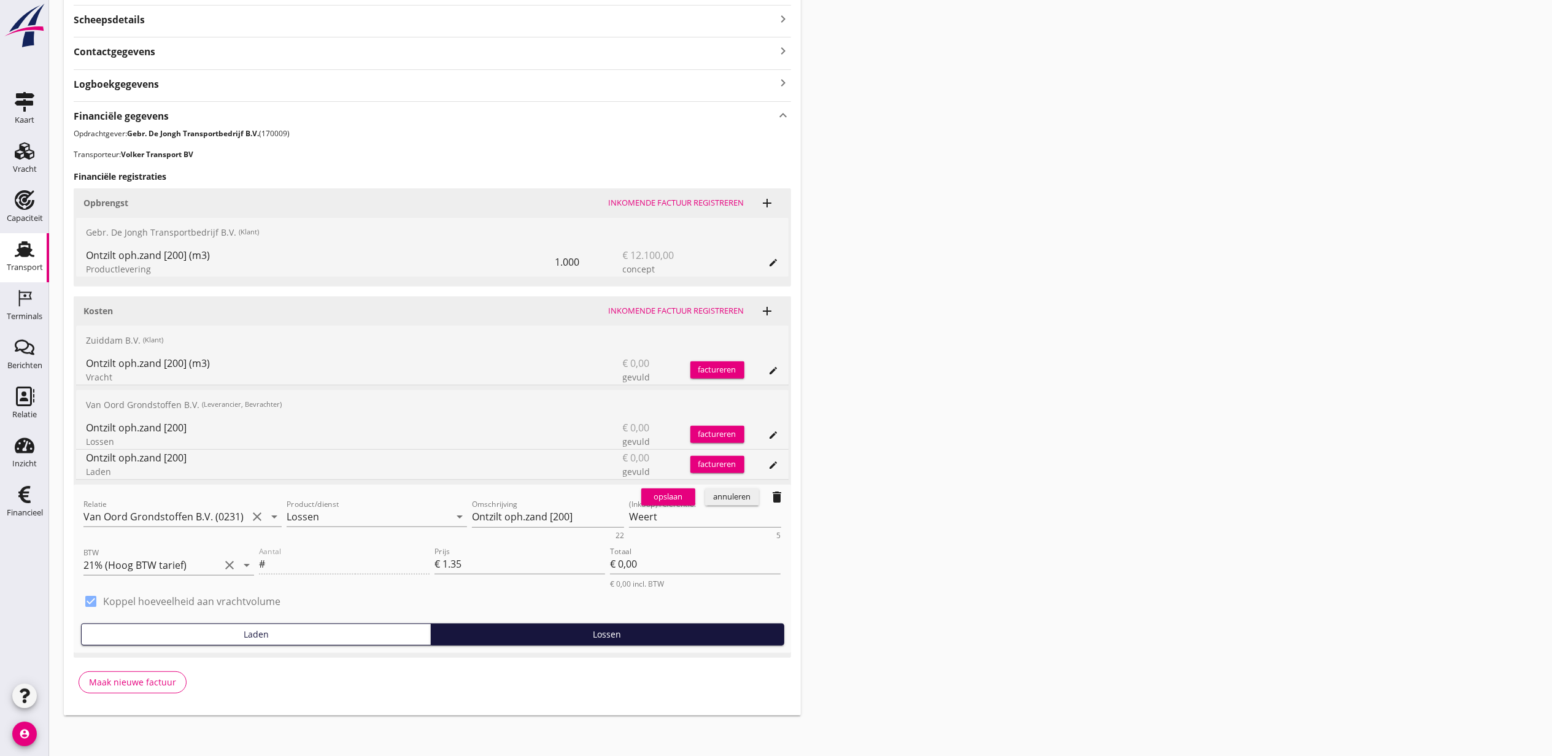
click at [747, 501] on div "annuleren" at bounding box center [732, 497] width 44 height 12
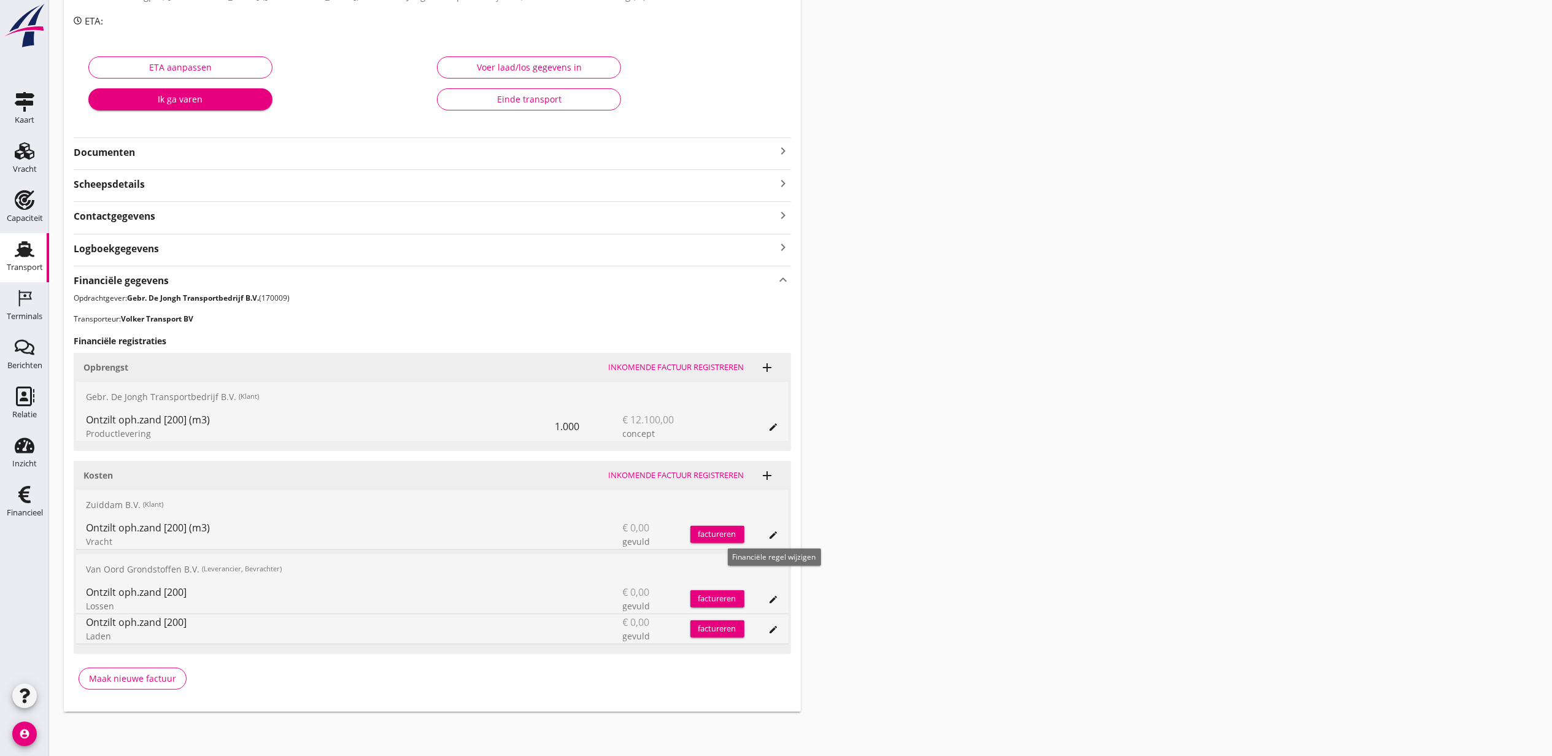
click at [772, 534] on icon "edit" at bounding box center [774, 535] width 10 height 10
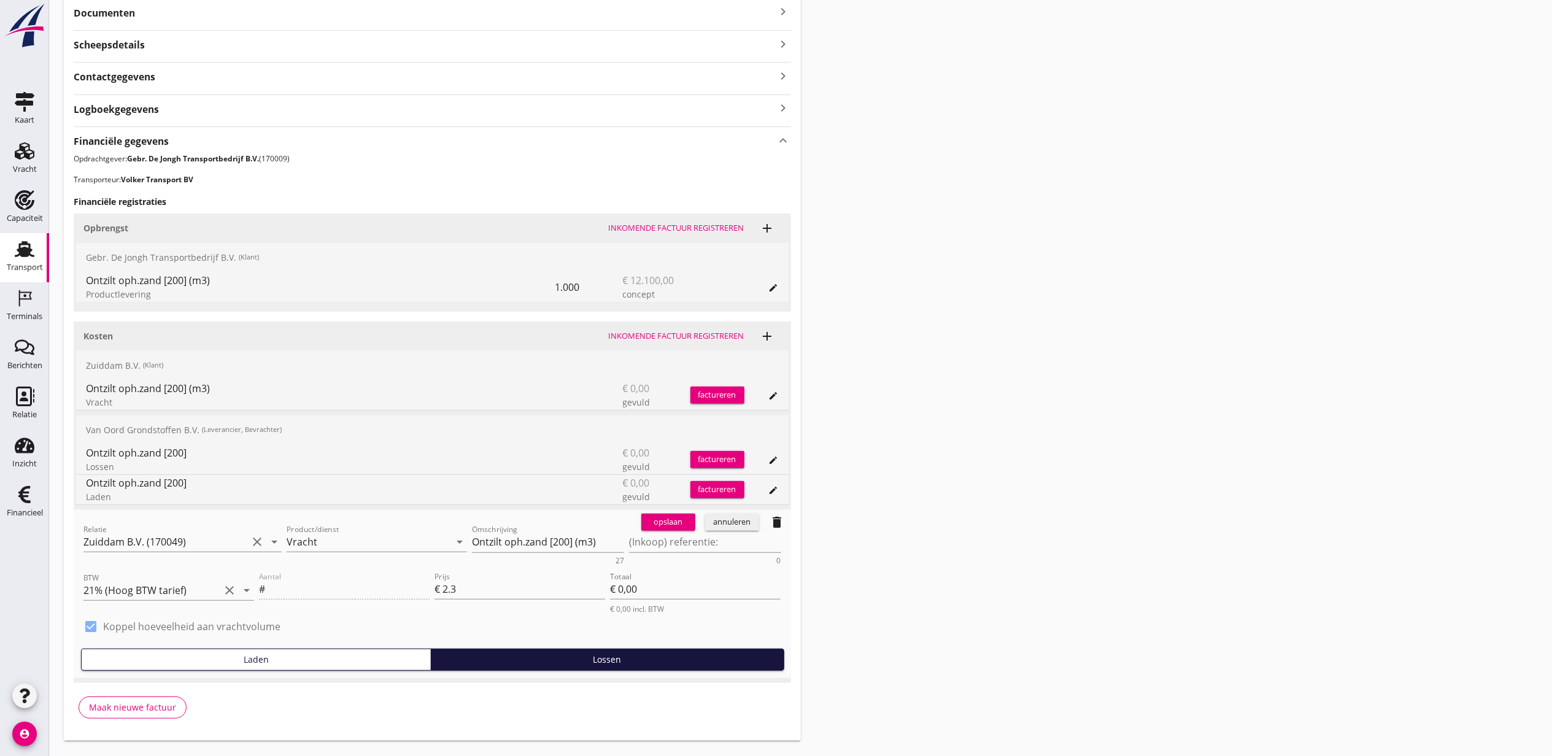
scroll to position [345, 0]
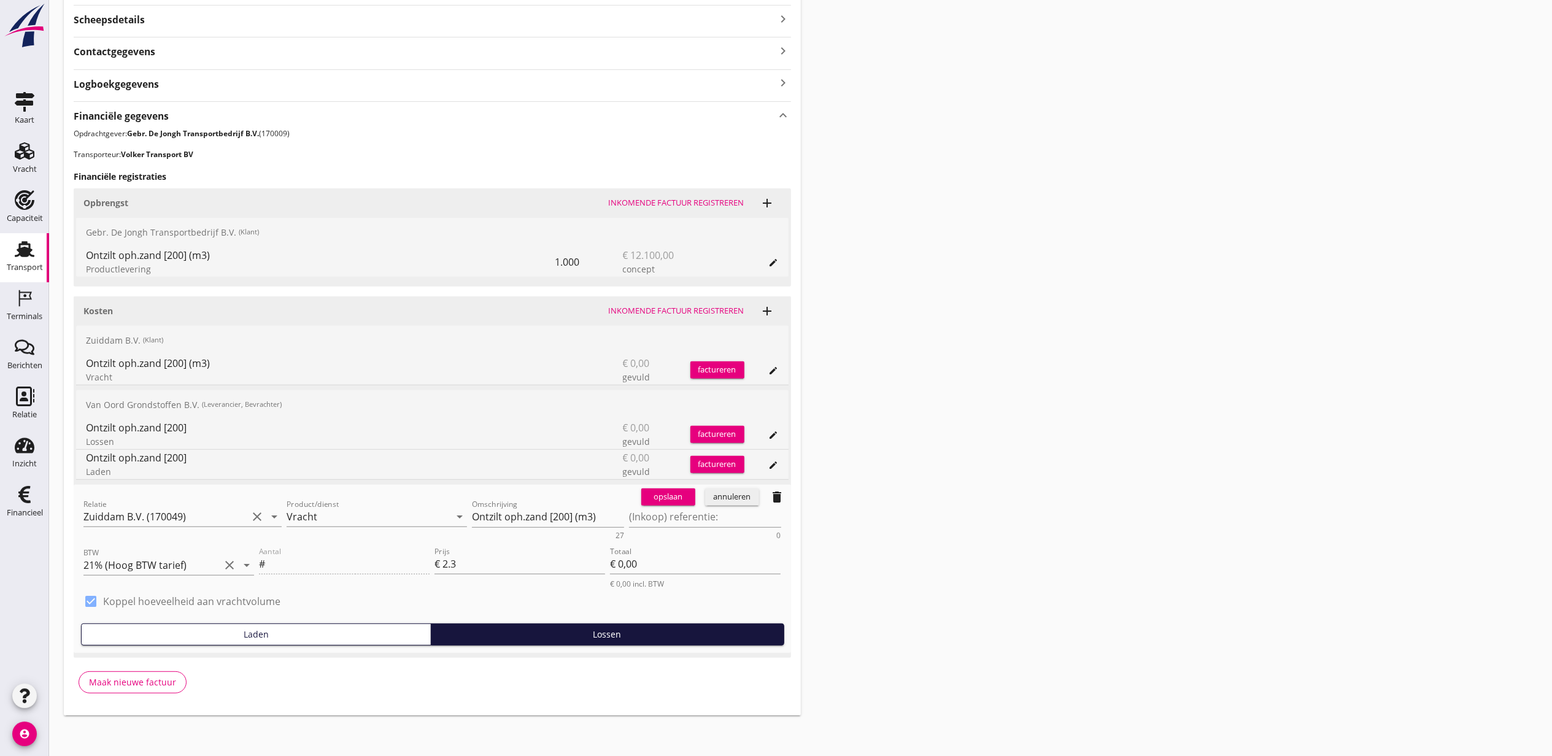
click at [668, 508] on div "opslaan annuleren delete" at bounding box center [714, 497] width 155 height 25
click at [673, 499] on div "opslaan" at bounding box center [668, 497] width 44 height 12
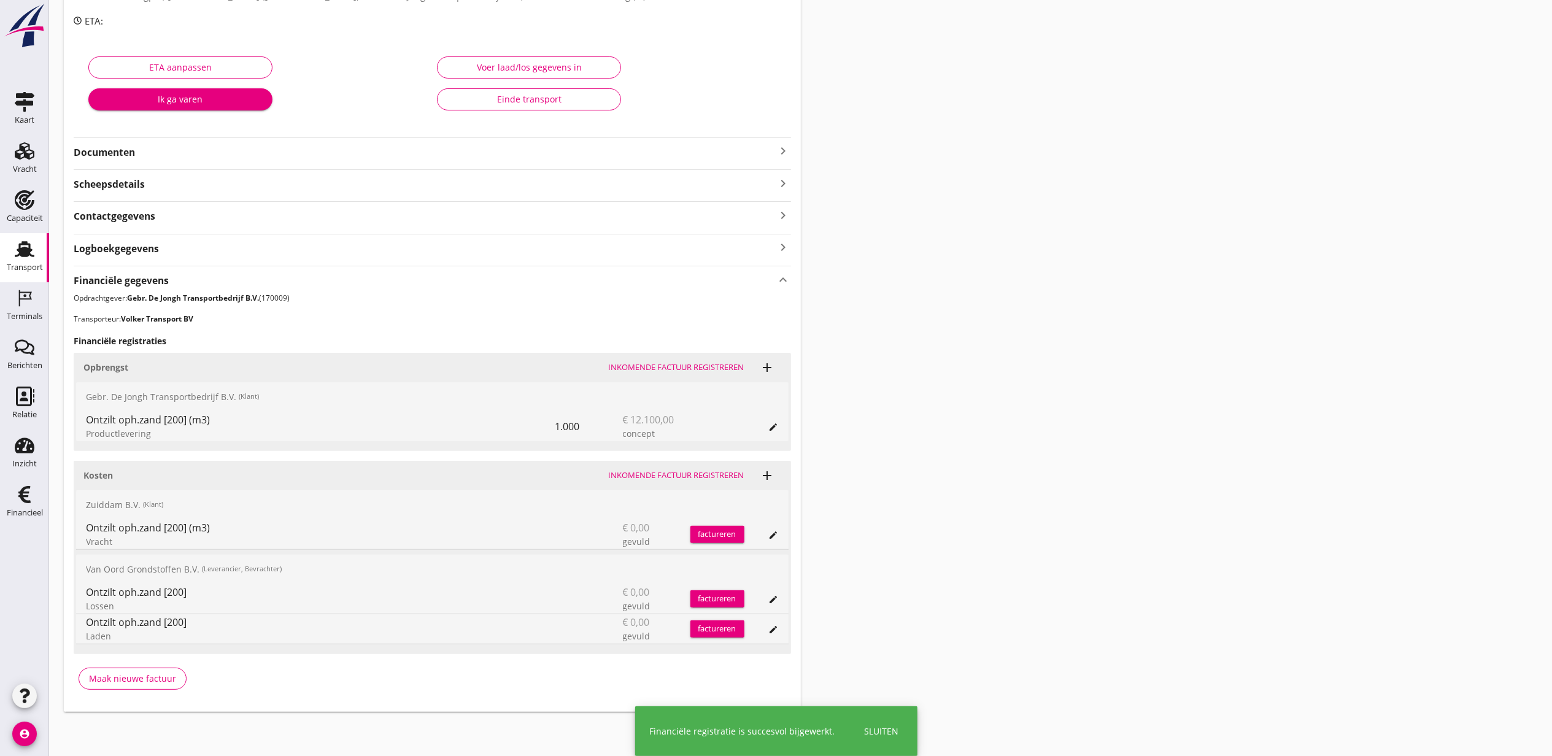
scroll to position [182, 0]
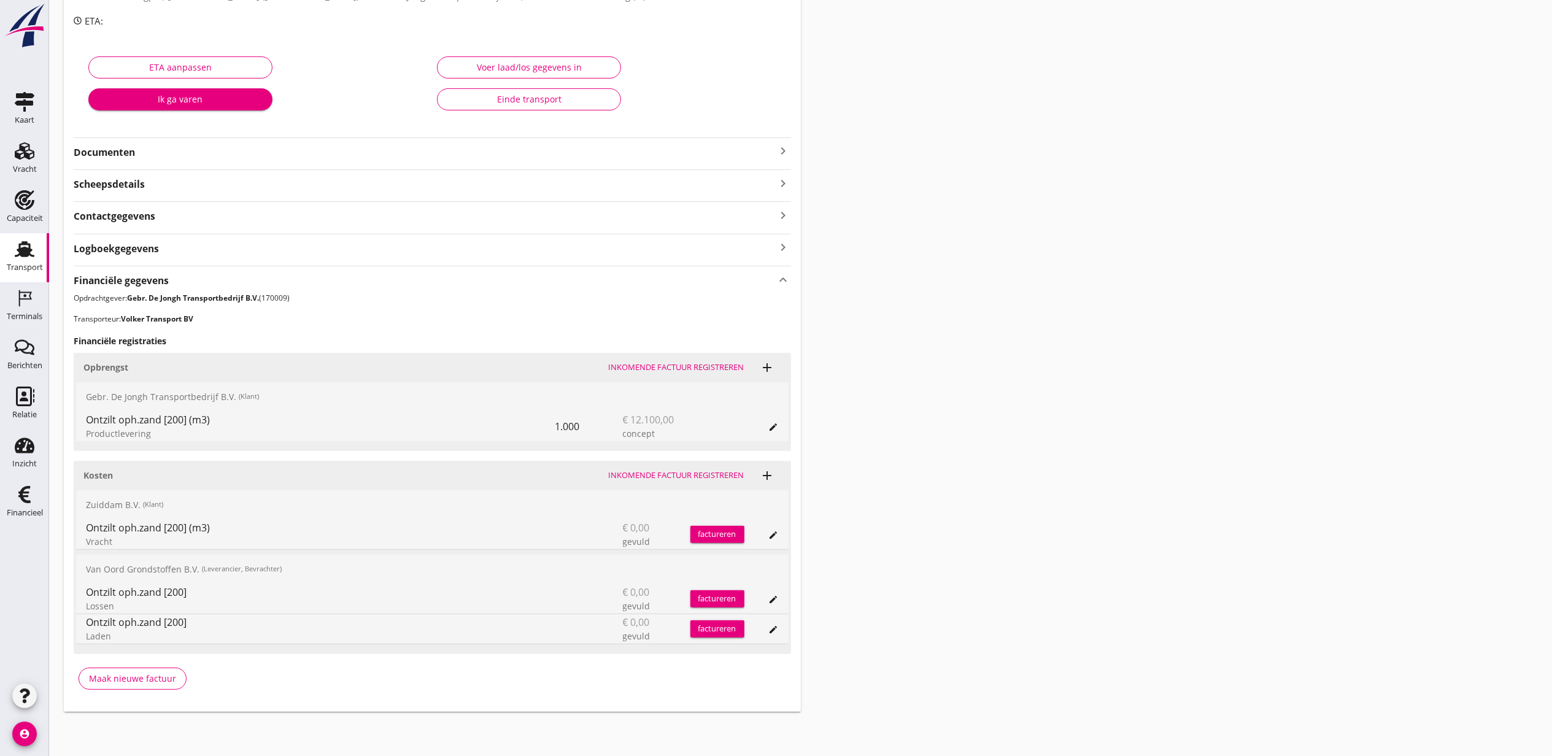
click at [900, 462] on div "Transport overzicht VOG-250811 Bremare (Lex Volker) local_gas_station emergency…" at bounding box center [800, 273] width 1503 height 907
click at [777, 470] on span "add" at bounding box center [767, 475] width 27 height 25
click at [772, 472] on icon "add" at bounding box center [768, 475] width 15 height 15
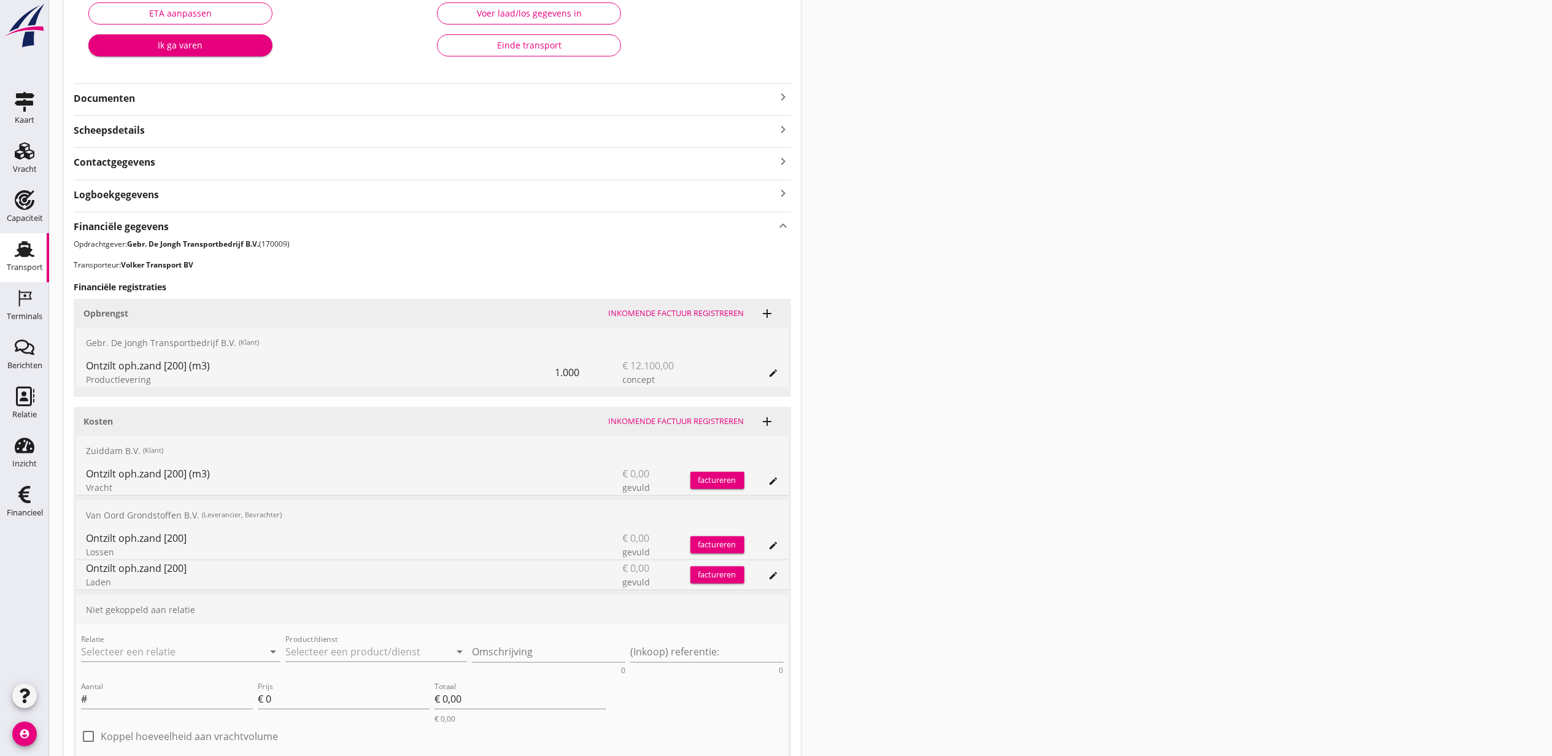
scroll to position [263, 0]
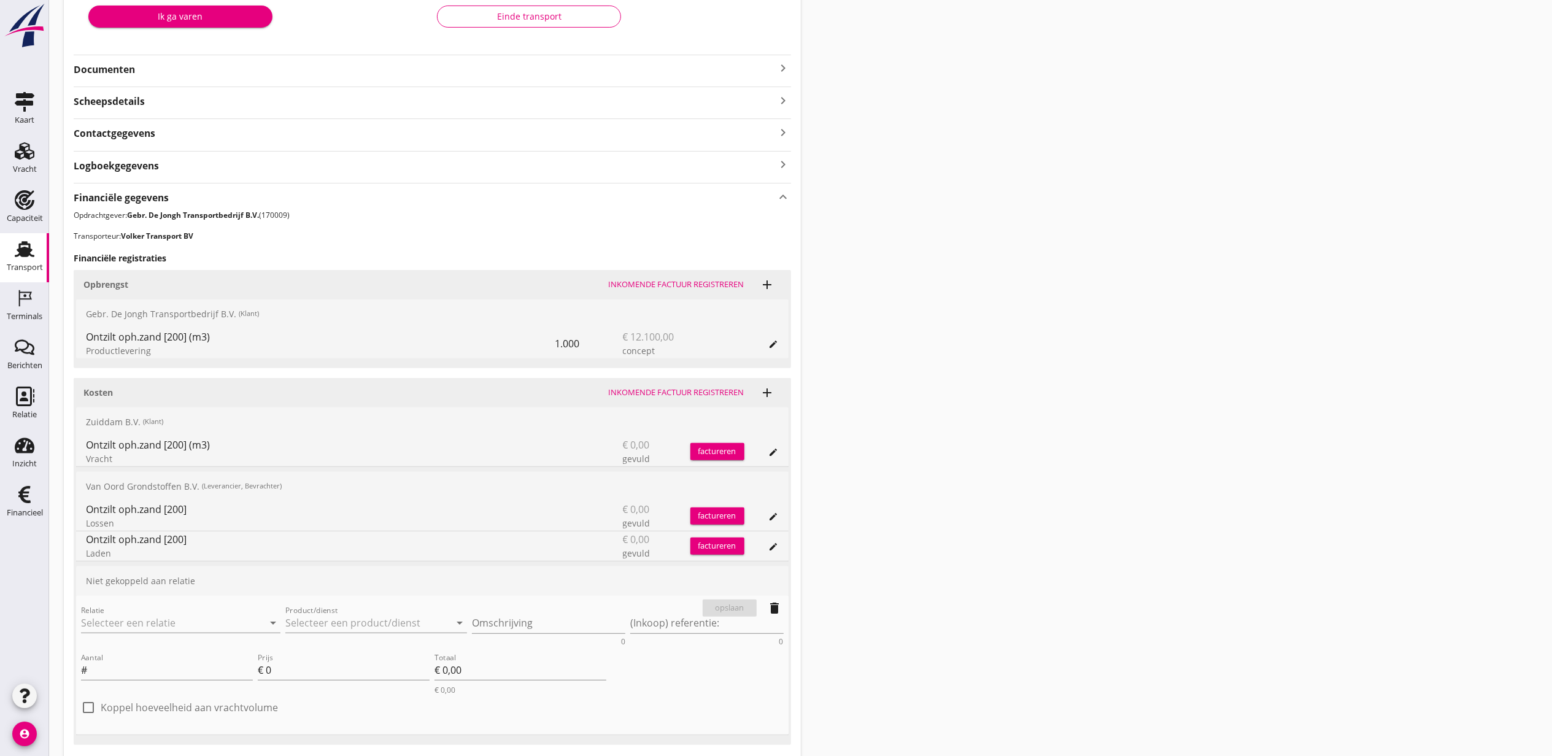
click at [223, 613] on div "Relatie arrow_drop_down" at bounding box center [181, 625] width 200 height 39
click at [227, 626] on input "Relatie" at bounding box center [163, 623] width 165 height 20
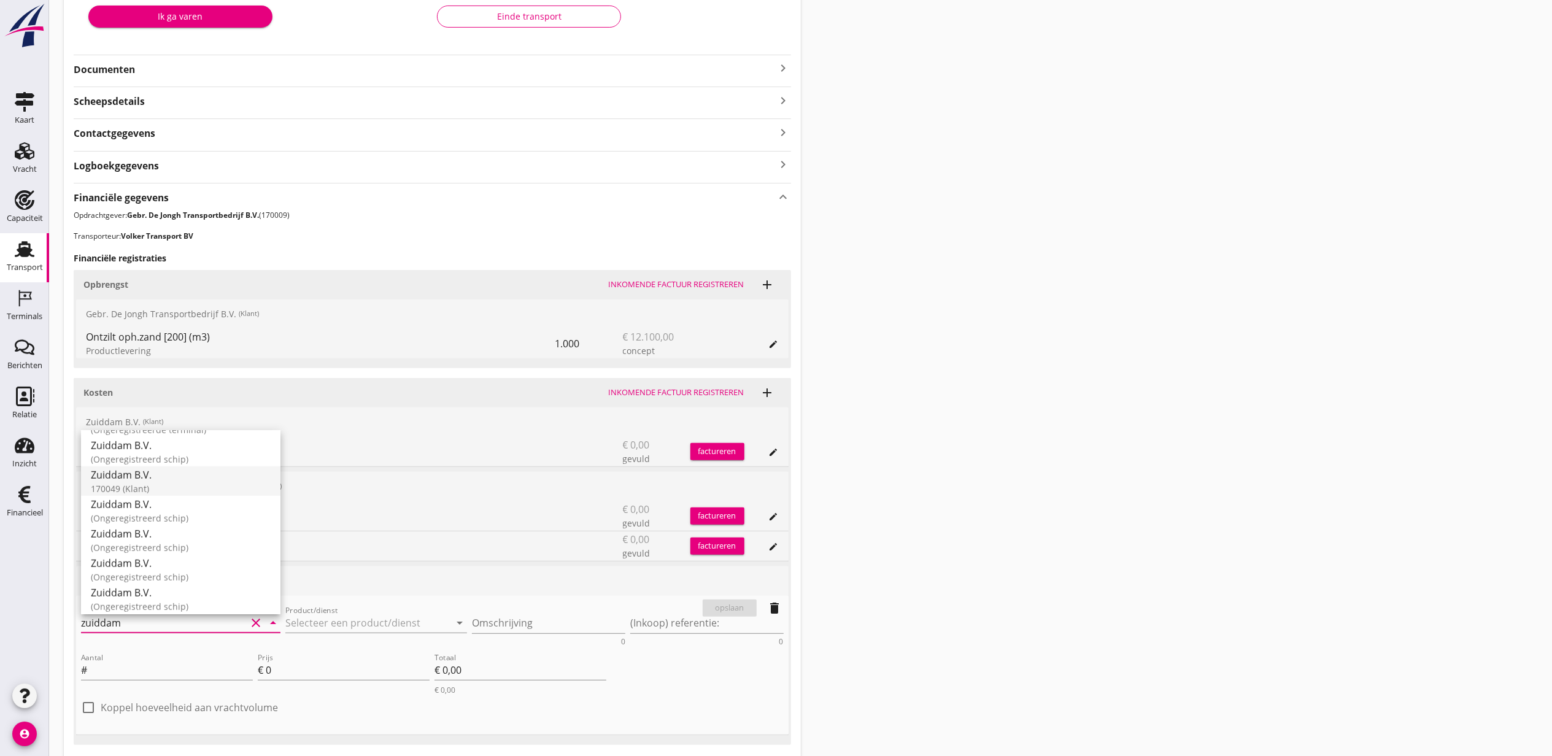
scroll to position [900, 0]
click at [212, 475] on div "170049 (Klant)" at bounding box center [181, 471] width 180 height 13
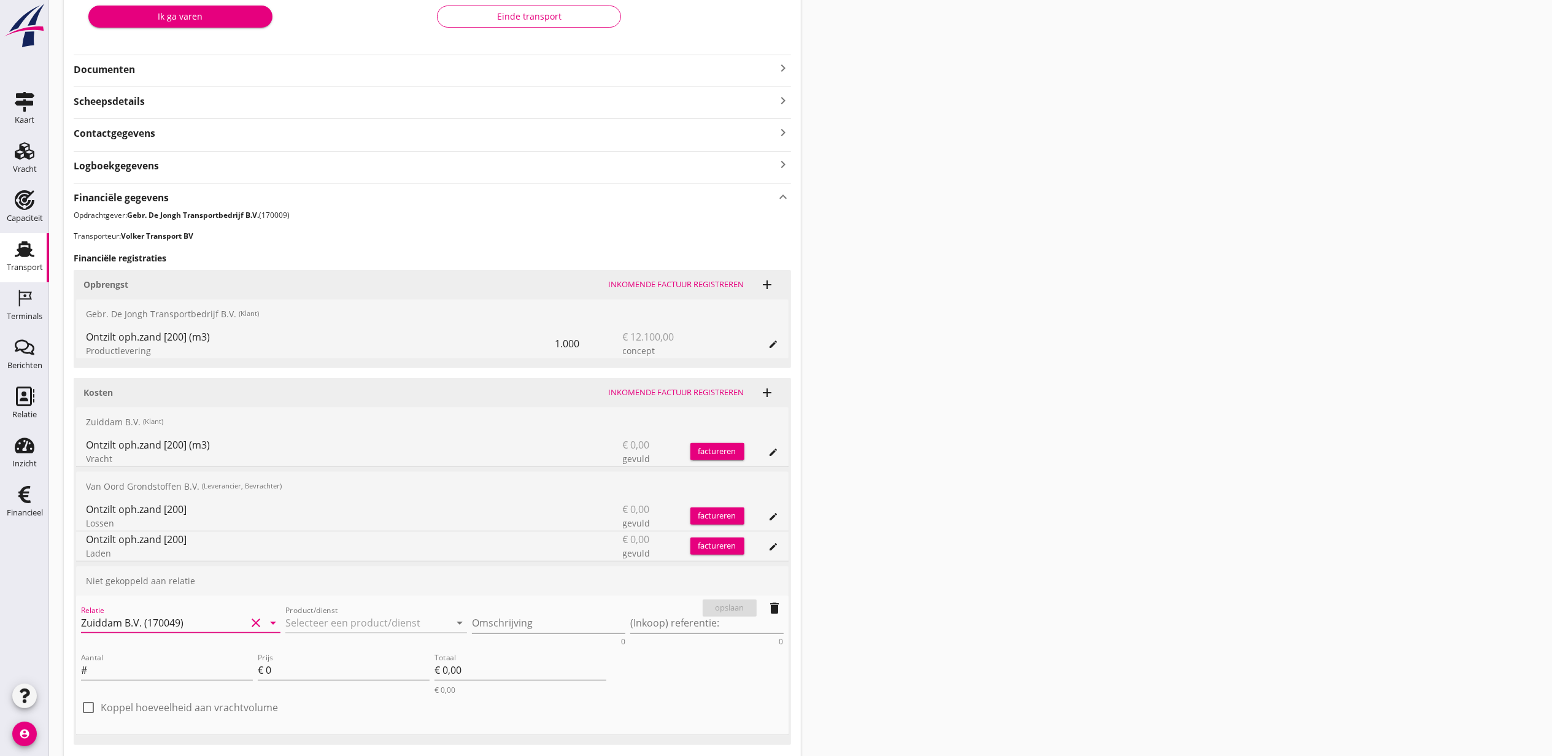
type input "Zuiddam B.V. (170049)"
click at [342, 610] on div "Product/dienst arrow_drop_down" at bounding box center [376, 625] width 182 height 39
click at [352, 614] on input "Product/dienst" at bounding box center [367, 623] width 165 height 20
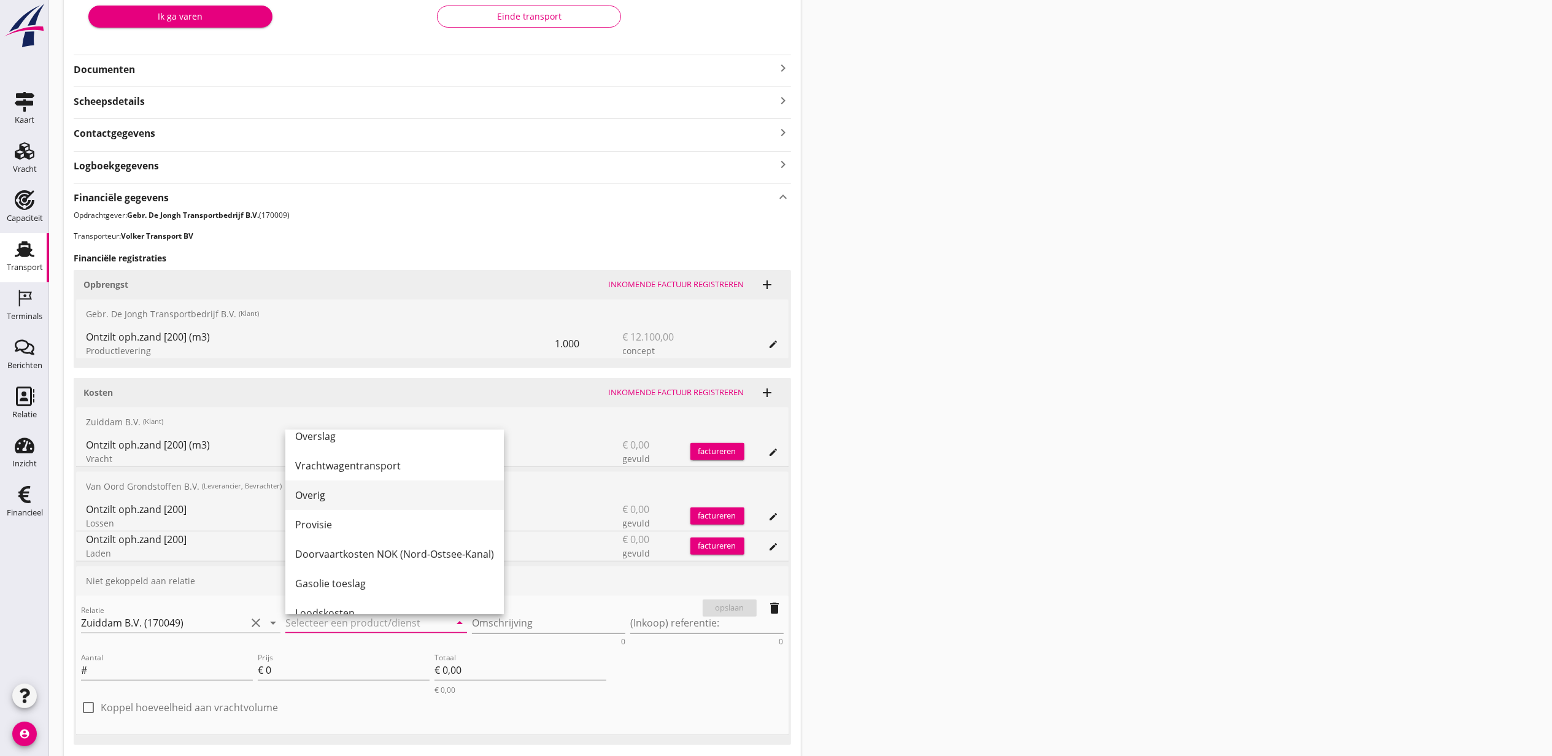
scroll to position [339, 0]
click at [384, 442] on div "Productlevering" at bounding box center [394, 434] width 199 height 29
type input "Productlevering"
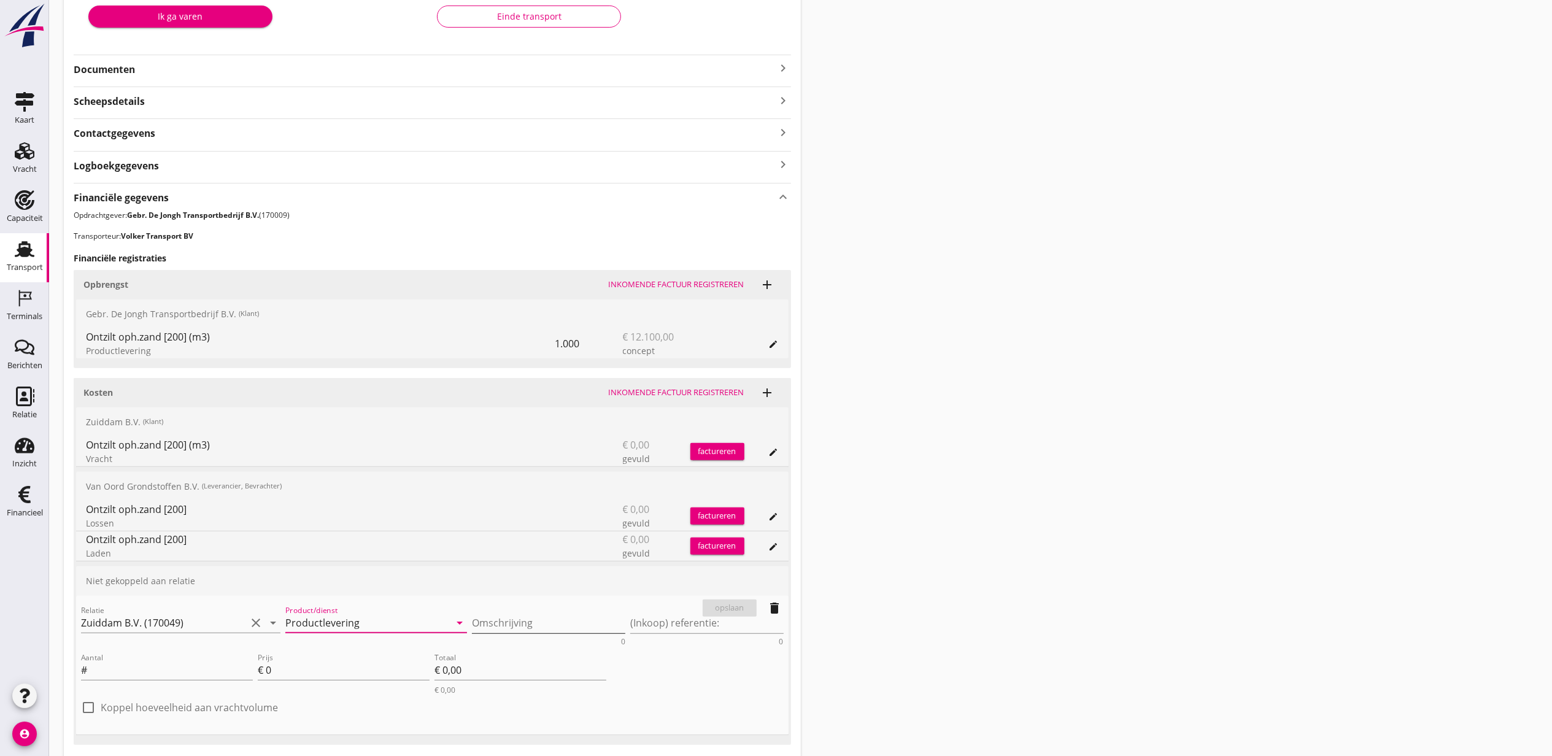
click at [518, 618] on textarea "Omschrijving" at bounding box center [548, 623] width 153 height 20
paste textarea "Ontzilt ophoogzand [75]"
click at [588, 619] on textarea "Ontzilt ophoogzand [75]" at bounding box center [548, 623] width 153 height 20
click at [575, 624] on textarea "Ontzilt ophoogzand [75]" at bounding box center [548, 623] width 153 height 20
click at [577, 624] on textarea "Ontzilt ophoogzand [75]" at bounding box center [548, 623] width 153 height 20
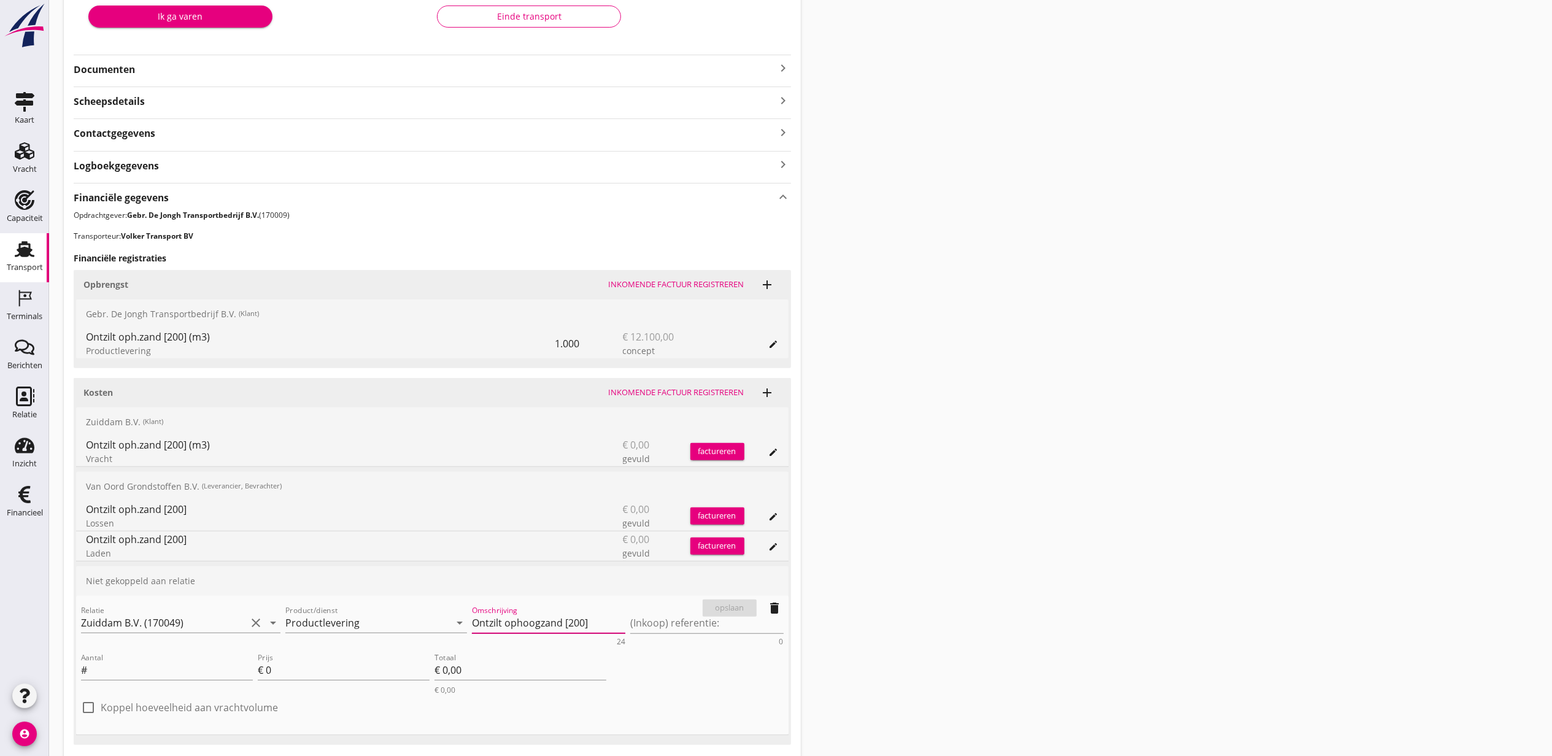
type textarea "Ontzilt ophoogzand [200]"
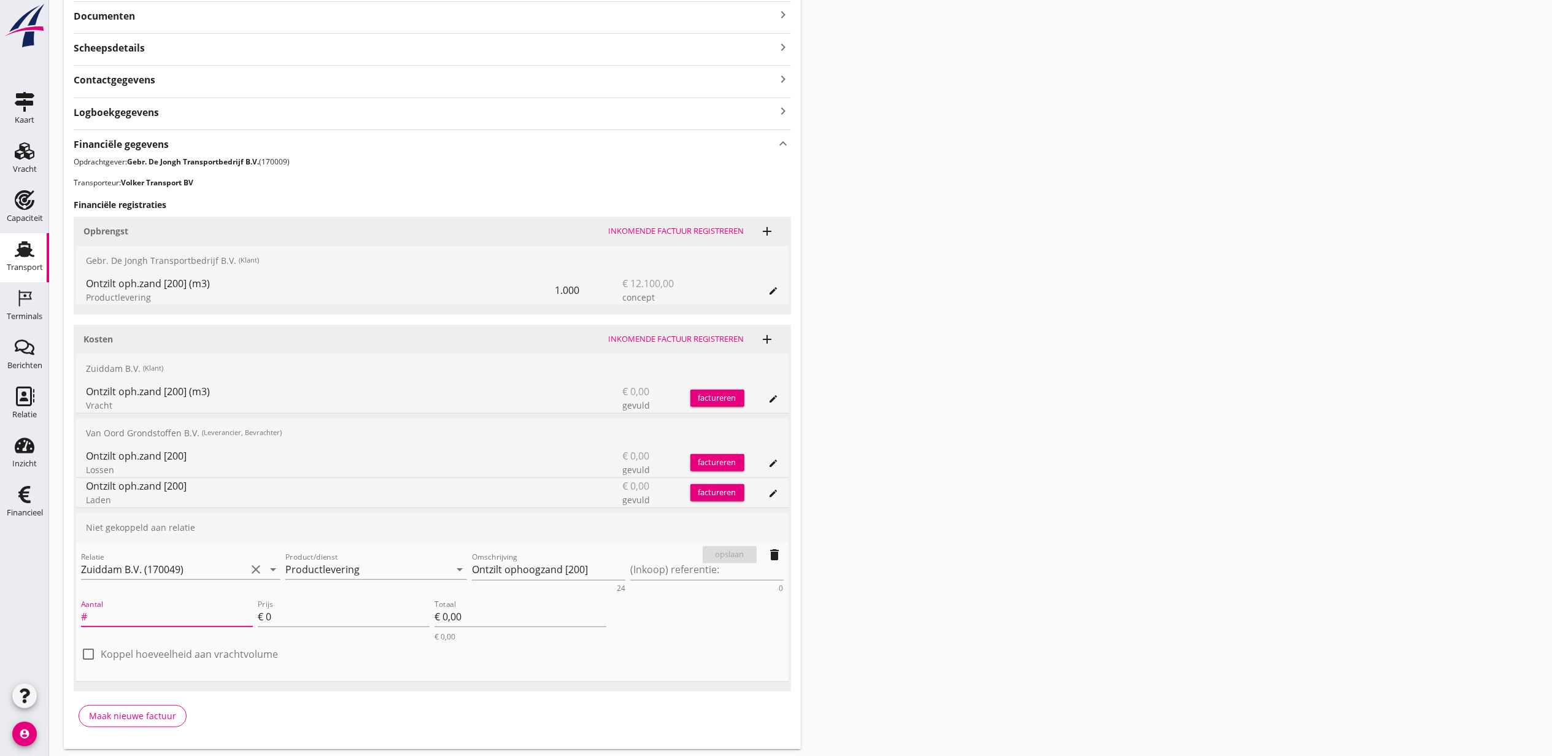
scroll to position [345, 0]
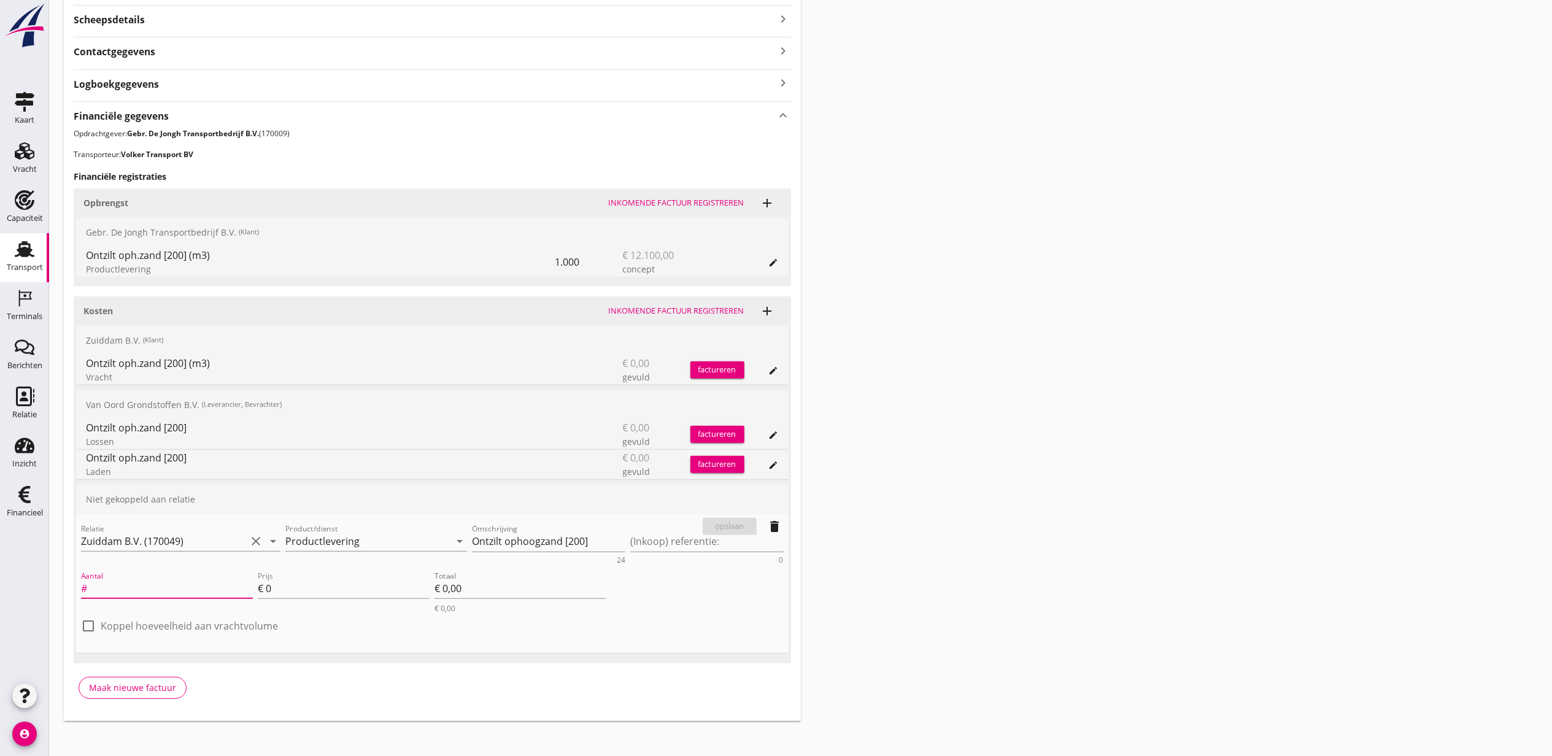
click at [200, 614] on div "Aantal #" at bounding box center [167, 592] width 177 height 50
click at [215, 627] on label "Koppel hoeveelheid aan vrachtvolume" at bounding box center [189, 626] width 177 height 12
checkbox input "true"
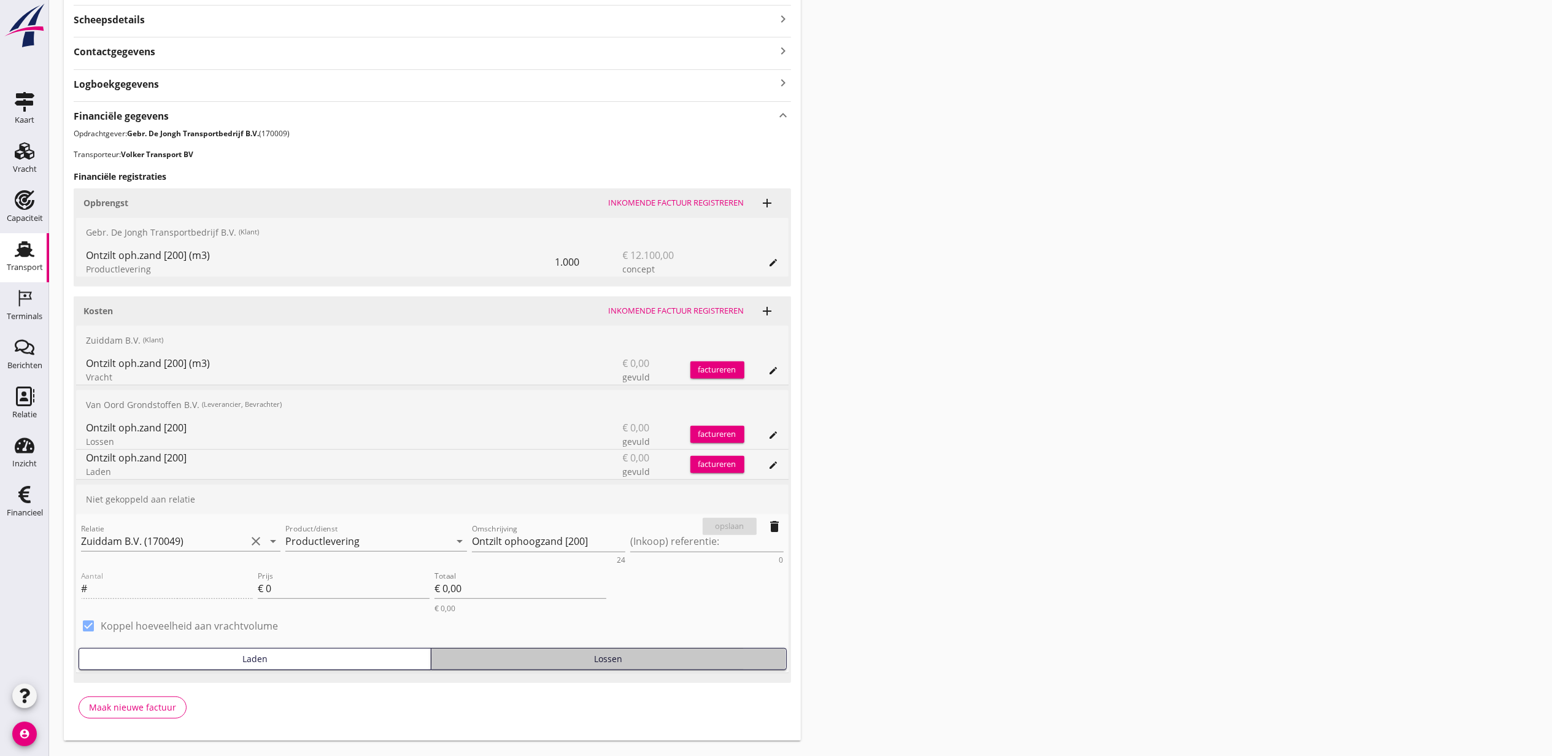
click at [544, 654] on div "Lossen" at bounding box center [608, 659] width 345 height 13
click at [342, 591] on input "0" at bounding box center [348, 589] width 164 height 20
type input "7.40"
click at [718, 522] on div "opslaan" at bounding box center [730, 527] width 44 height 12
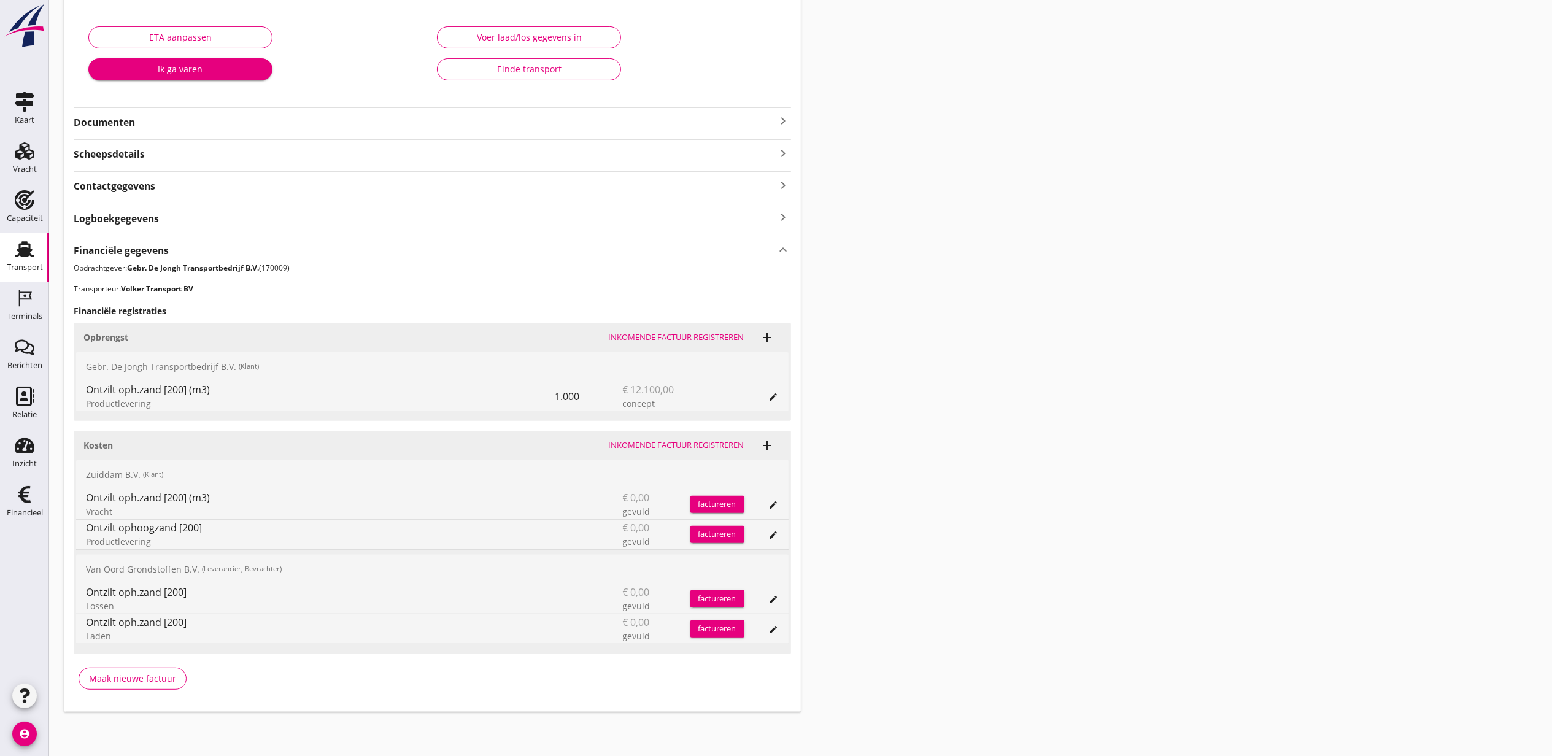
scroll to position [212, 0]
click at [777, 502] on icon "edit" at bounding box center [774, 505] width 10 height 10
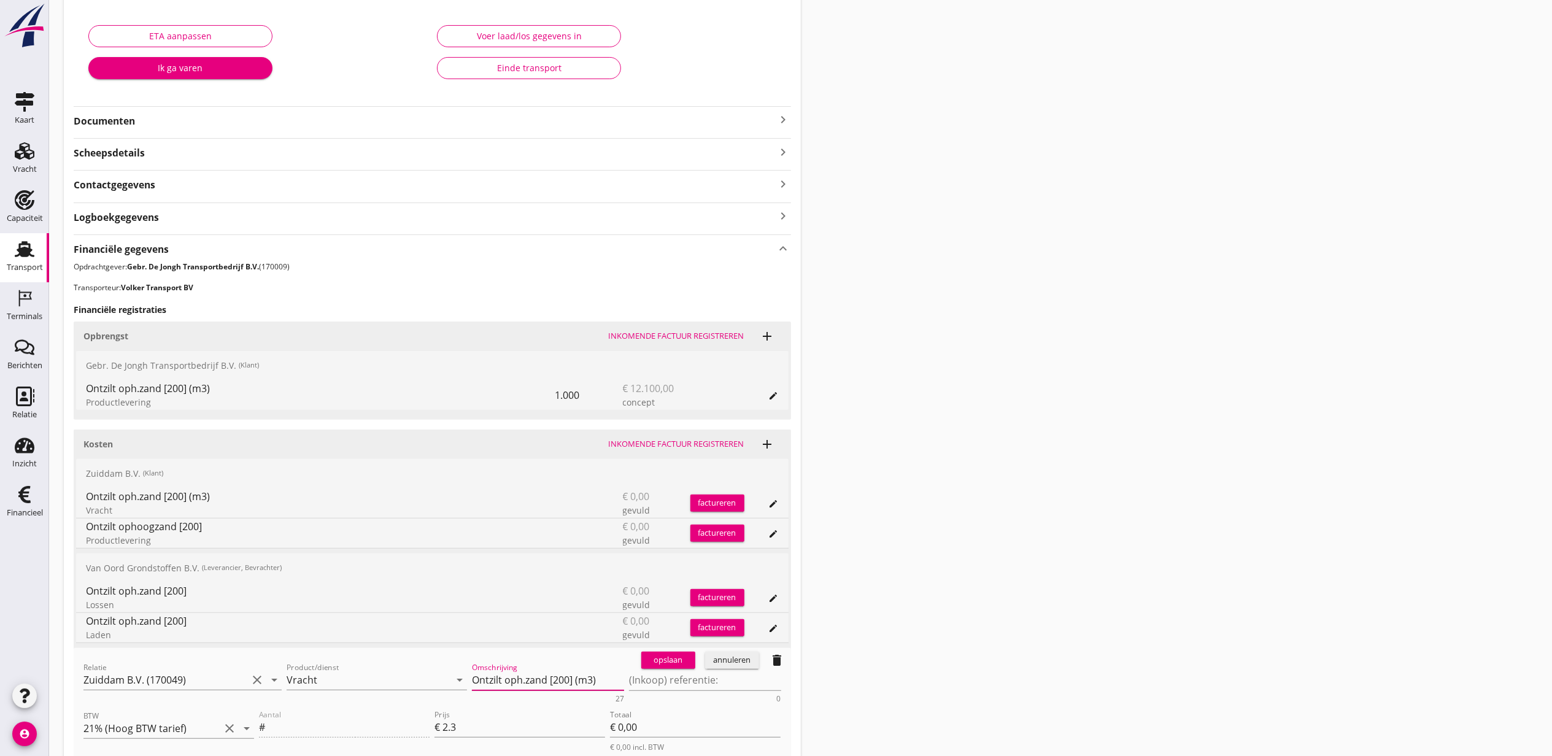
click at [600, 679] on textarea "Ontzilt oph.zand [200] (m3)" at bounding box center [548, 680] width 152 height 20
type textarea "Ontzilt oph.zand [200]"
click at [661, 659] on div "opslaan" at bounding box center [668, 660] width 44 height 12
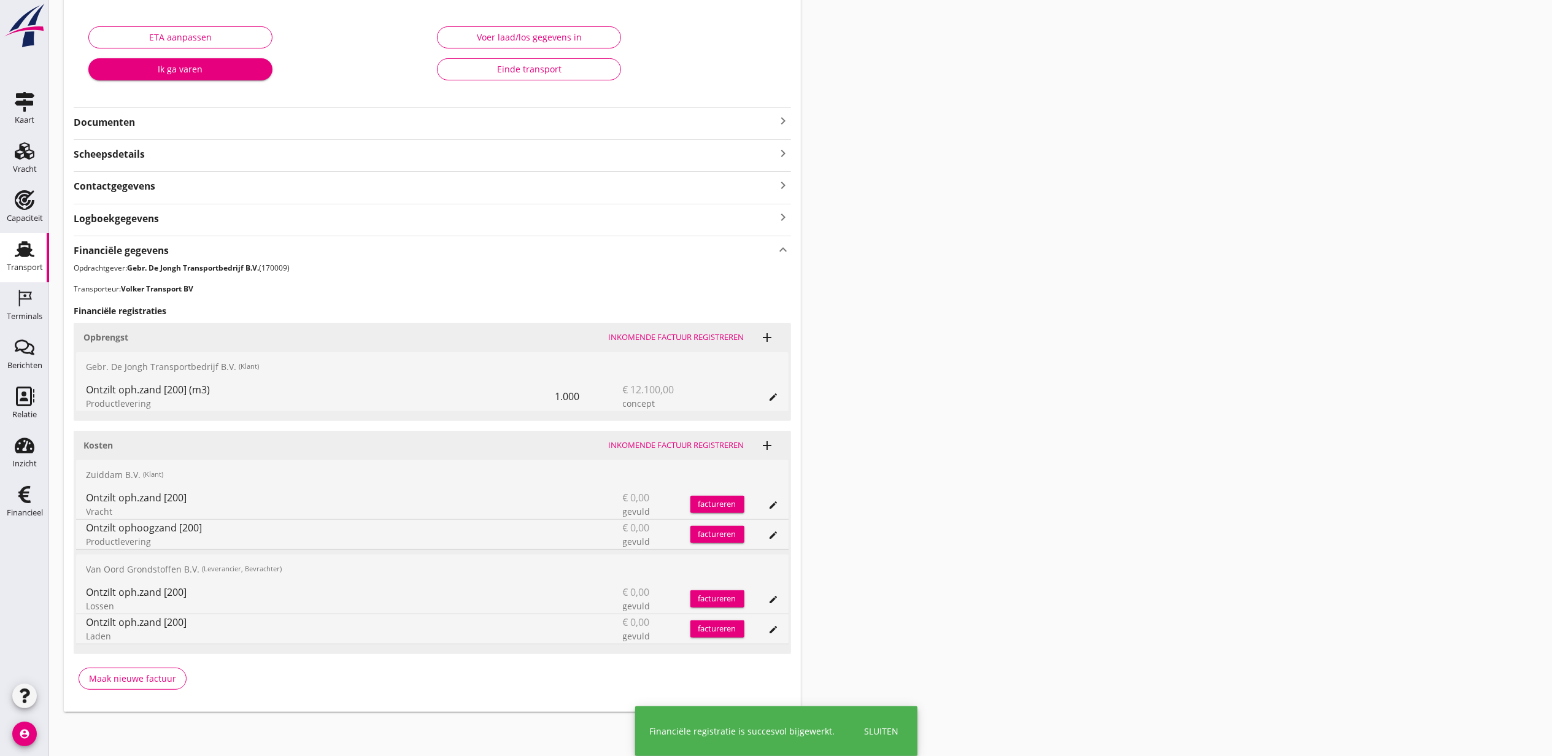
click at [778, 397] on icon "edit" at bounding box center [774, 397] width 10 height 10
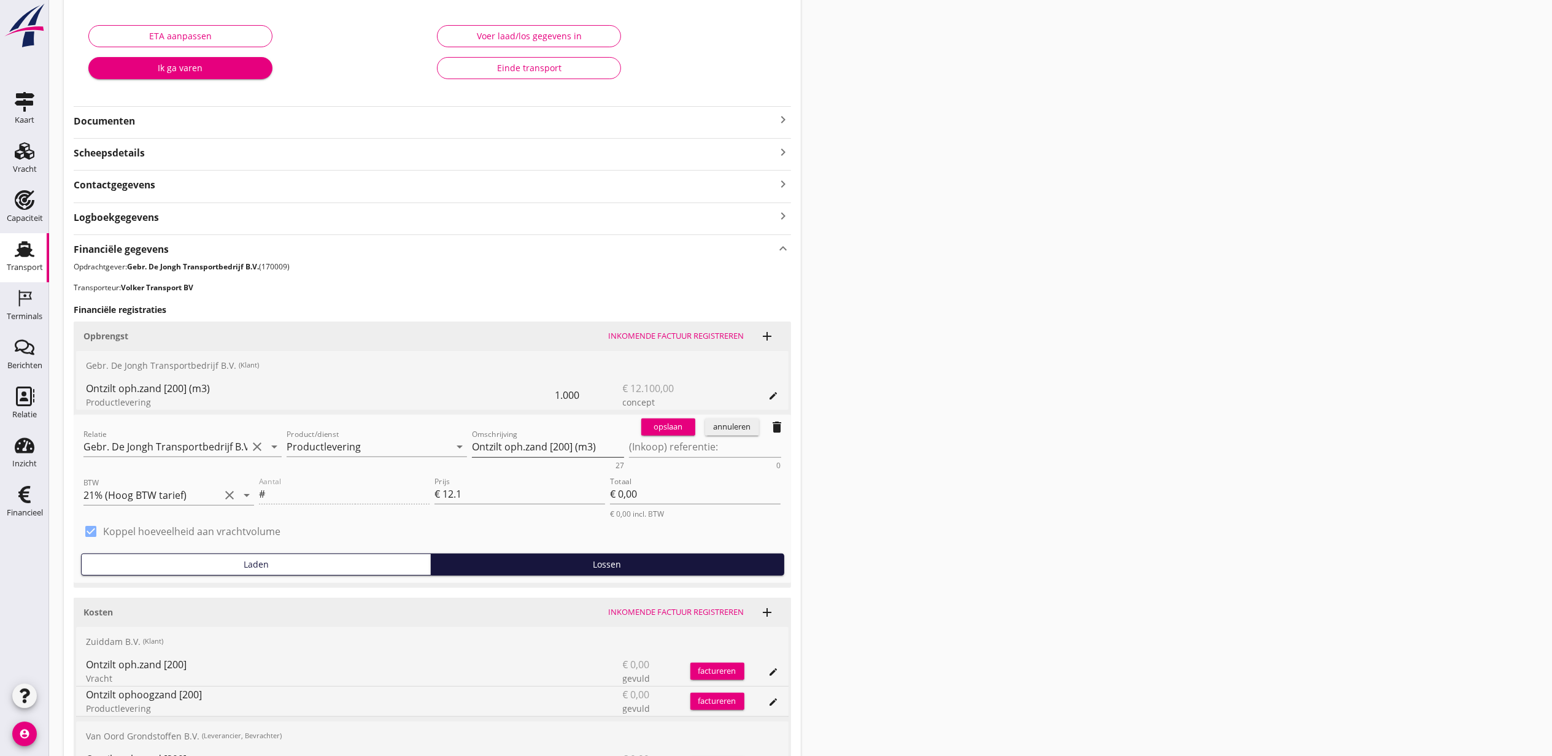
click at [608, 447] on textarea "Ontzilt oph.zand [200] (m3)" at bounding box center [548, 447] width 152 height 20
type textarea "Ontzilt oph.zand [200]"
click at [658, 422] on div "opslaan" at bounding box center [668, 427] width 44 height 12
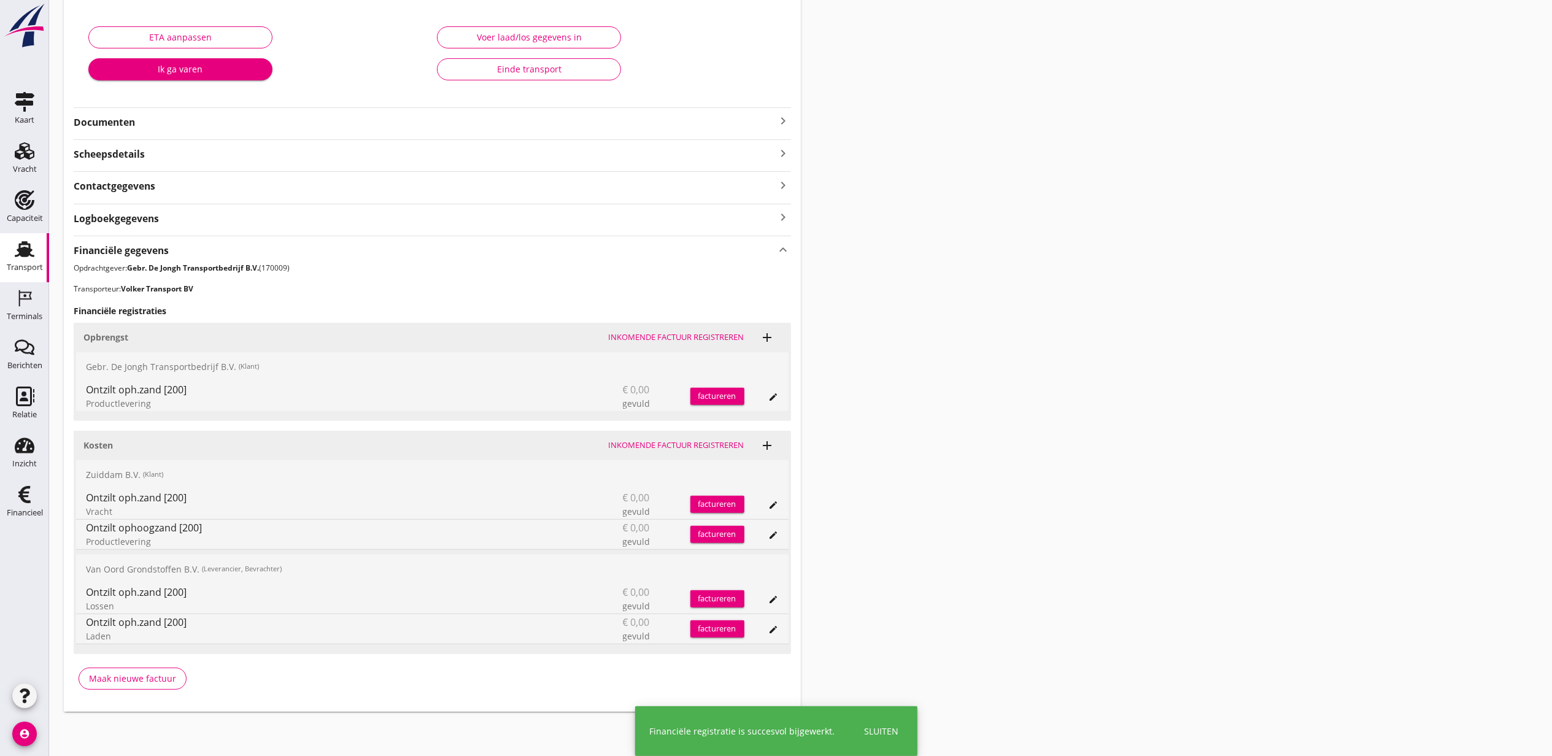
click at [950, 387] on div "Transport overzicht VOG-250811 Bremare (Lex Volker) local_gas_station emergency…" at bounding box center [800, 257] width 1503 height 937
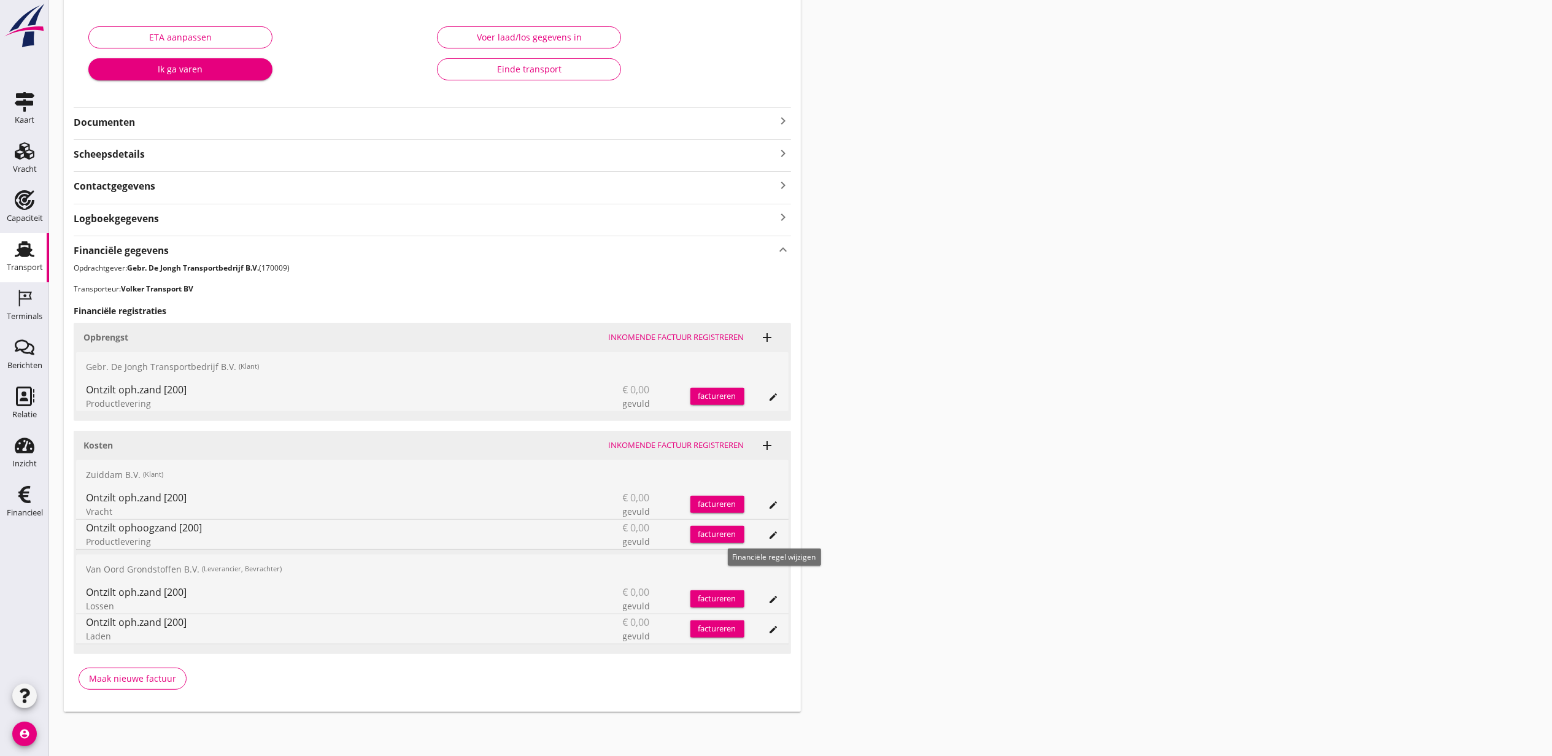
click at [777, 505] on icon "edit" at bounding box center [774, 505] width 10 height 10
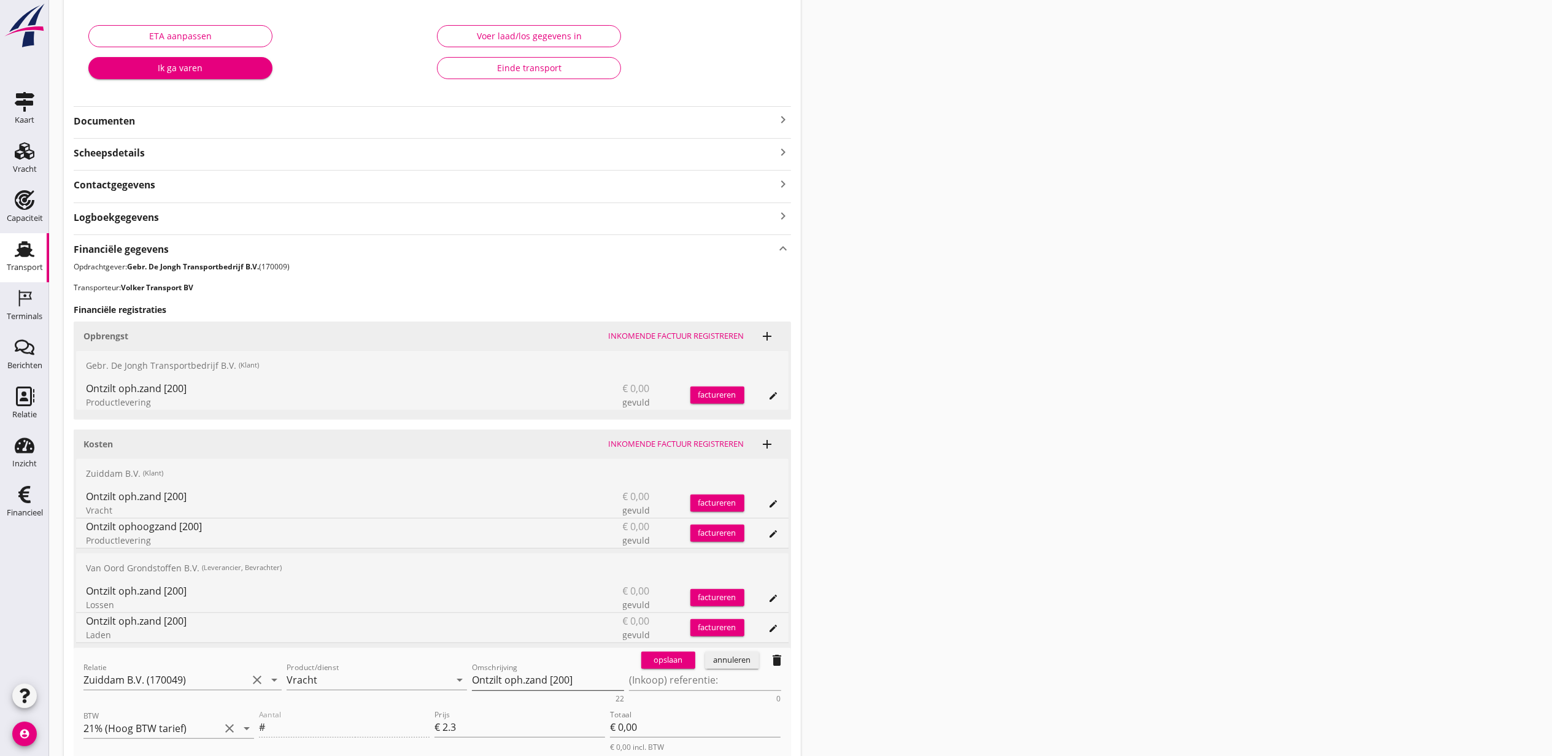
click at [560, 678] on textarea "Ontzilt oph.zand [200]" at bounding box center [548, 680] width 152 height 20
click at [725, 664] on div "annuleren" at bounding box center [732, 660] width 44 height 12
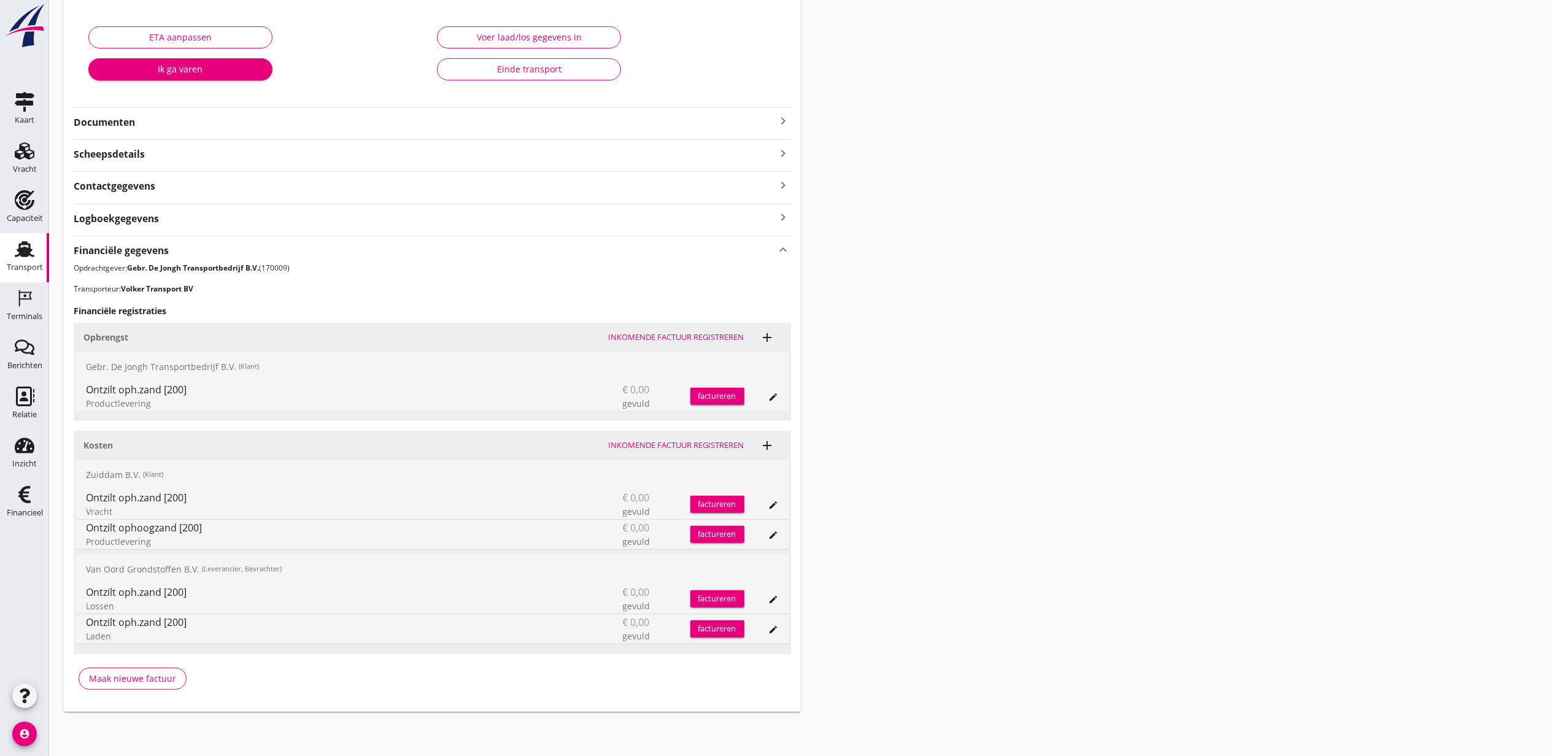
click at [777, 536] on icon "edit" at bounding box center [774, 535] width 10 height 10
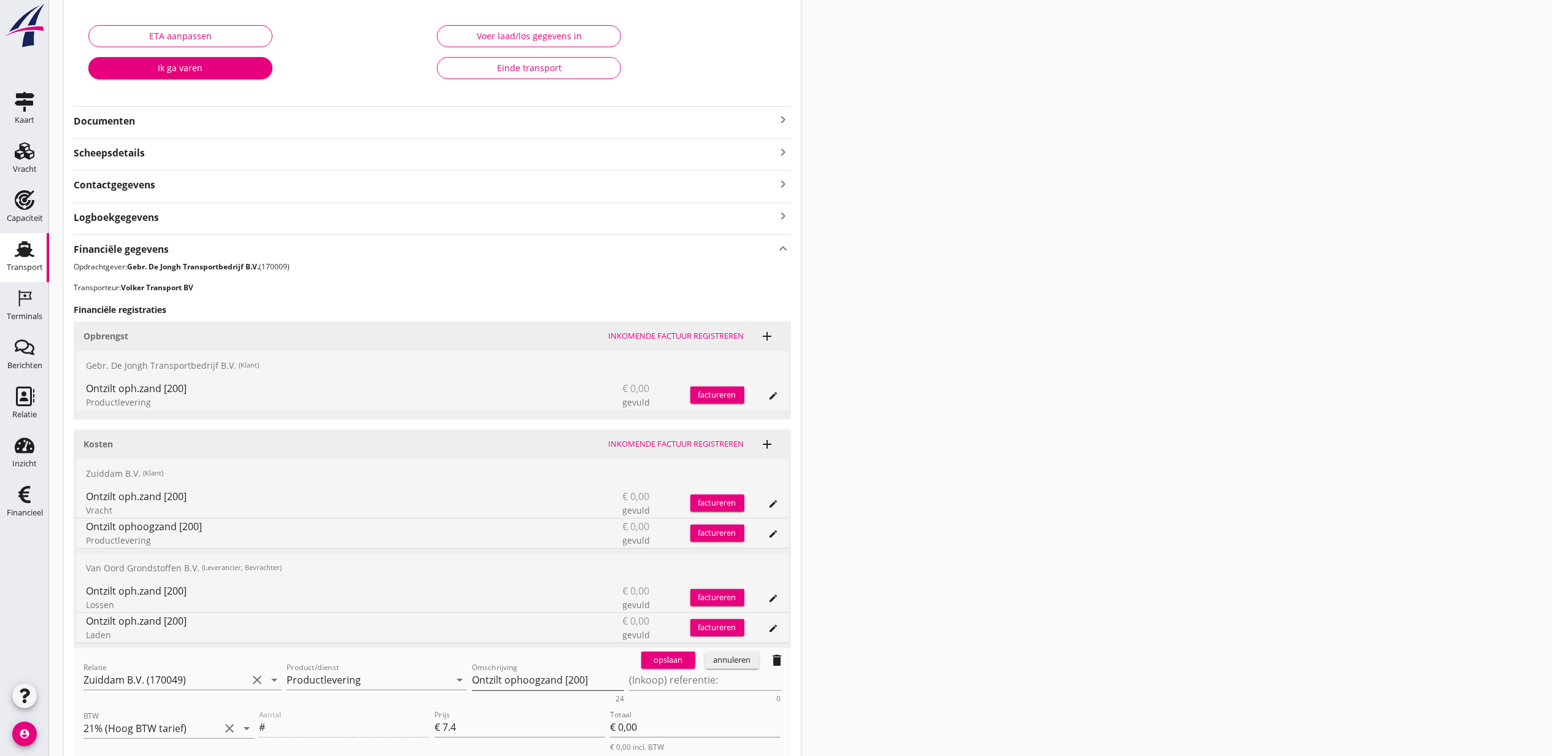
click at [573, 681] on textarea "Ontzilt ophoogzand [200]" at bounding box center [548, 680] width 152 height 20
paste textarea "."
type textarea "Ontzilt oph.zand [200]"
click at [673, 664] on div "opslaan" at bounding box center [668, 660] width 44 height 12
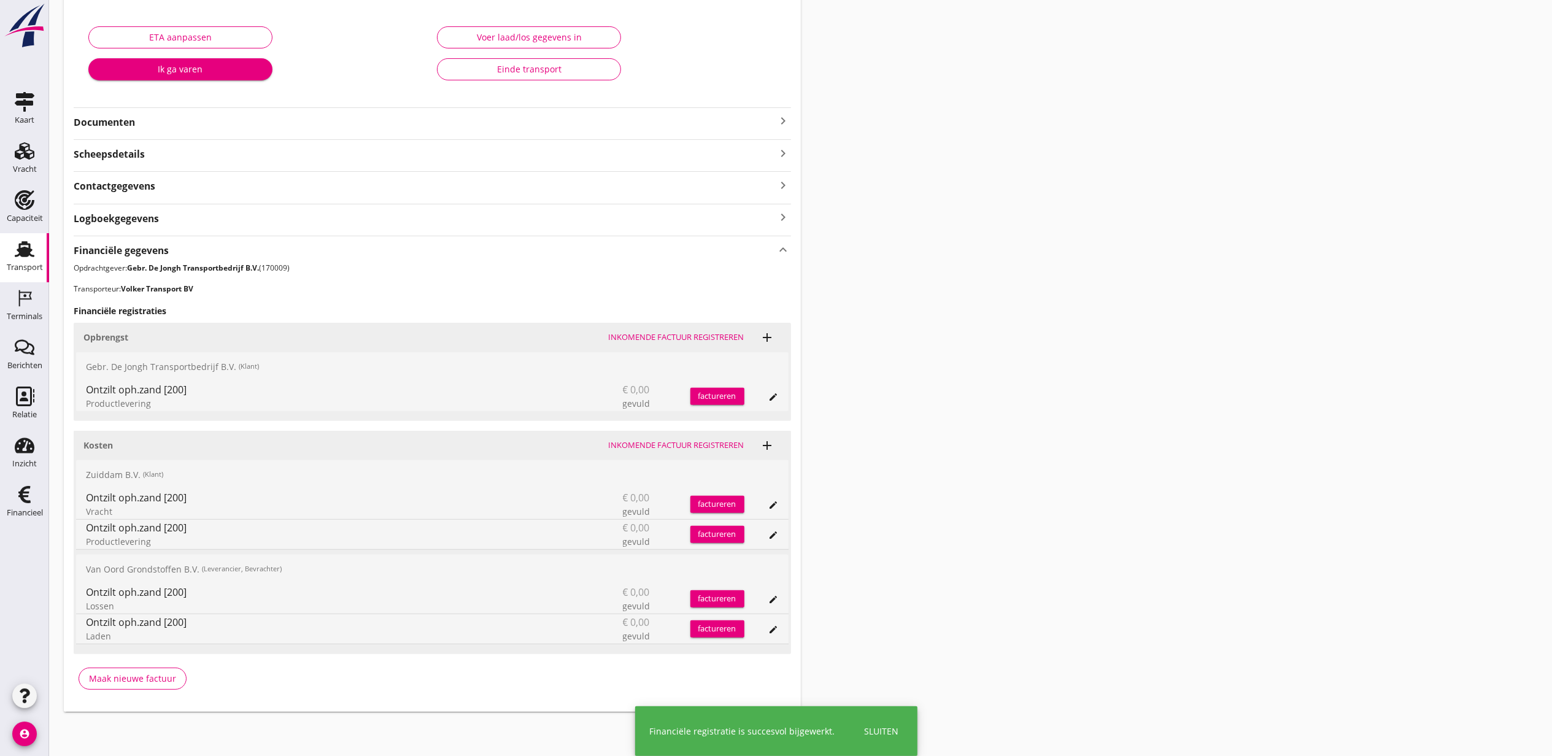
click at [938, 564] on div "Transport overzicht VOG-250811 Bremare (Lex Volker) local_gas_station emergency…" at bounding box center [800, 257] width 1503 height 937
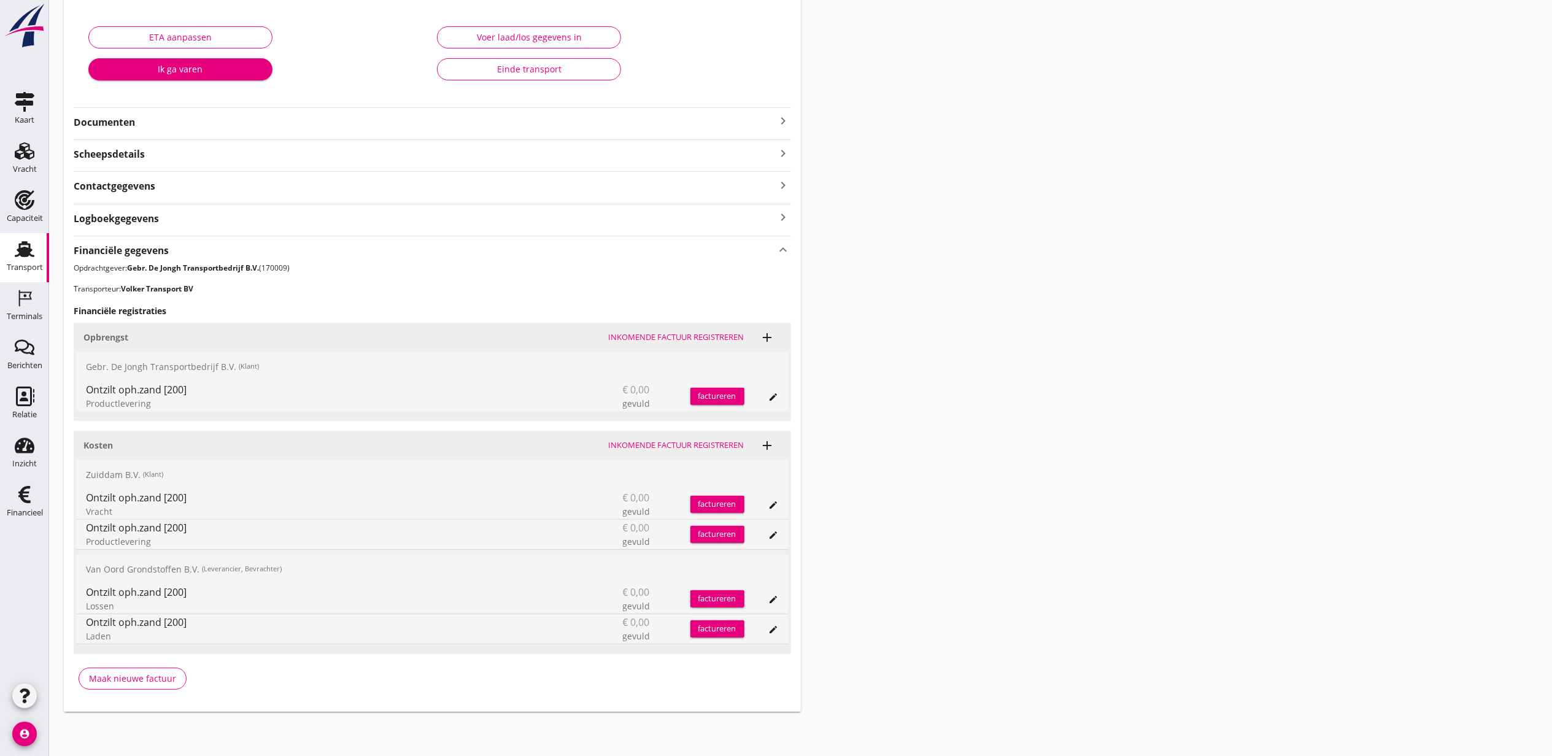
click at [1233, 546] on div "Transport overzicht VOG-250811 Bremare (Lex Volker) local_gas_station emergency…" at bounding box center [800, 257] width 1503 height 937
click at [789, 626] on div "Kosten Inkomende factuur registreren add Zuiddam B.V. (Klant) Ontzilt oph.zand …" at bounding box center [433, 542] width 718 height 223
click at [778, 627] on icon "edit" at bounding box center [774, 630] width 10 height 10
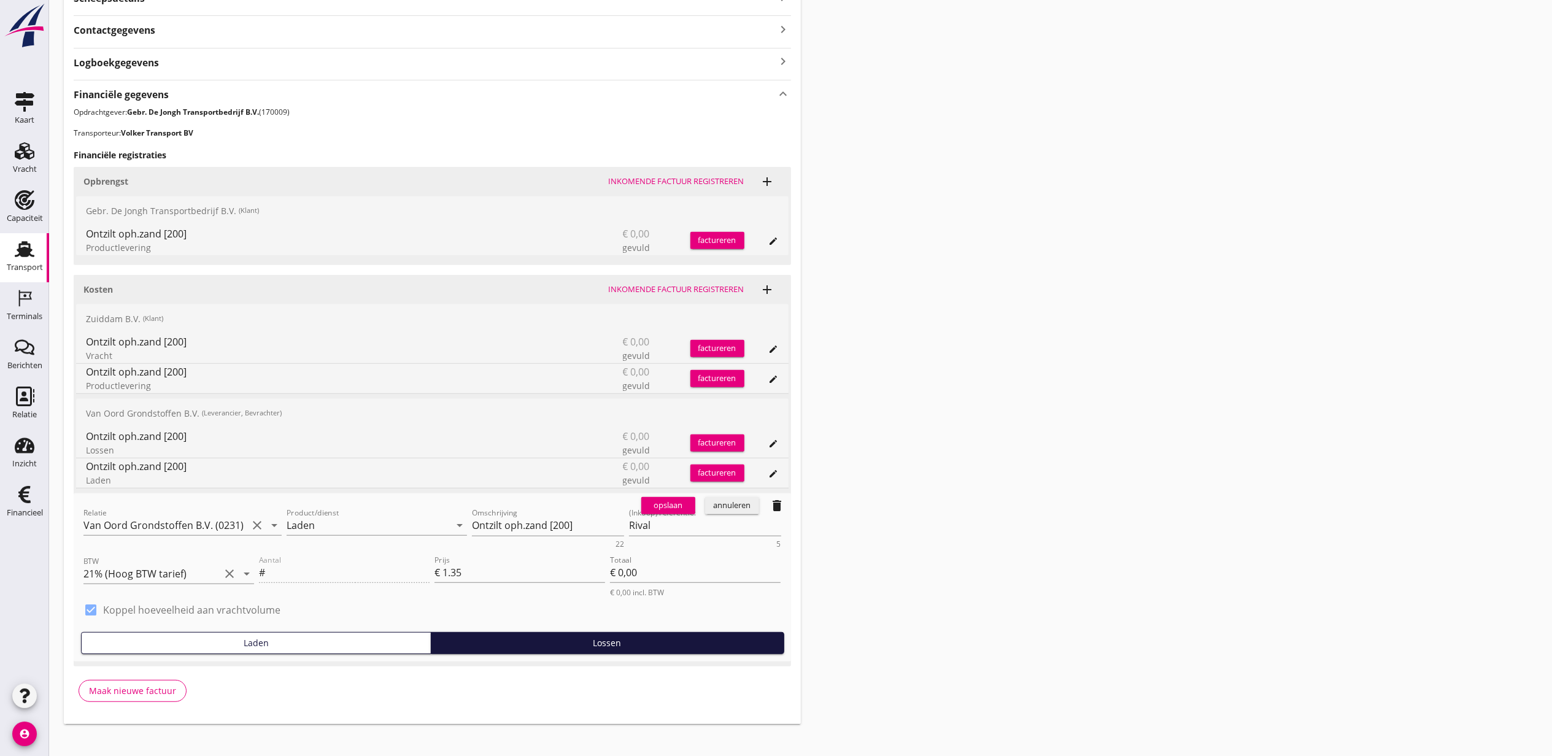
scroll to position [376, 0]
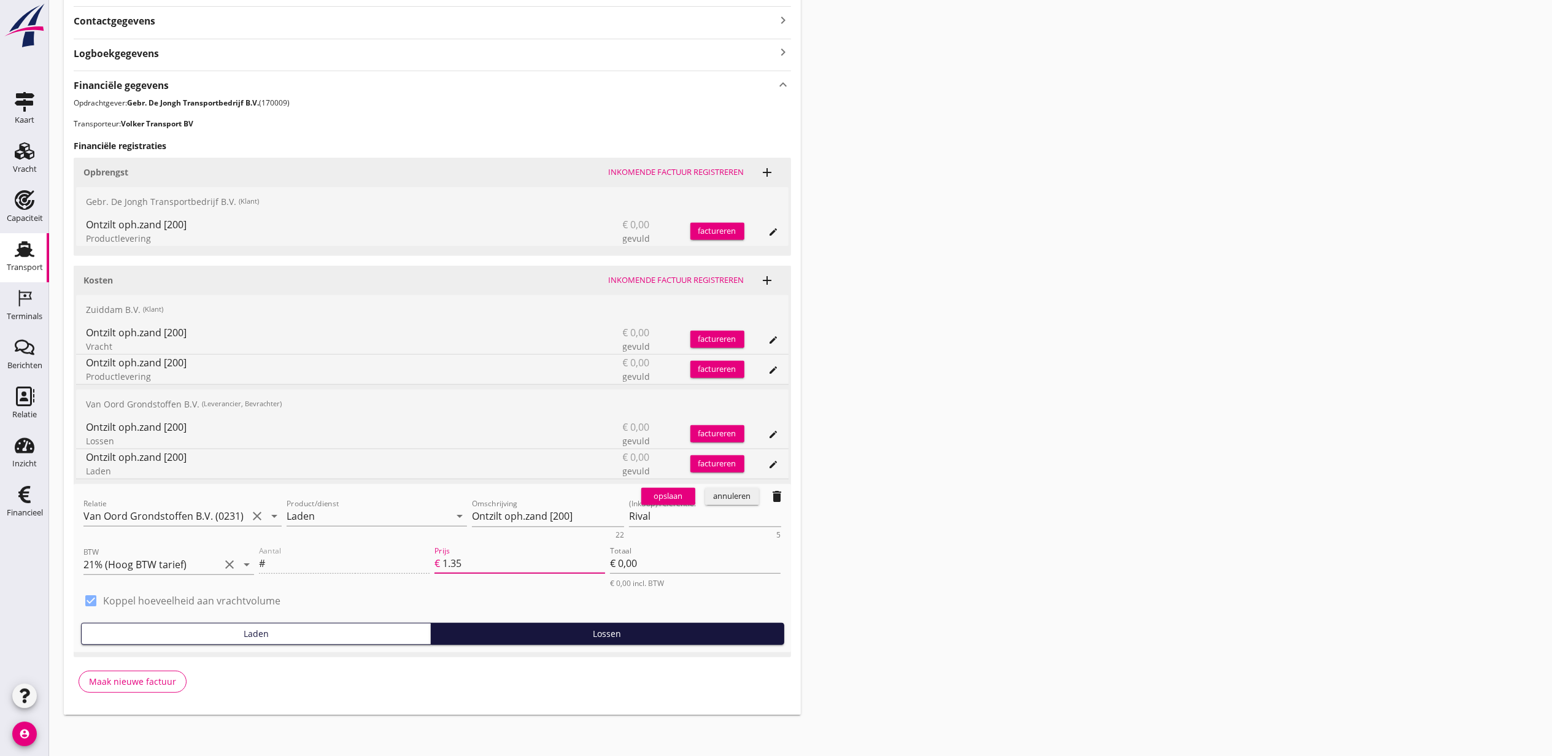
drag, startPoint x: 498, startPoint y: 568, endPoint x: 384, endPoint y: 550, distance: 116.3
click at [384, 550] on div "Aantal # Prijs € 1.35 Totaal € 0,00 € 0,00 incl. BTW" at bounding box center [520, 566] width 527 height 50
type input "0.90"
click at [656, 492] on div "opslaan" at bounding box center [668, 496] width 44 height 12
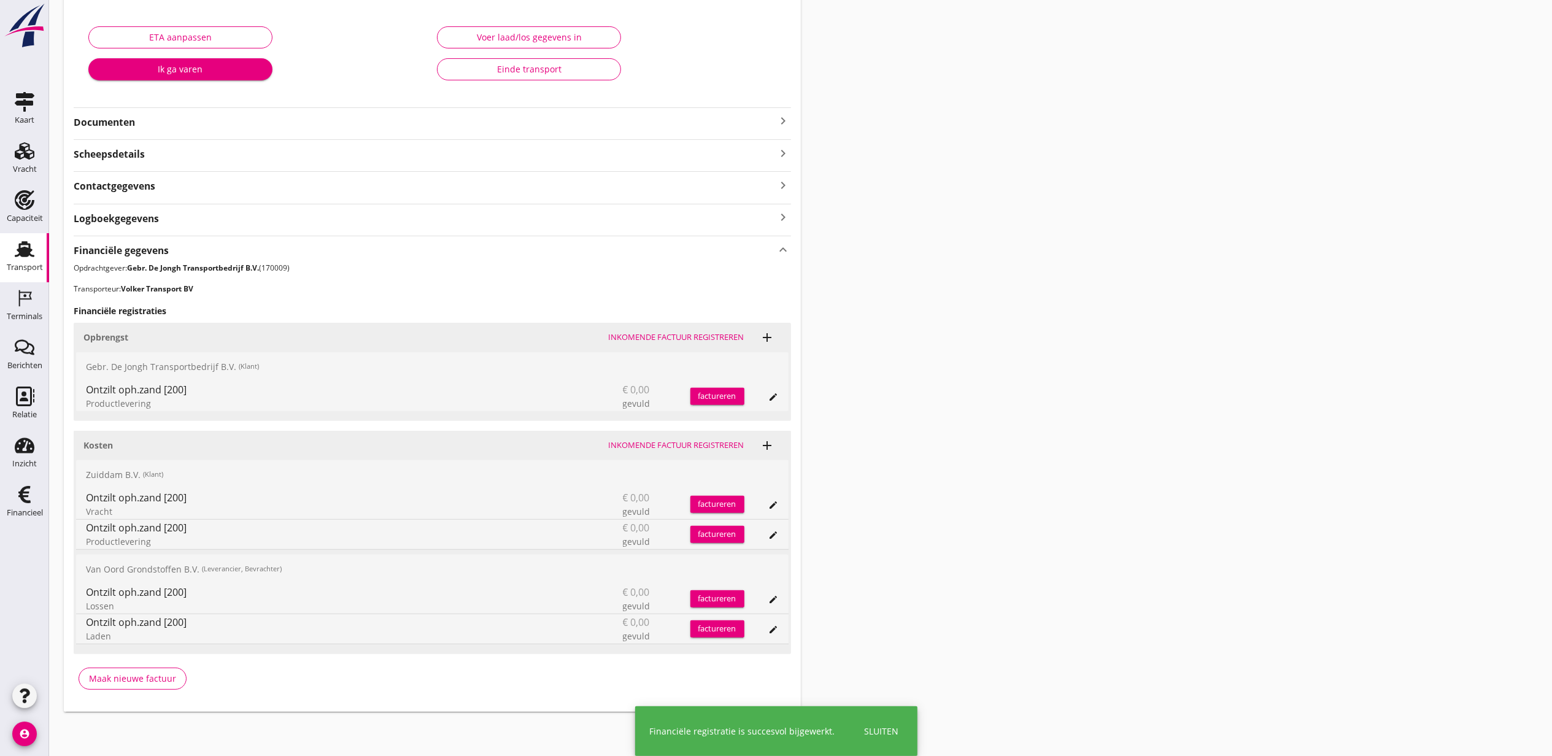
click at [774, 595] on icon "edit" at bounding box center [774, 600] width 10 height 10
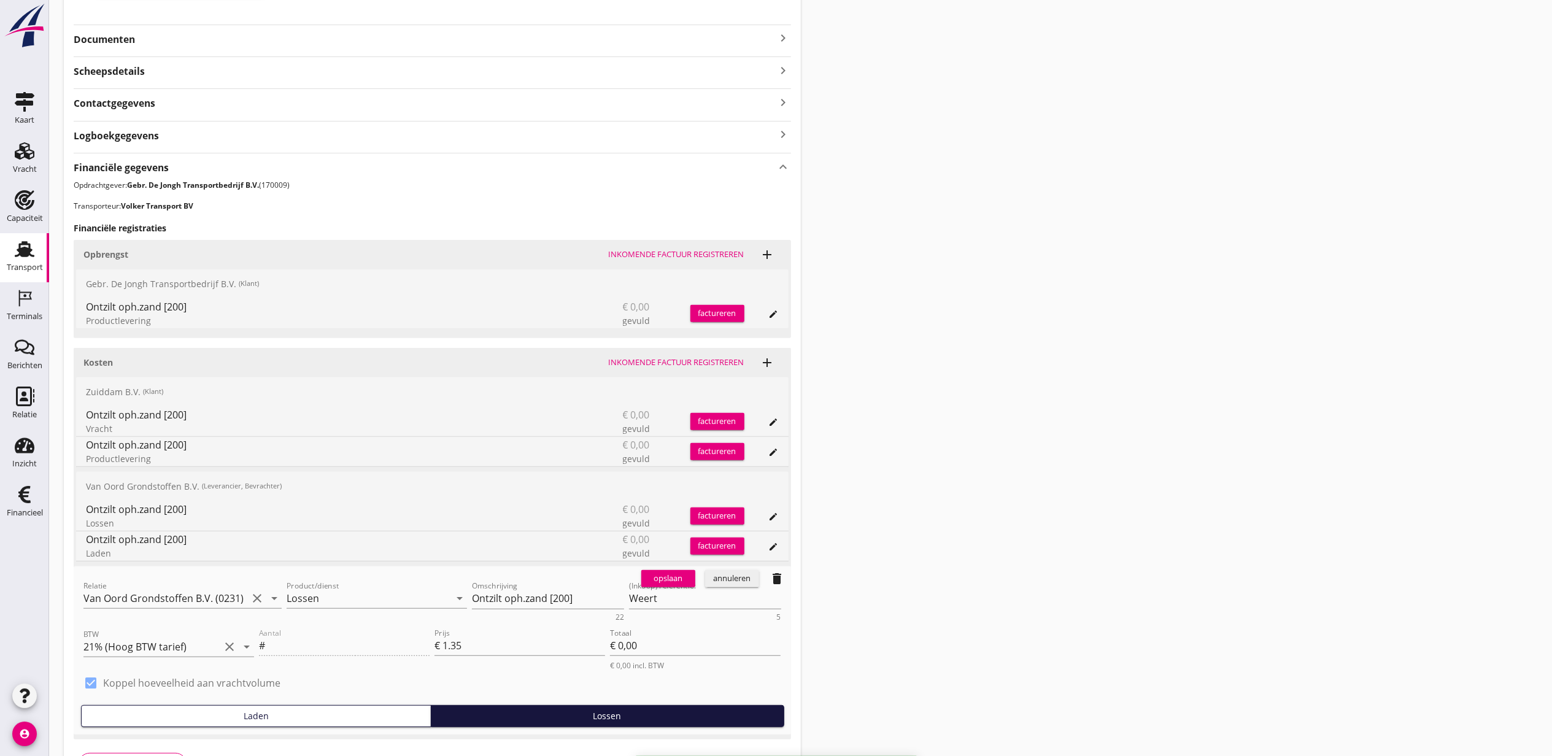
click at [754, 583] on div "annuleren" at bounding box center [732, 579] width 44 height 12
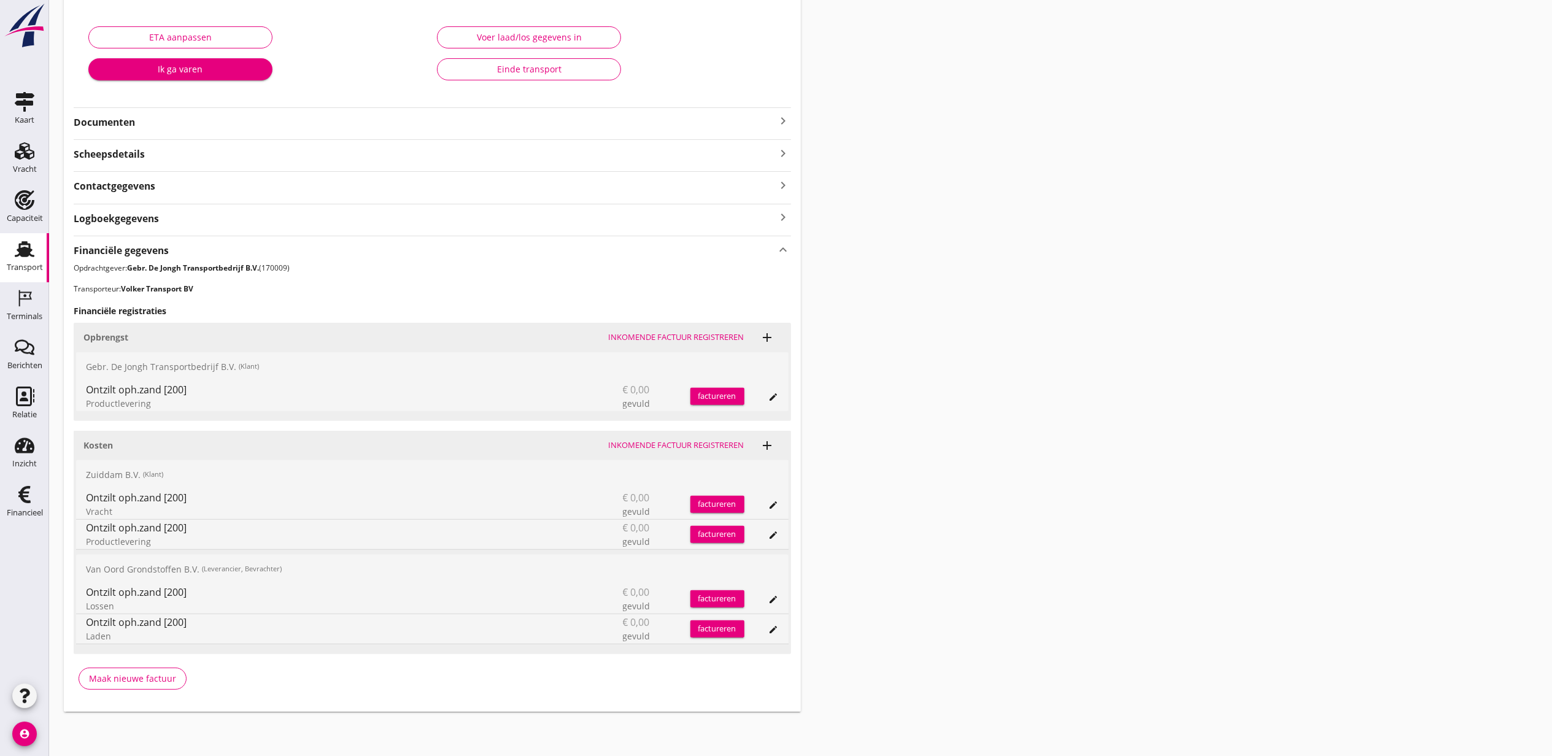
click at [778, 629] on icon "edit" at bounding box center [774, 630] width 10 height 10
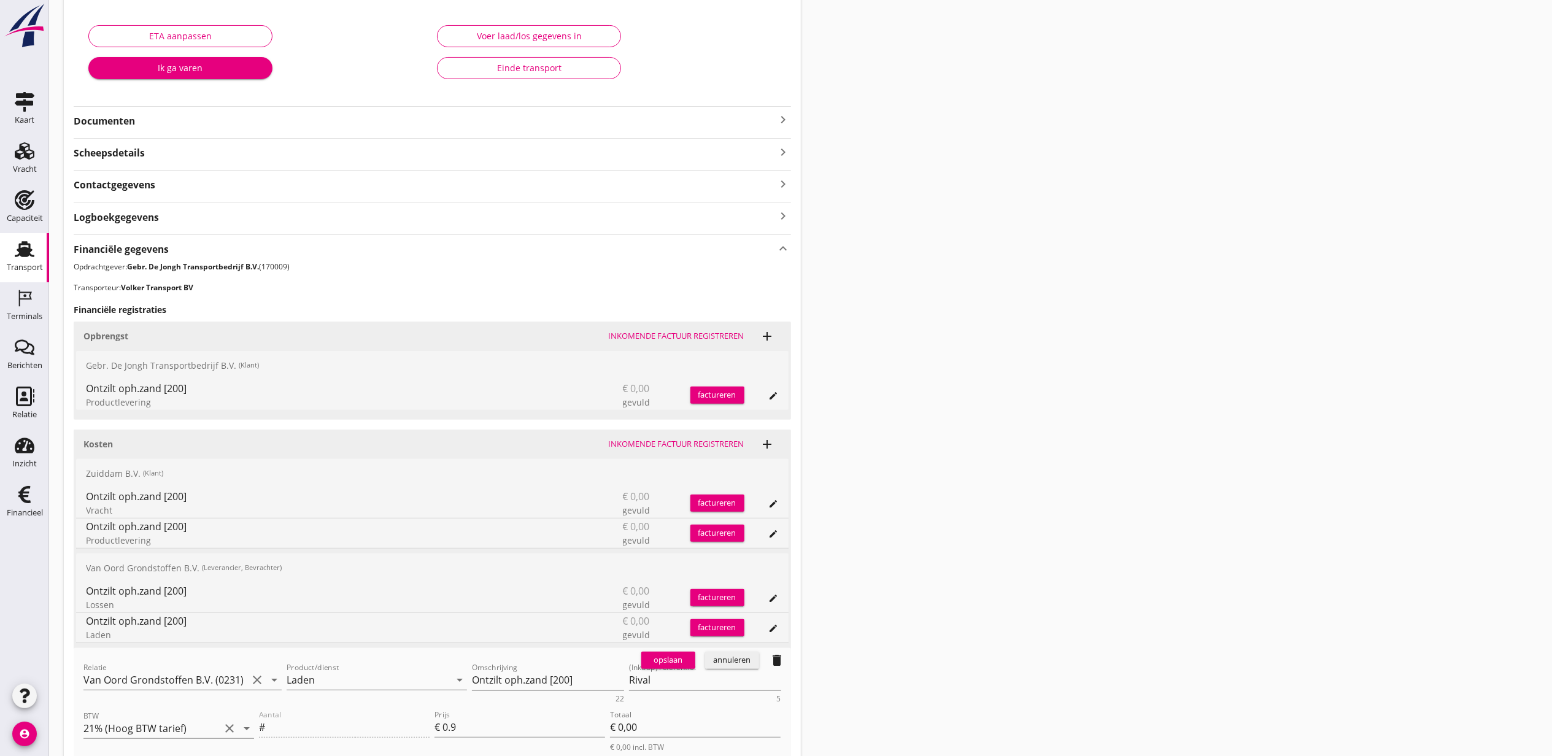
click at [746, 659] on div "annuleren" at bounding box center [732, 660] width 44 height 12
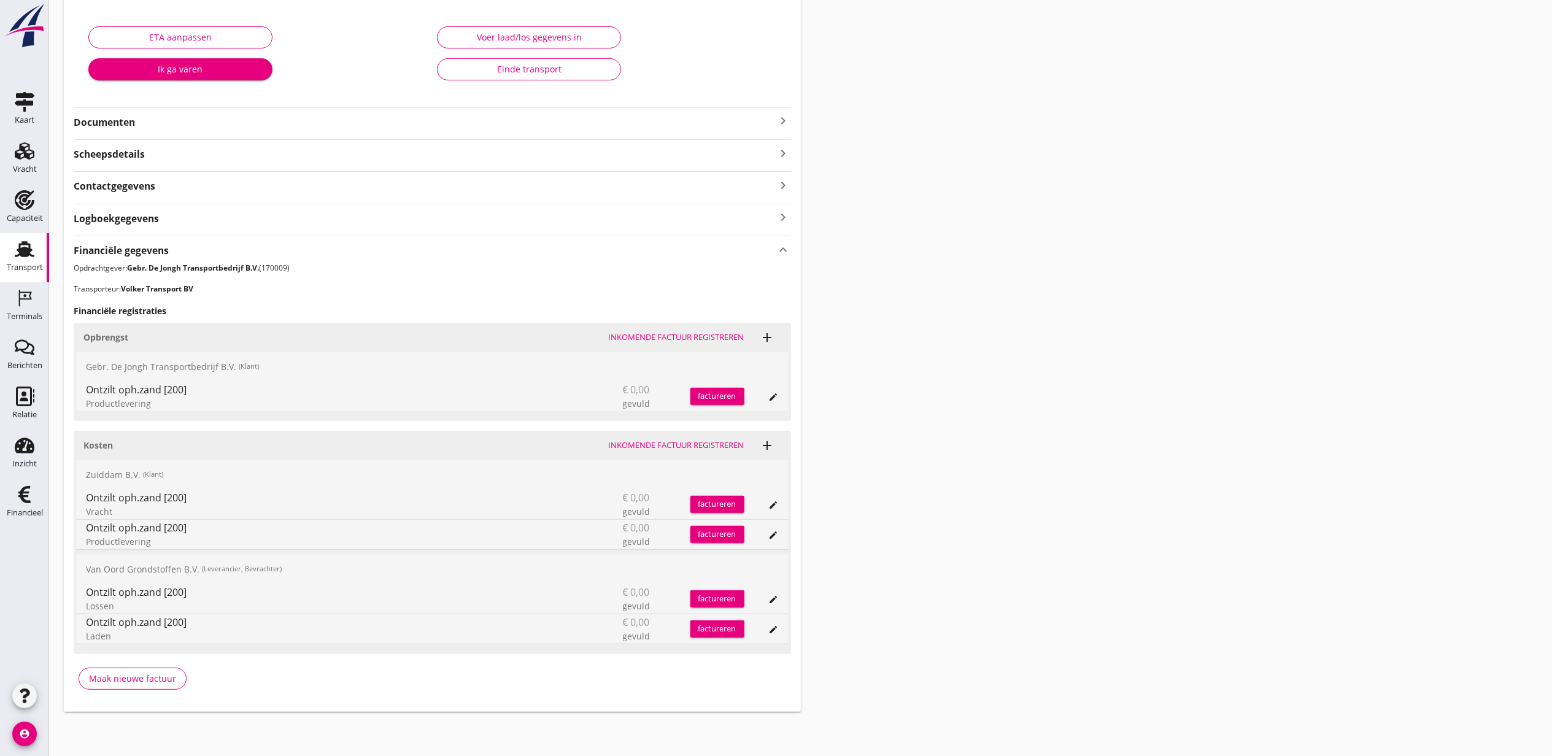
click at [774, 505] on icon "edit" at bounding box center [774, 505] width 10 height 10
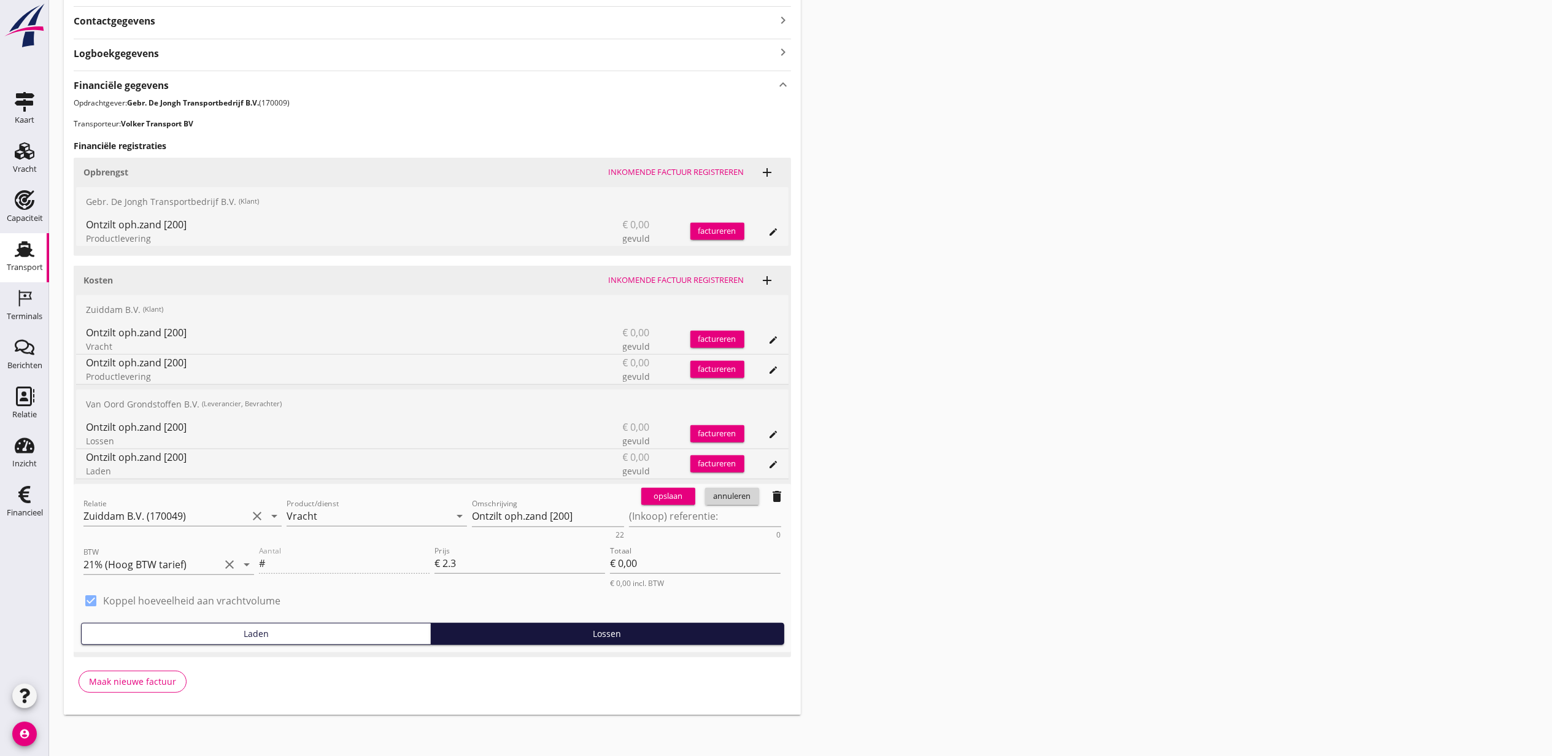
click at [740, 494] on div "annuleren" at bounding box center [732, 496] width 44 height 12
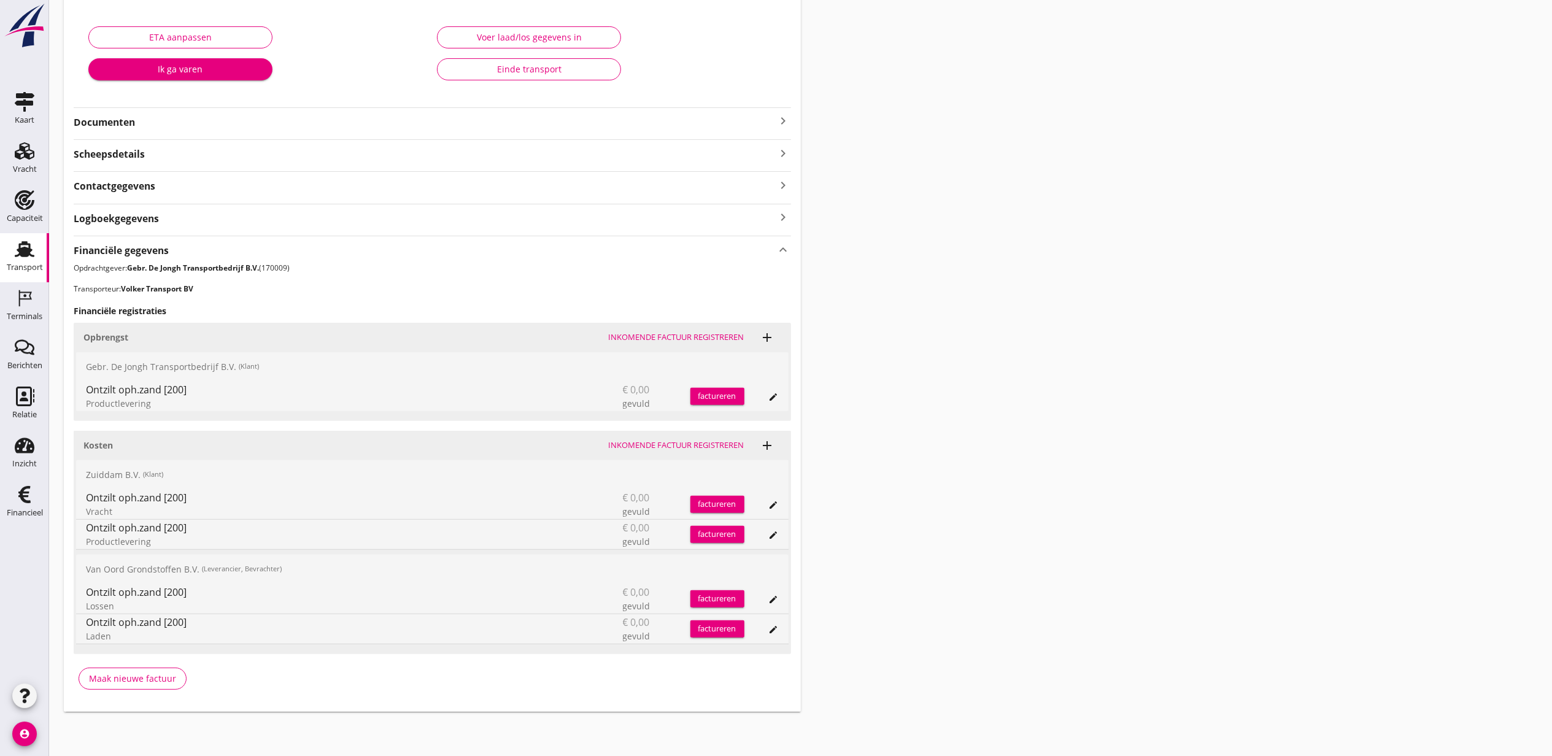
click at [777, 528] on button "edit" at bounding box center [773, 535] width 17 height 17
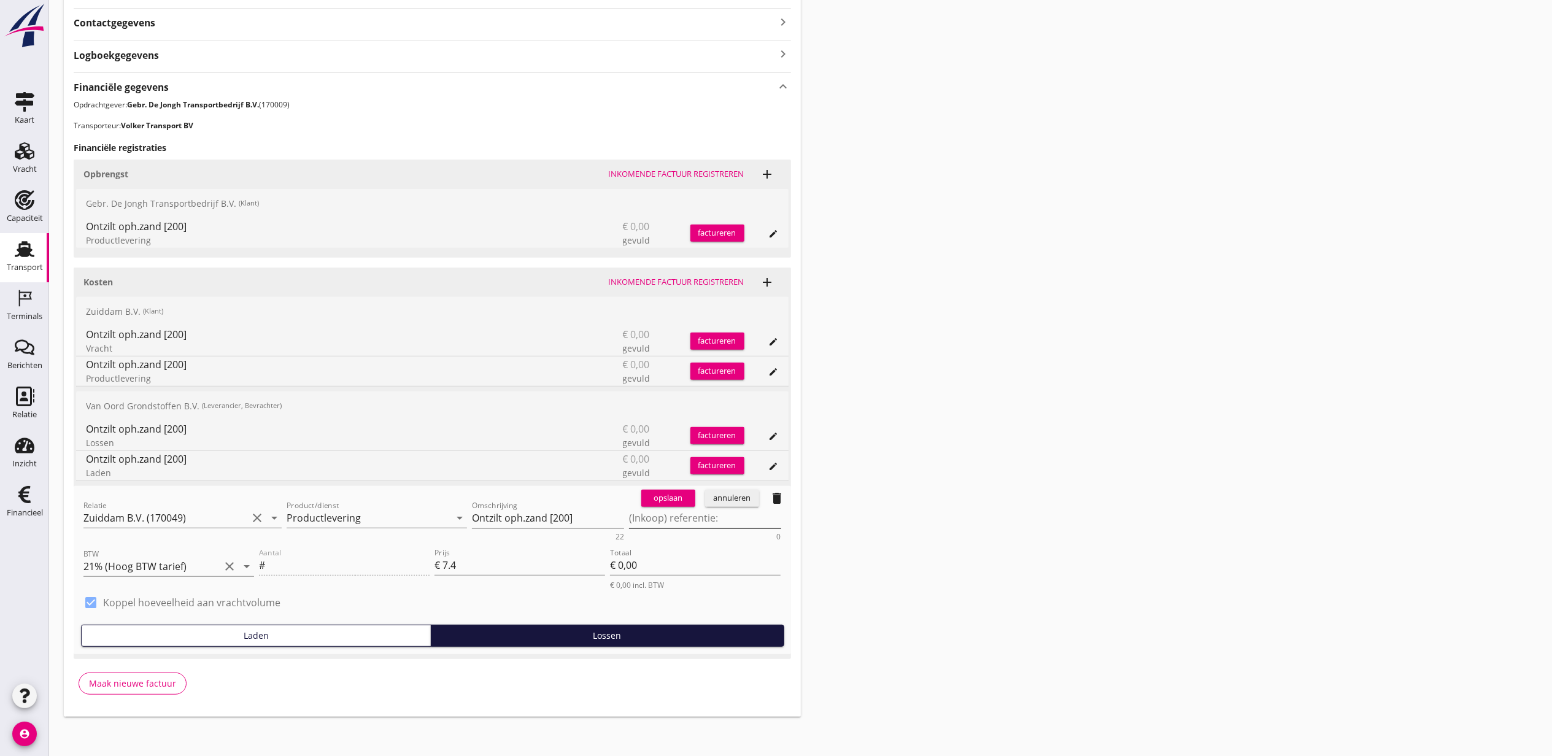
scroll to position [376, 0]
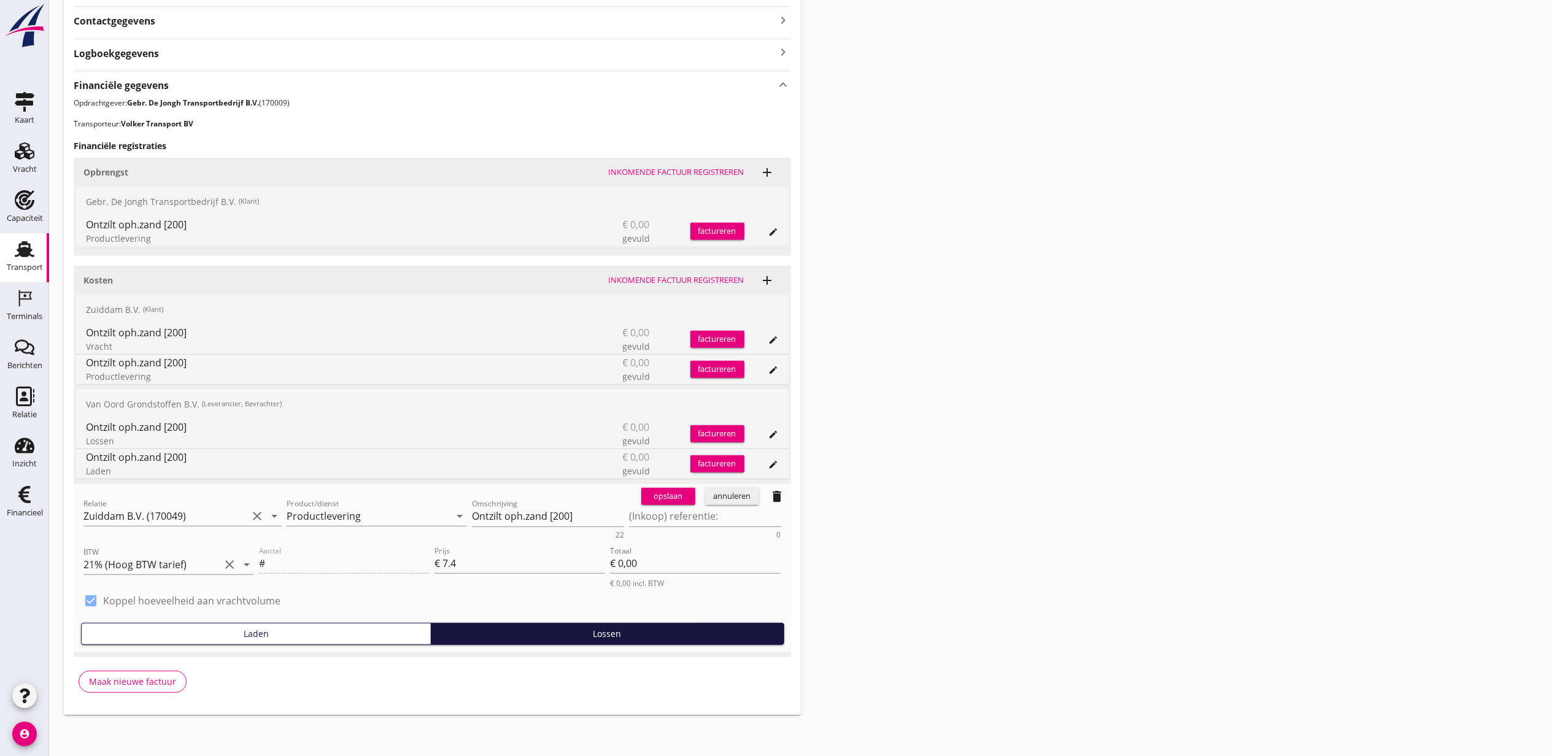
click at [740, 501] on div "annuleren" at bounding box center [732, 496] width 44 height 12
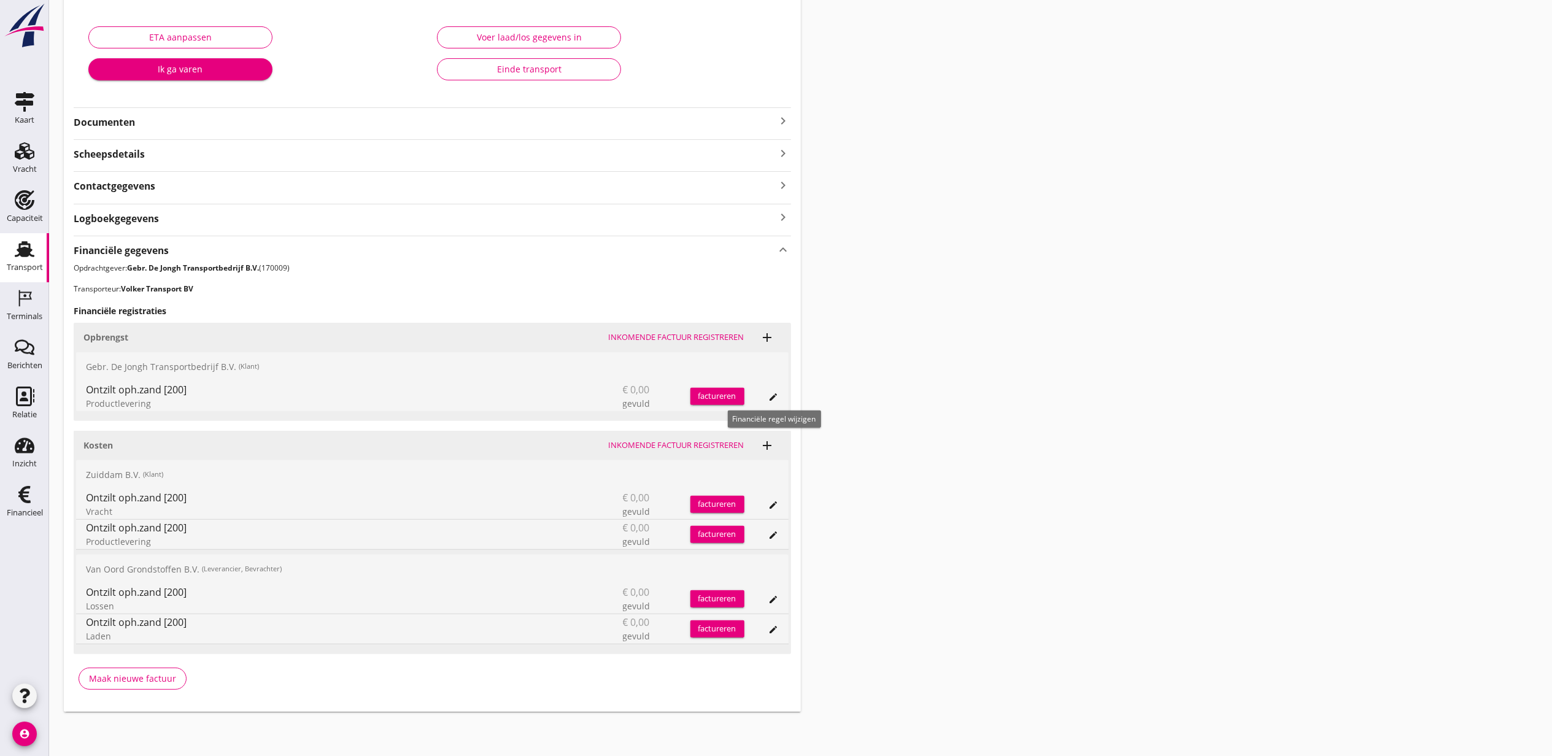
click at [773, 397] on icon "edit" at bounding box center [774, 397] width 10 height 10
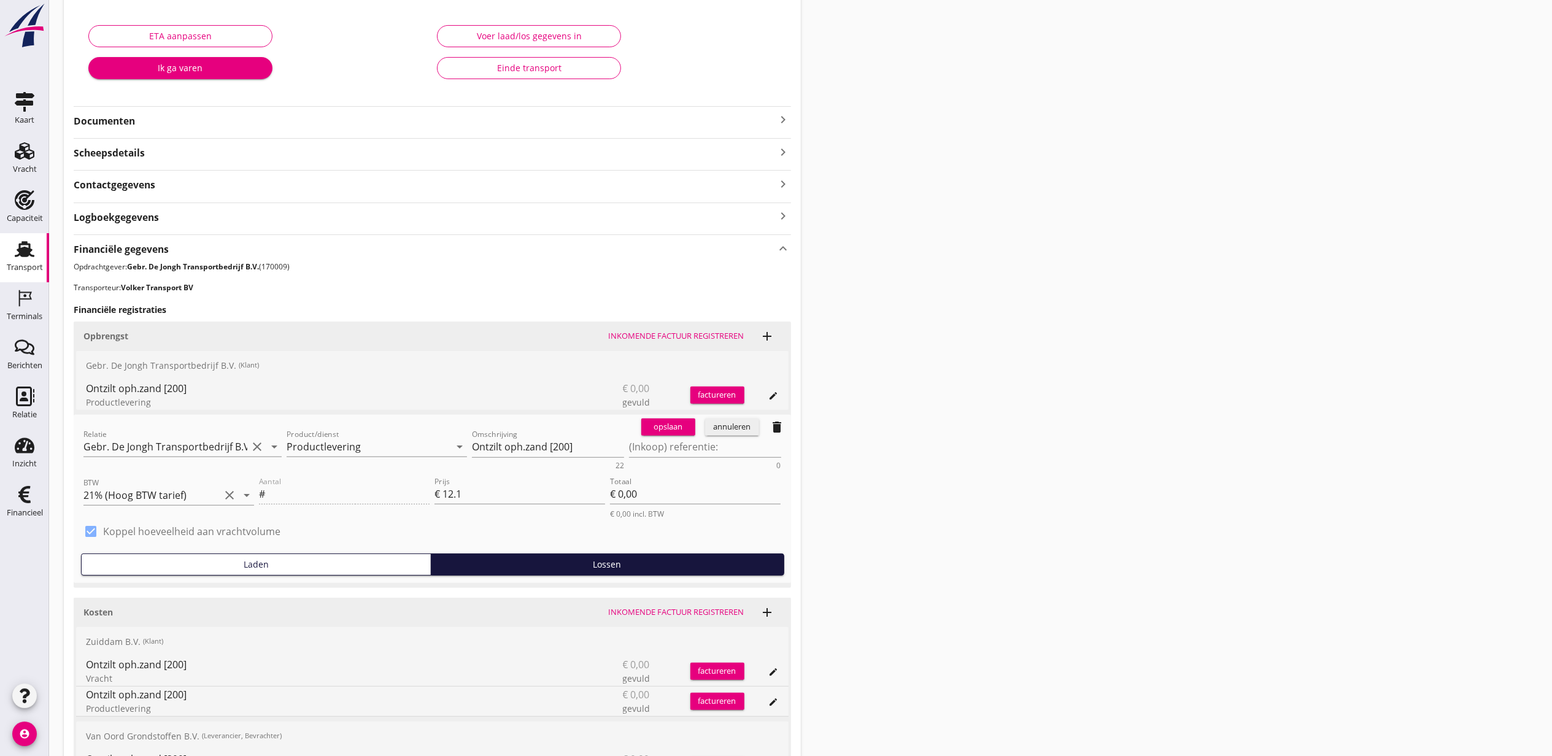
click at [733, 433] on button "annuleren" at bounding box center [732, 427] width 54 height 17
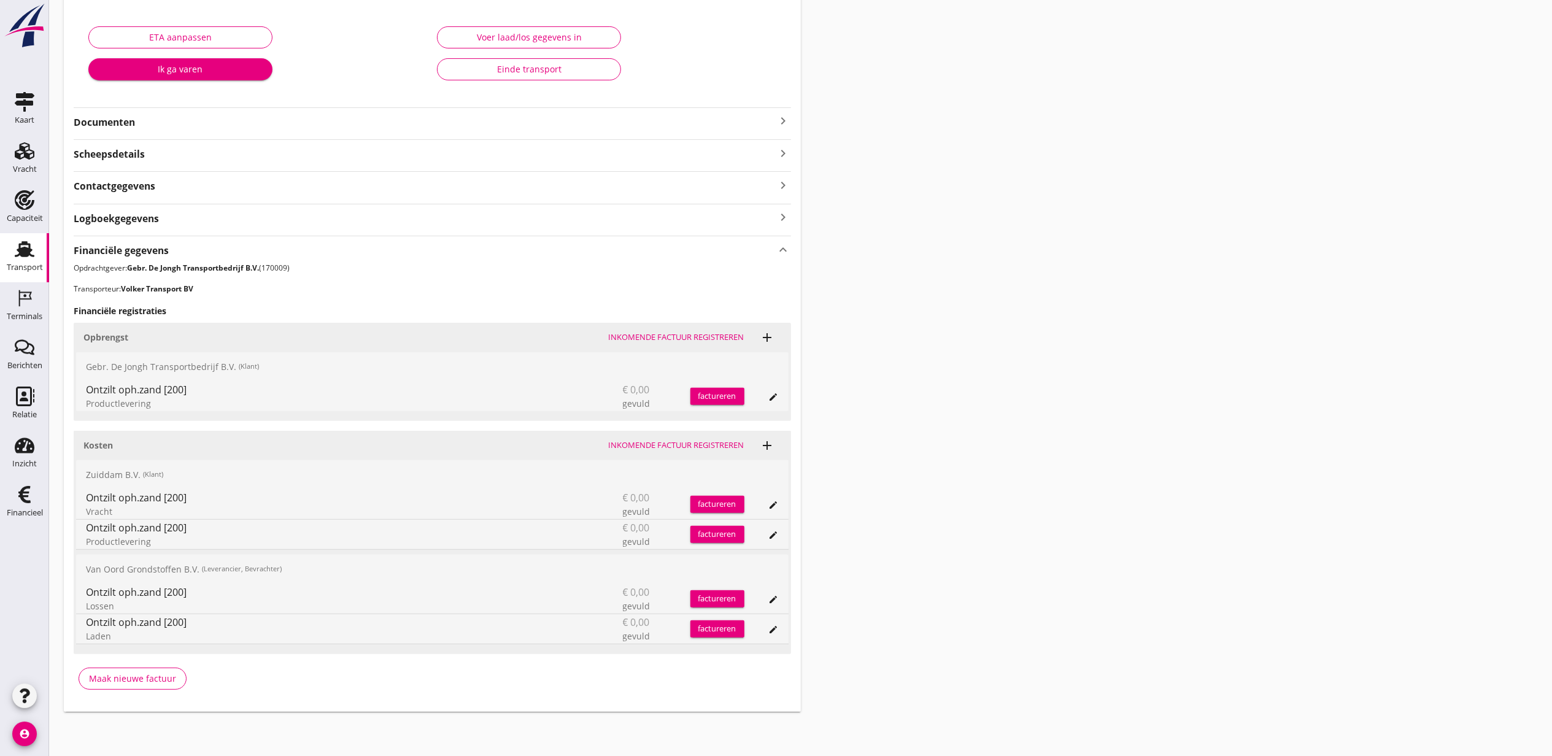
click at [868, 435] on div "Transport overzicht VOG-250811 Bremare (Lex Volker) local_gas_station emergency…" at bounding box center [800, 257] width 1503 height 937
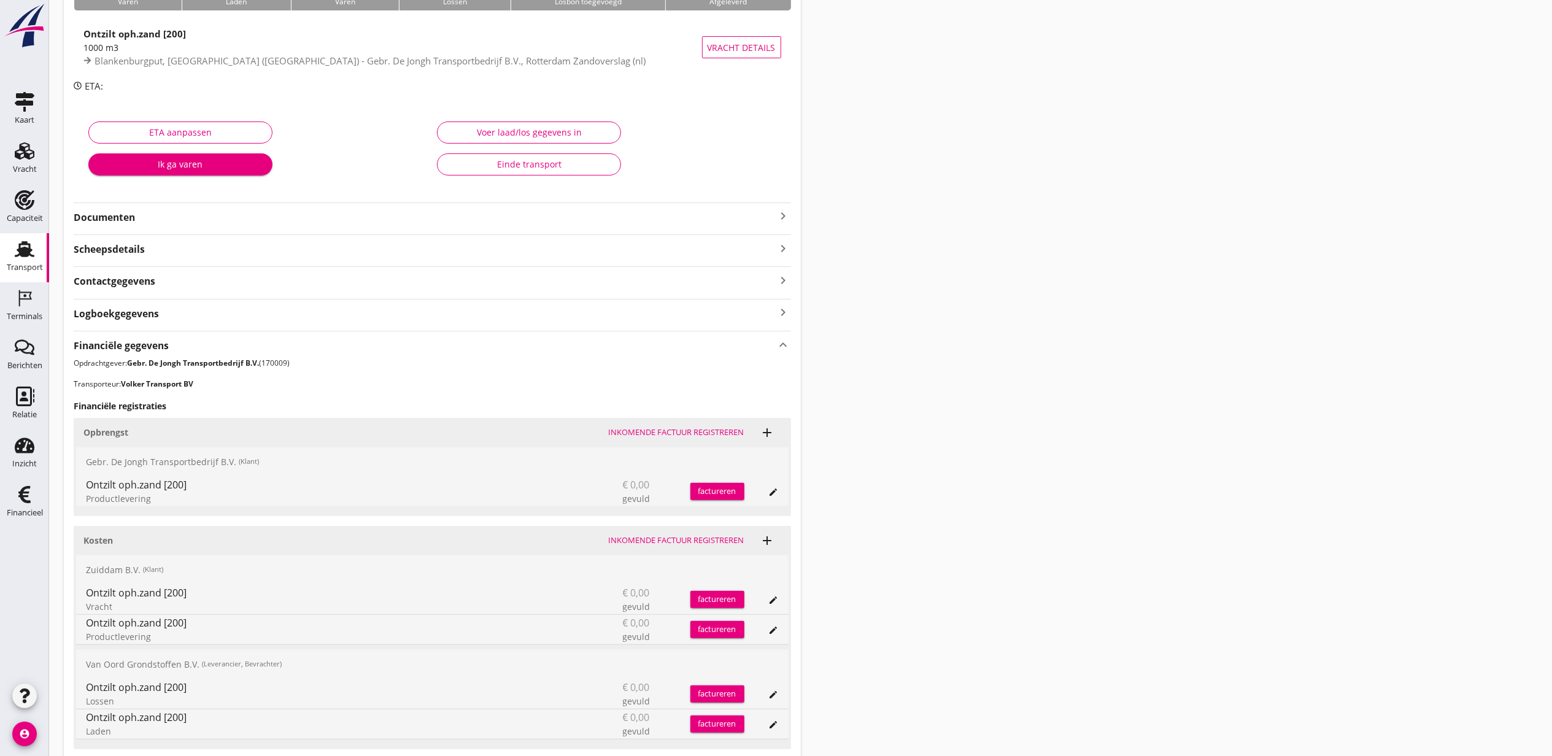
scroll to position [0, 0]
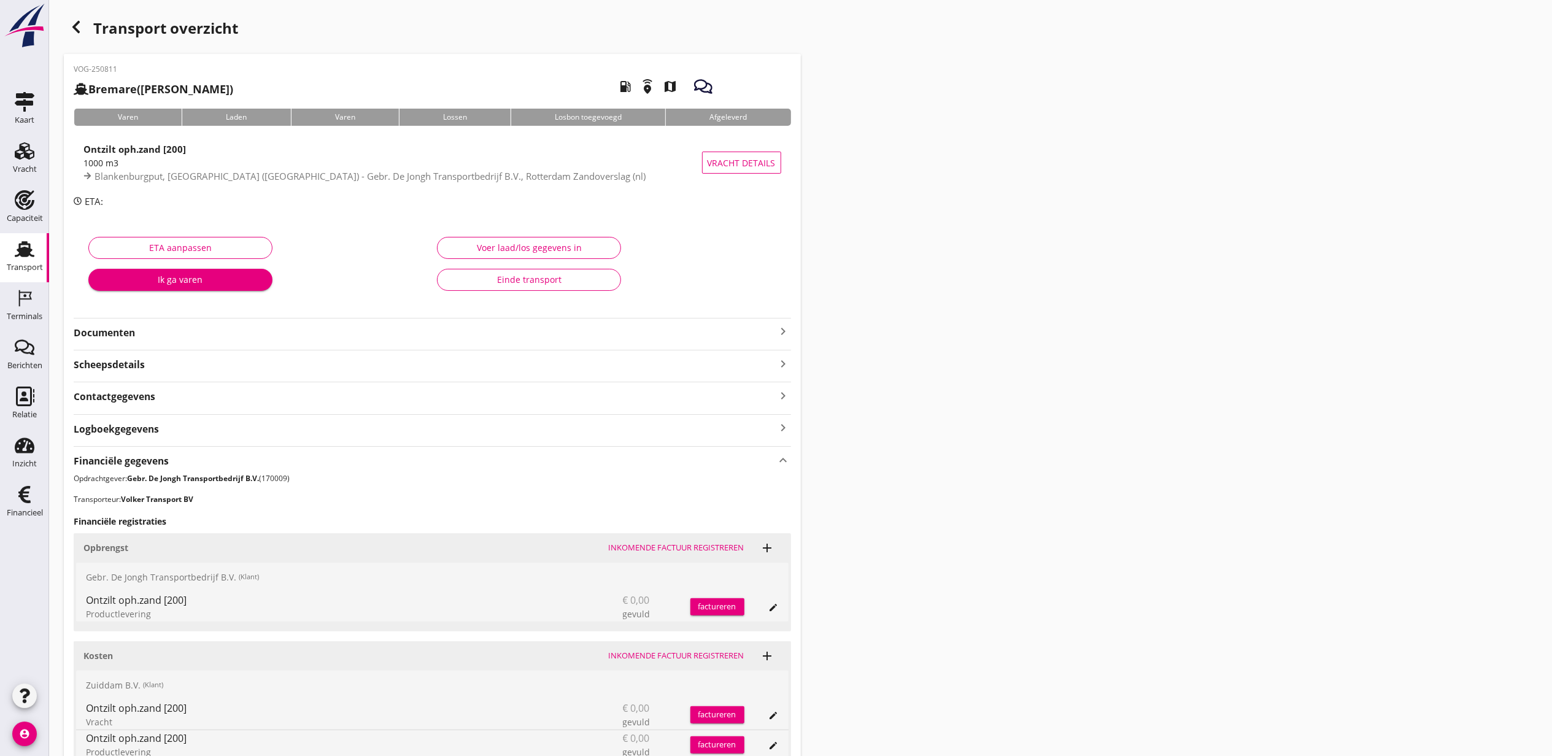
click at [77, 23] on use "button" at bounding box center [75, 27] width 7 height 12
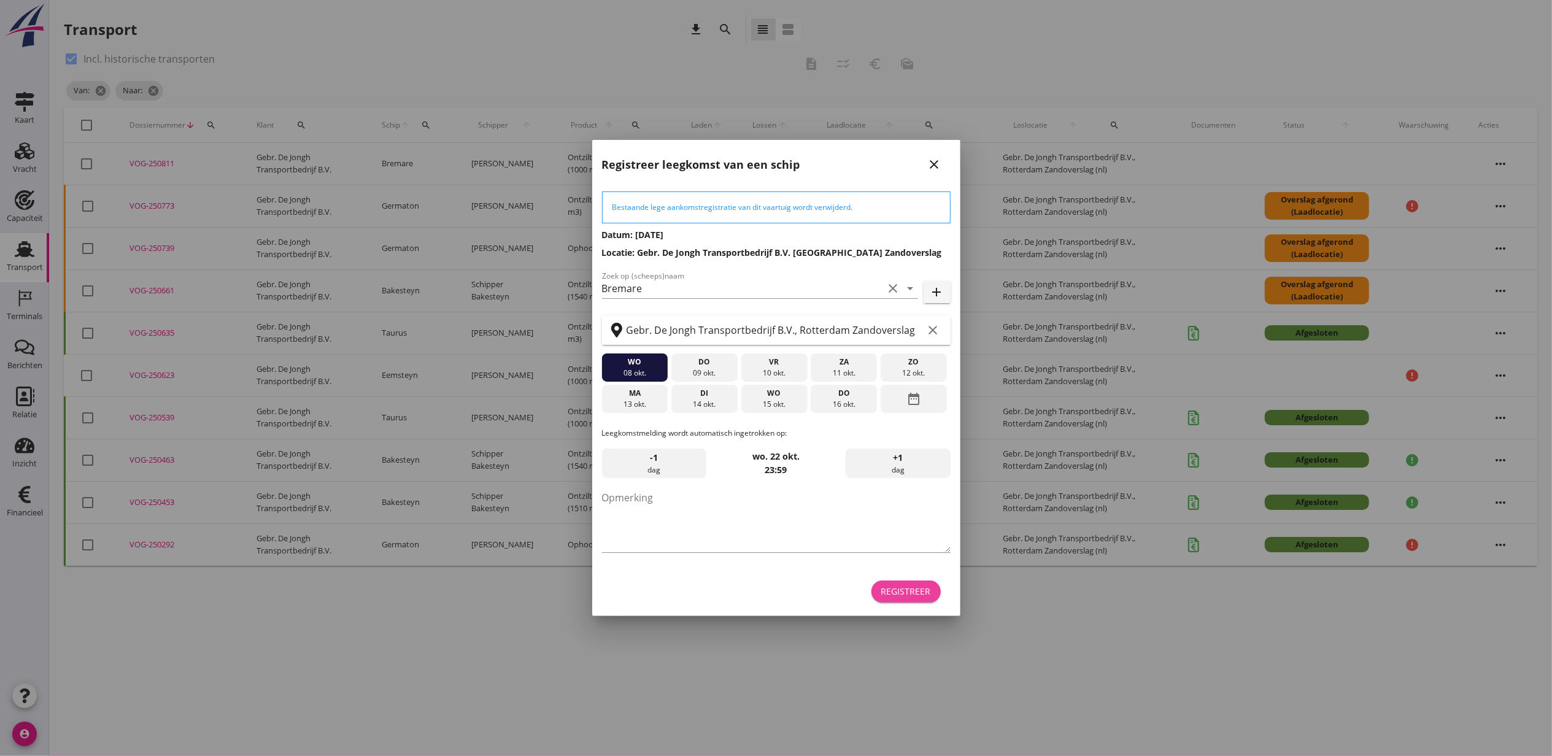
click at [909, 597] on div "Registreer" at bounding box center [907, 591] width 50 height 13
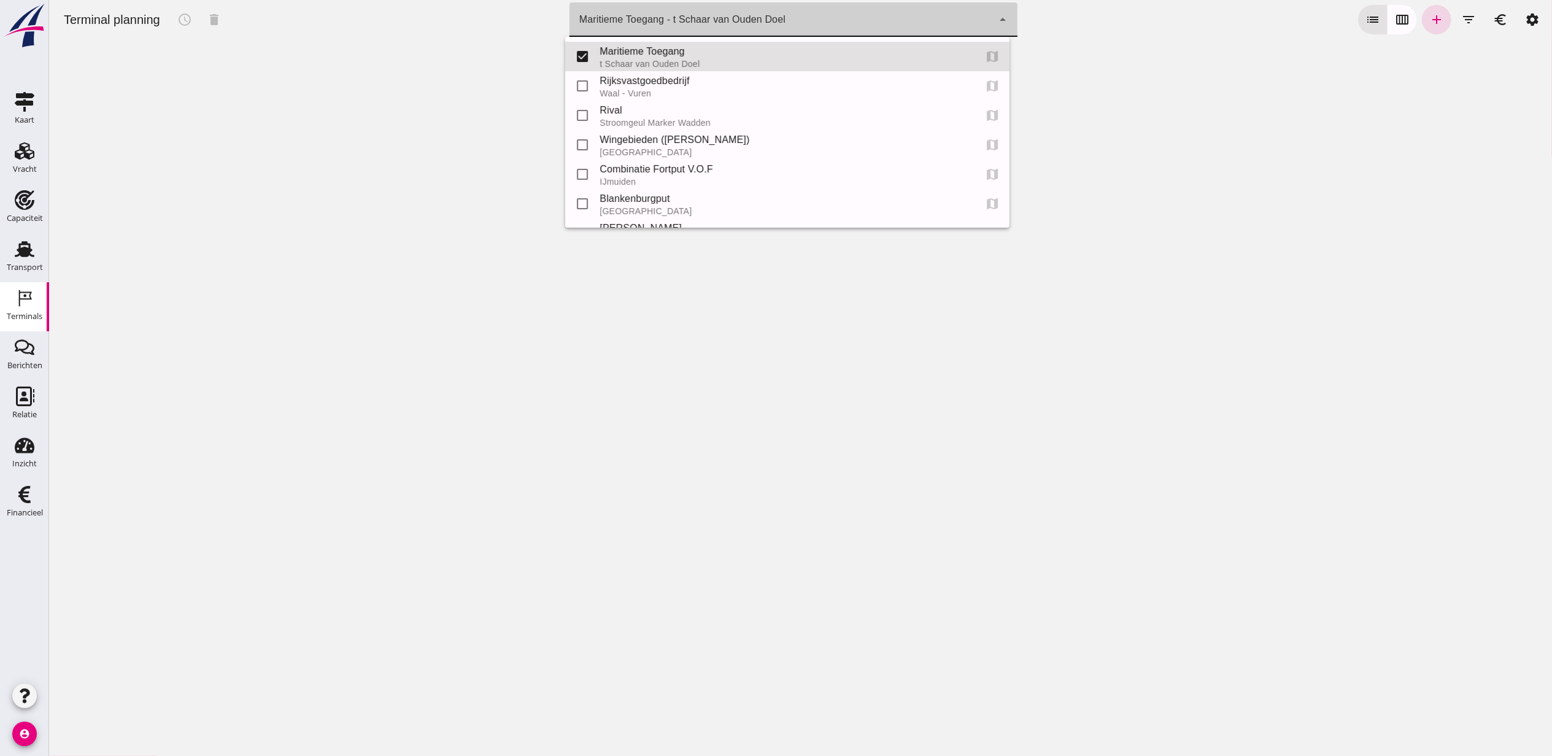
click at [758, 15] on div "Maritieme Toegang - t Schaar van Ouden Doel" at bounding box center [682, 19] width 206 height 15
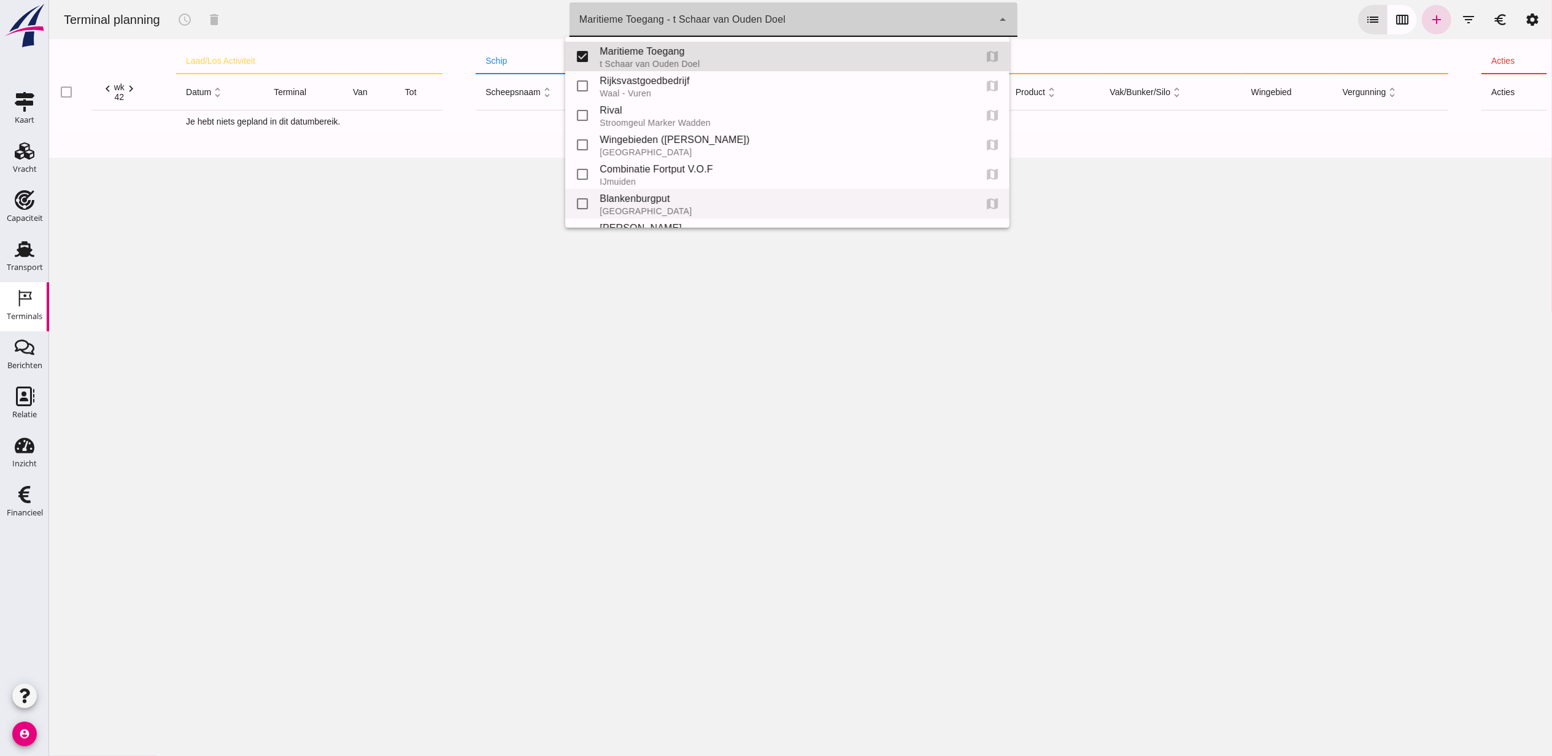
click at [703, 195] on div "Blankenburgput" at bounding box center [782, 199] width 366 height 15
type input "e6c78bfd-e3f1-4bb9-b01e-b37ce3668b52"
checkbox input "false"
checkbox input "true"
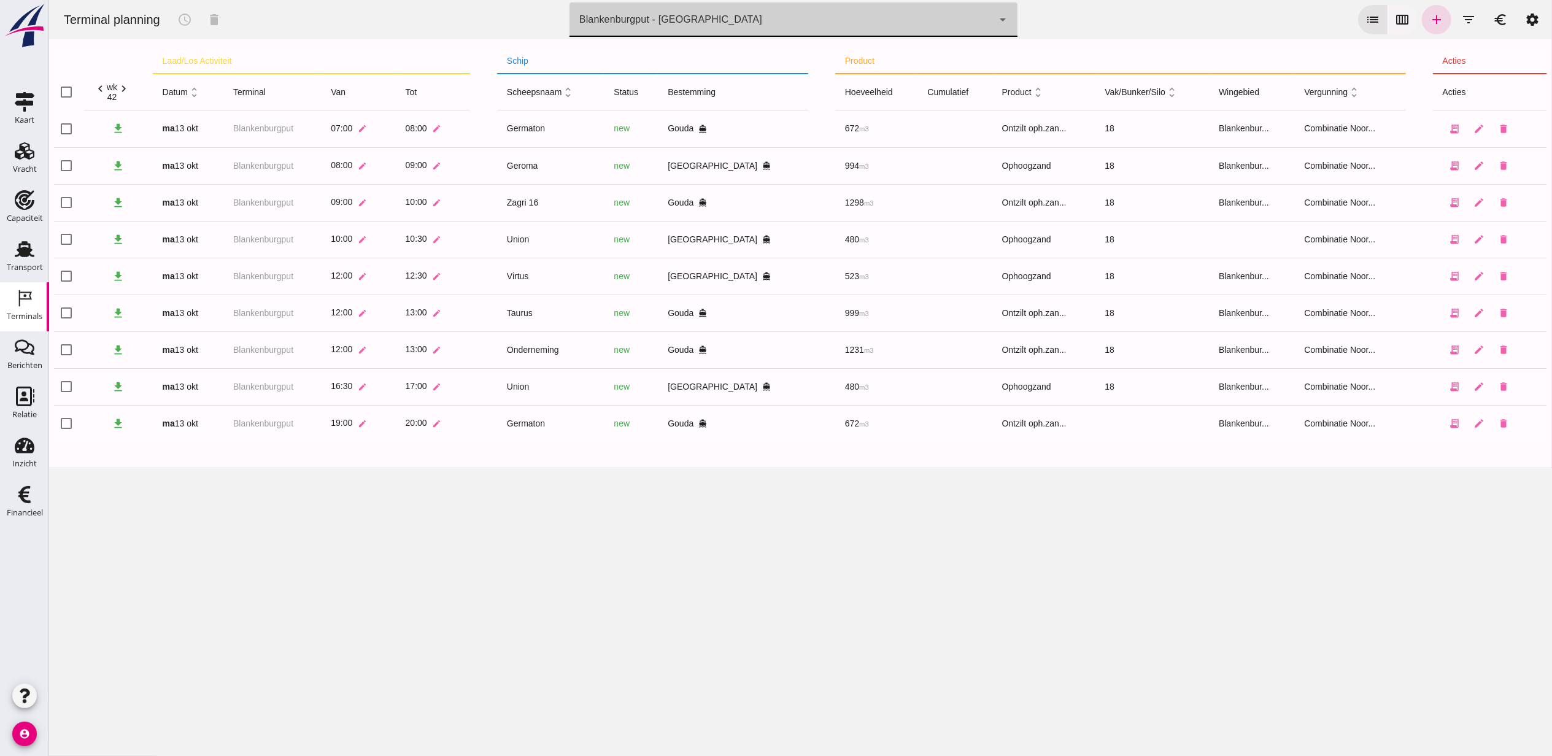
click at [1395, 23] on icon "calendar_view_week" at bounding box center [1402, 19] width 15 height 15
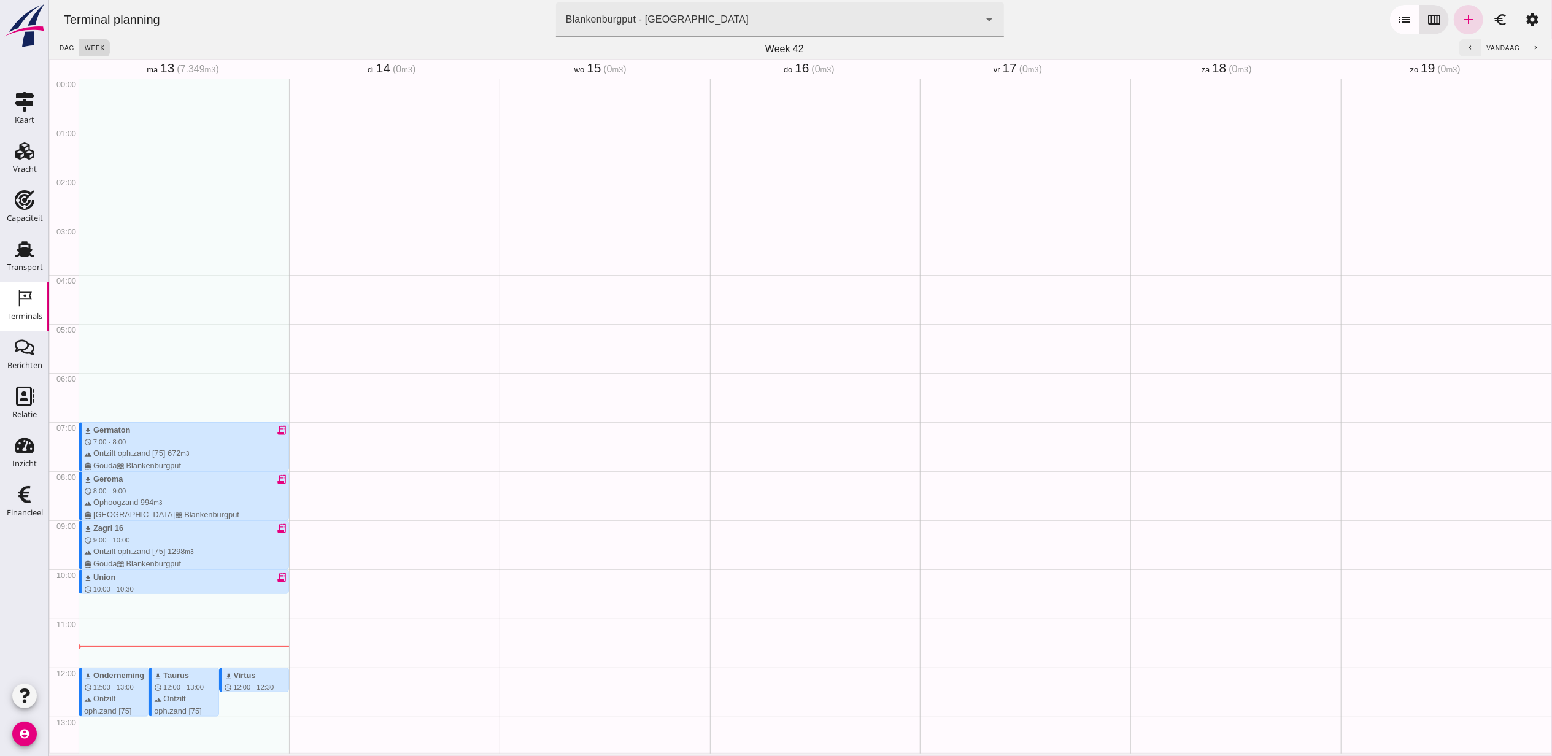
click at [1466, 47] on icon "chevron_left" at bounding box center [1470, 48] width 8 height 8
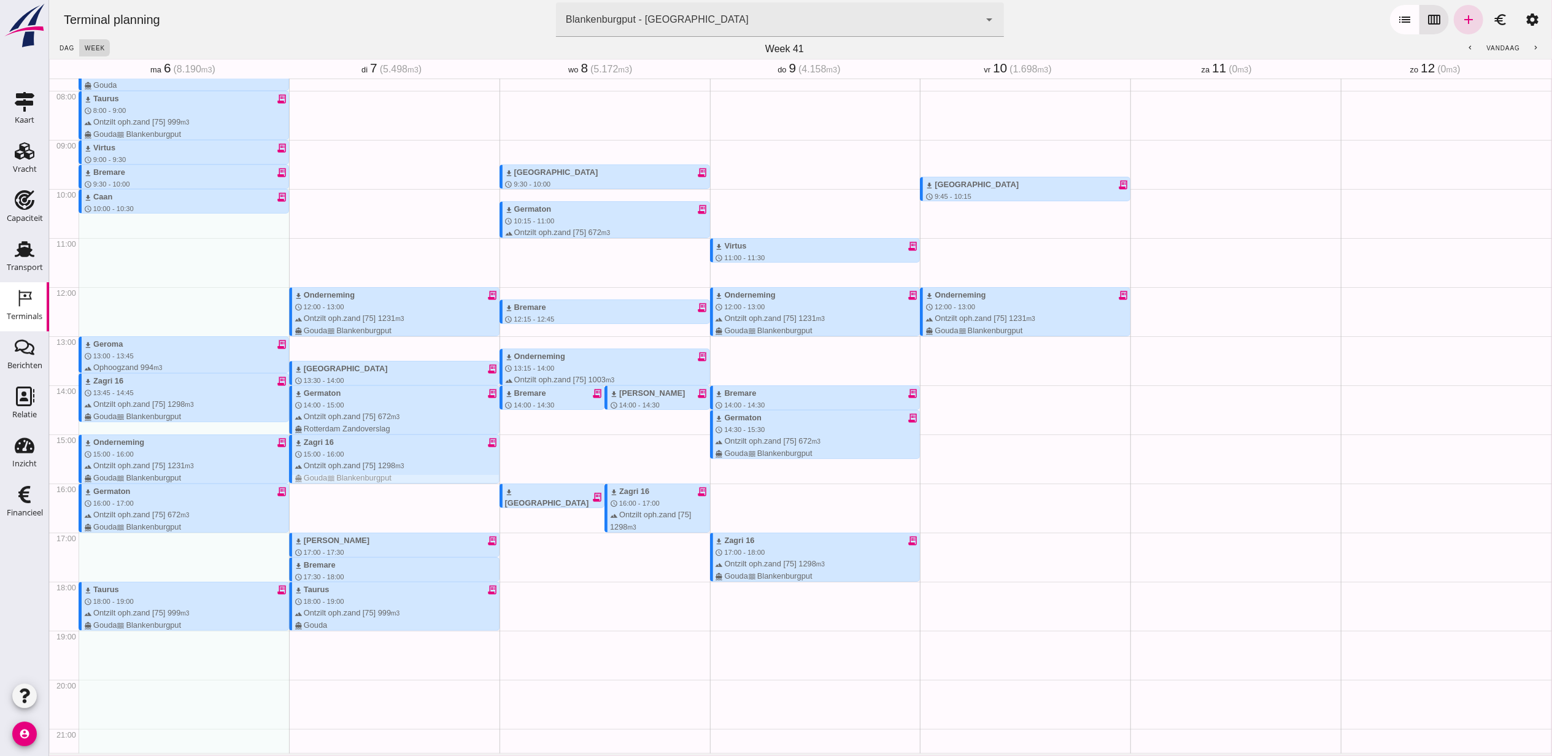
scroll to position [409, 0]
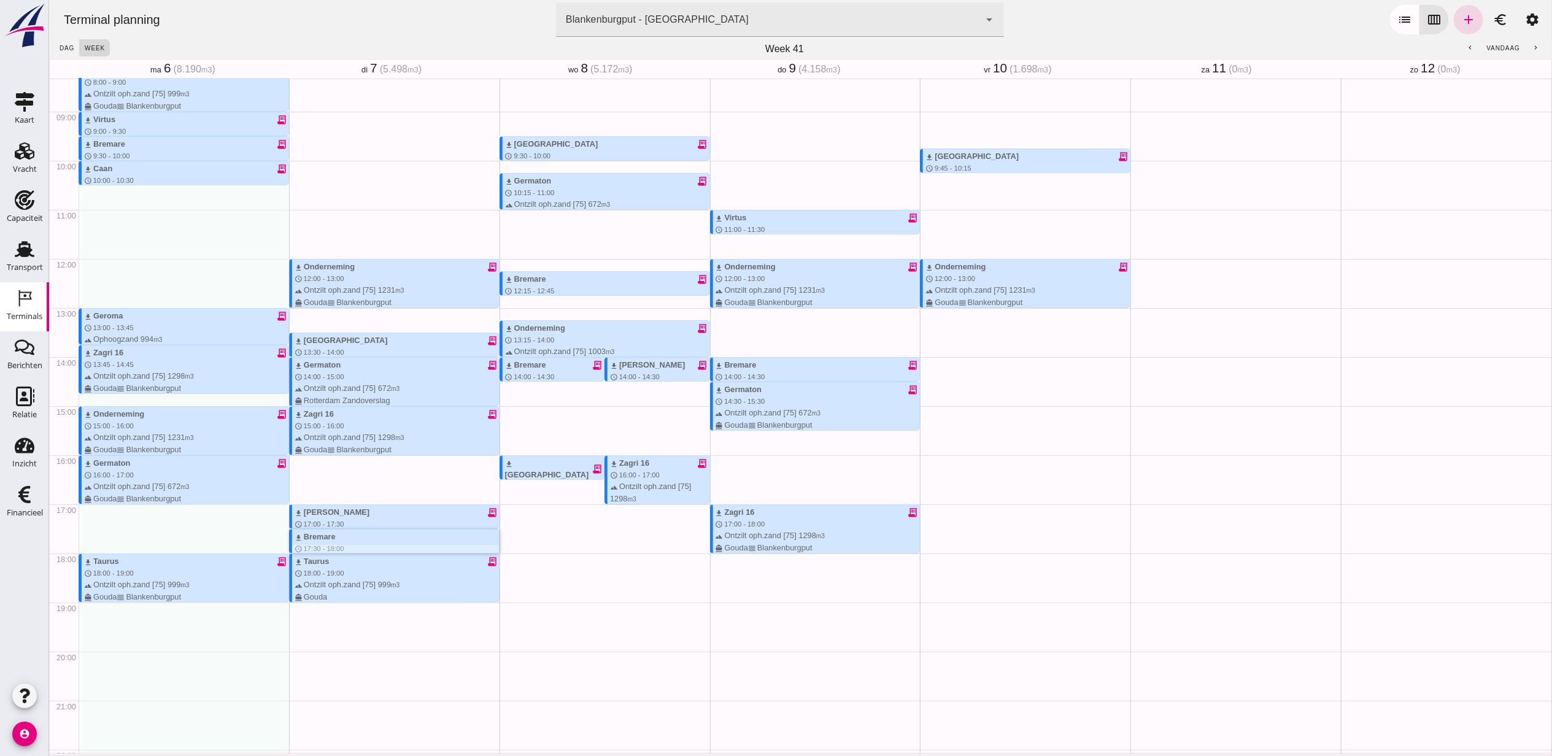
click at [354, 540] on div "download Bremare" at bounding box center [396, 537] width 204 height 12
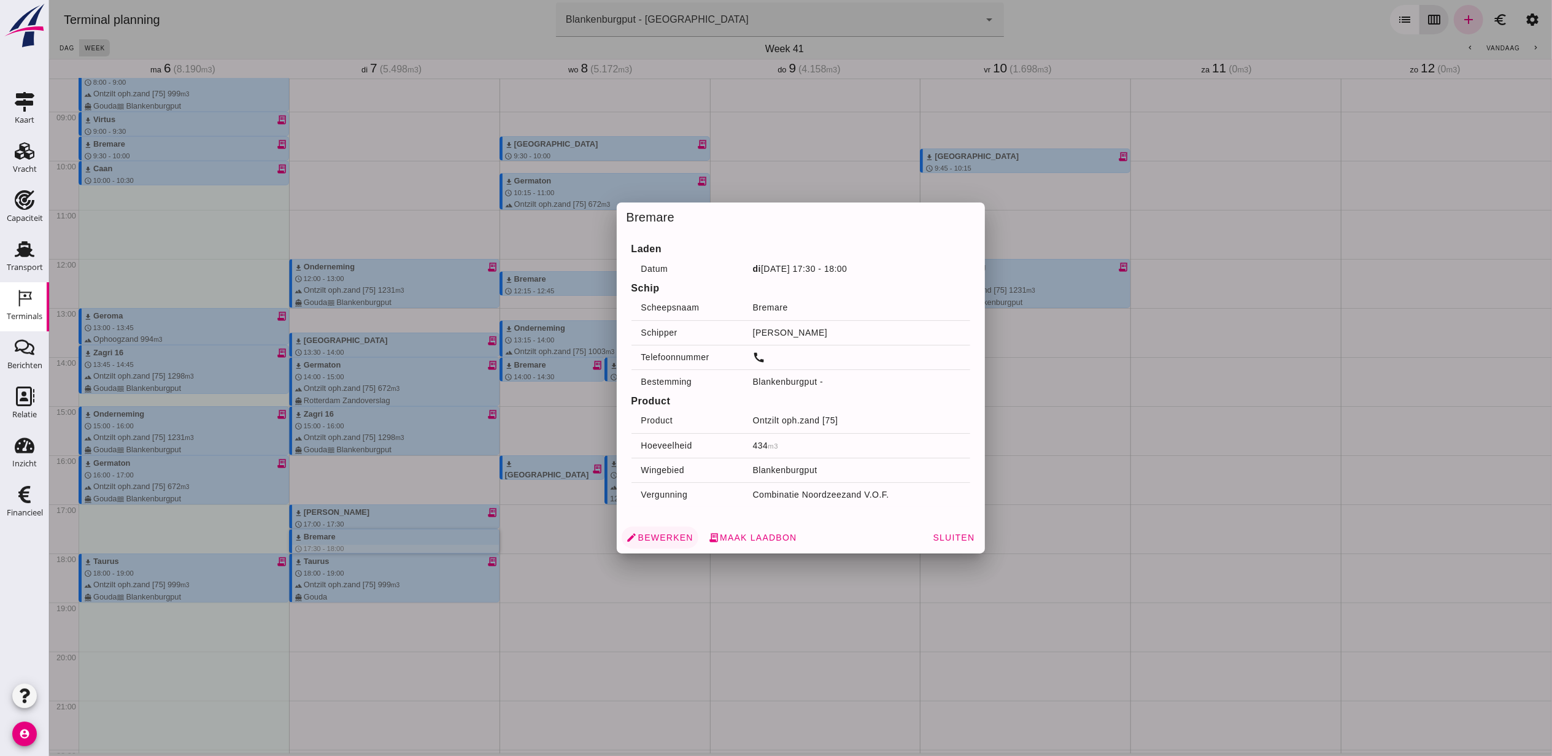
click at [653, 534] on span "edit Bewerken" at bounding box center [659, 537] width 67 height 11
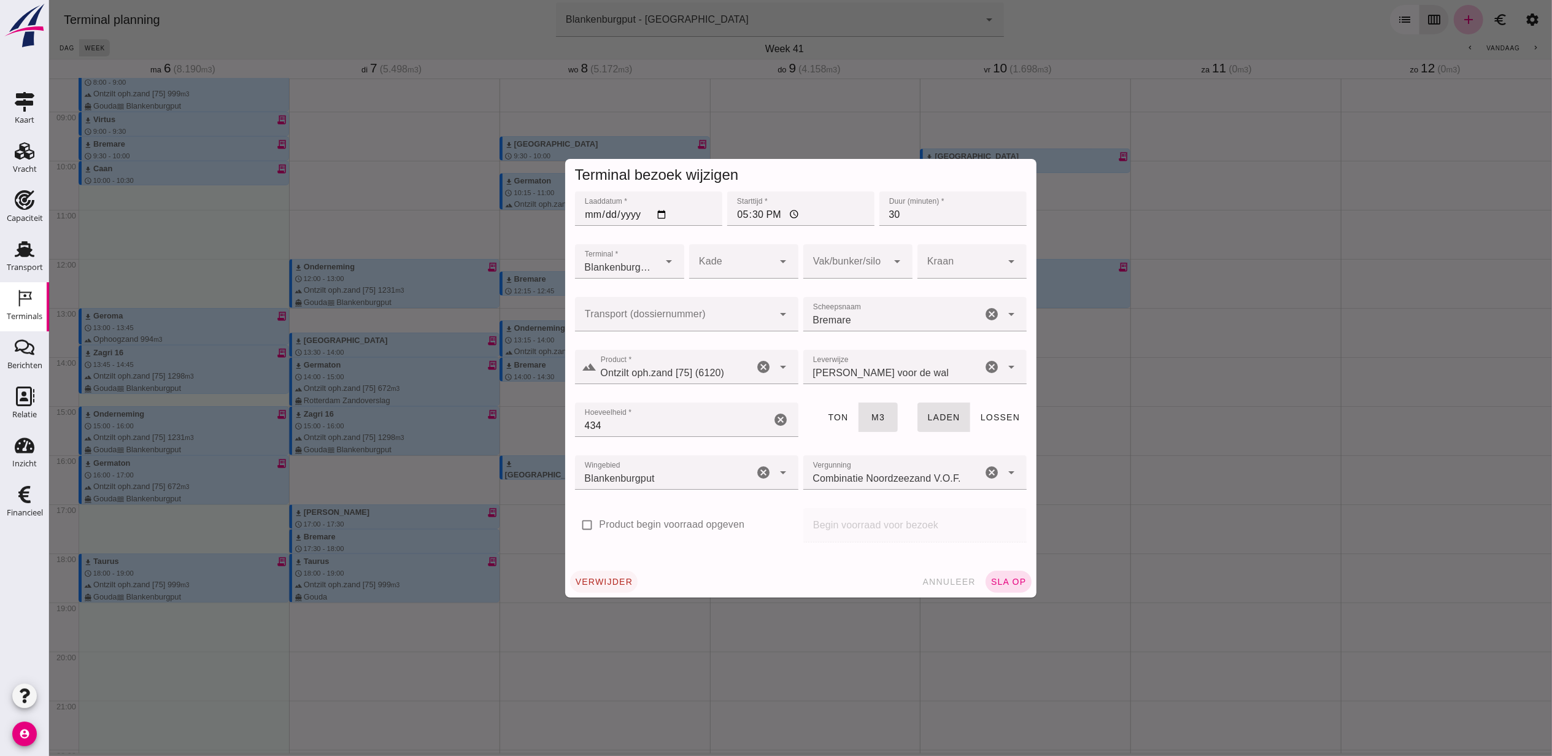
click at [610, 578] on span "verwijder" at bounding box center [604, 582] width 58 height 10
click at [668, 581] on span "bevestig" at bounding box center [668, 582] width 50 height 10
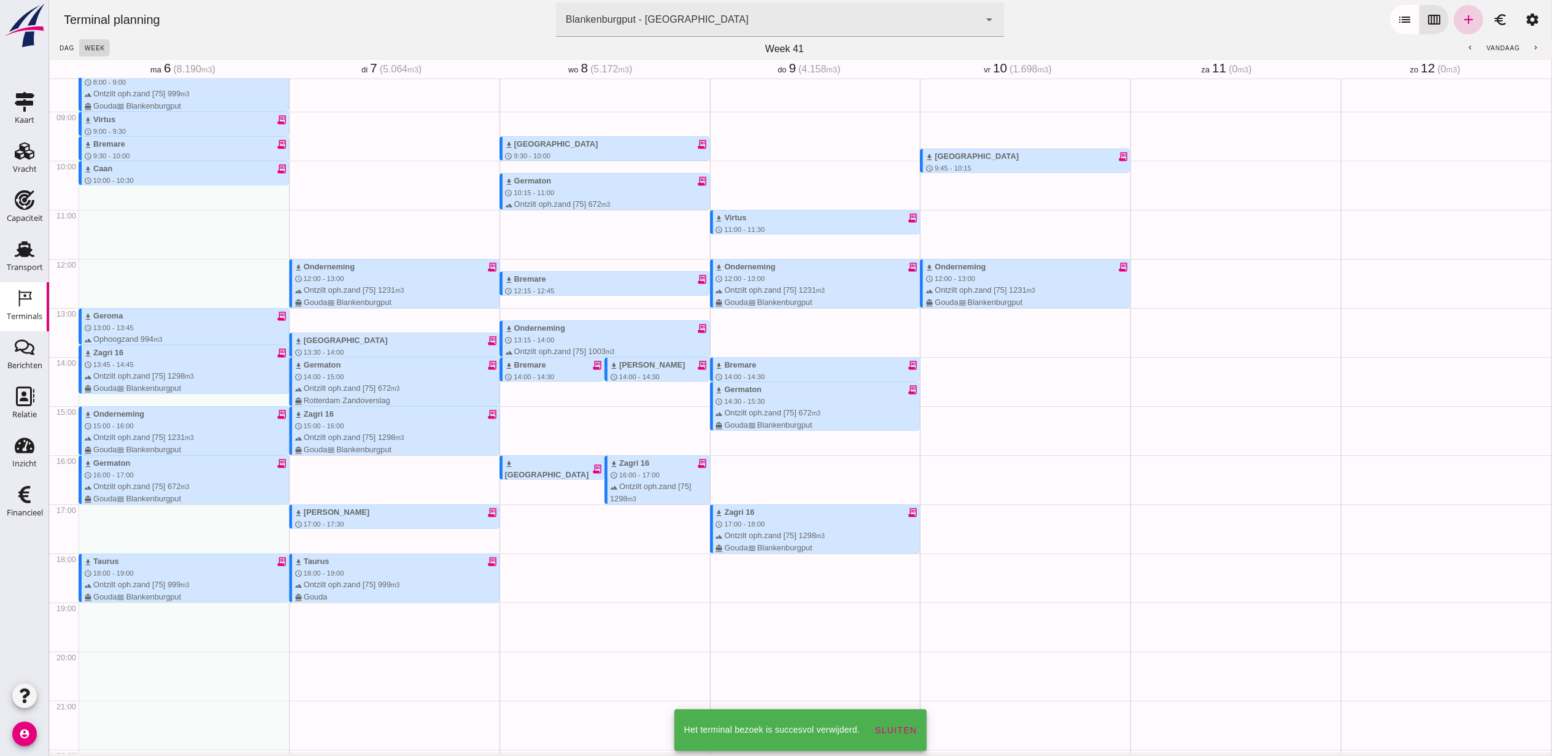
click at [1454, 31] on link "add" at bounding box center [1468, 19] width 29 height 29
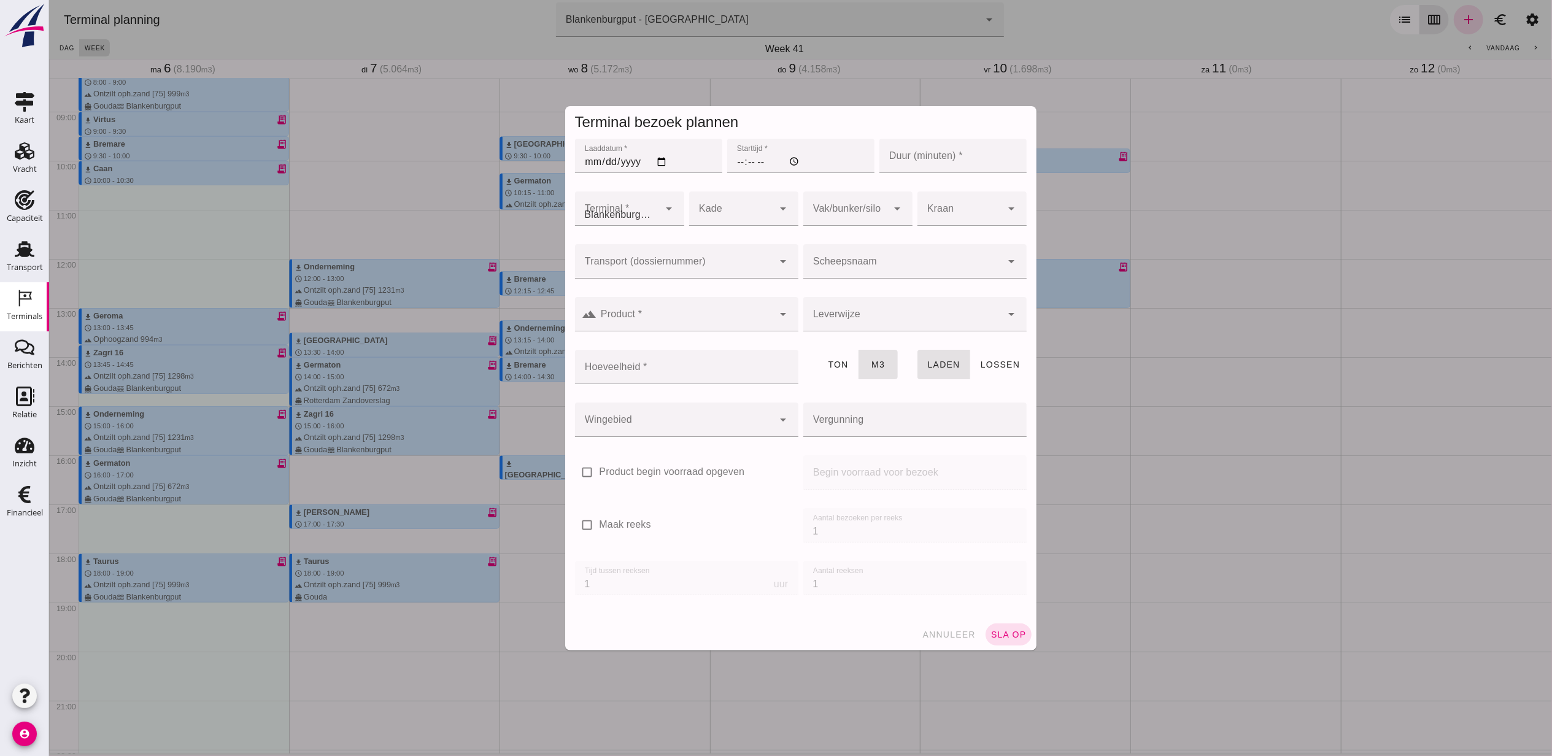
type input "Combinatie Noordzeezand V.O.F."
click at [659, 165] on input "Laaddatum *" at bounding box center [648, 156] width 147 height 34
type input "2025-10-07"
click at [731, 161] on input "Starttijd *" at bounding box center [800, 156] width 147 height 34
type input "17:30"
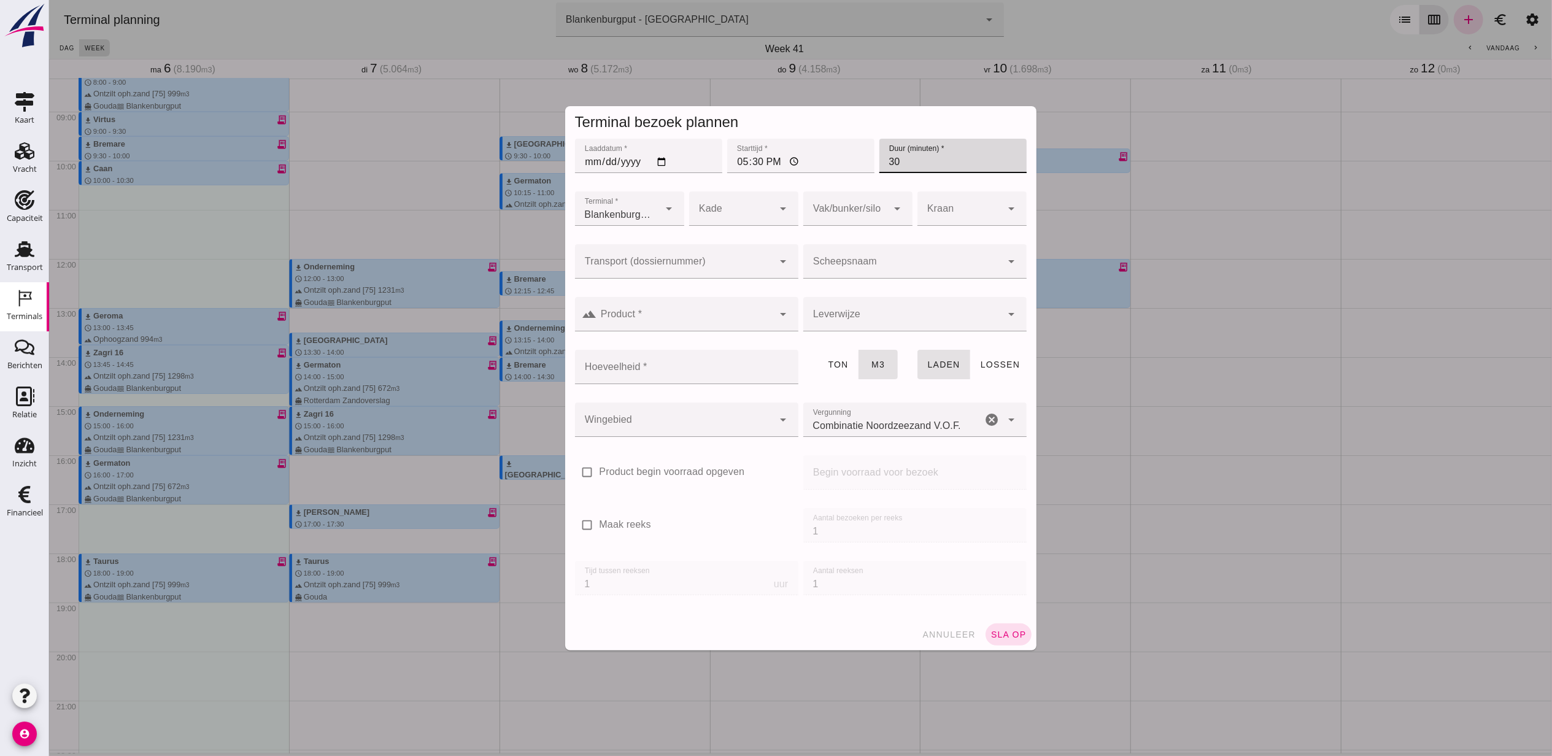
type input "30"
click at [871, 206] on div at bounding box center [845, 209] width 85 height 34
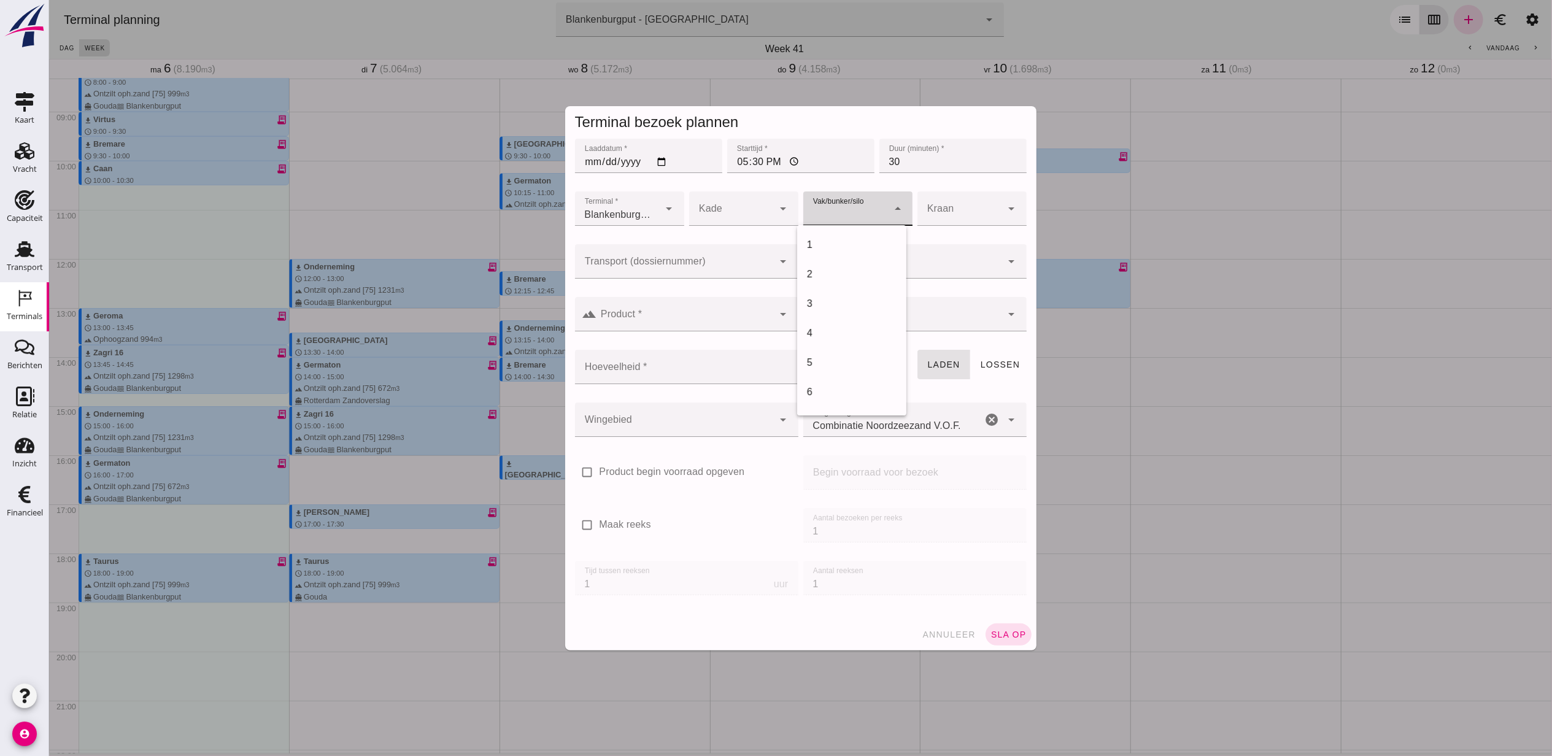
scroll to position [501, 0]
click at [844, 244] on div "18" at bounding box center [852, 245] width 90 height 15
type input "366"
click at [719, 269] on input "Transport (dossiernummer)" at bounding box center [674, 267] width 199 height 15
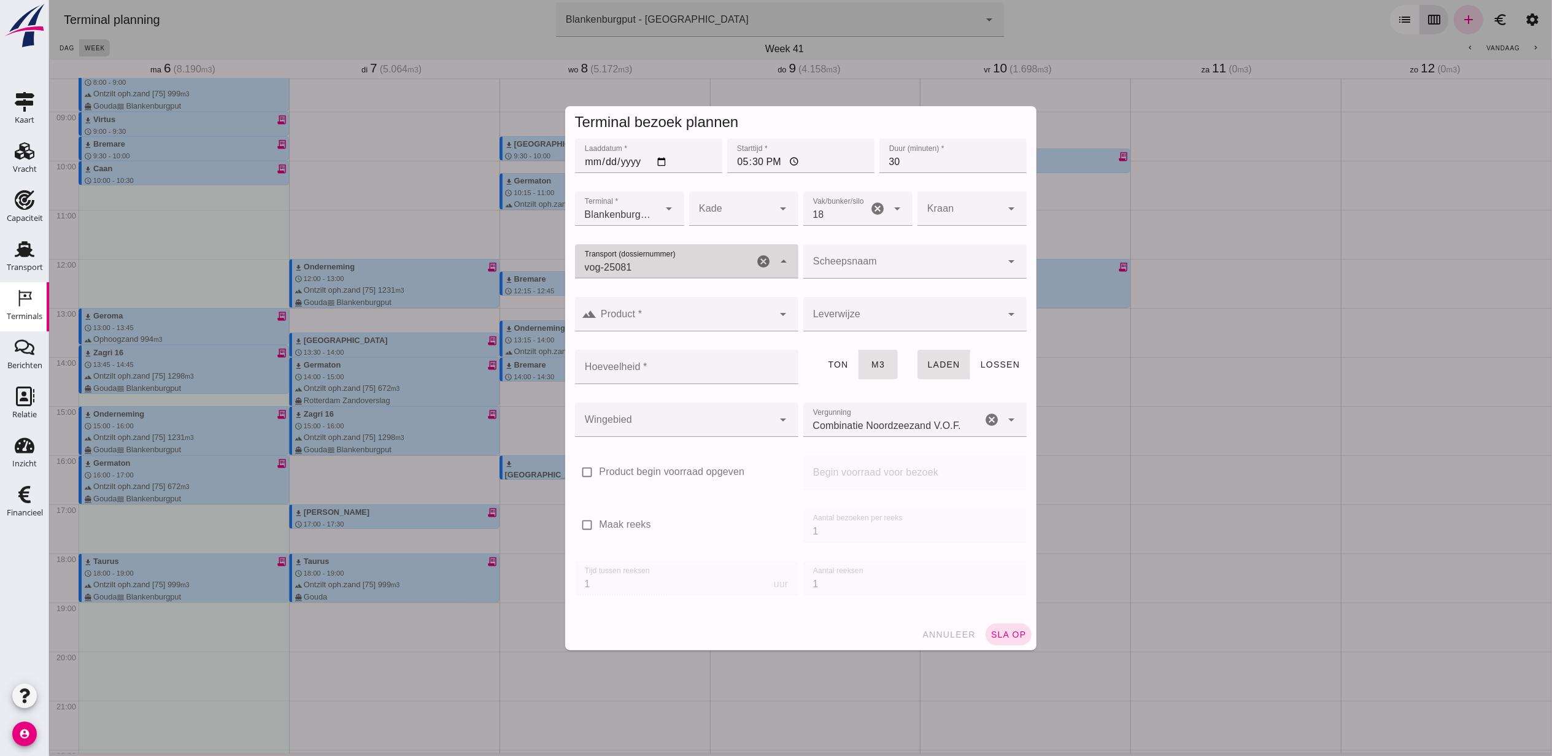
type input "vog-250811"
click at [678, 295] on div "VOG-250811" at bounding box center [680, 292] width 204 height 15
type input "VOG-250811"
type input "franco_at_work"
type input "VOG-250811"
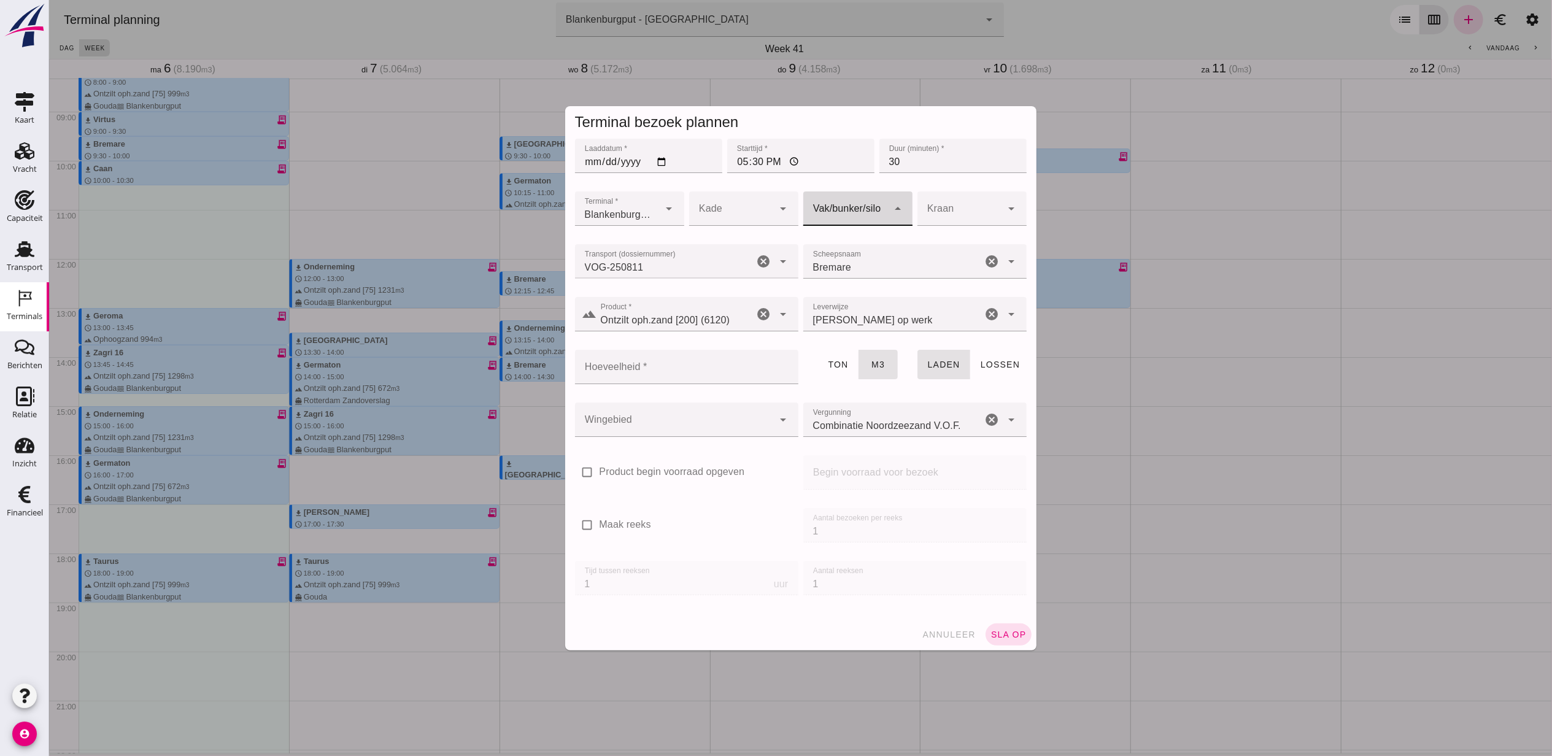
click at [872, 209] on div at bounding box center [845, 209] width 85 height 34
click at [884, 238] on div "18" at bounding box center [851, 244] width 109 height 29
click at [867, 198] on div at bounding box center [845, 209] width 85 height 34
click at [826, 239] on div "18" at bounding box center [852, 245] width 90 height 15
type input "366"
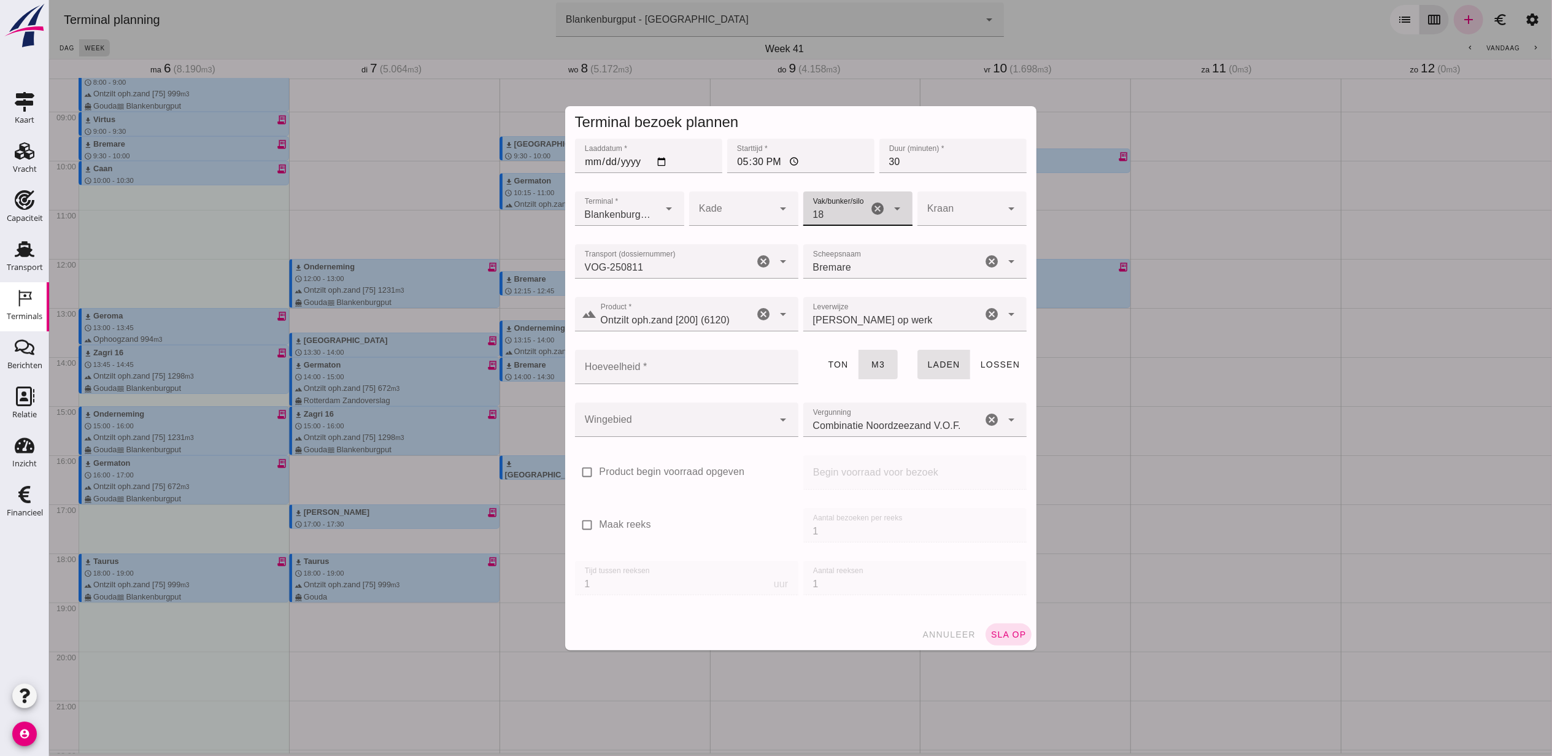
click at [653, 371] on input "Hoeveelheid *" at bounding box center [683, 367] width 216 height 34
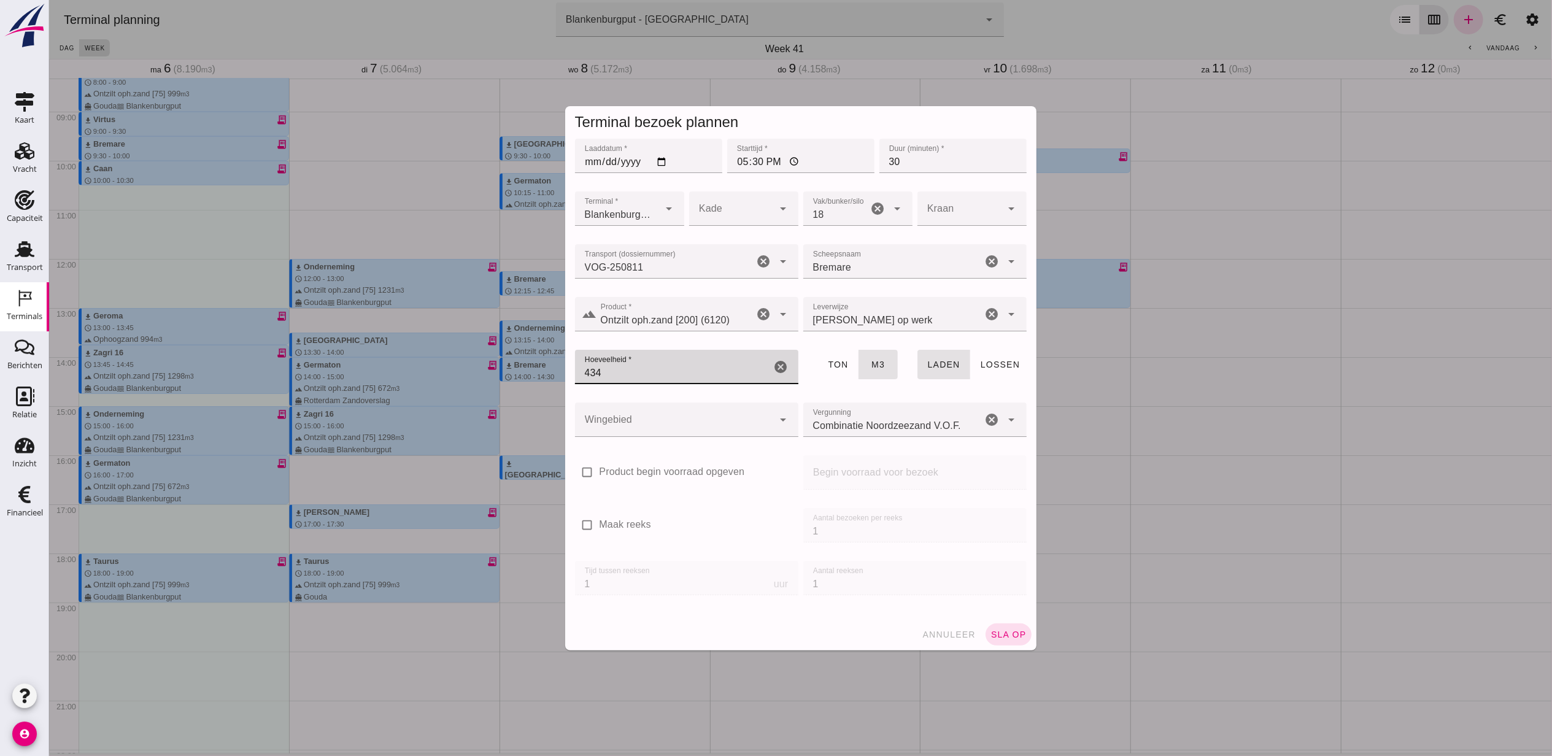
type input "434"
click at [675, 442] on div at bounding box center [686, 446] width 204 height 9
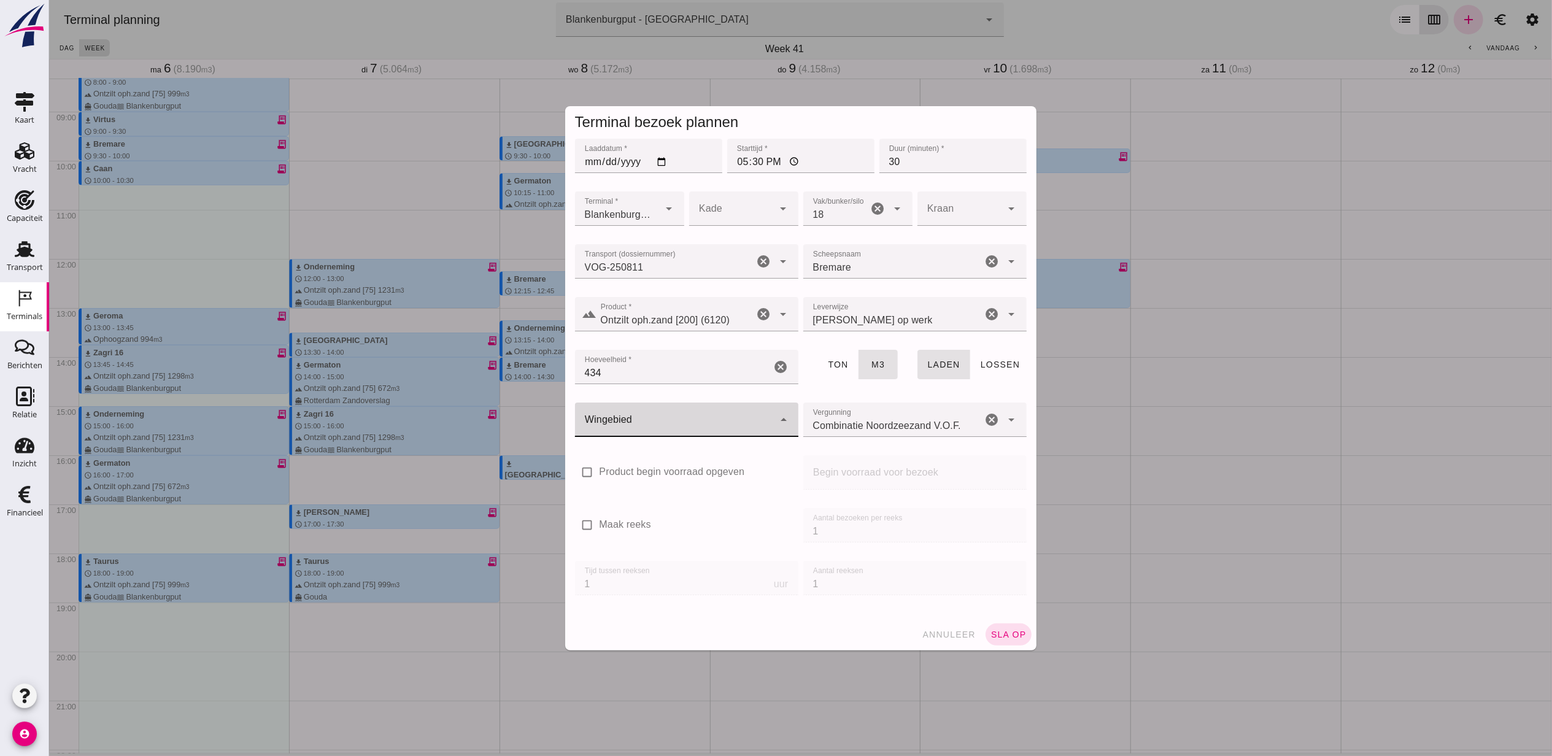
click at [675, 428] on div at bounding box center [674, 420] width 199 height 34
click at [678, 457] on div "Blankenburgput" at bounding box center [680, 456] width 204 height 15
type input "333"
click at [1012, 646] on div "annuleer sla op" at bounding box center [800, 635] width 471 height 32
click at [1007, 634] on span "sla op" at bounding box center [1008, 635] width 36 height 10
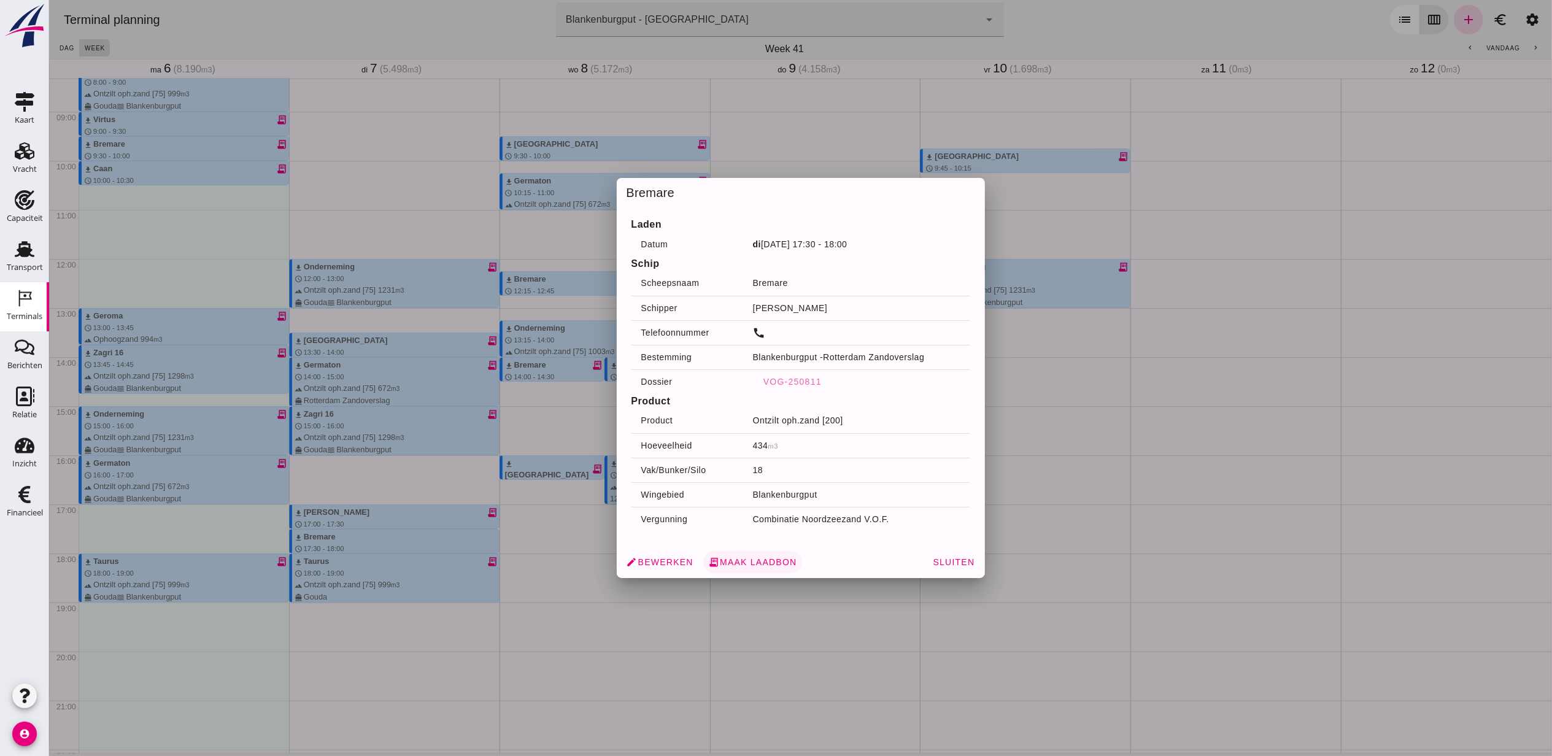
drag, startPoint x: 467, startPoint y: 540, endPoint x: 769, endPoint y: 565, distance: 302.5
click at [769, 565] on span "receipt_long Maak laadbon" at bounding box center [752, 562] width 89 height 11
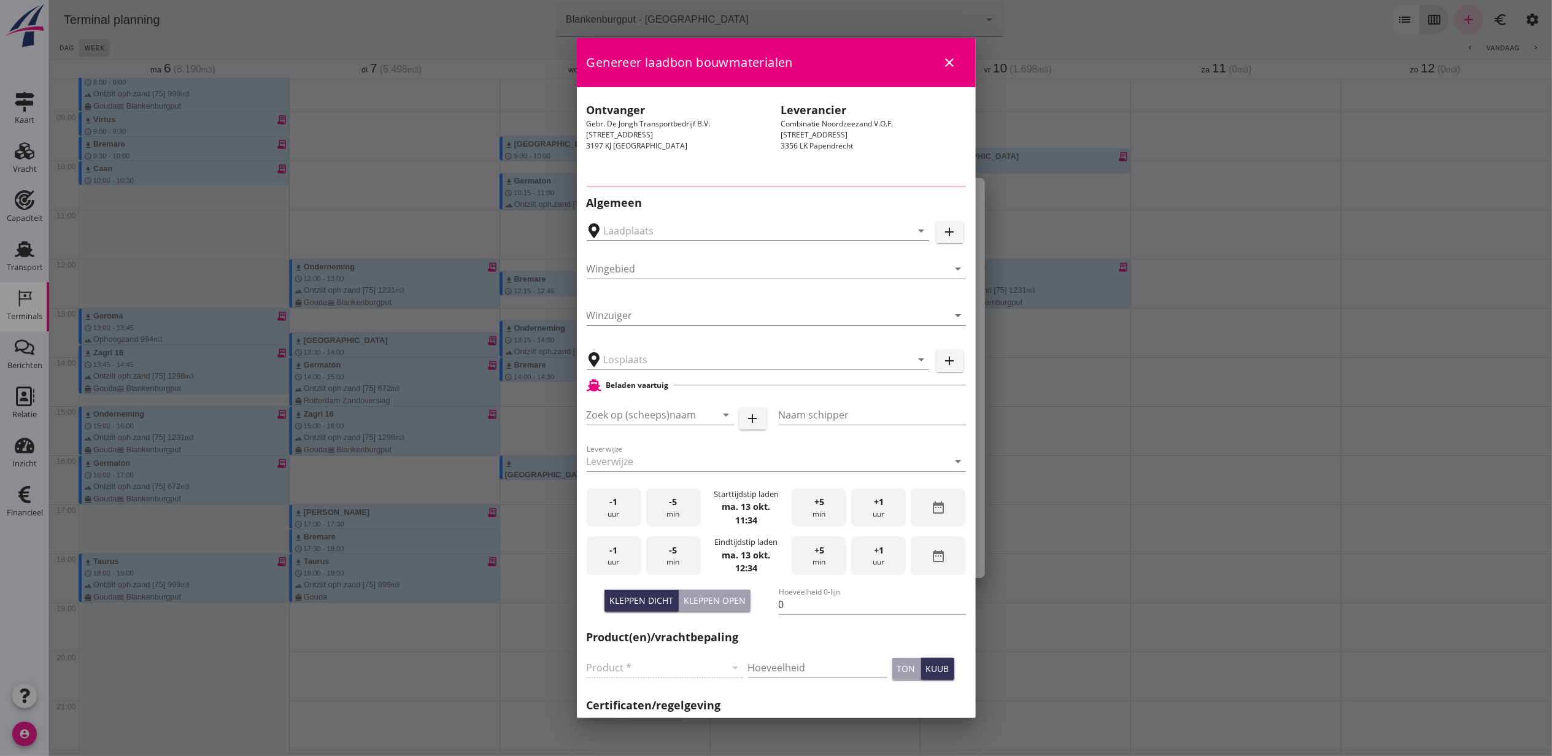
type input "[GEOGRAPHIC_DATA], [GEOGRAPHIC_DATA]"
type input "Gebr. De Jongh Transportbedrijf B.V., Rotterdam Zandoverslag"
type input "Blankenburgput"
type input "Bremare"
type input "Lex Volker"
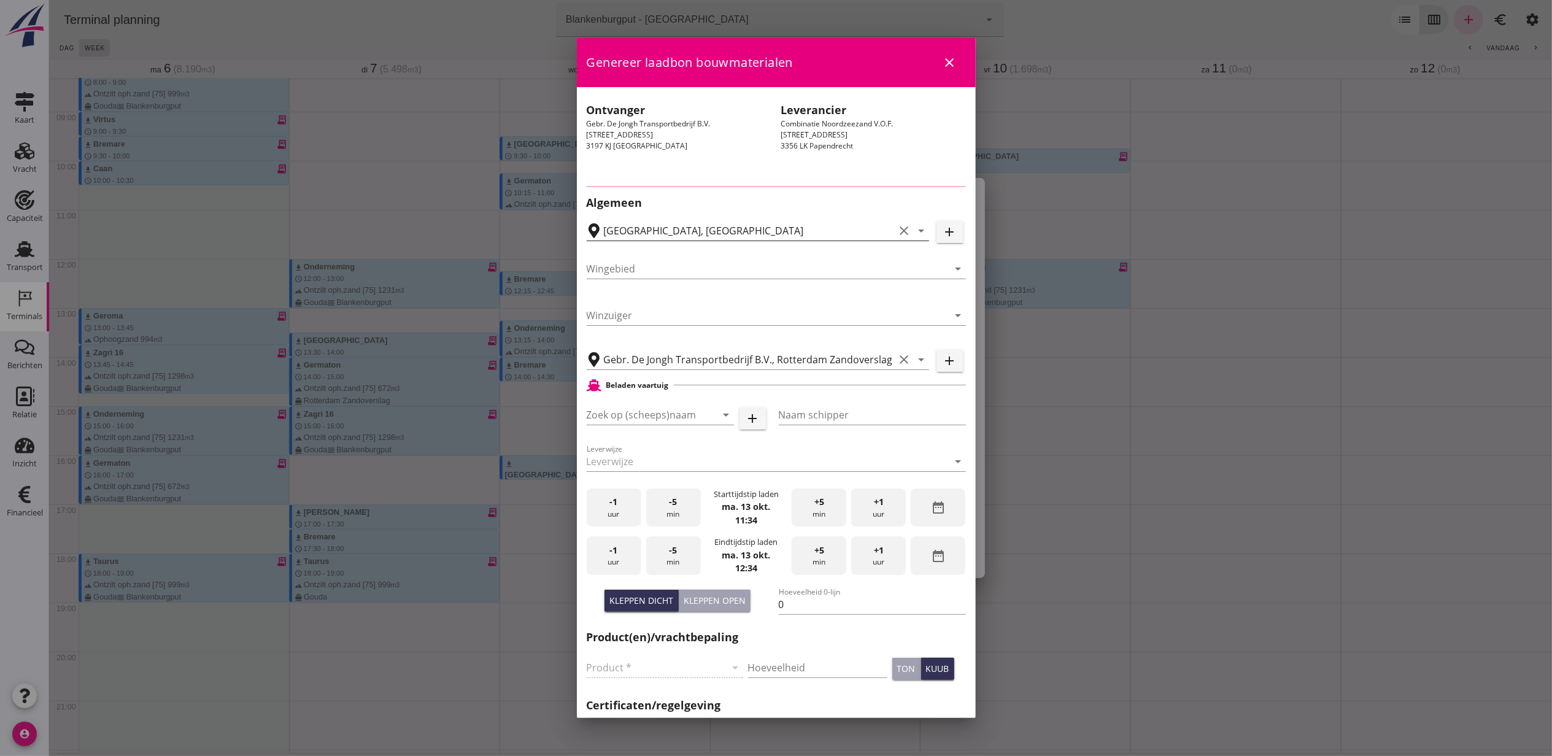
type input "Ontzilt oph.zand [200] (6120)"
type input "Combinatie Noordzeezand V.O.F."
type input "K-0204577 - BRL9313 Niveau II"
type input "Combinatie Noordzeezand V.O.F."
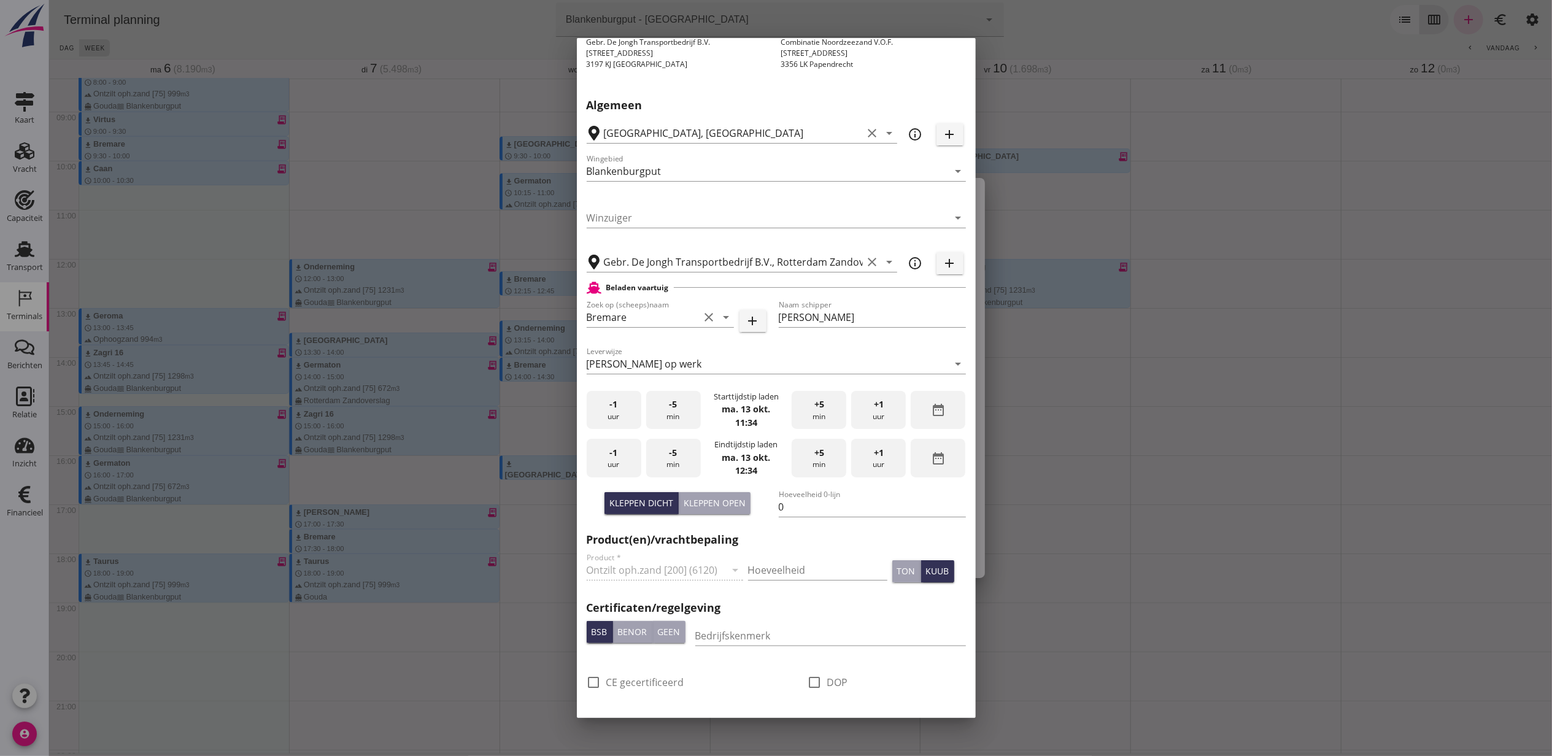
scroll to position [163, 0]
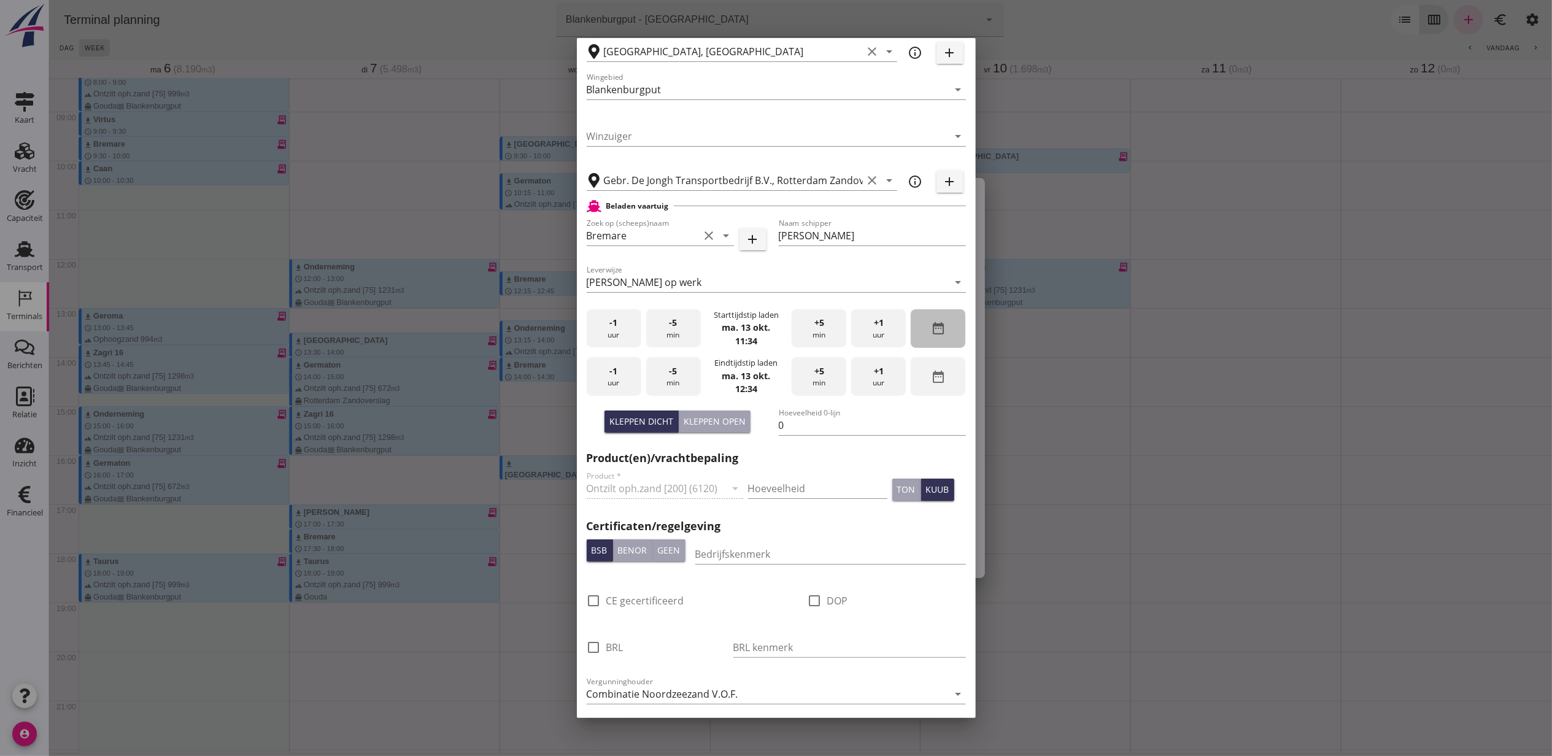
click at [921, 336] on div "date_range" at bounding box center [938, 328] width 55 height 39
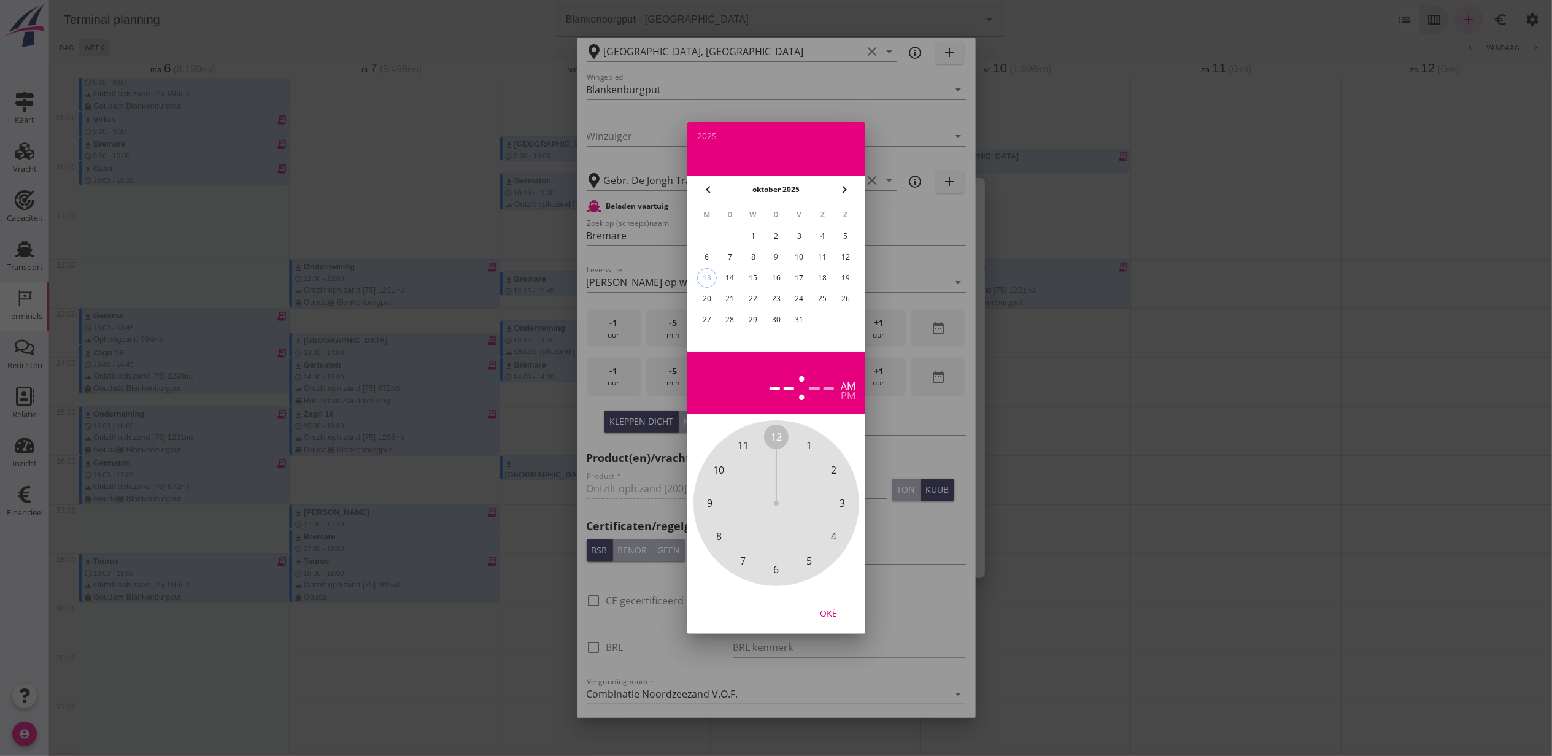
click at [728, 252] on div "7" at bounding box center [730, 257] width 20 height 20
click at [779, 437] on span "12" at bounding box center [776, 437] width 11 height 15
click at [846, 499] on span "15" at bounding box center [842, 503] width 11 height 15
click at [846, 502] on span "15" at bounding box center [842, 503] width 11 height 15
click at [834, 612] on div "Oké" at bounding box center [829, 613] width 34 height 13
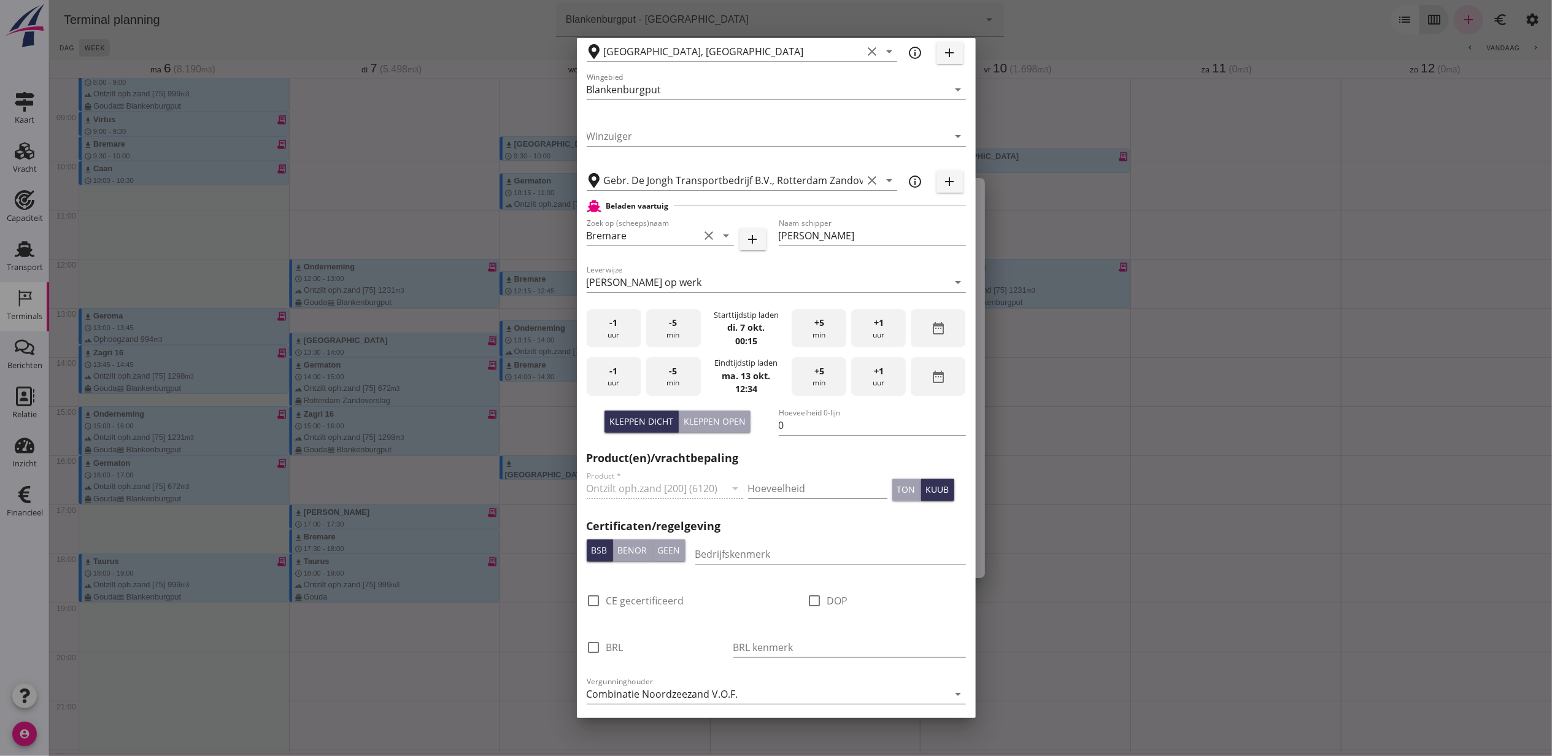
click at [933, 378] on icon "date_range" at bounding box center [938, 377] width 15 height 15
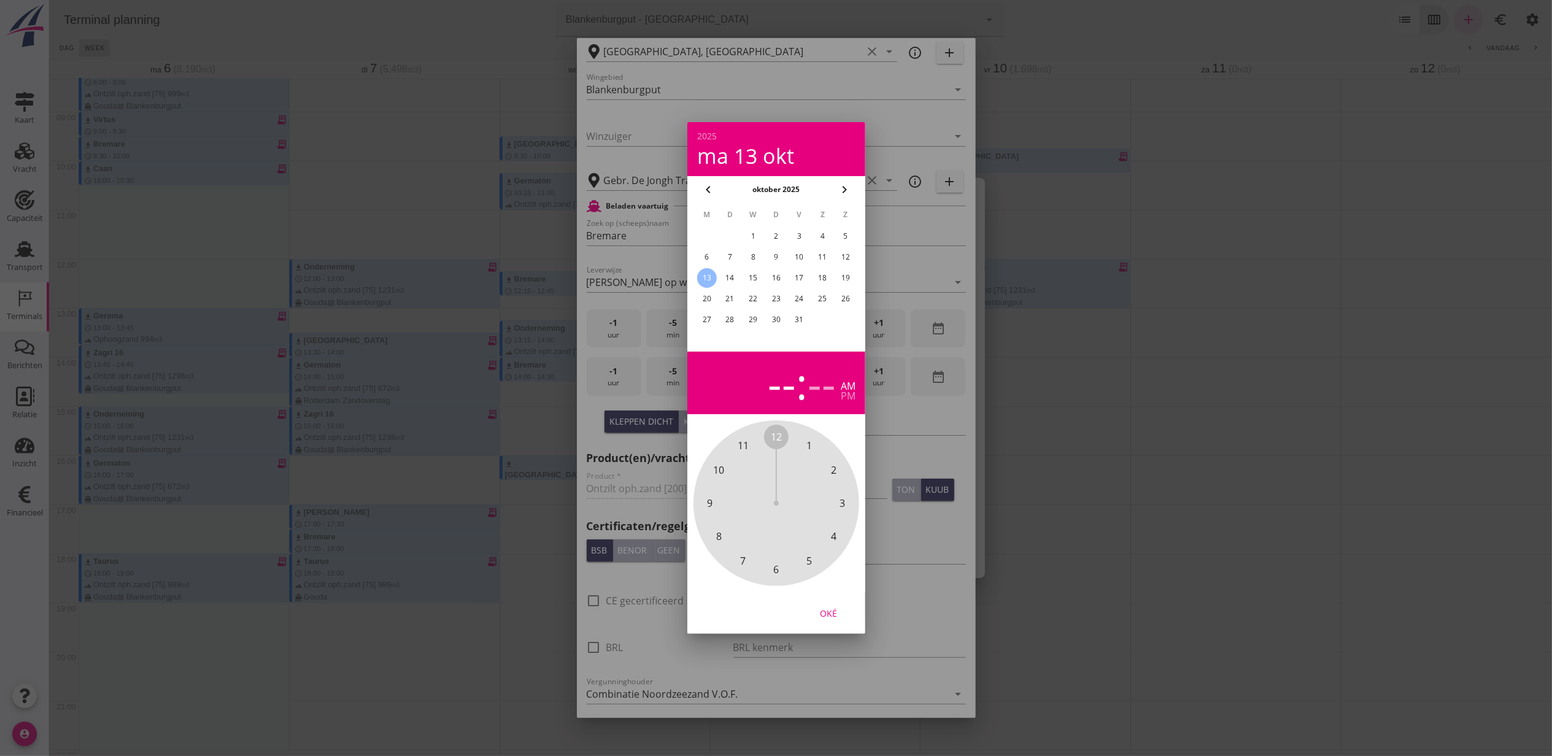
click at [729, 254] on div "7" at bounding box center [730, 257] width 20 height 20
click at [835, 538] on span "4" at bounding box center [834, 536] width 6 height 15
click at [842, 501] on span "15" at bounding box center [842, 503] width 11 height 15
click at [847, 395] on div "pm" at bounding box center [848, 396] width 15 height 10
click at [831, 605] on button "Oké" at bounding box center [829, 613] width 54 height 22
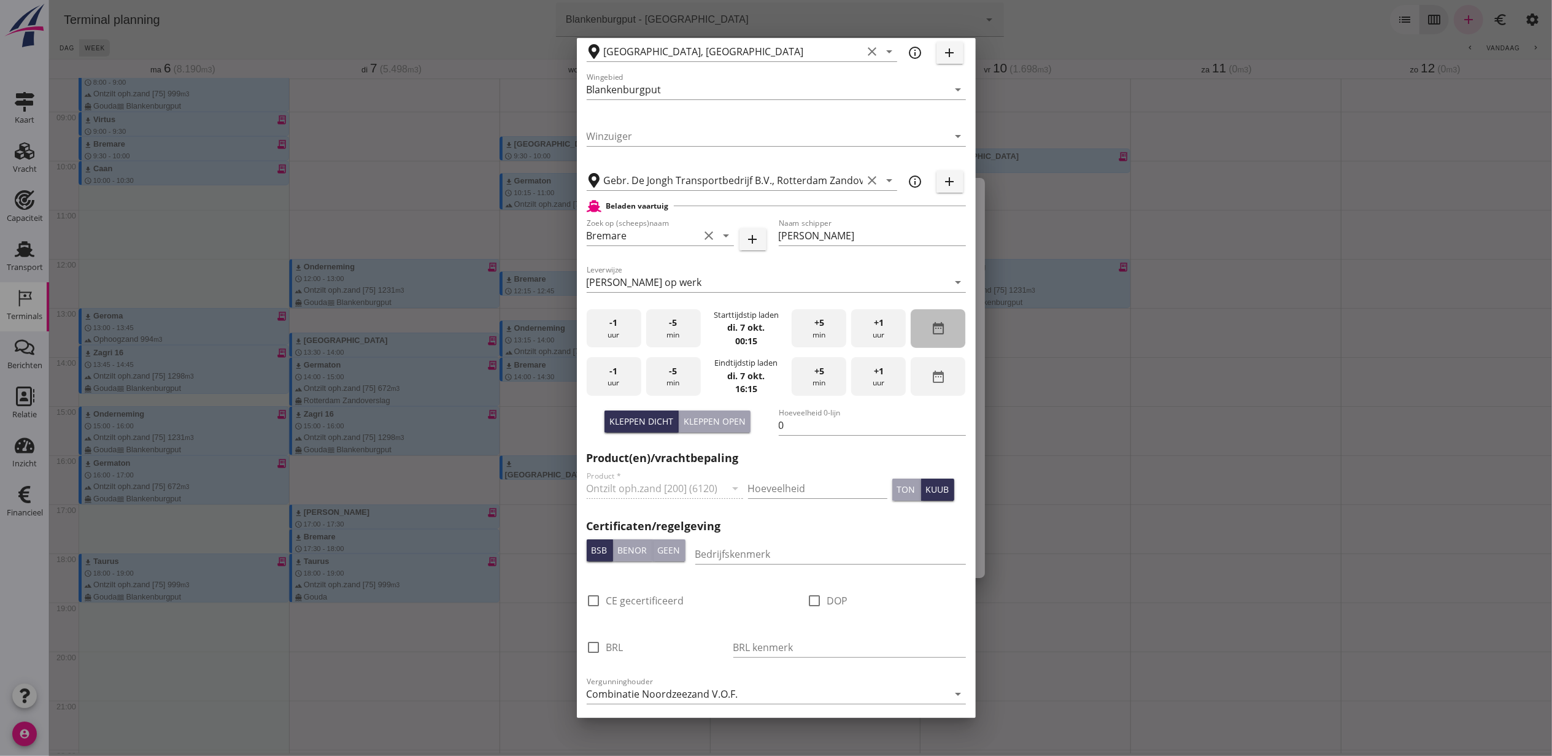
click at [931, 332] on icon "date_range" at bounding box center [938, 328] width 15 height 15
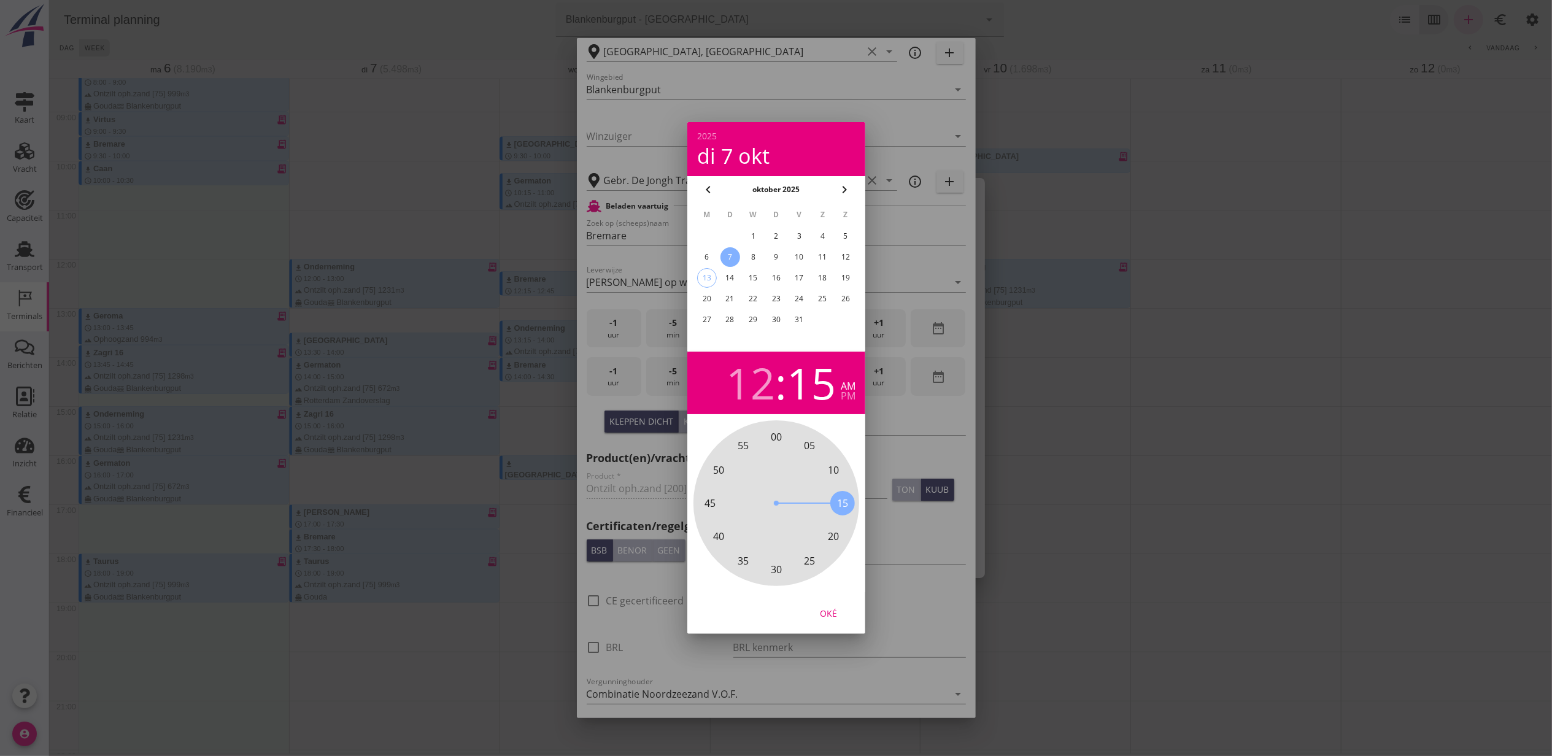
click at [729, 257] on div "7" at bounding box center [730, 257] width 20 height 20
click at [740, 386] on div "12" at bounding box center [750, 383] width 49 height 43
click at [836, 535] on span "4" at bounding box center [834, 536] width 6 height 15
click at [848, 395] on div "pm" at bounding box center [848, 396] width 15 height 10
click at [834, 612] on div "Oké" at bounding box center [829, 613] width 34 height 13
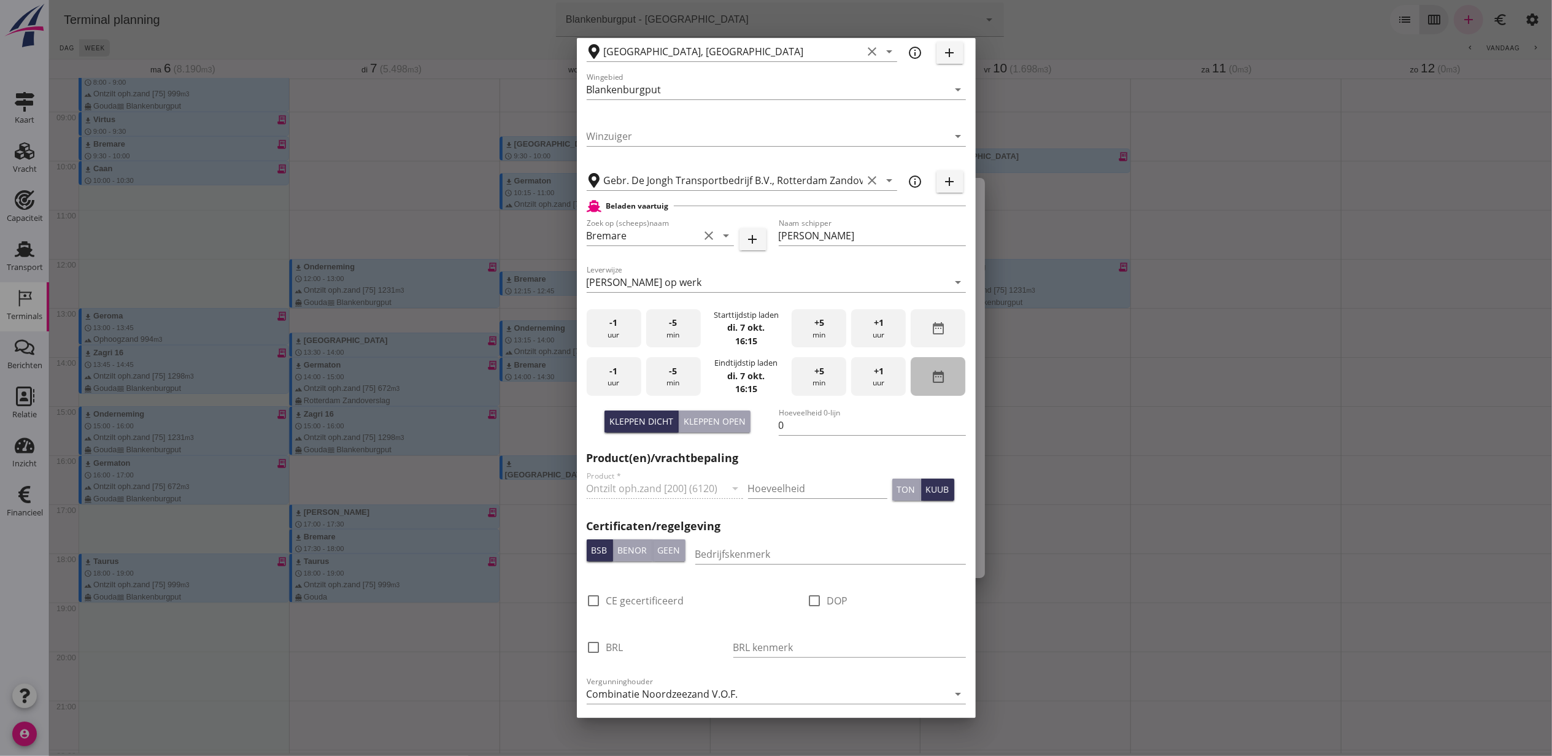
click at [936, 384] on div "date_range" at bounding box center [938, 376] width 55 height 39
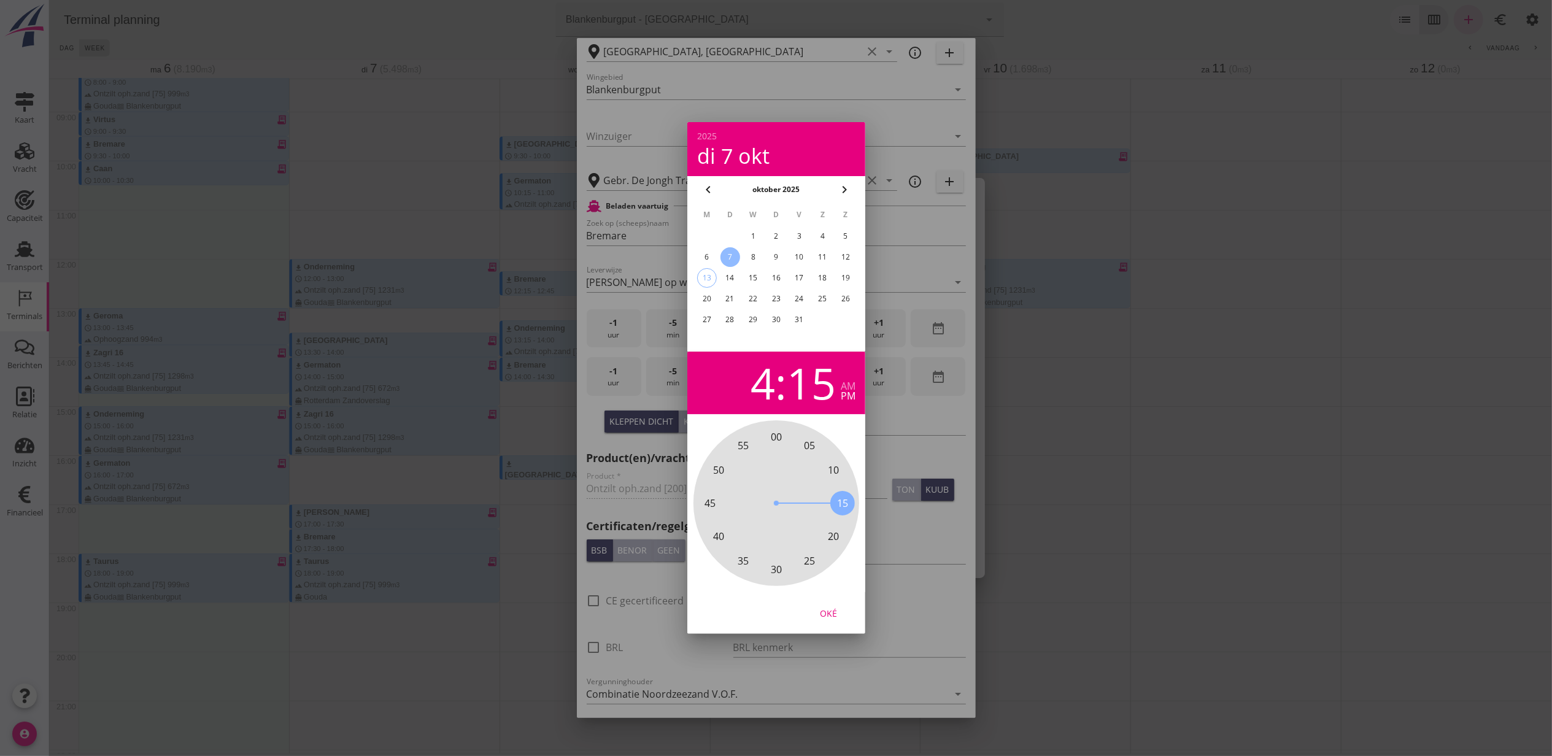
click at [769, 374] on div "4" at bounding box center [763, 383] width 25 height 43
click at [813, 558] on span "5" at bounding box center [809, 561] width 25 height 25
click at [835, 536] on span "20" at bounding box center [833, 536] width 11 height 15
click at [831, 608] on div "Oké" at bounding box center [829, 613] width 34 height 13
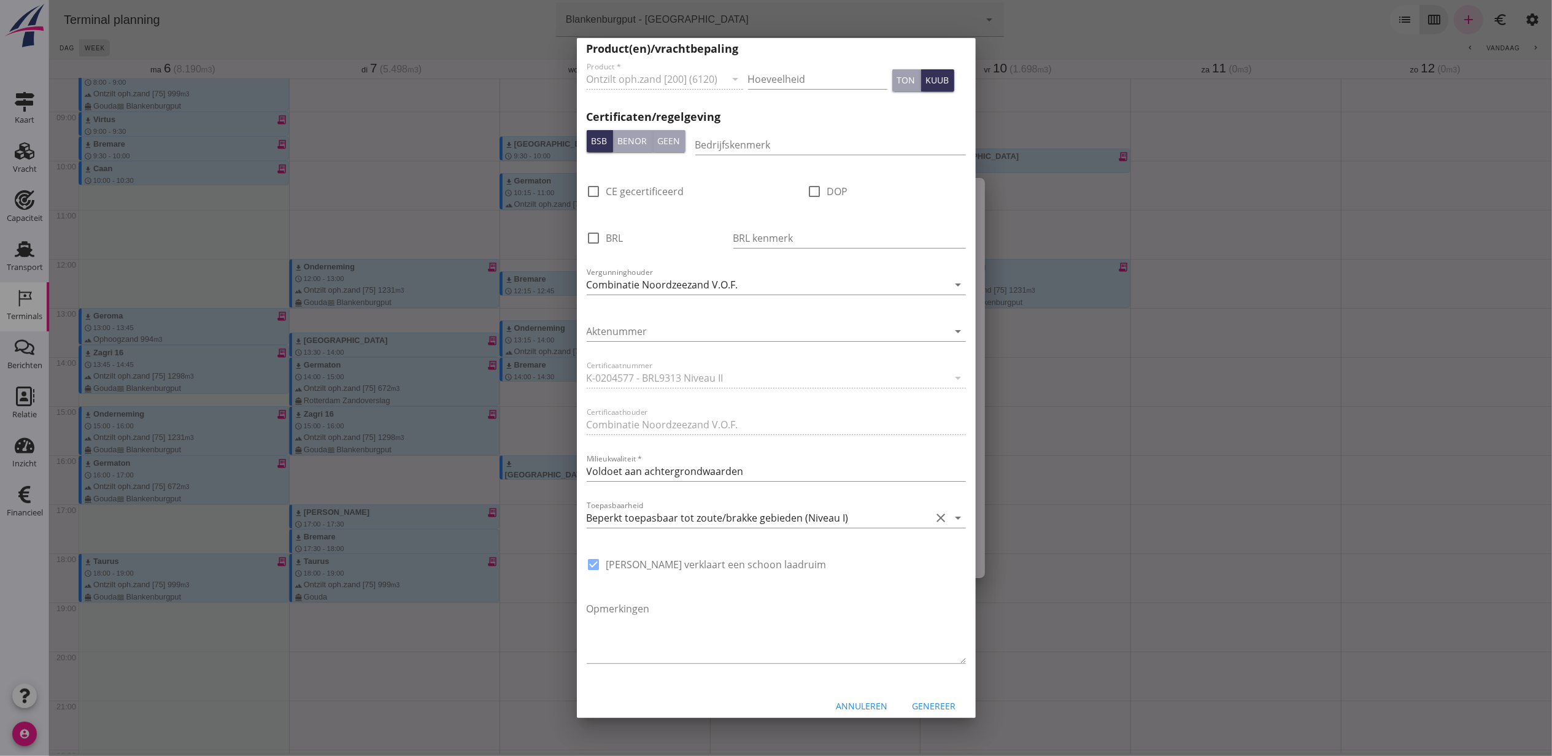
scroll to position [583, 0]
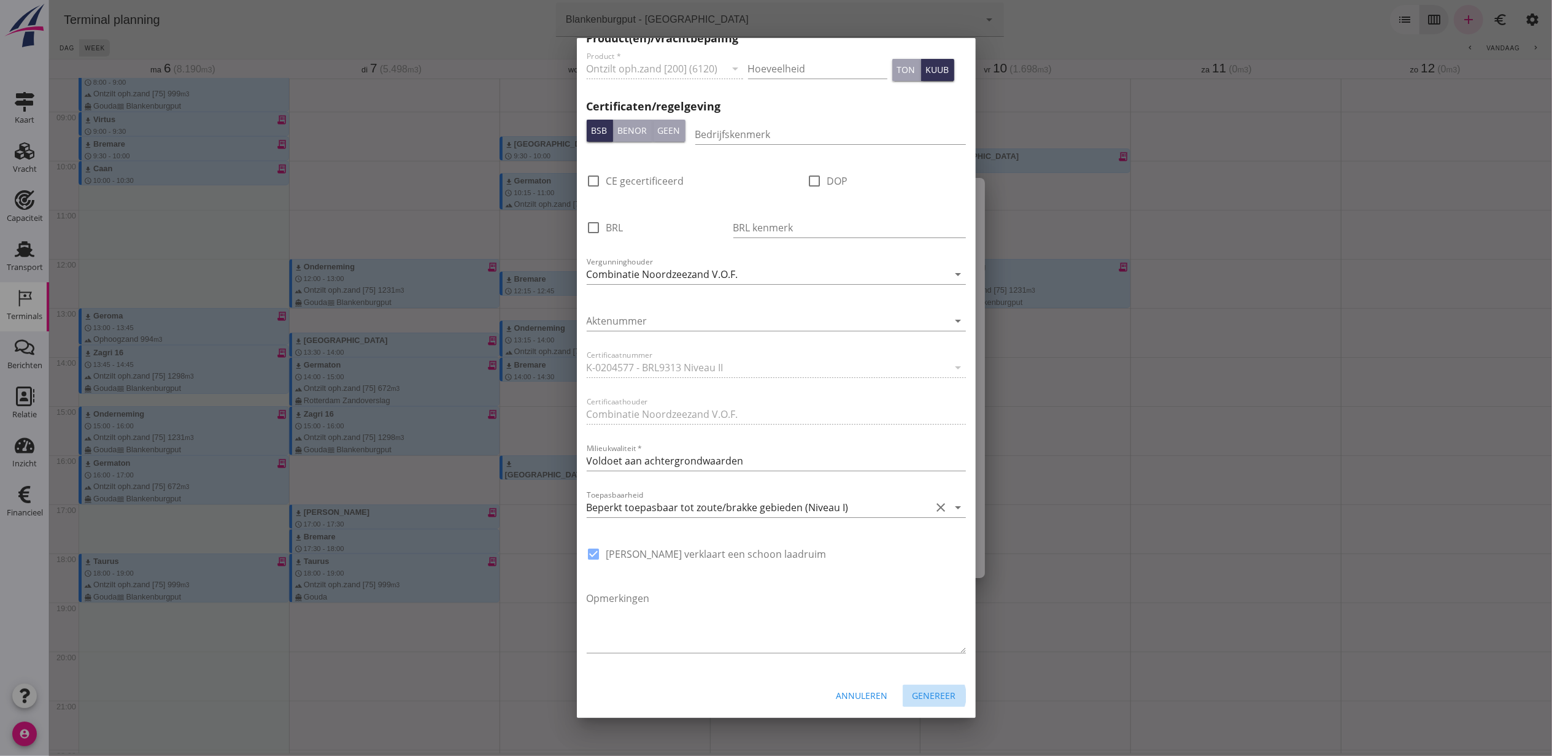
click at [931, 698] on div "Genereer" at bounding box center [935, 695] width 44 height 13
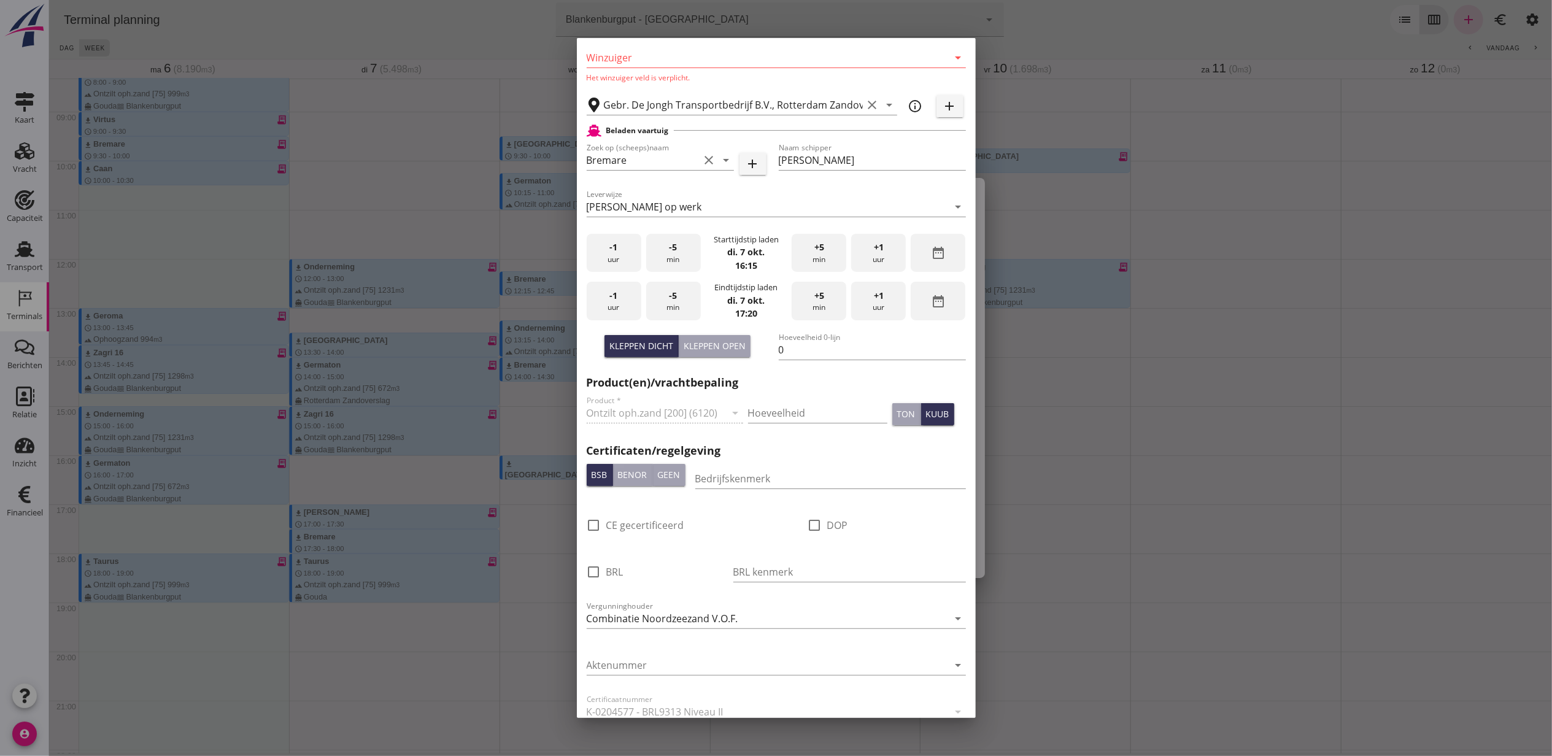
scroll to position [80, 0]
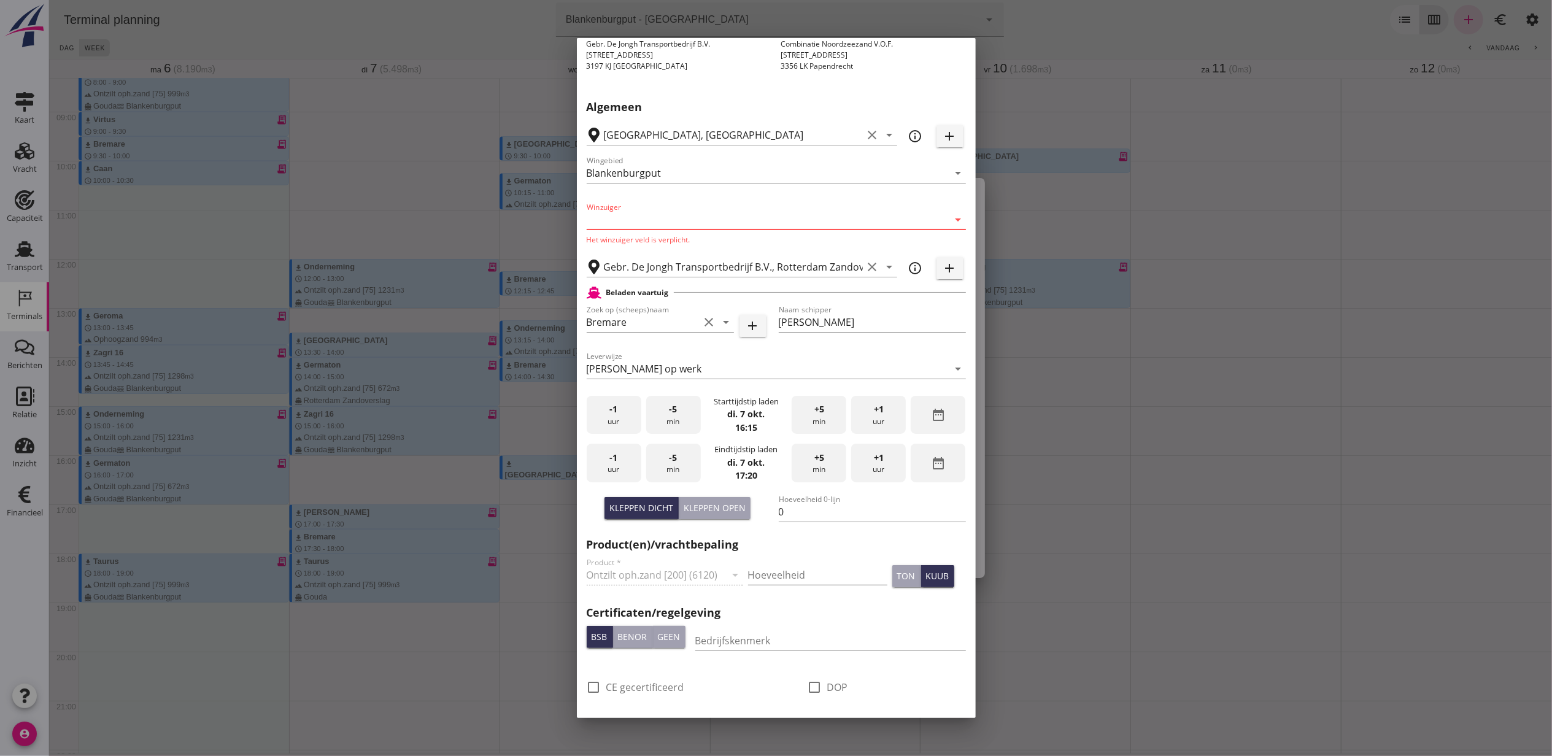
click at [673, 223] on input "Winzuiger" at bounding box center [768, 220] width 362 height 20
click at [796, 239] on div "rival" at bounding box center [770, 248] width 347 height 29
type input "rival"
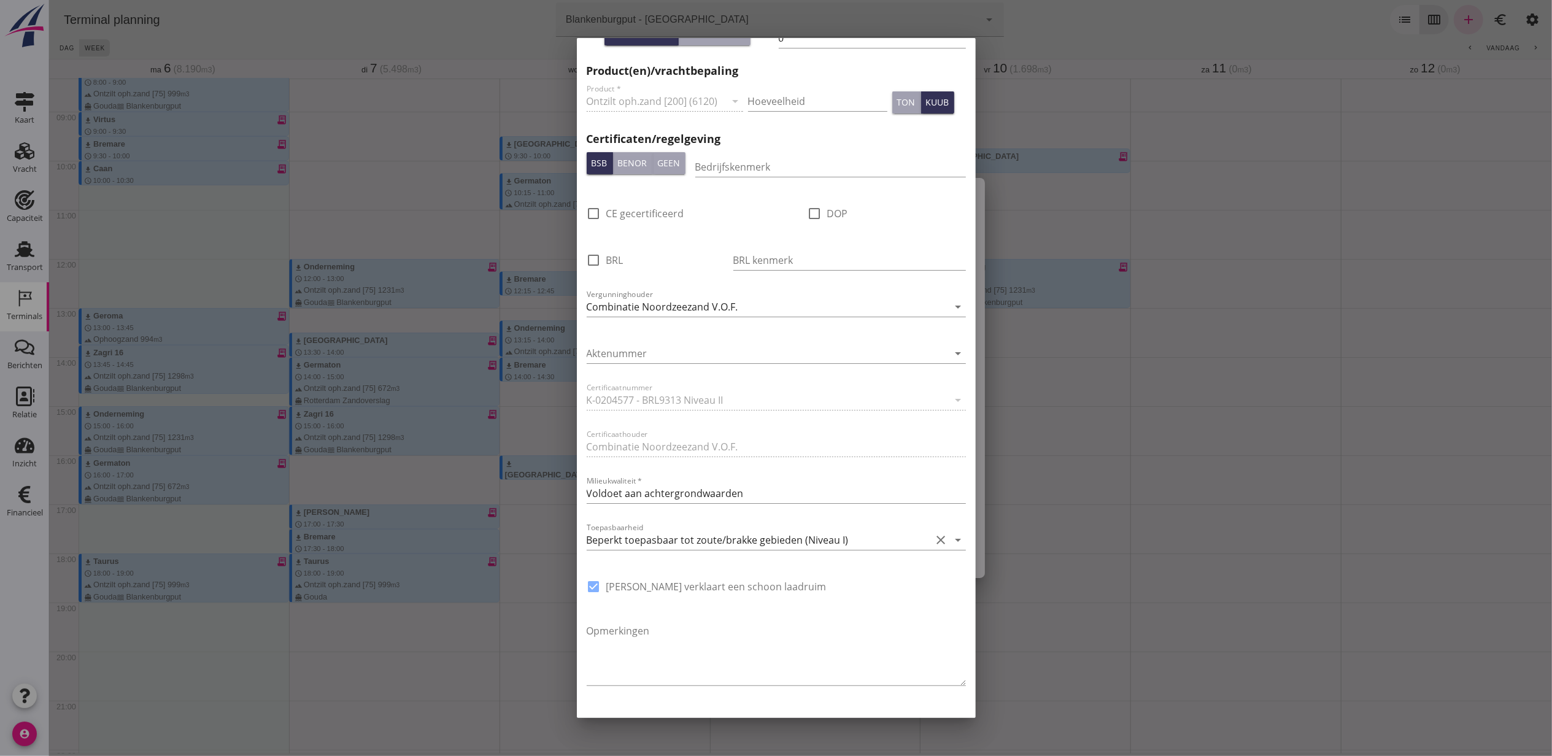
scroll to position [583, 0]
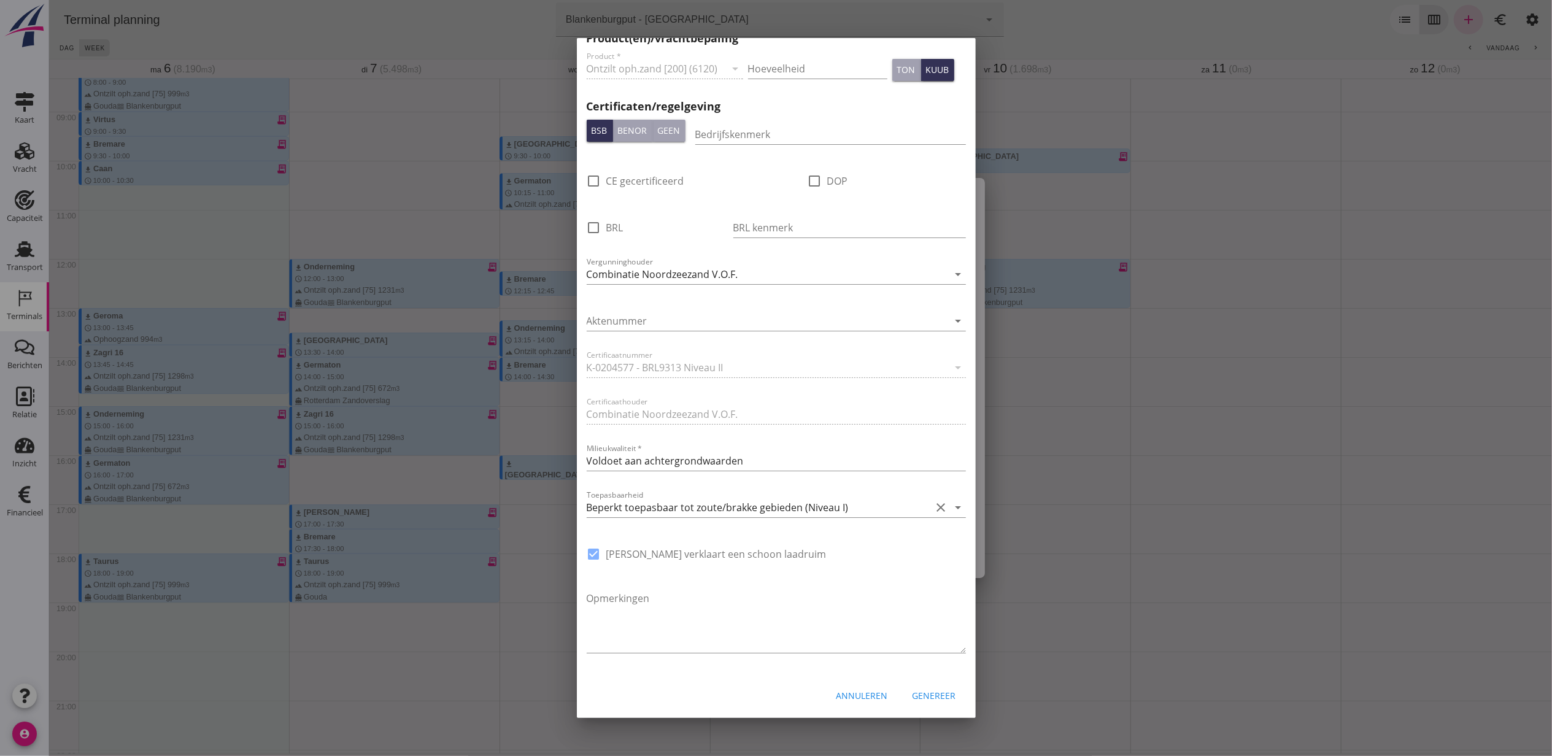
click at [921, 692] on div "Genereer" at bounding box center [935, 695] width 44 height 13
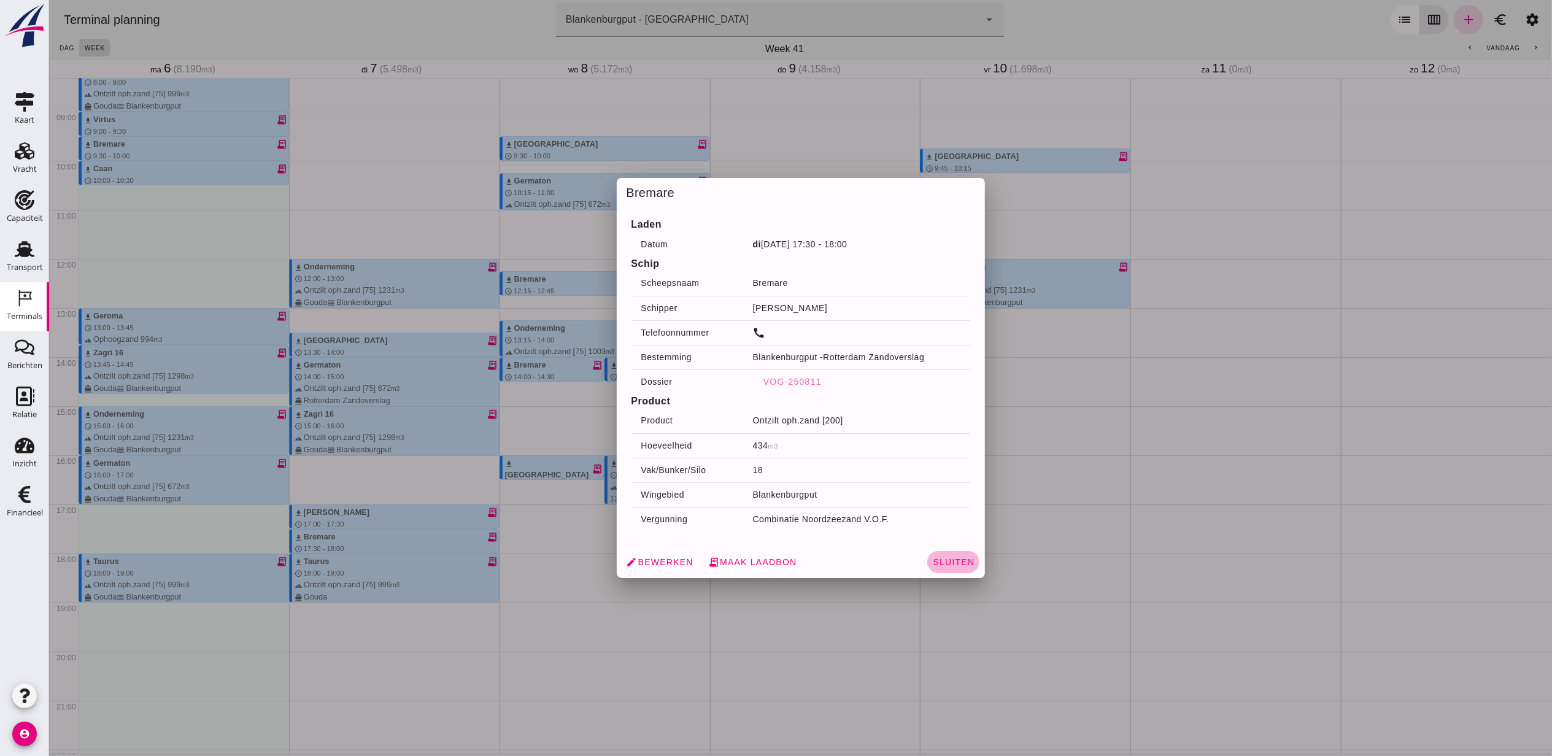
click at [945, 560] on span "Sluiten" at bounding box center [953, 562] width 42 height 10
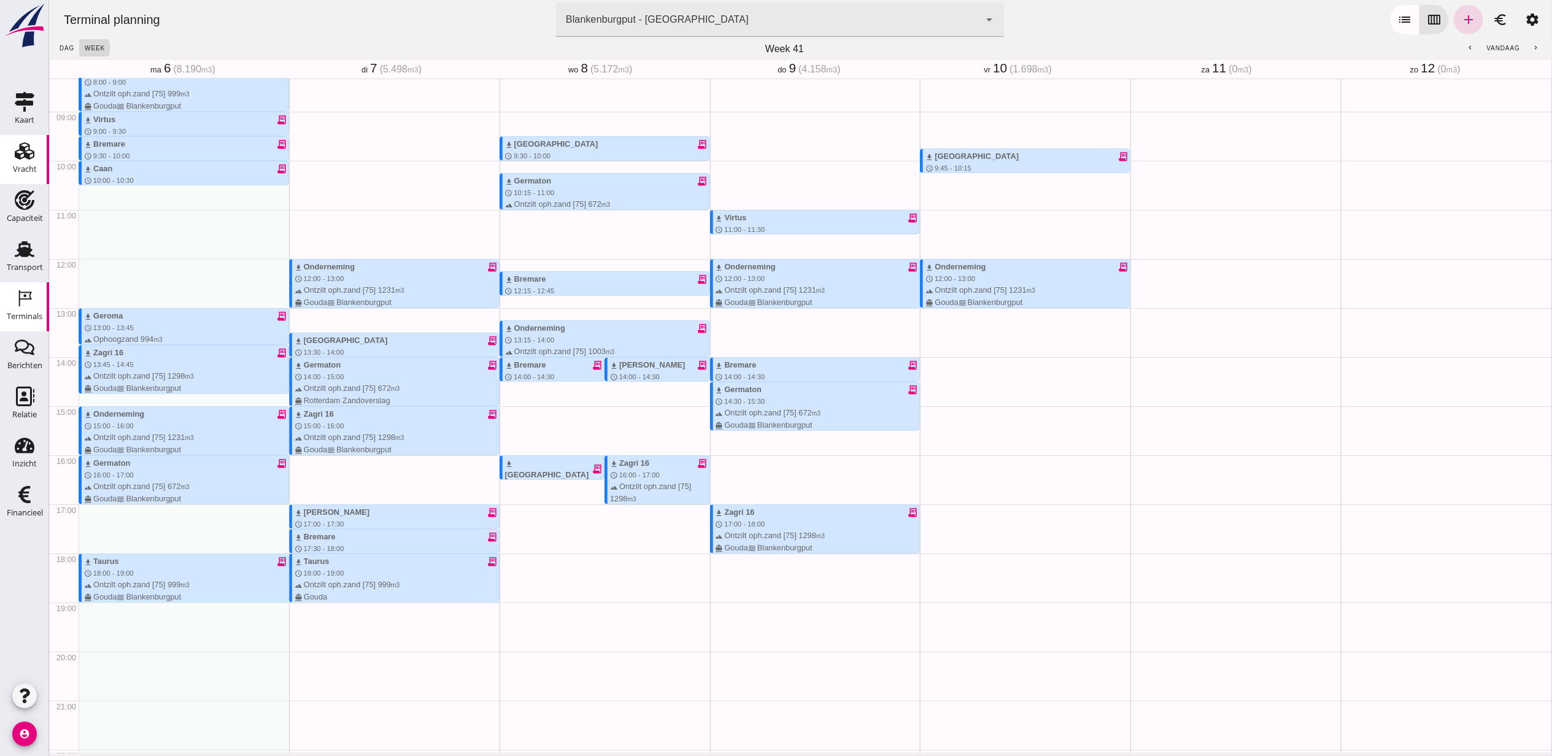
click at [28, 160] on icon "Vracht" at bounding box center [25, 151] width 20 height 20
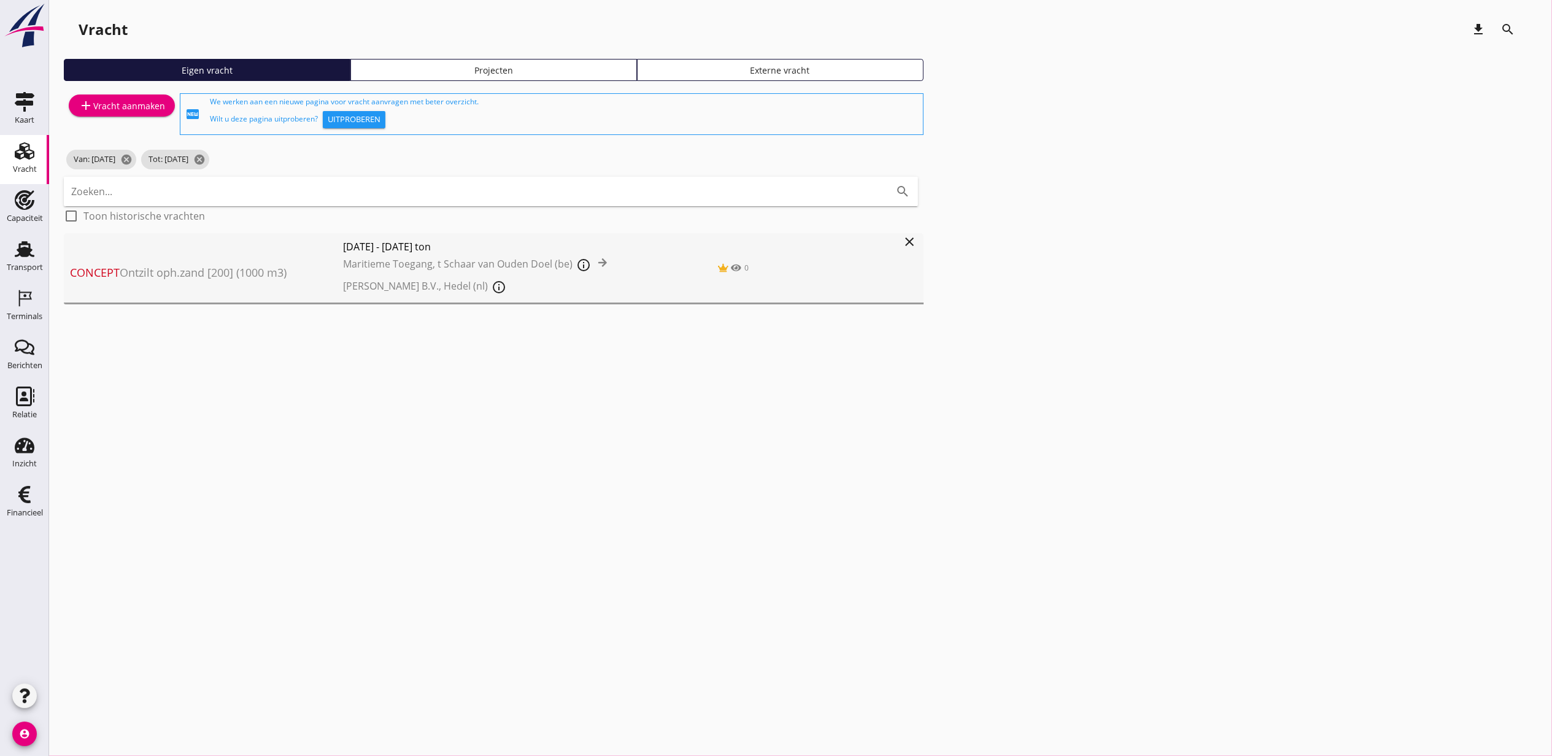
click at [418, 325] on div "Vracht download search Eigen vracht Projecten Externe vracht add Vracht aanmake…" at bounding box center [800, 172] width 1503 height 344
